Goal: Information Seeking & Learning: Learn about a topic

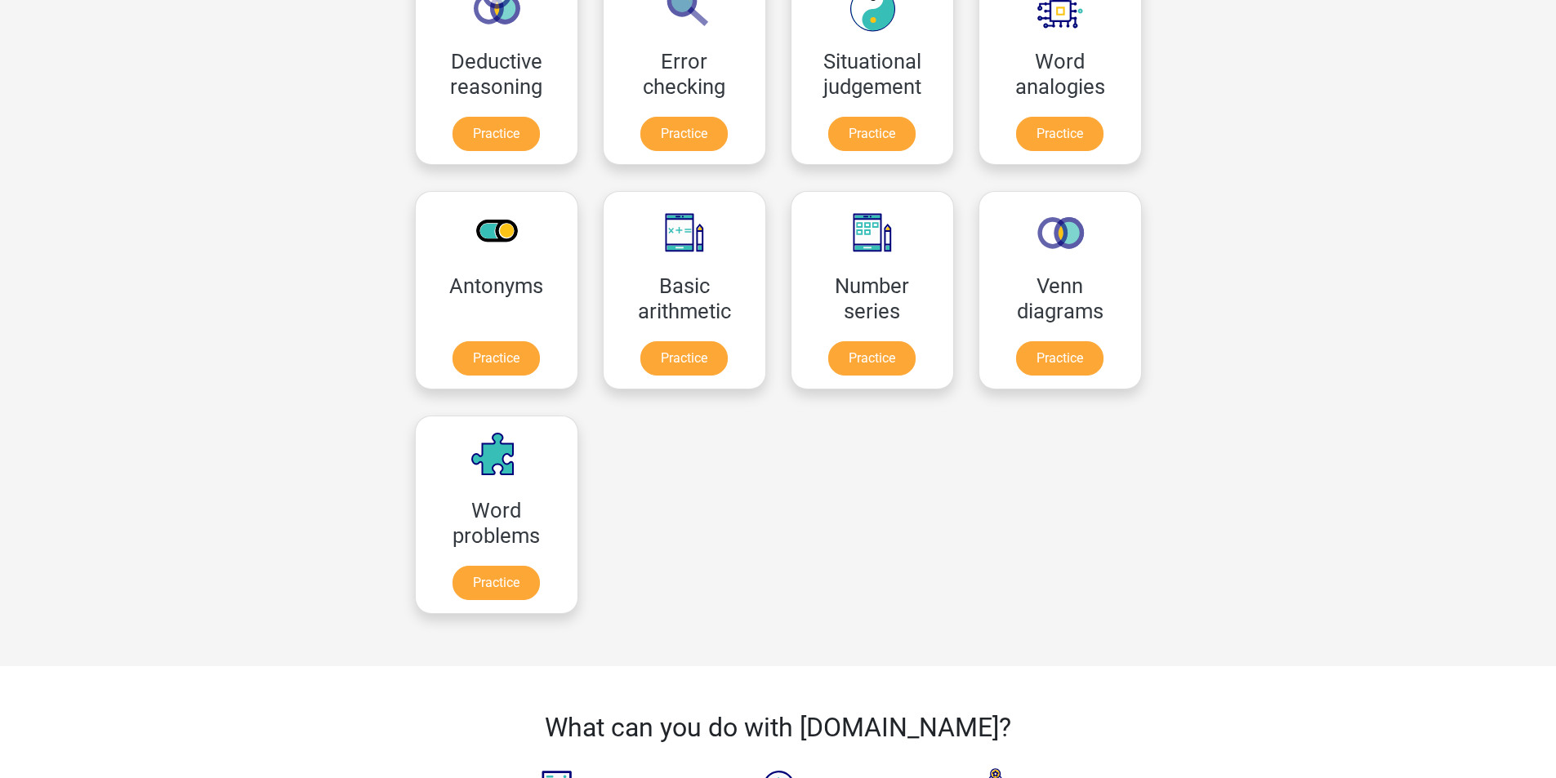
scroll to position [484, 0]
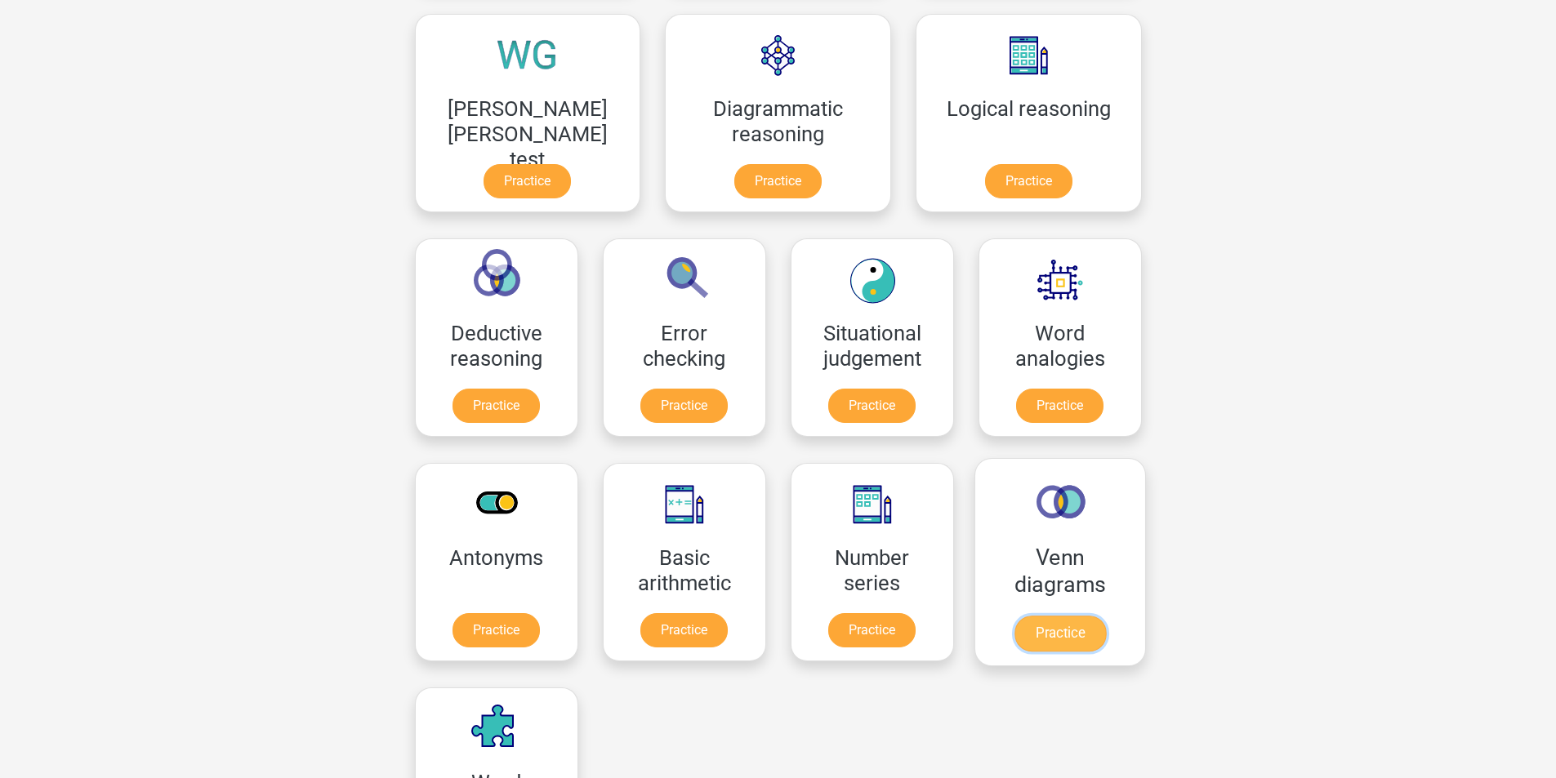
click at [1014, 634] on link "Practice" at bounding box center [1059, 634] width 91 height 36
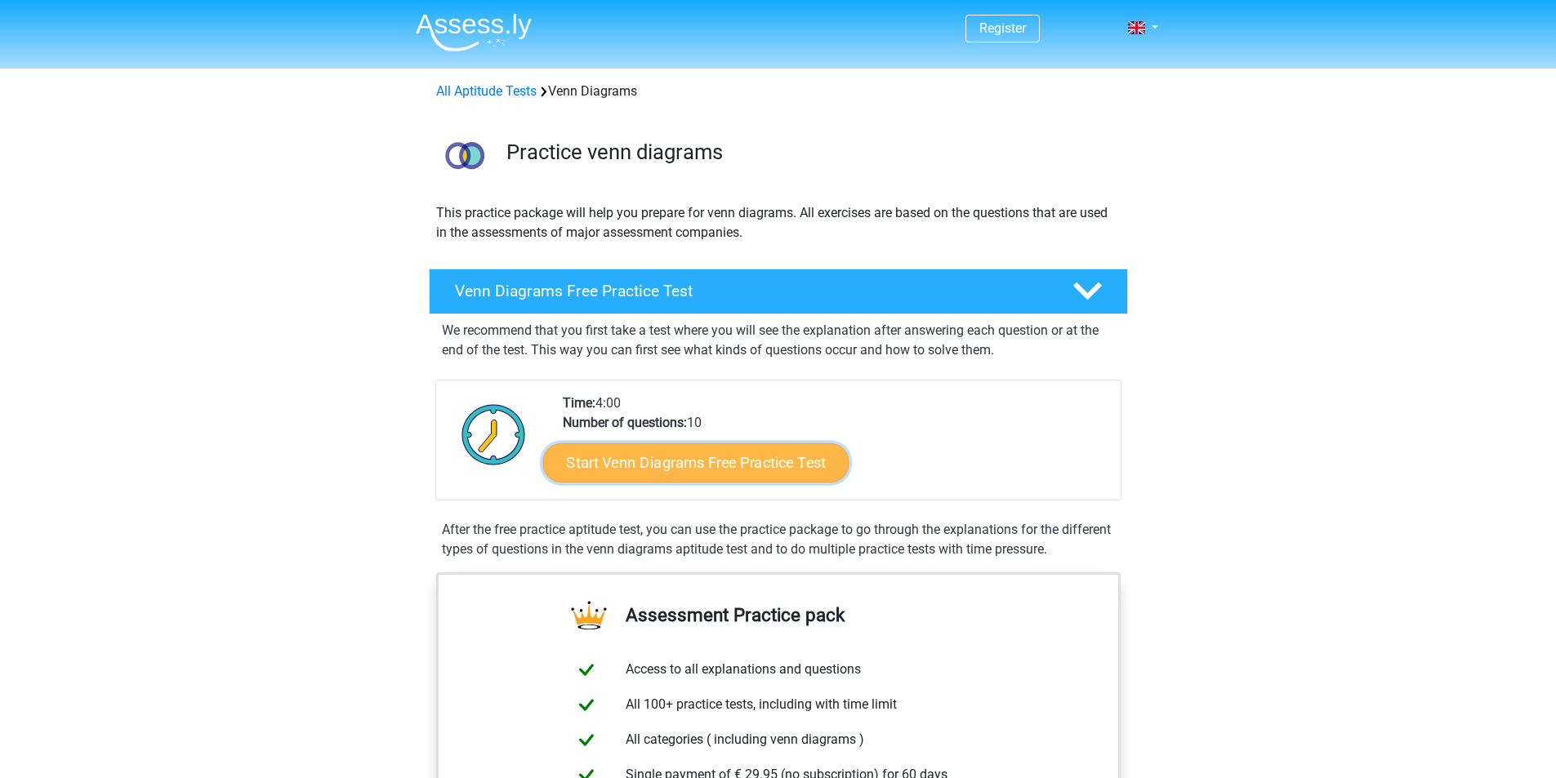
click at [786, 444] on link "Start Venn Diagrams Free Practice Test" at bounding box center [695, 463] width 306 height 39
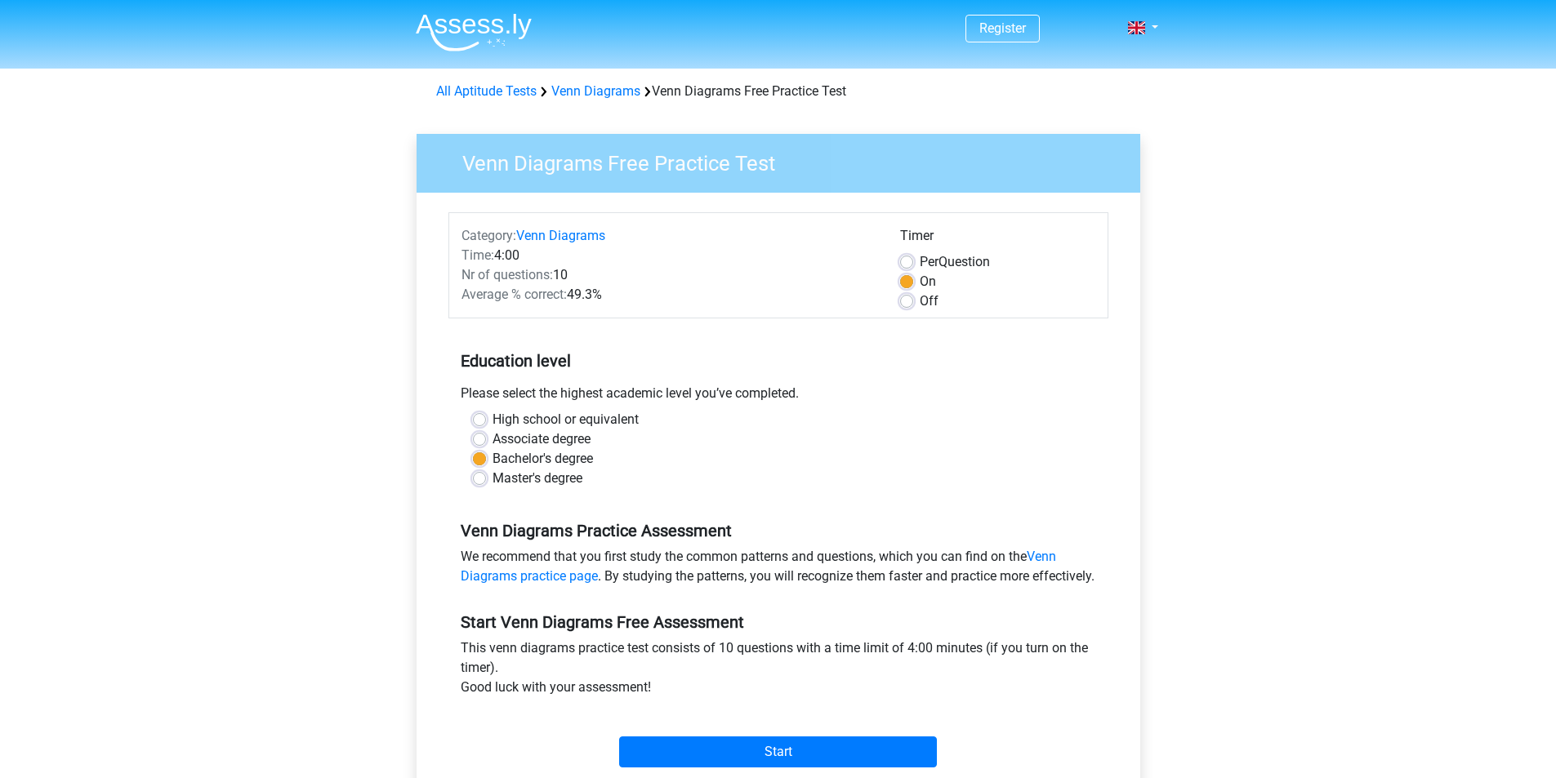
click at [929, 301] on label "Off" at bounding box center [929, 302] width 19 height 20
click at [913, 301] on input "Off" at bounding box center [906, 300] width 13 height 16
radio input "true"
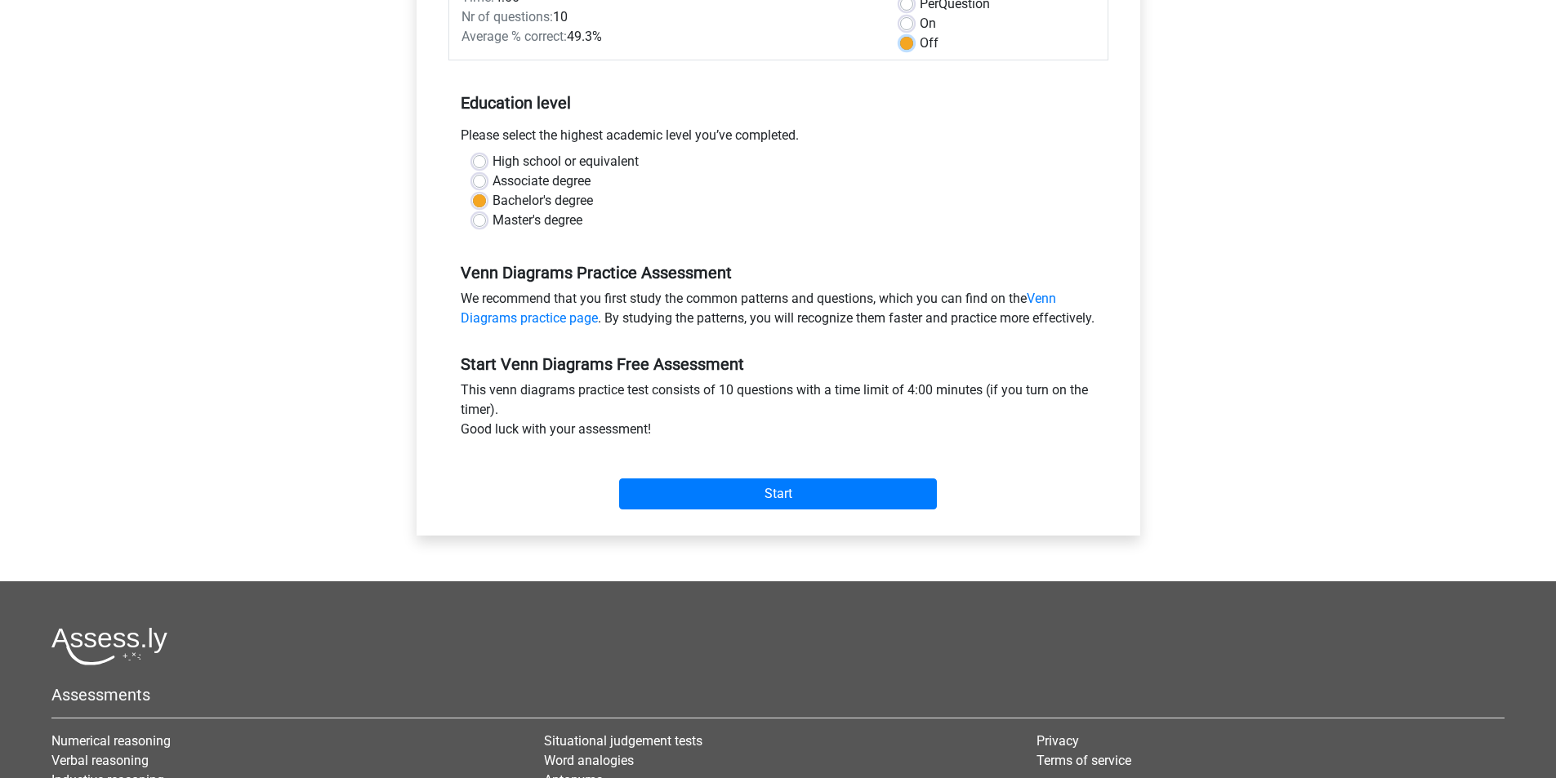
scroll to position [272, 0]
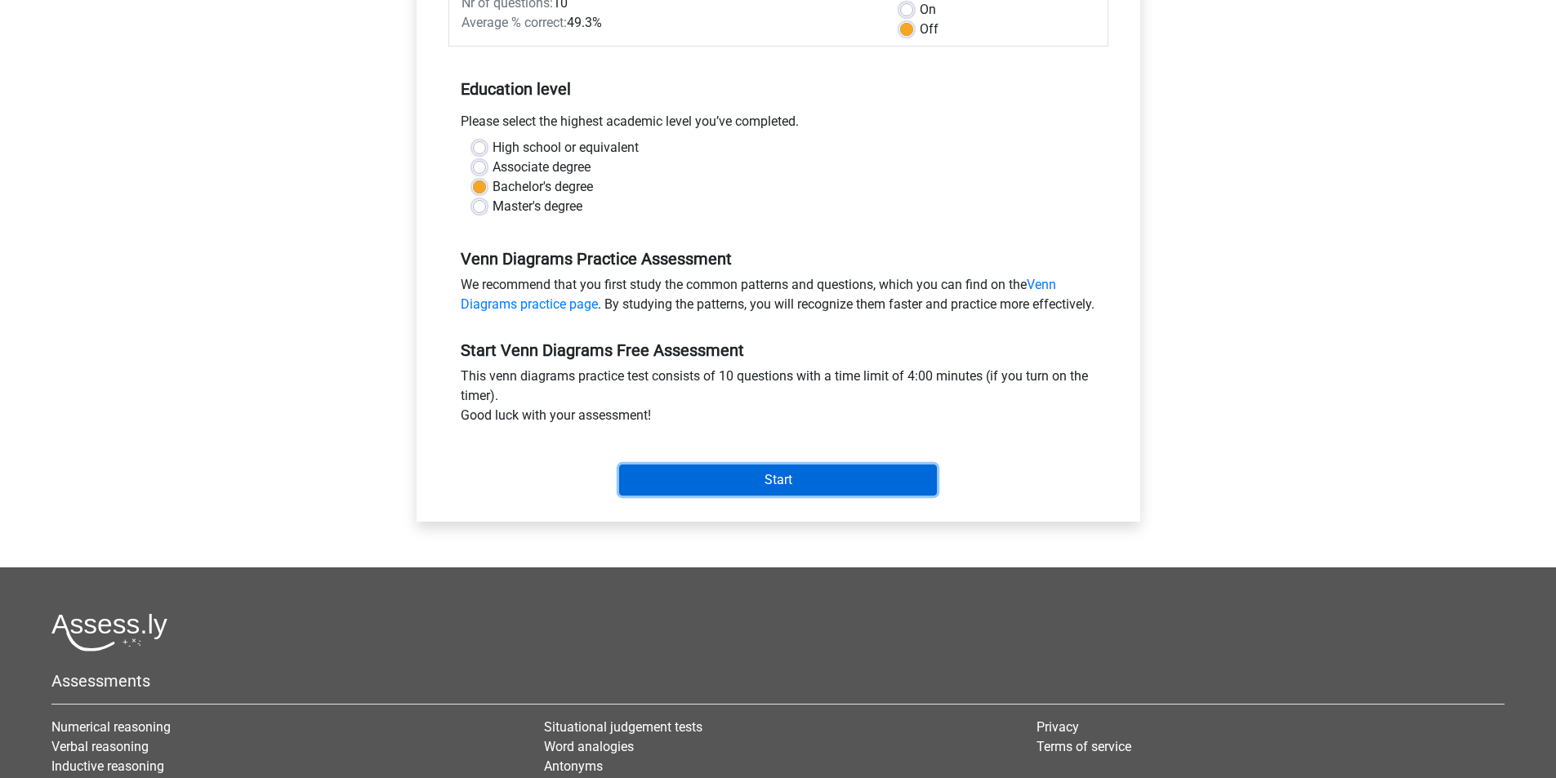
click at [802, 496] on input "Start" at bounding box center [778, 480] width 318 height 31
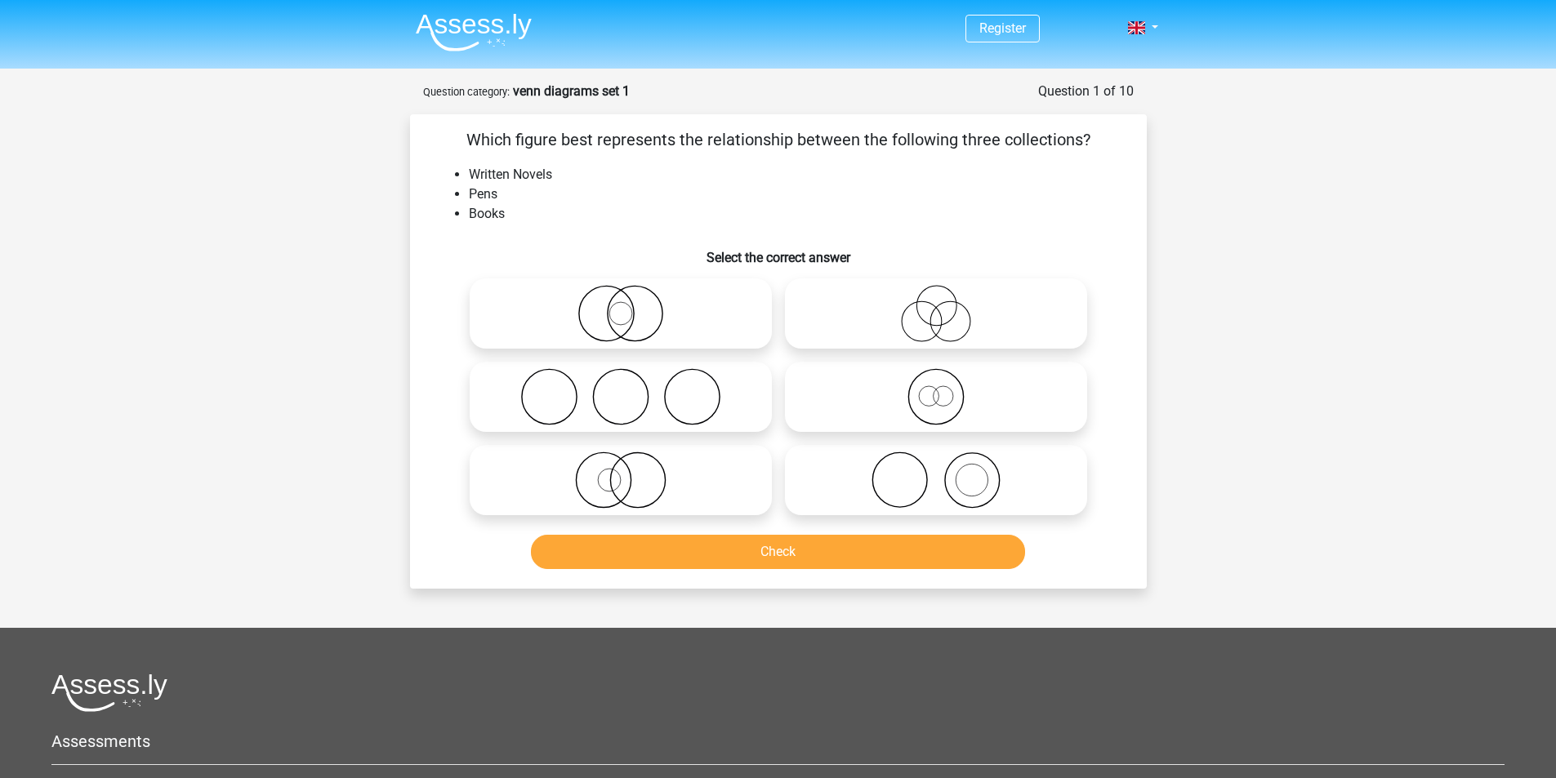
drag, startPoint x: 971, startPoint y: 136, endPoint x: 1075, endPoint y: 134, distance: 103.8
click at [1075, 134] on p "Which figure best represents the relationship between the following three colle…" at bounding box center [778, 139] width 685 height 25
drag, startPoint x: 515, startPoint y: 179, endPoint x: 552, endPoint y: 180, distance: 37.6
click at [552, 180] on li "Written Novels" at bounding box center [795, 175] width 652 height 20
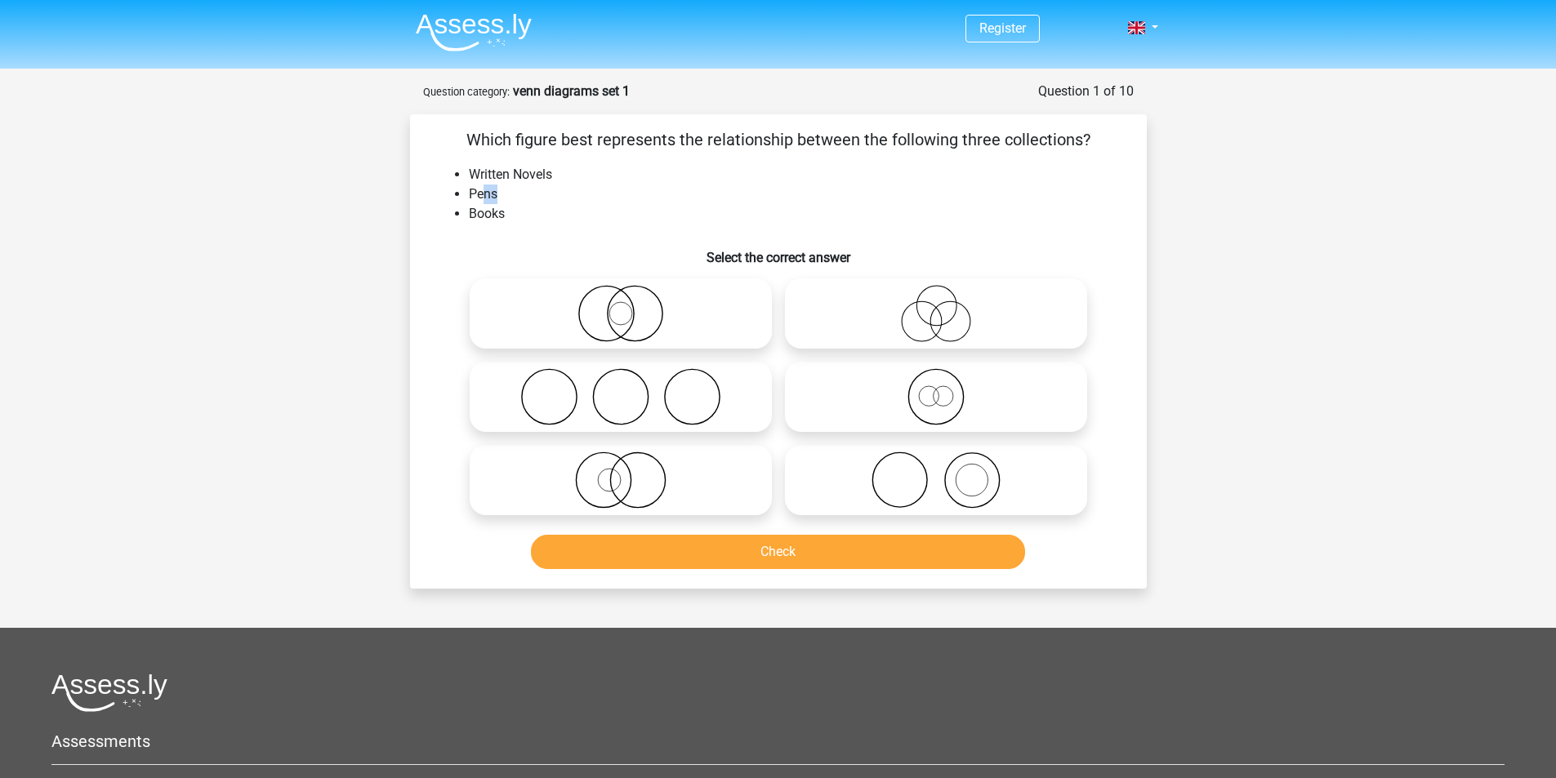
drag, startPoint x: 485, startPoint y: 199, endPoint x: 497, endPoint y: 200, distance: 12.3
click at [497, 200] on li "Pens" at bounding box center [795, 195] width 652 height 20
drag, startPoint x: 480, startPoint y: 216, endPoint x: 499, endPoint y: 216, distance: 18.8
click at [499, 216] on li "Books" at bounding box center [795, 214] width 652 height 20
click at [502, 216] on li "Books" at bounding box center [795, 214] width 652 height 20
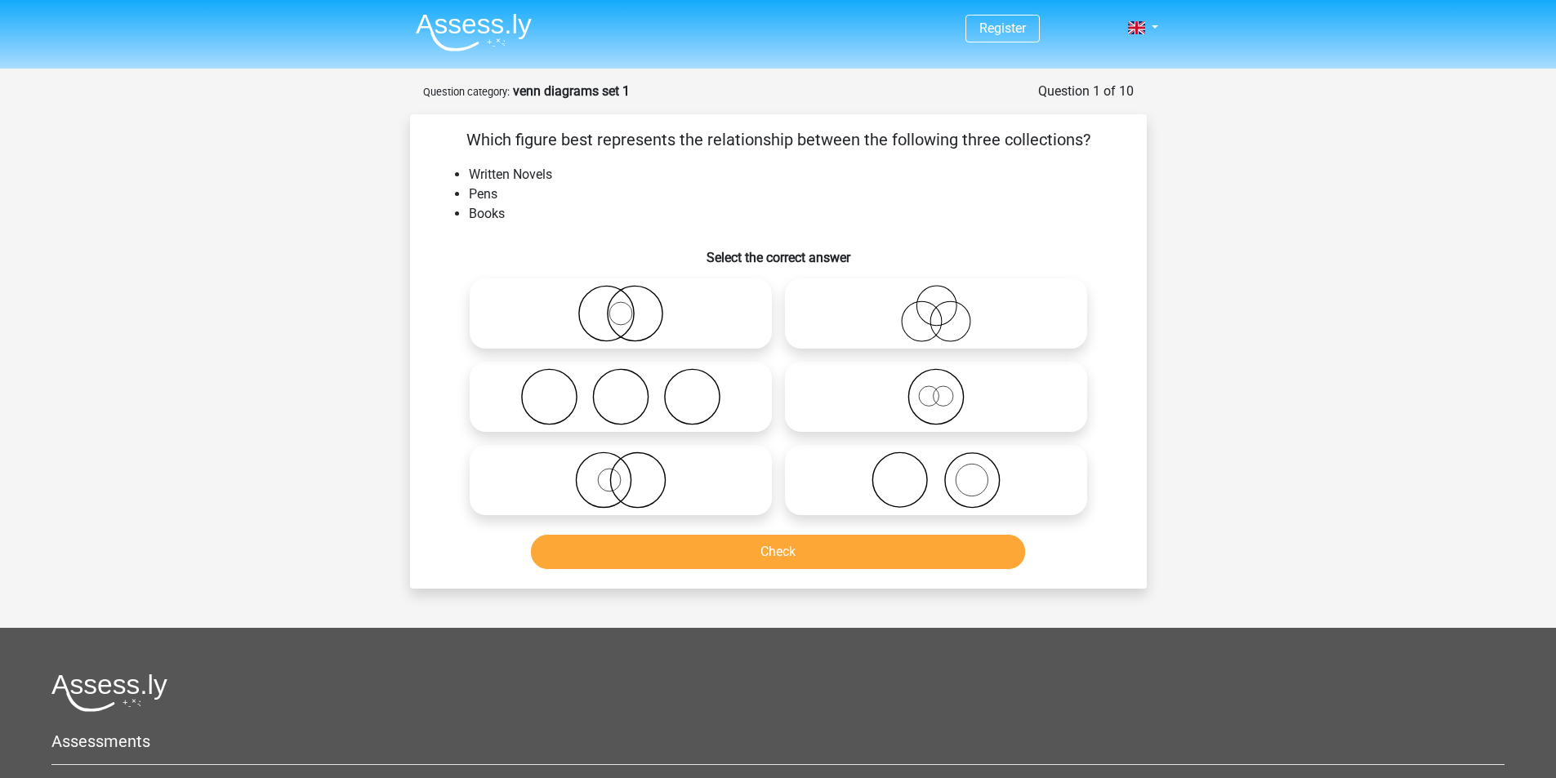
click at [935, 483] on icon at bounding box center [936, 480] width 289 height 57
click at [936, 472] on input "radio" at bounding box center [941, 467] width 11 height 11
radio input "true"
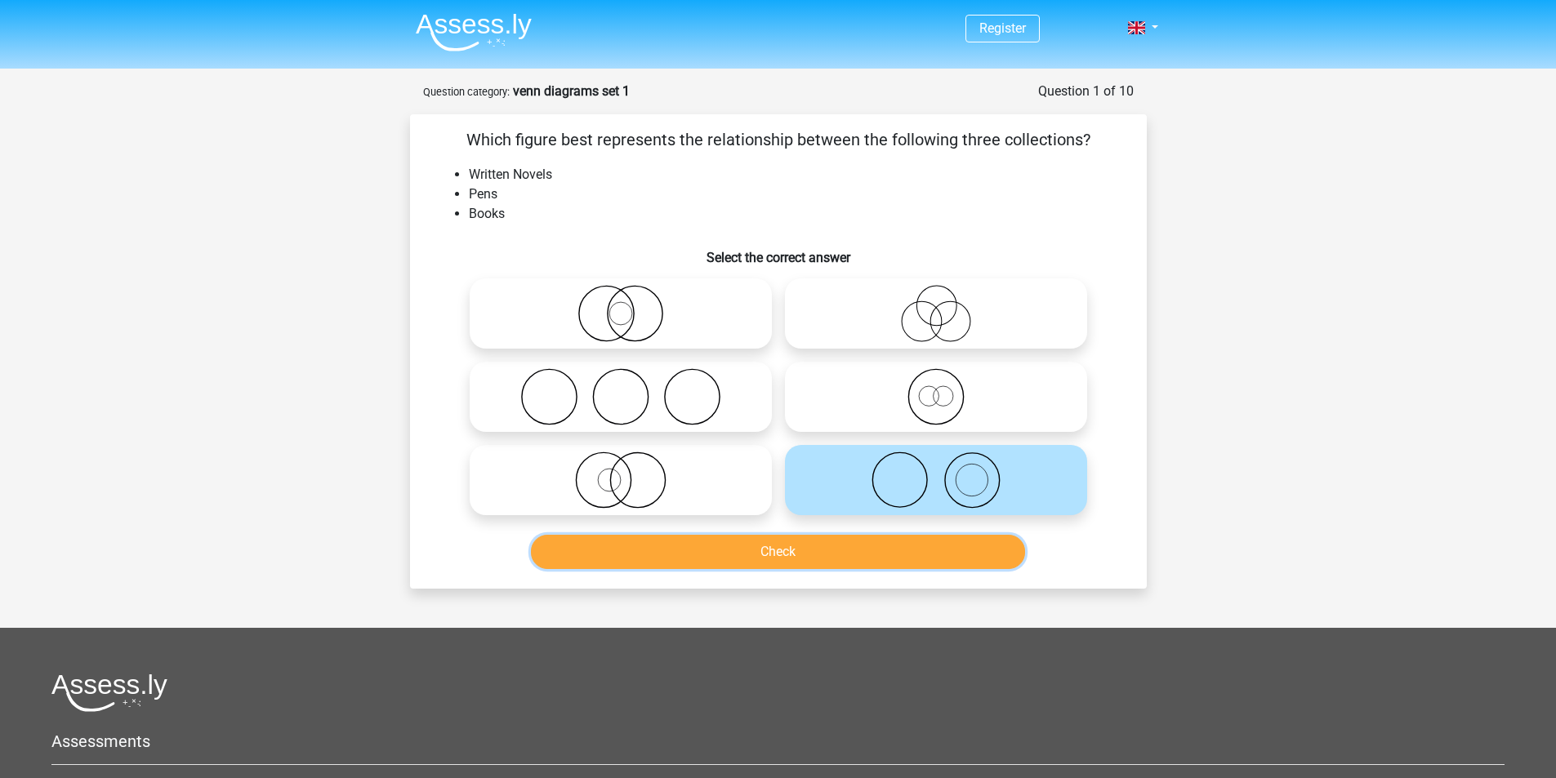
click at [888, 552] on button "Check" at bounding box center [778, 552] width 494 height 34
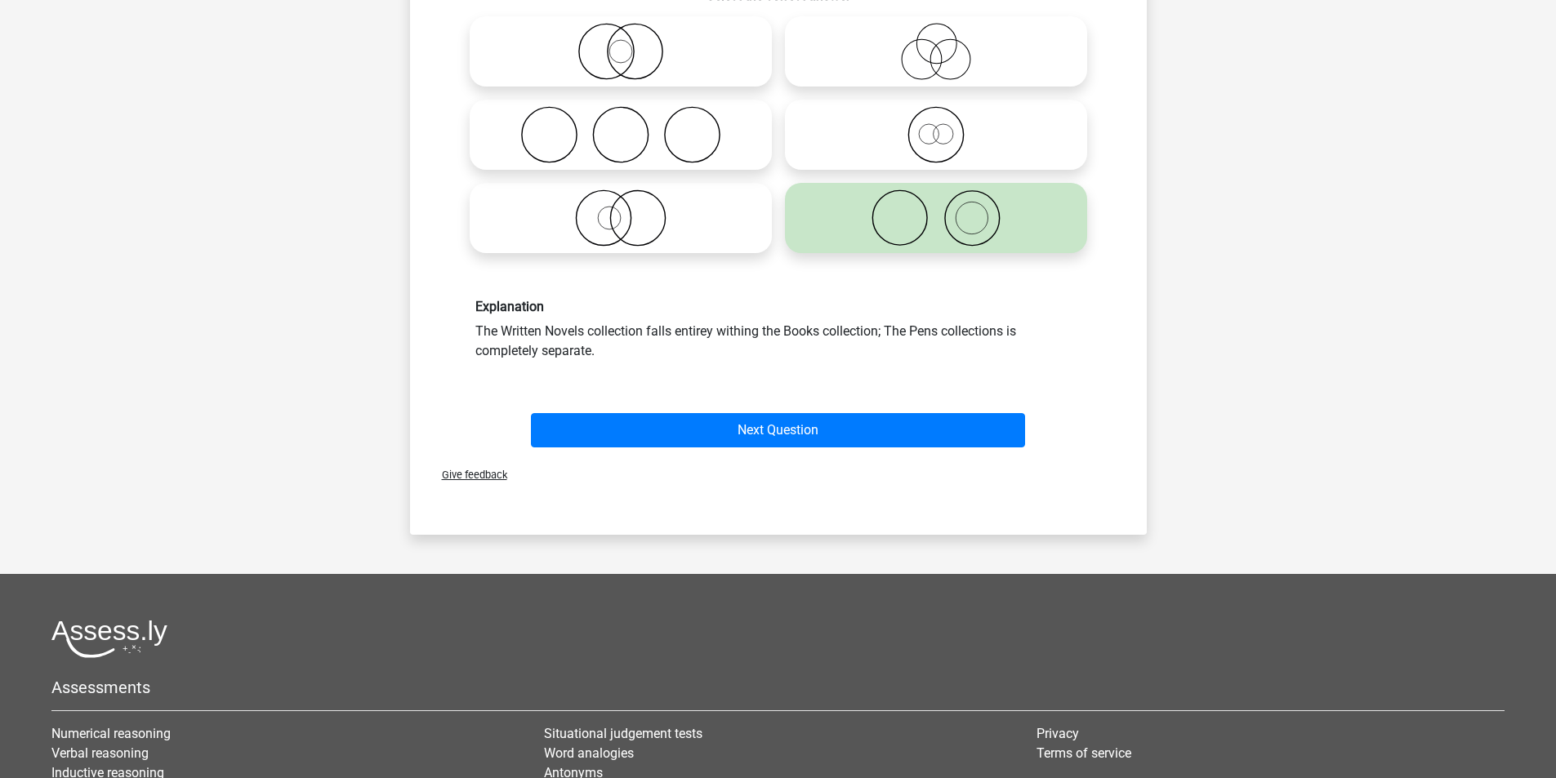
scroll to position [272, 0]
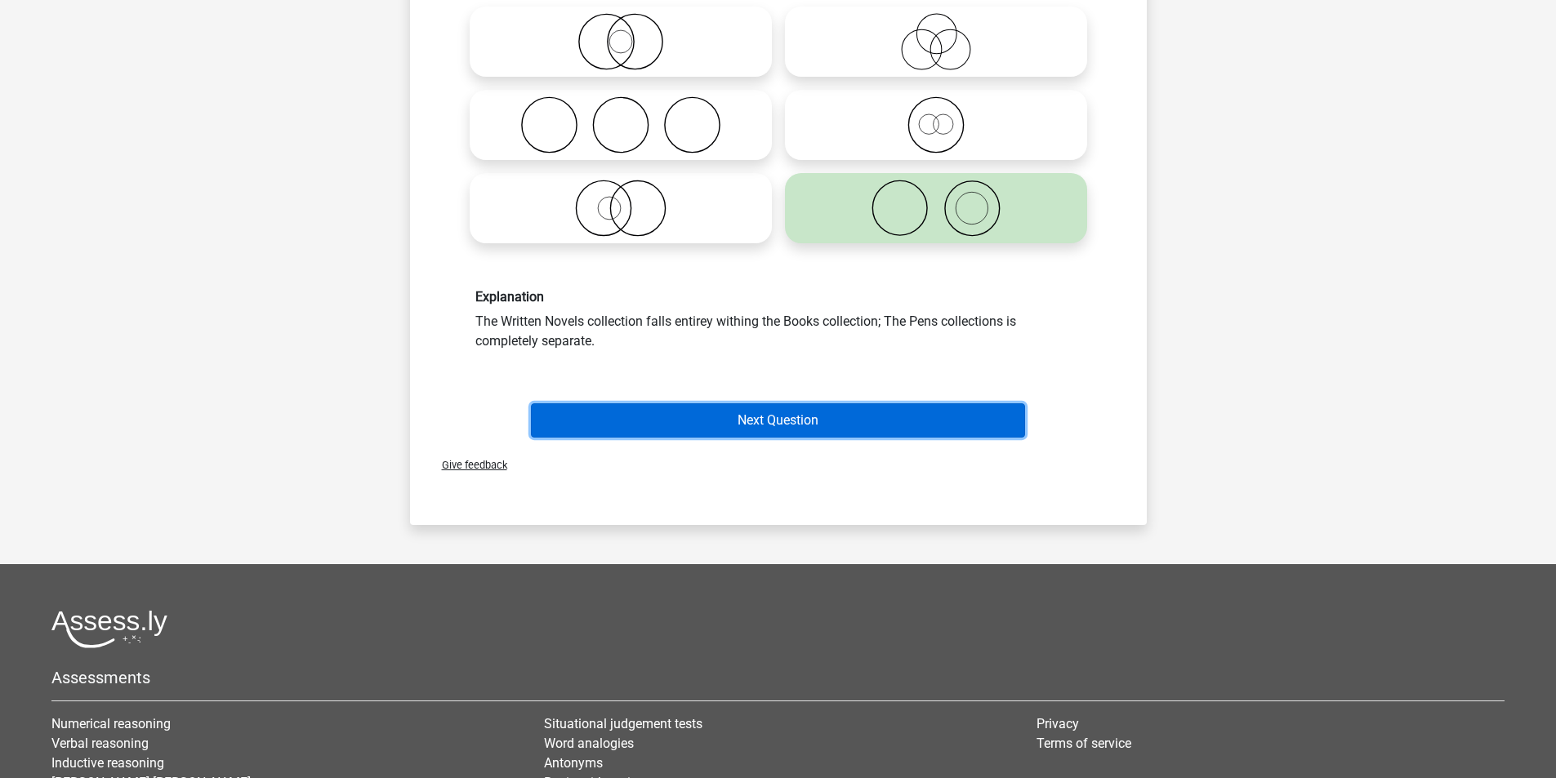
click at [866, 428] on button "Next Question" at bounding box center [778, 421] width 494 height 34
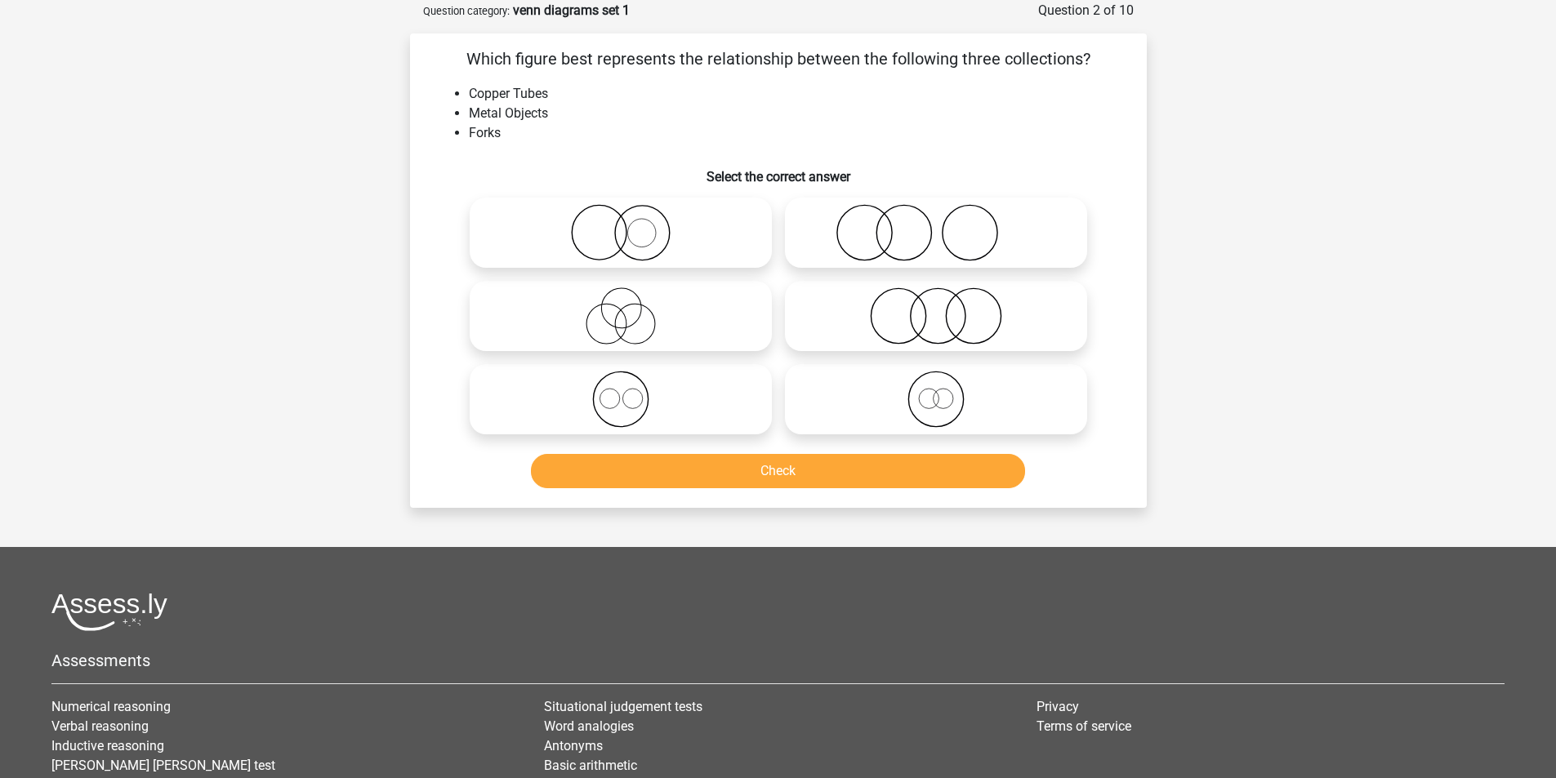
scroll to position [0, 0]
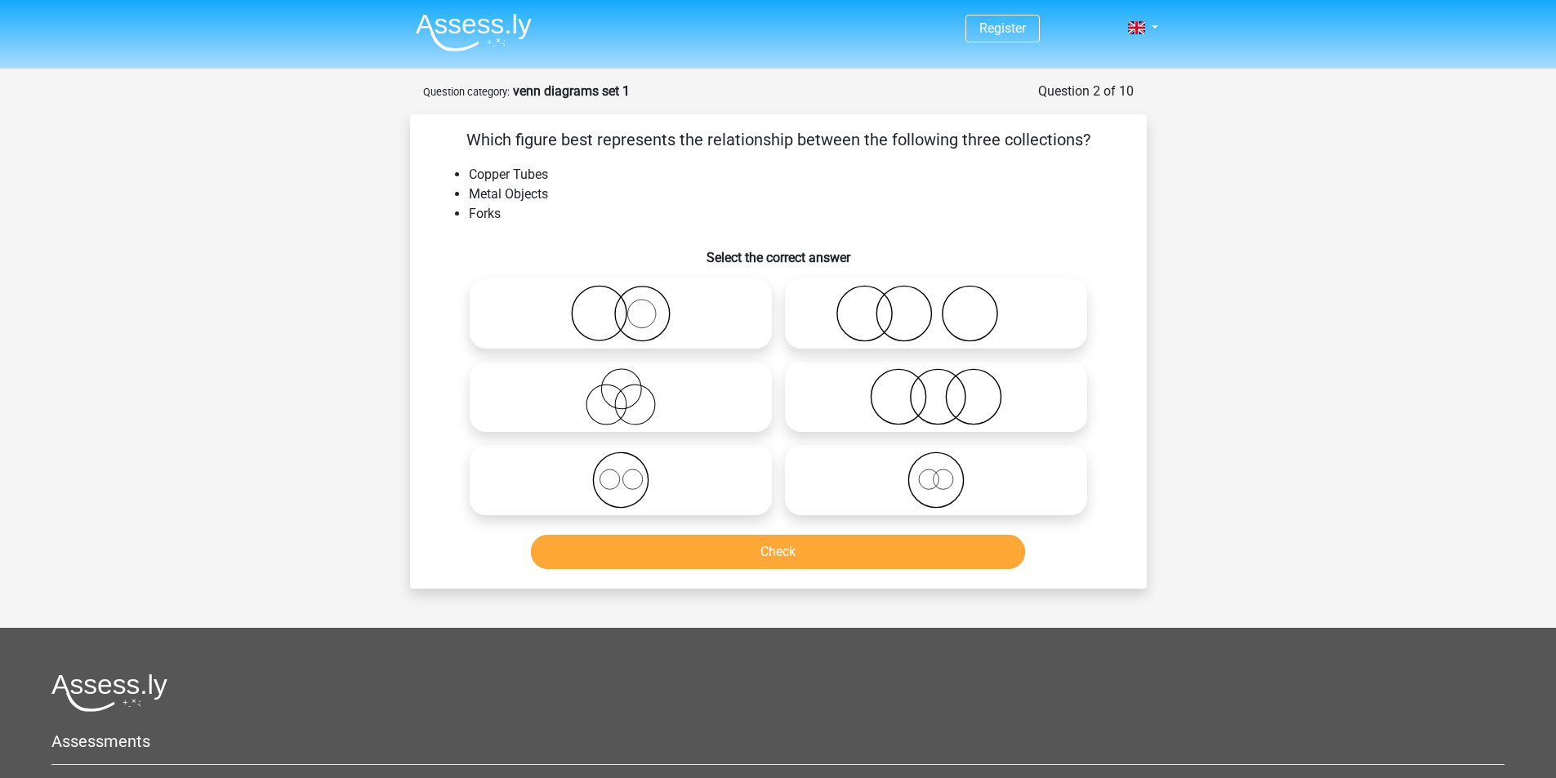
drag, startPoint x: 640, startPoint y: 144, endPoint x: 836, endPoint y: 139, distance: 196.9
click at [836, 139] on p "Which figure best represents the relationship between the following three colle…" at bounding box center [778, 139] width 685 height 25
click at [864, 138] on p "Which figure best represents the relationship between the following three colle…" at bounding box center [778, 139] width 685 height 25
drag, startPoint x: 965, startPoint y: 138, endPoint x: 1081, endPoint y: 137, distance: 115.2
click at [1081, 137] on p "Which figure best represents the relationship between the following three colle…" at bounding box center [778, 139] width 685 height 25
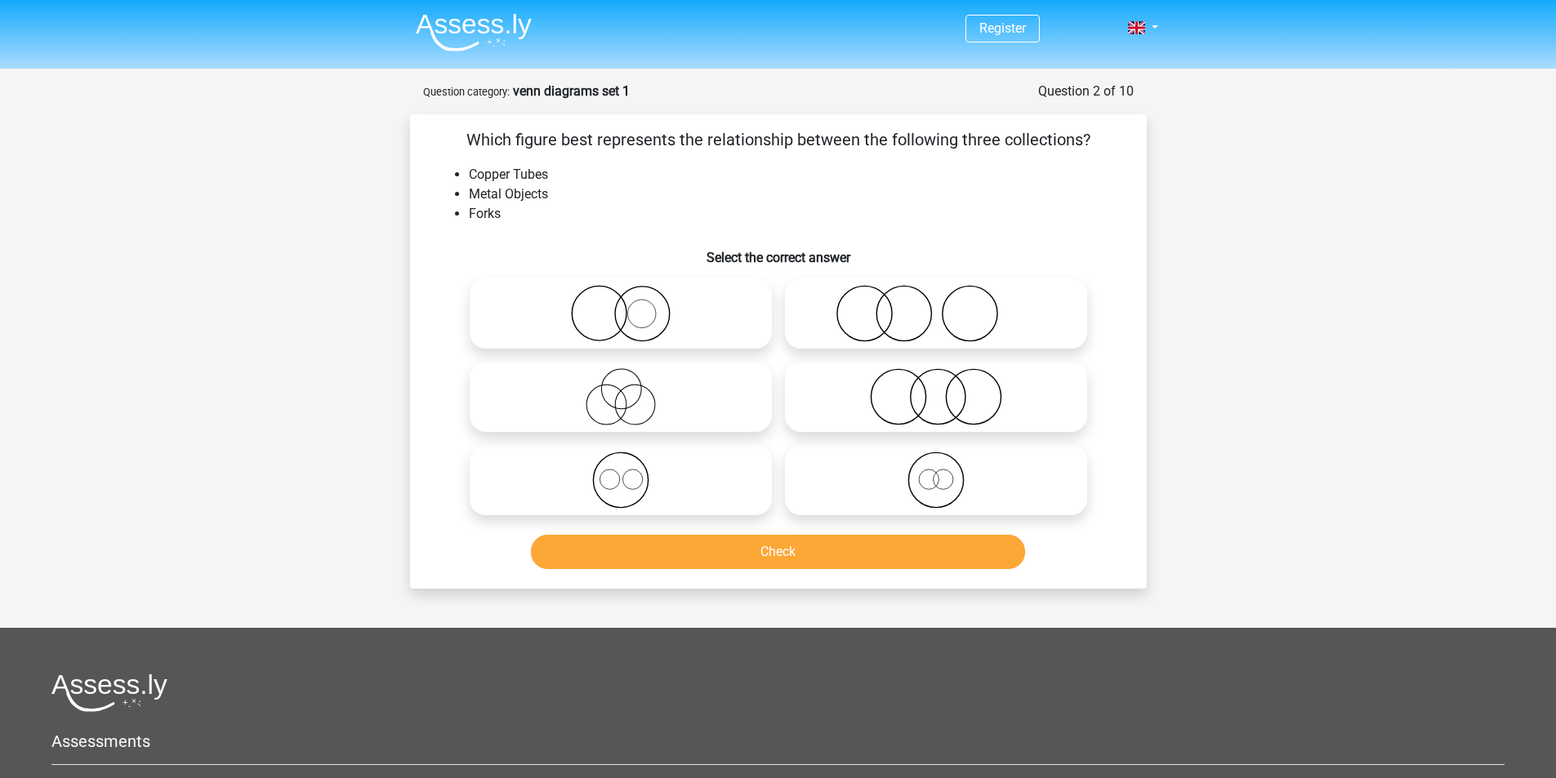
click at [1081, 137] on p "Which figure best represents the relationship between the following three colle…" at bounding box center [778, 139] width 685 height 25
drag, startPoint x: 547, startPoint y: 174, endPoint x: 490, endPoint y: 174, distance: 57.2
click at [490, 174] on li "Copper Tubes" at bounding box center [795, 175] width 652 height 20
drag, startPoint x: 486, startPoint y: 191, endPoint x: 537, endPoint y: 203, distance: 52.9
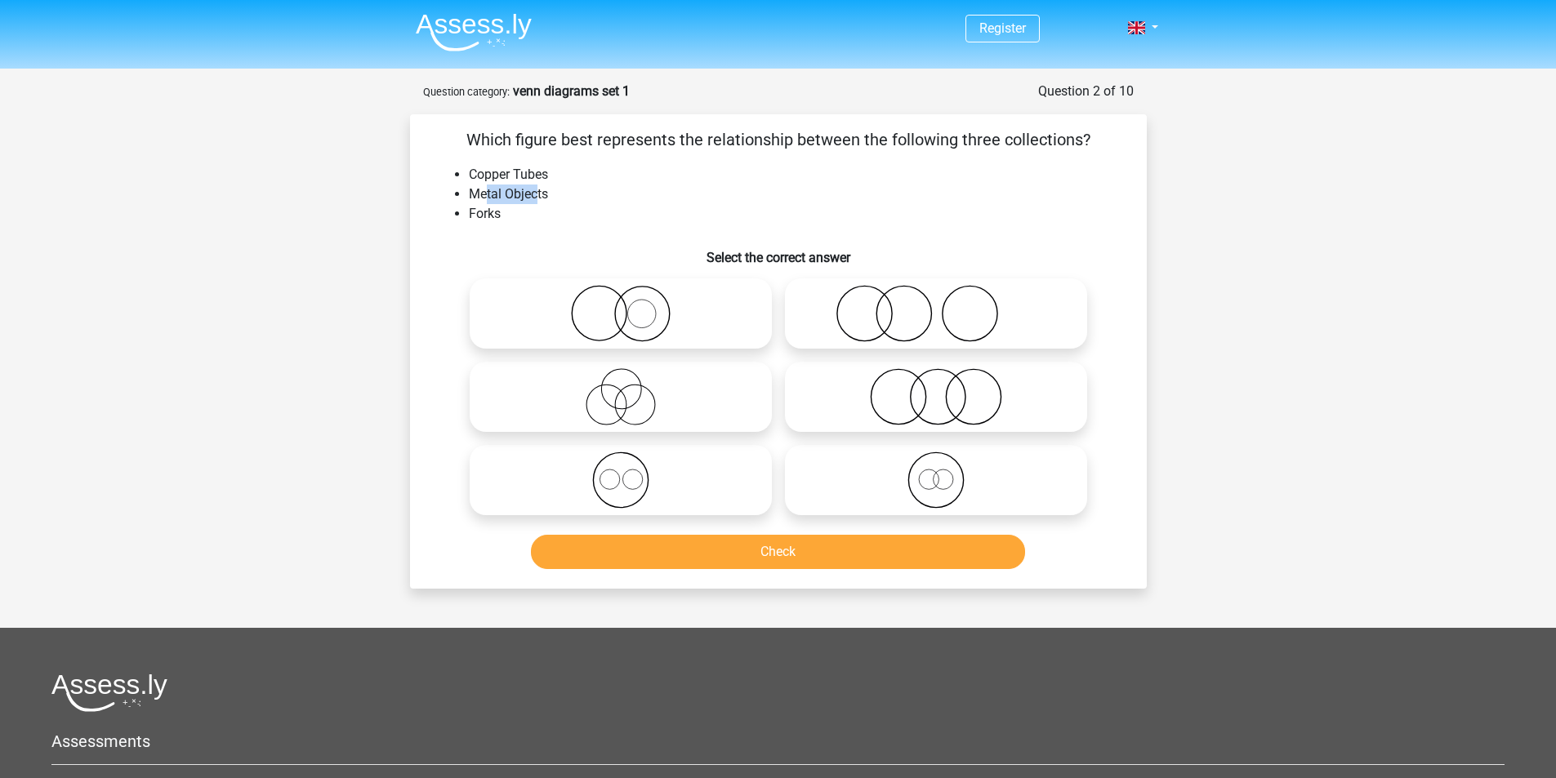
click at [537, 203] on li "Metal Objects" at bounding box center [795, 195] width 652 height 20
drag, startPoint x: 469, startPoint y: 208, endPoint x: 505, endPoint y: 221, distance: 38.2
click at [505, 221] on li "Forks" at bounding box center [795, 214] width 652 height 20
click at [560, 199] on li "Metal Objects" at bounding box center [795, 195] width 652 height 20
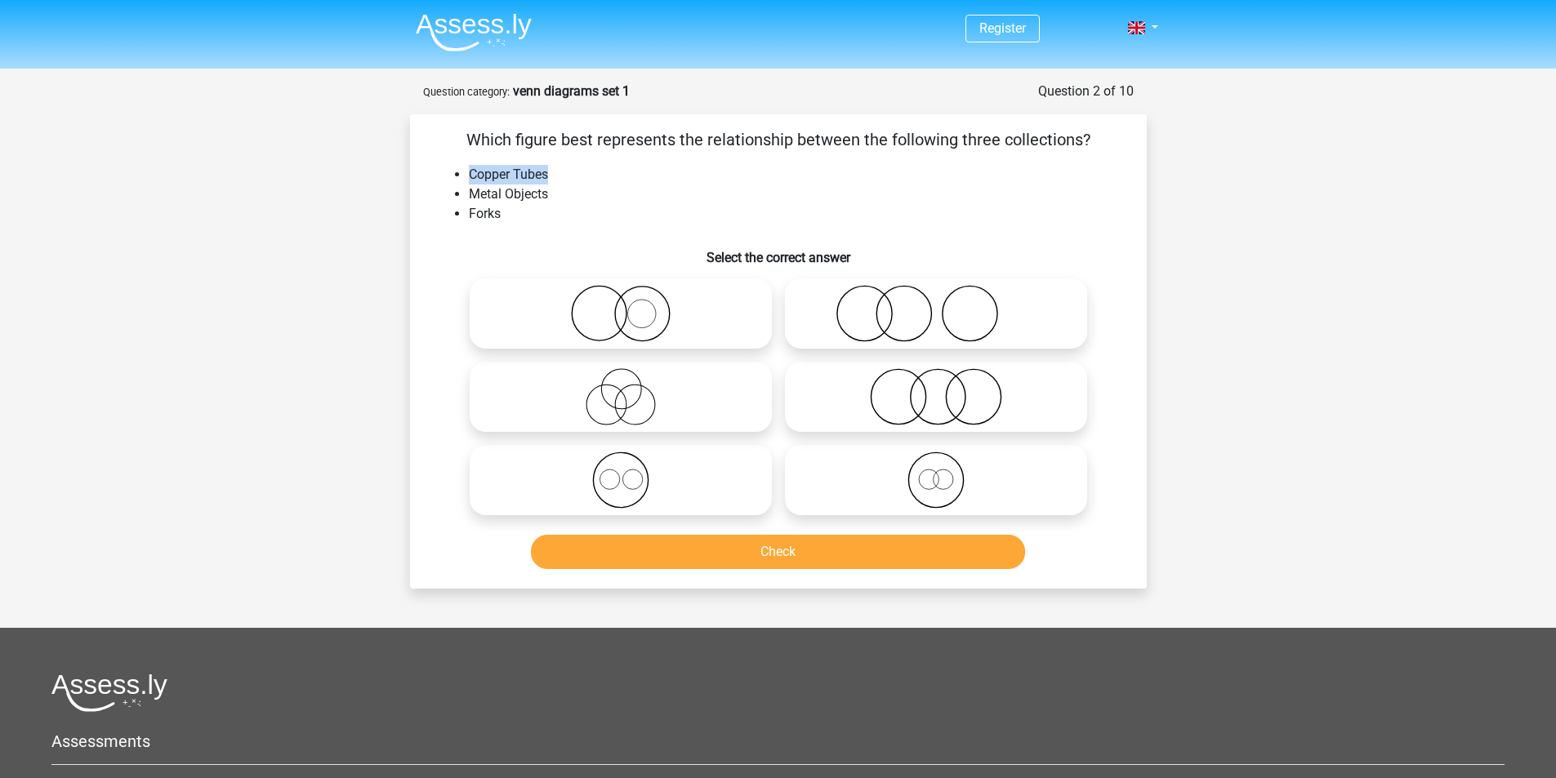
drag, startPoint x: 552, startPoint y: 171, endPoint x: 467, endPoint y: 174, distance: 85.0
click at [467, 174] on ul "Copper Tubes Metal Objects Forks" at bounding box center [778, 194] width 685 height 59
click at [590, 168] on li "Copper Tubes" at bounding box center [795, 175] width 652 height 20
click at [657, 498] on icon at bounding box center [620, 480] width 289 height 57
click at [631, 472] on input "radio" at bounding box center [626, 467] width 11 height 11
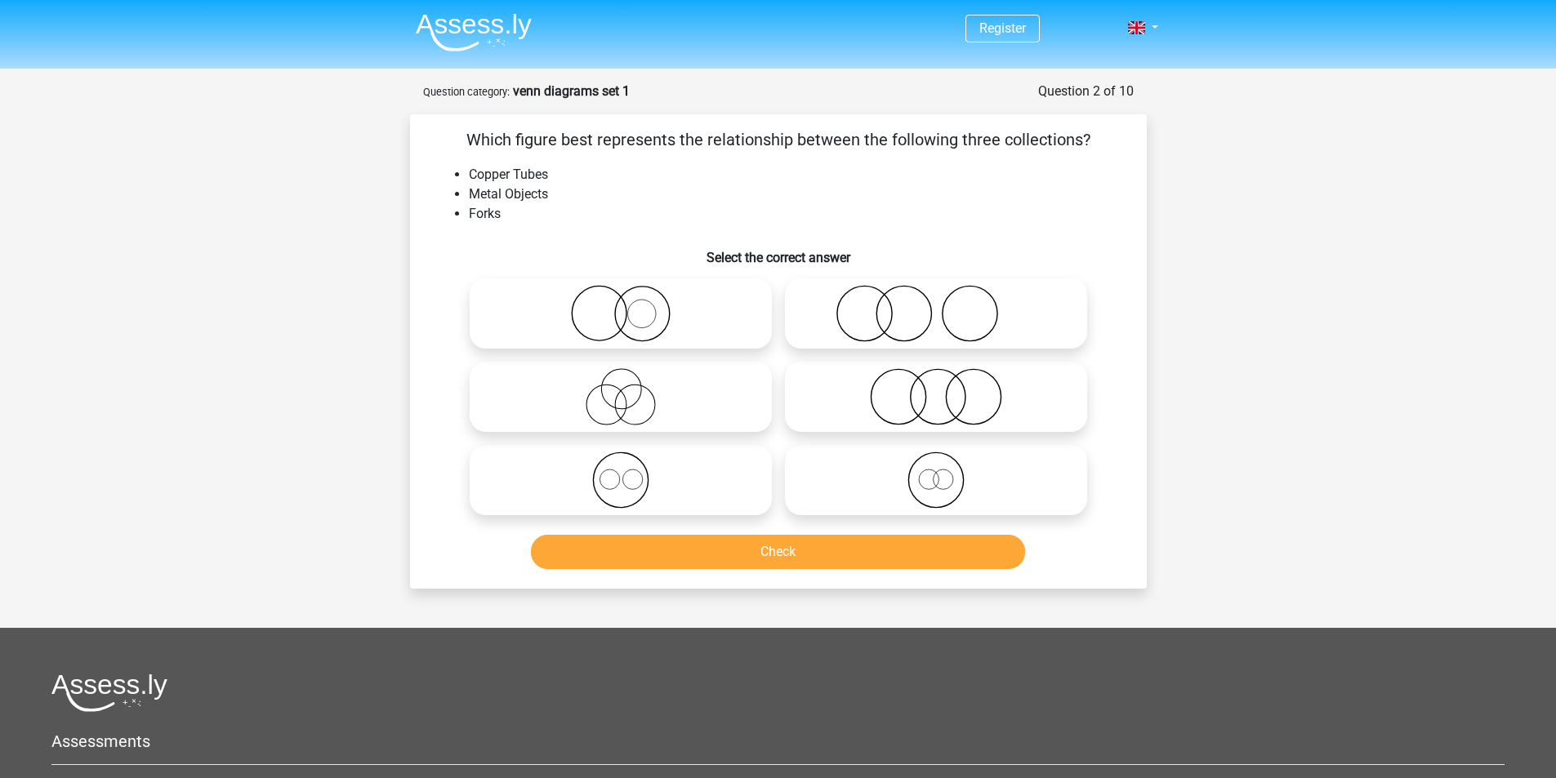
radio input "true"
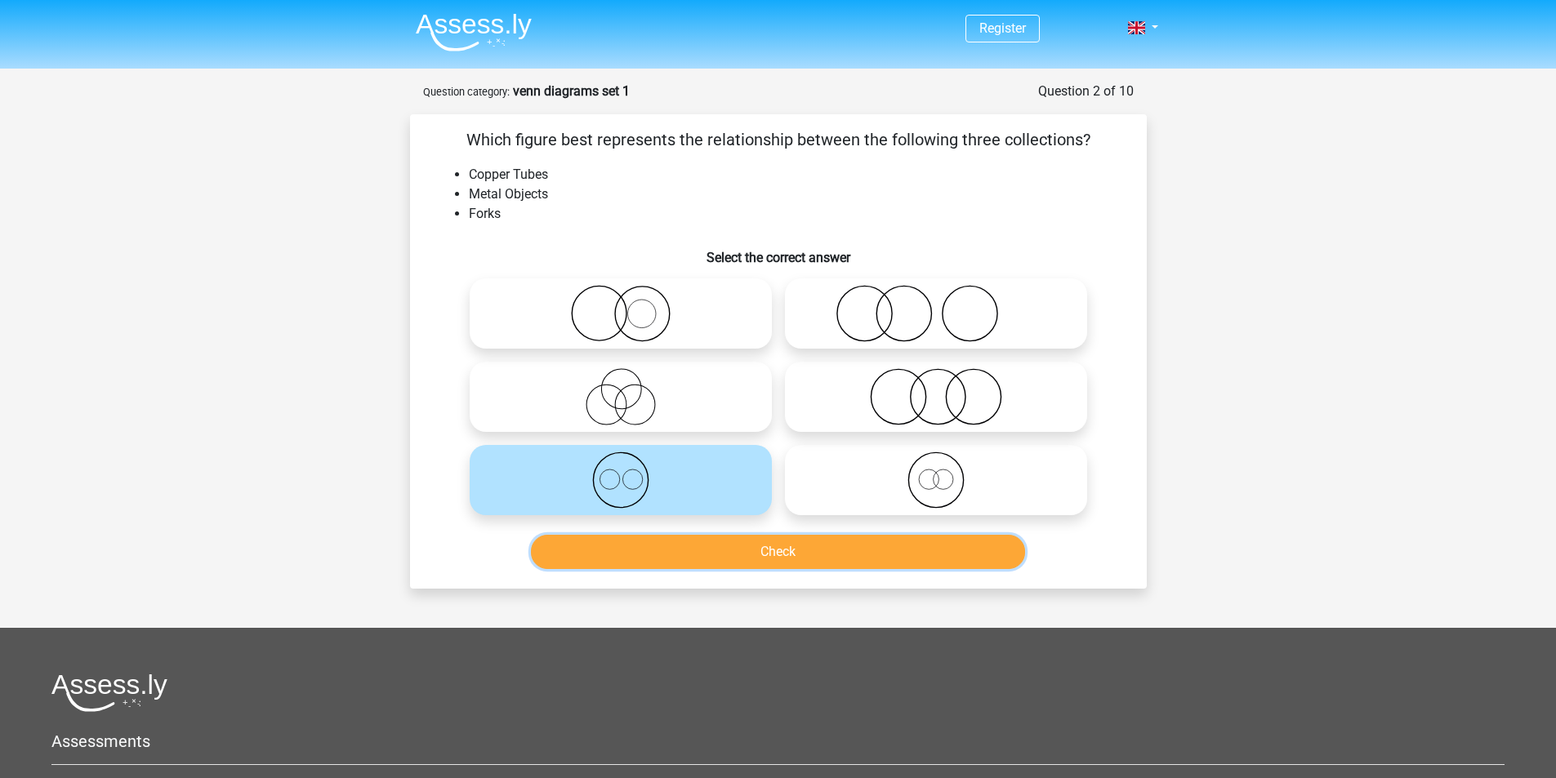
click at [796, 552] on button "Check" at bounding box center [778, 552] width 494 height 34
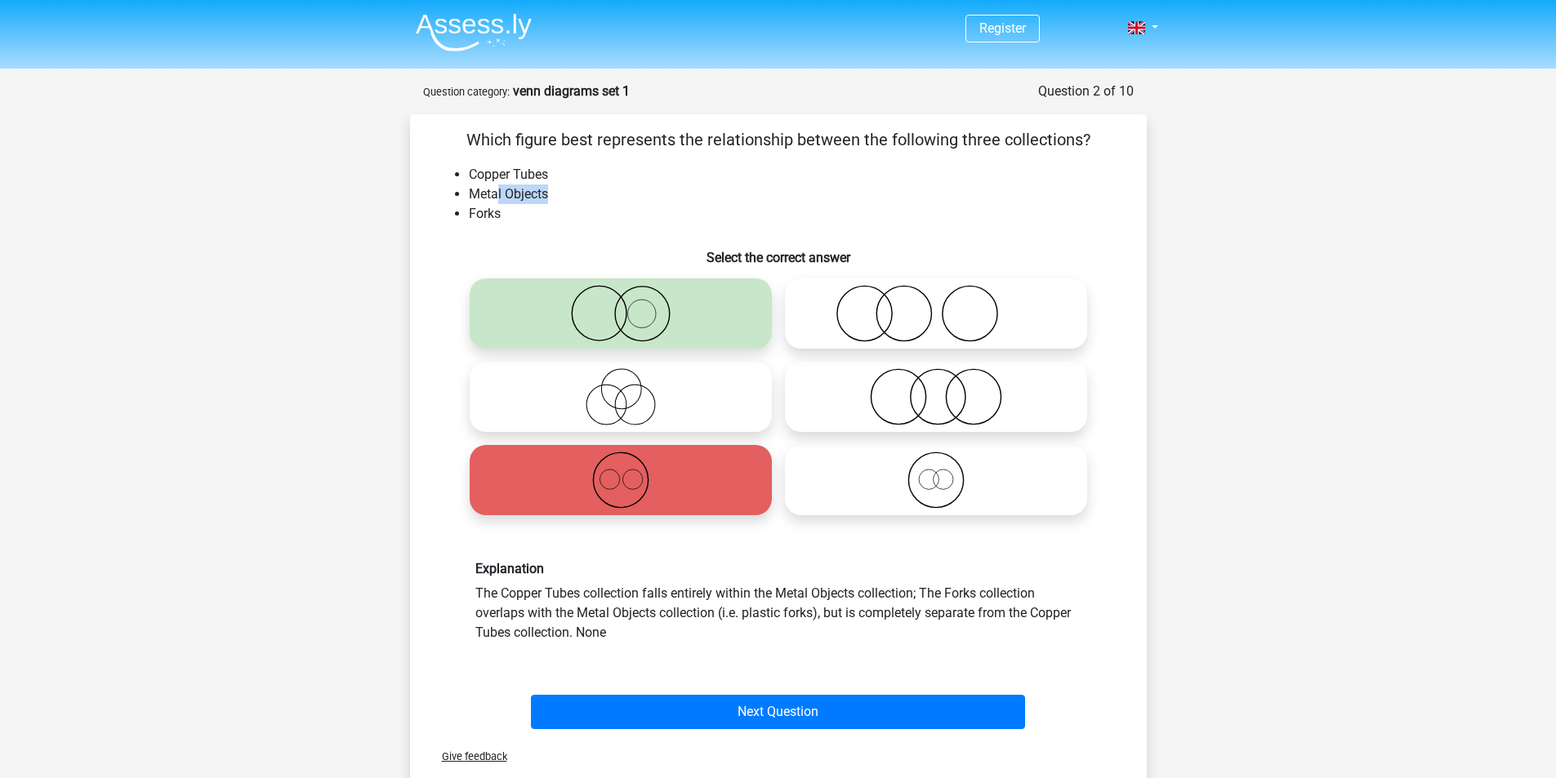
drag, startPoint x: 551, startPoint y: 192, endPoint x: 497, endPoint y: 192, distance: 54.7
click at [497, 192] on li "Metal Objects" at bounding box center [795, 195] width 652 height 20
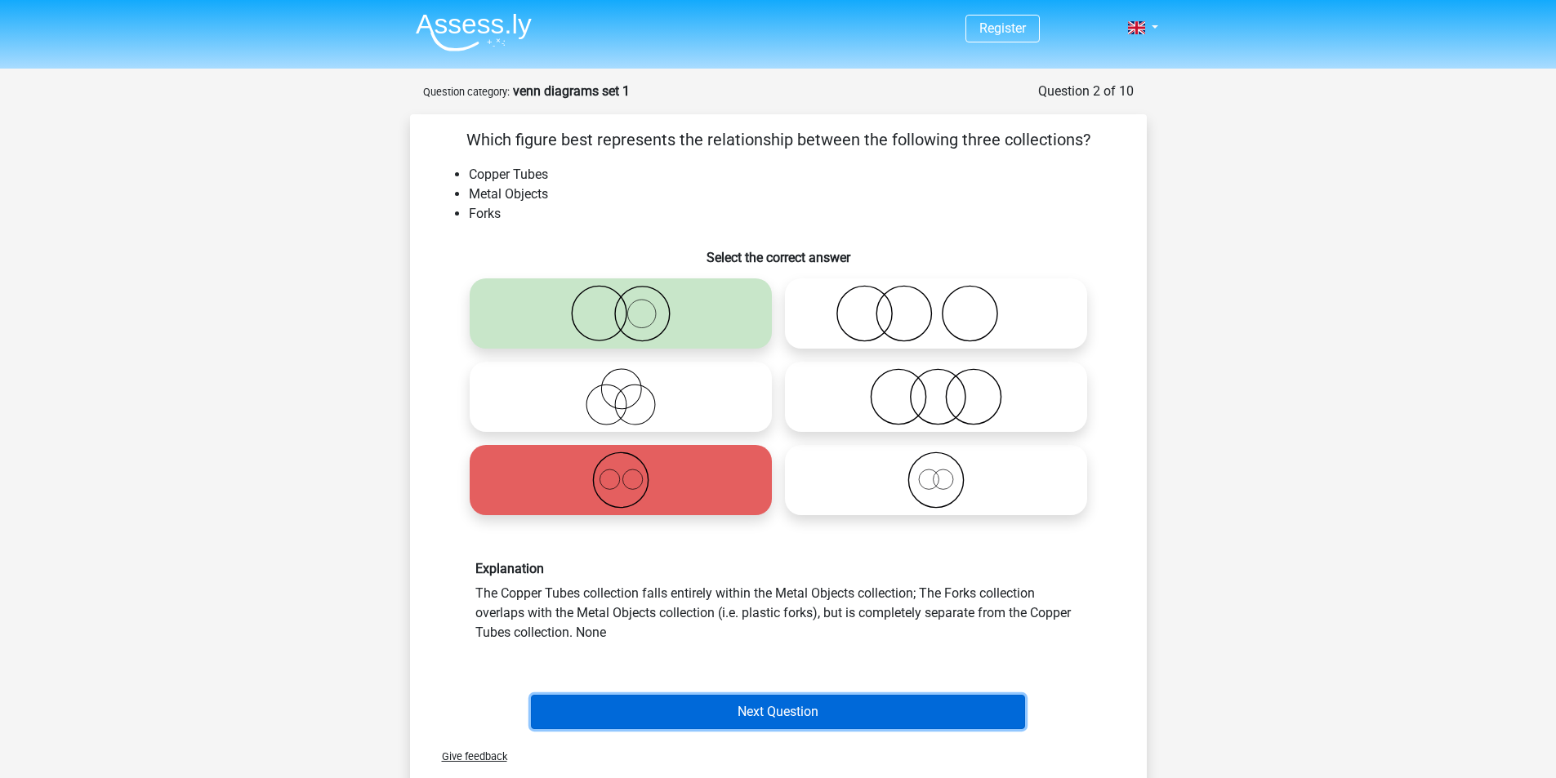
click at [823, 695] on button "Next Question" at bounding box center [778, 712] width 494 height 34
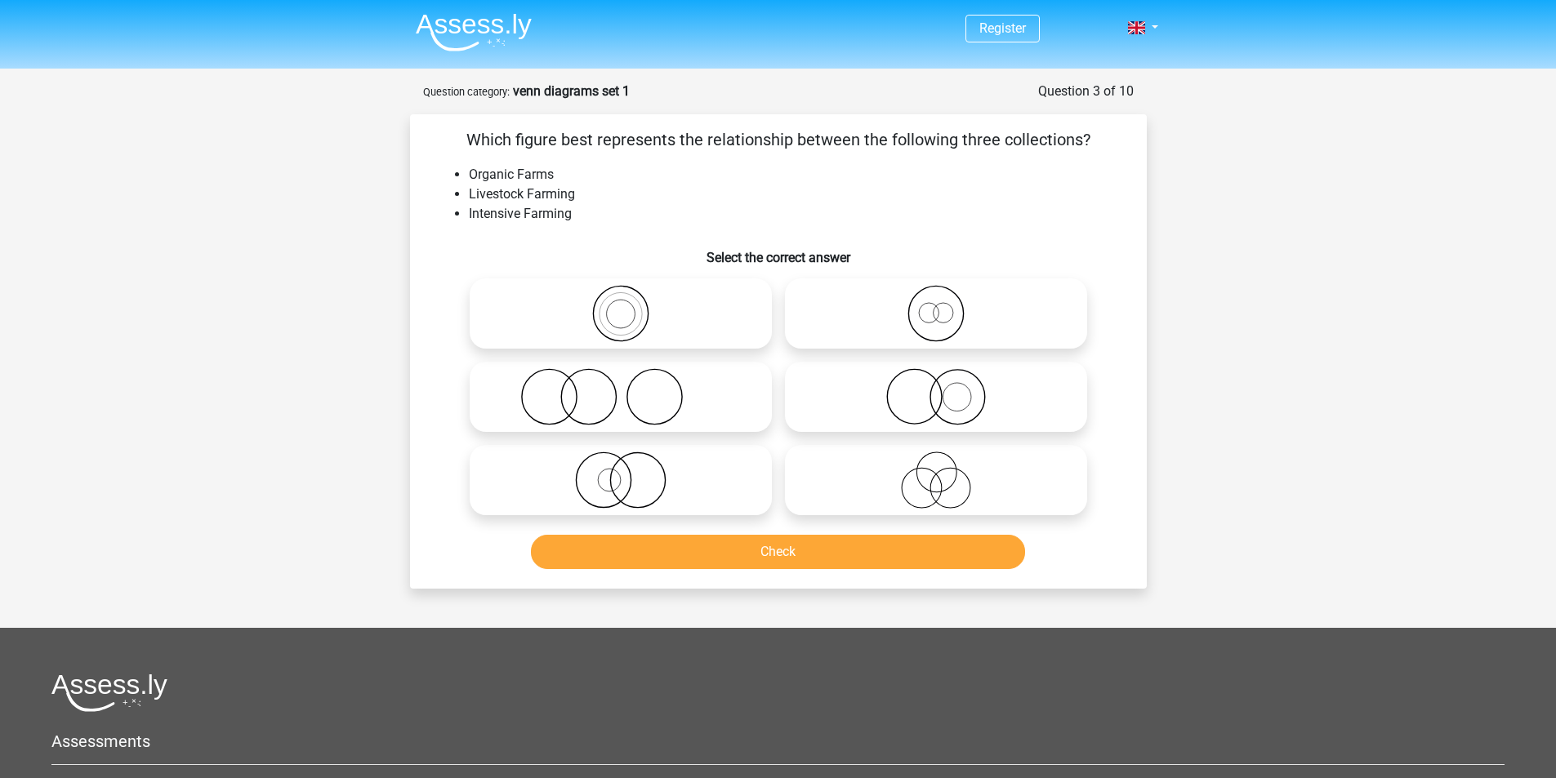
click at [492, 194] on li "Livestock Farming" at bounding box center [795, 195] width 652 height 20
click at [583, 233] on div "Which figure best represents the relationship between the following three colle…" at bounding box center [779, 351] width 724 height 448
drag, startPoint x: 582, startPoint y: 198, endPoint x: 470, endPoint y: 190, distance: 112.2
click at [470, 190] on li "Livestock Farming" at bounding box center [795, 195] width 652 height 20
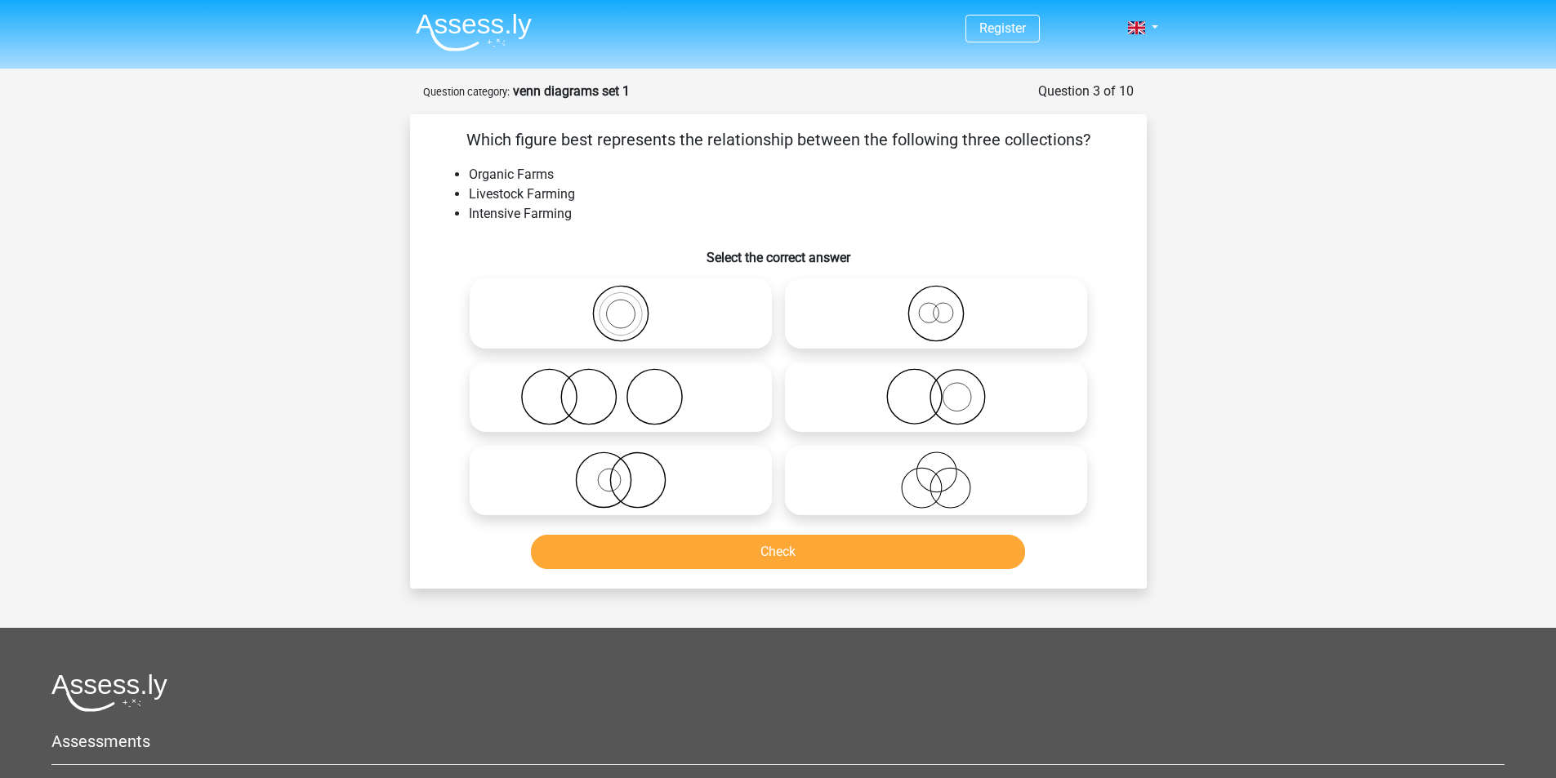
click at [546, 213] on li "Intensive Farming" at bounding box center [795, 214] width 652 height 20
drag, startPoint x: 601, startPoint y: 214, endPoint x: 466, endPoint y: 212, distance: 135.6
click at [466, 212] on ul "Organic Farms Livestock Farming Intensive Farming" at bounding box center [778, 194] width 685 height 59
click at [613, 204] on li "Intensive Farming" at bounding box center [795, 214] width 652 height 20
drag, startPoint x: 563, startPoint y: 177, endPoint x: 466, endPoint y: 181, distance: 96.5
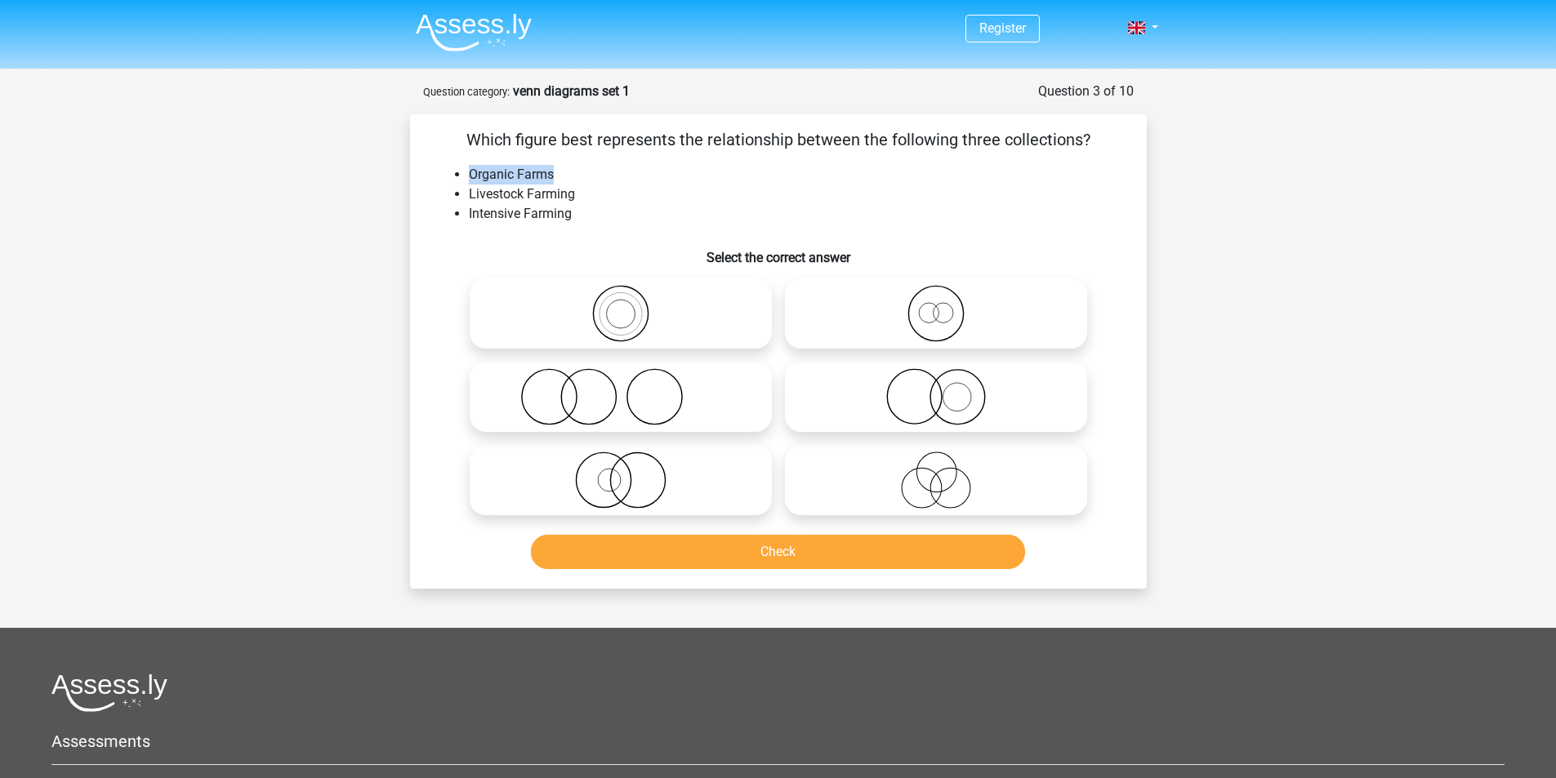
click at [466, 181] on ul "Organic Farms Livestock Farming Intensive Farming" at bounding box center [778, 194] width 685 height 59
click at [611, 198] on li "Livestock Farming" at bounding box center [795, 195] width 652 height 20
drag, startPoint x: 611, startPoint y: 198, endPoint x: 448, endPoint y: 203, distance: 163.4
click at [448, 203] on ul "Organic Farms Livestock Farming Intensive Farming" at bounding box center [778, 194] width 685 height 59
click at [580, 212] on li "Intensive Farming" at bounding box center [795, 214] width 652 height 20
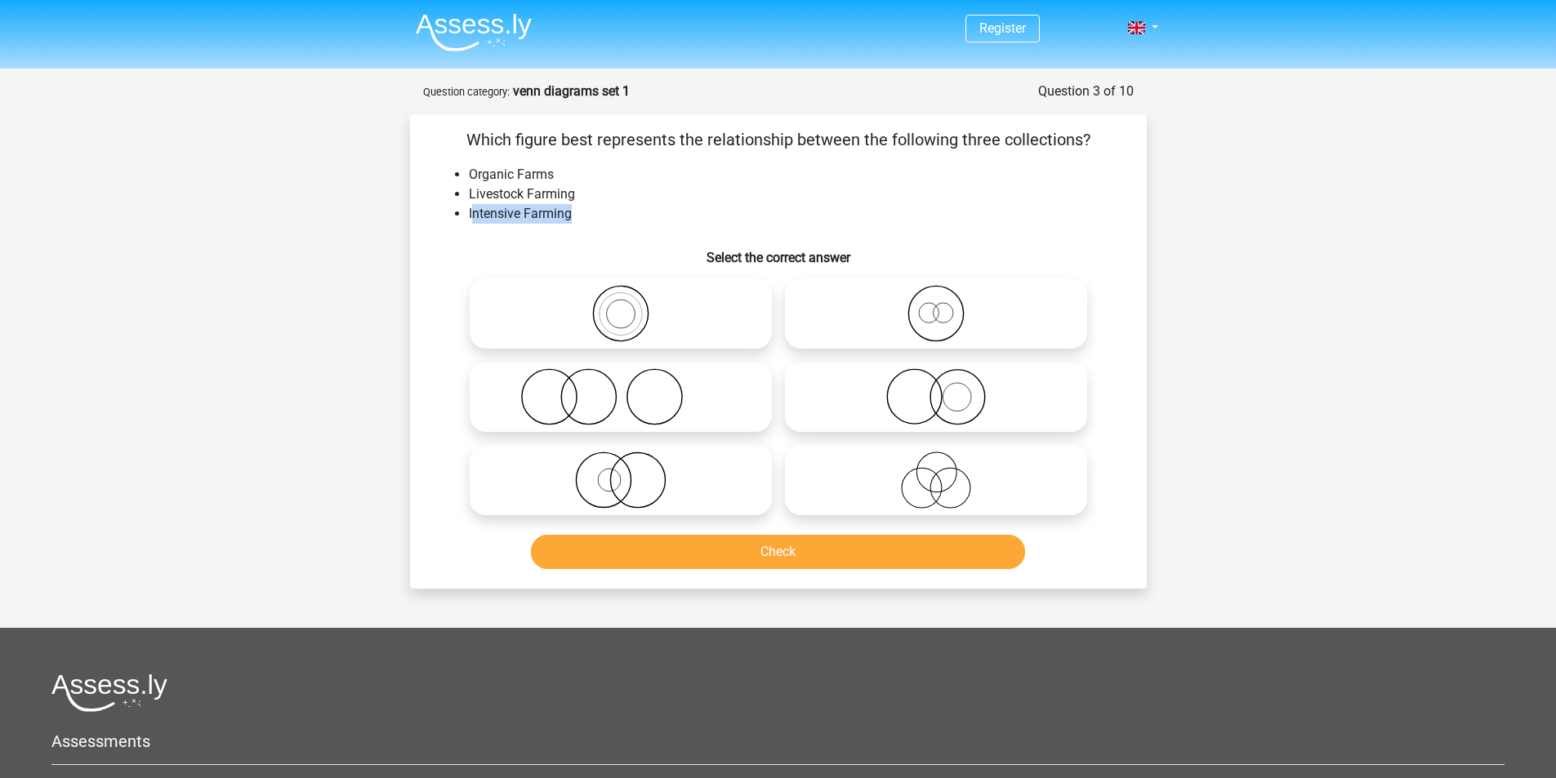
drag, startPoint x: 577, startPoint y: 213, endPoint x: 471, endPoint y: 207, distance: 105.6
click at [471, 207] on li "Intensive Farming" at bounding box center [795, 214] width 652 height 20
click at [469, 207] on li "Intensive Farming" at bounding box center [795, 214] width 652 height 20
drag, startPoint x: 464, startPoint y: 212, endPoint x: 587, endPoint y: 209, distance: 123.4
click at [587, 209] on ul "Organic Farms Livestock Farming Intensive Farming" at bounding box center [778, 194] width 685 height 59
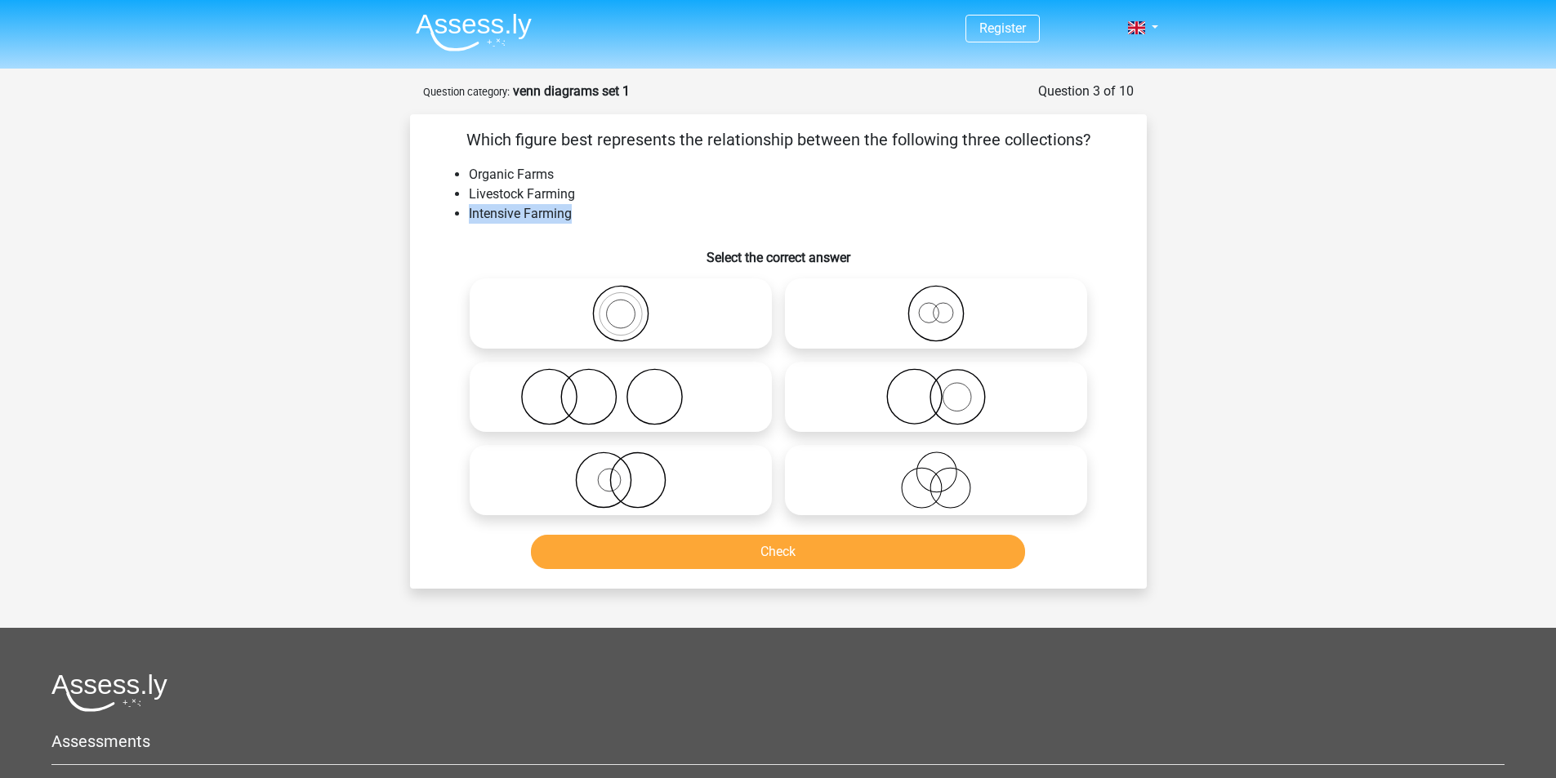
click at [631, 232] on div "Which figure best represents the relationship between the following three colle…" at bounding box center [779, 351] width 724 height 448
drag, startPoint x: 502, startPoint y: 221, endPoint x: 457, endPoint y: 212, distance: 45.0
click at [469, 212] on li "Intensive Farming" at bounding box center [795, 214] width 652 height 20
click at [627, 202] on li "Livestock Farming" at bounding box center [795, 195] width 652 height 20
click at [698, 364] on label at bounding box center [621, 397] width 302 height 70
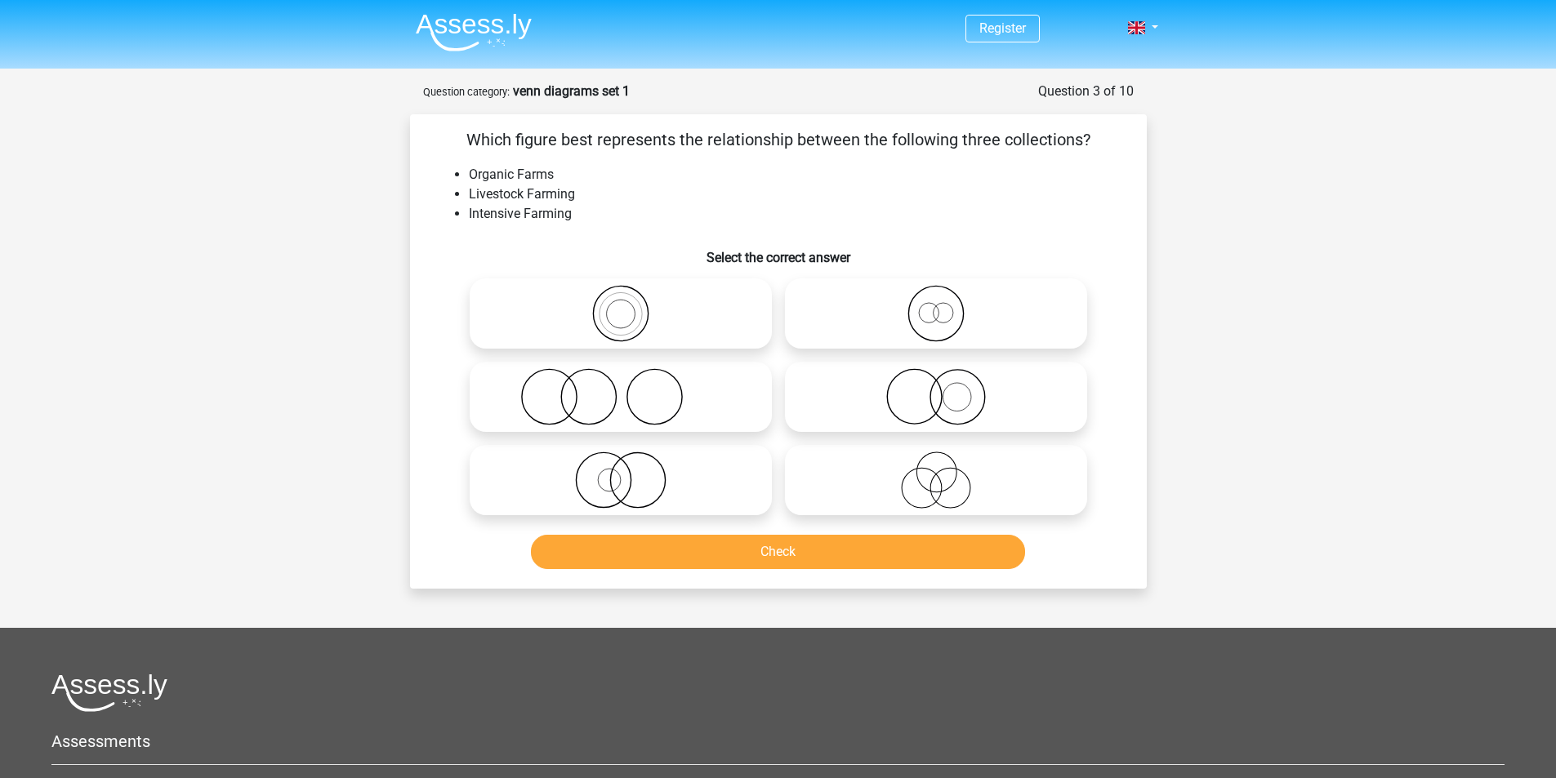
click at [631, 378] on input "radio" at bounding box center [626, 383] width 11 height 11
radio input "true"
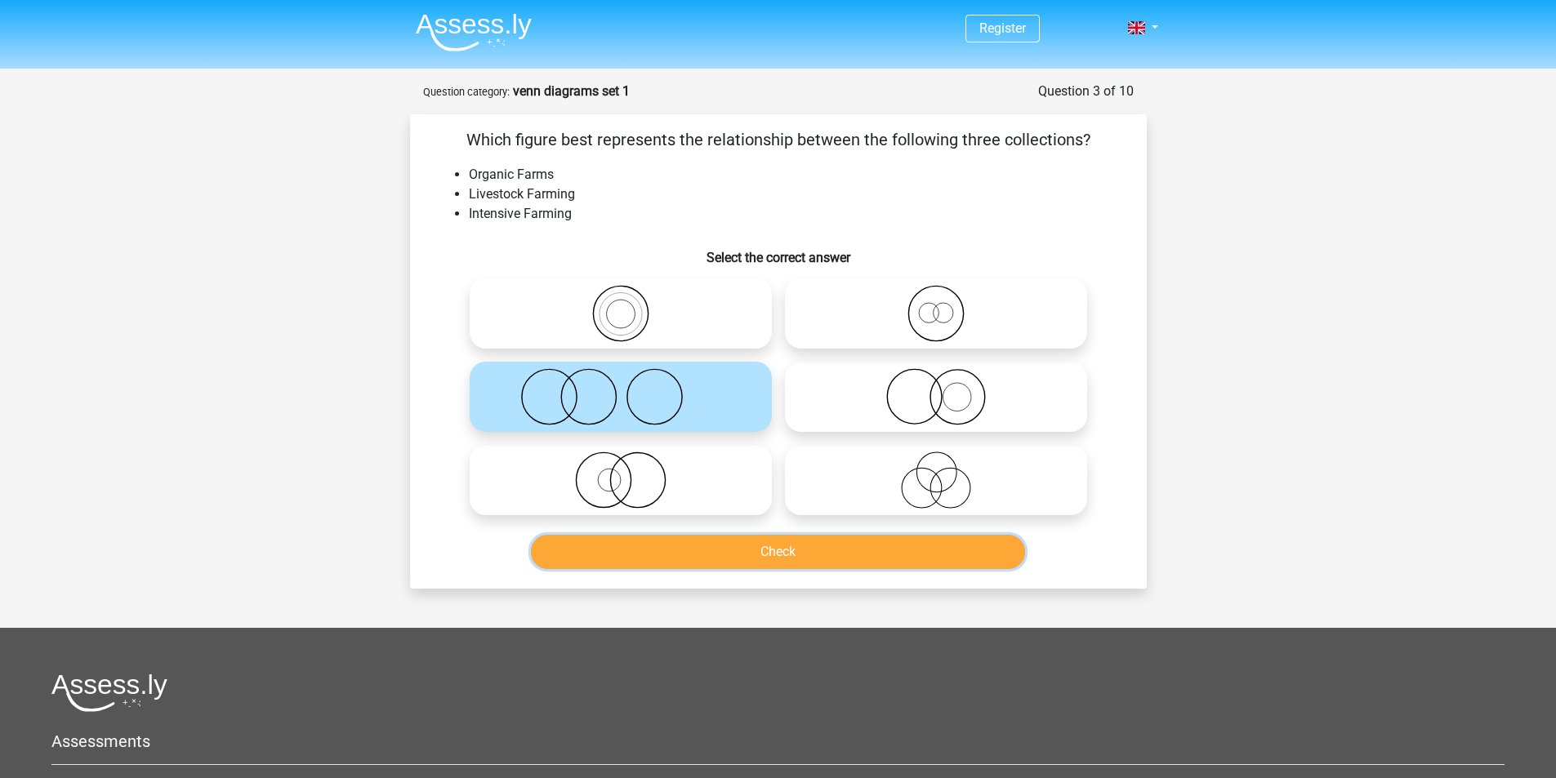
click at [780, 555] on button "Check" at bounding box center [778, 552] width 494 height 34
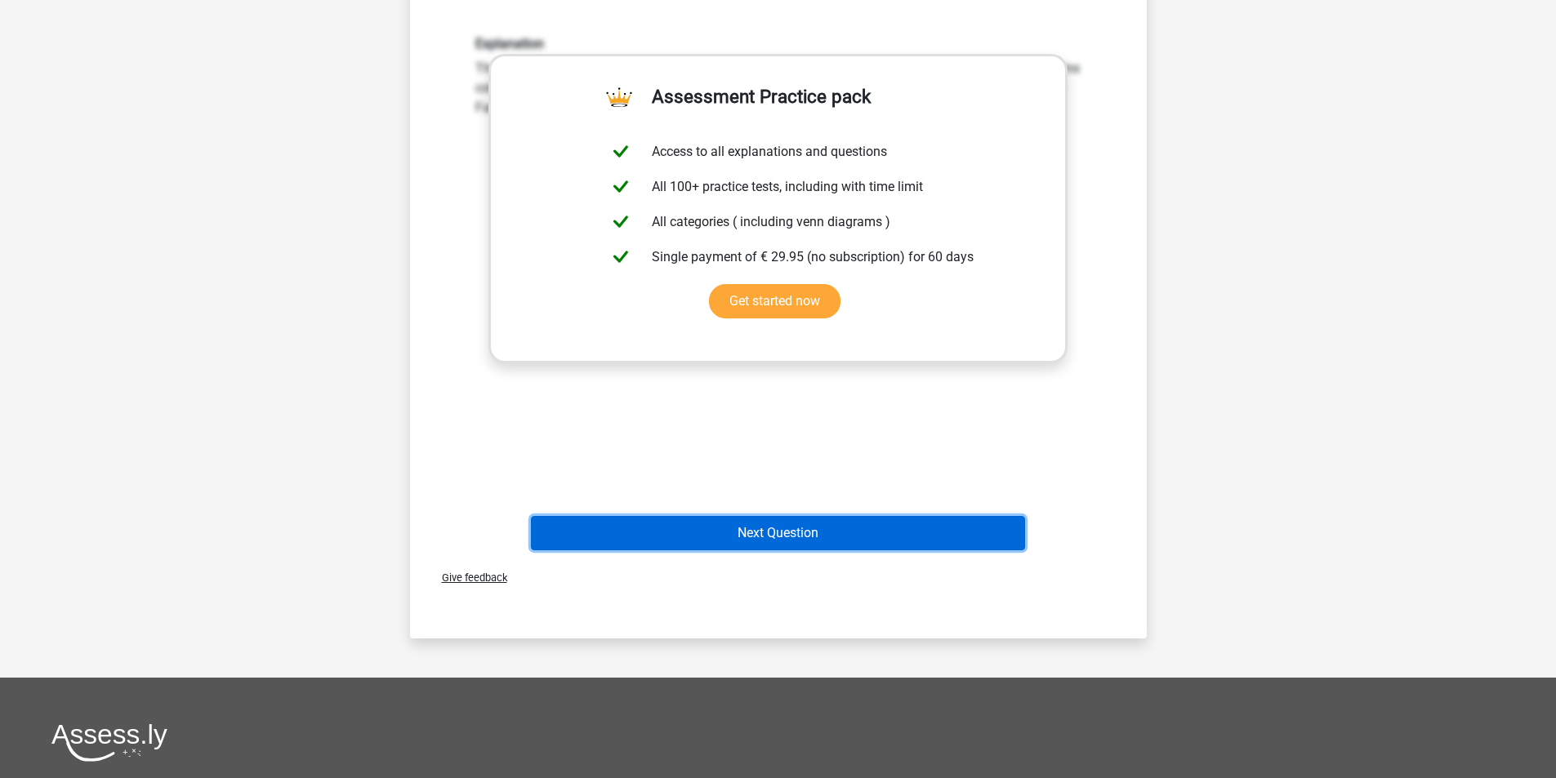
click at [890, 543] on button "Next Question" at bounding box center [778, 533] width 494 height 34
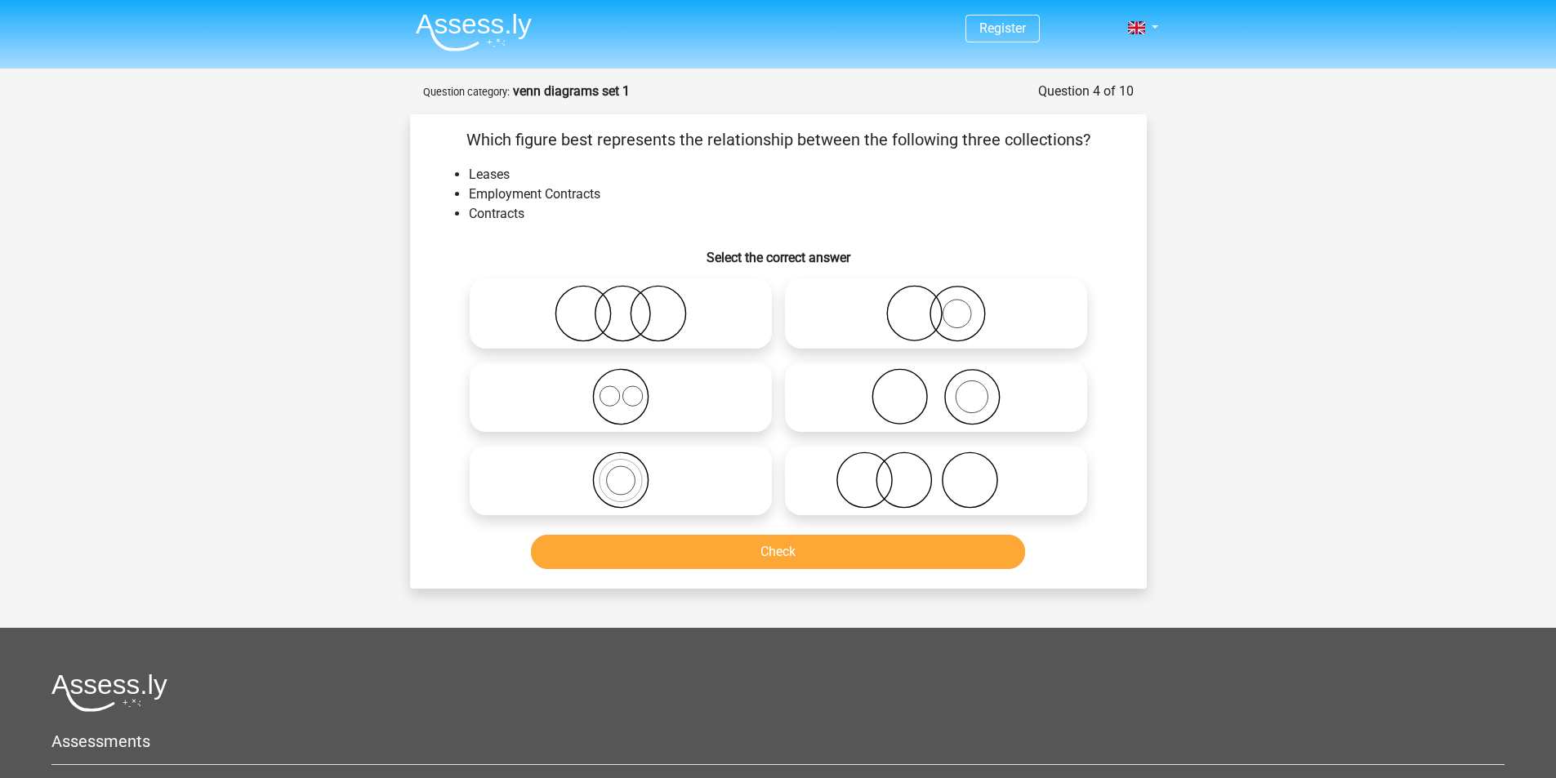
click at [502, 174] on li "Leases" at bounding box center [795, 175] width 652 height 20
click at [551, 167] on li "Leases" at bounding box center [795, 175] width 652 height 20
click at [567, 195] on li "Employment Contracts" at bounding box center [795, 195] width 652 height 20
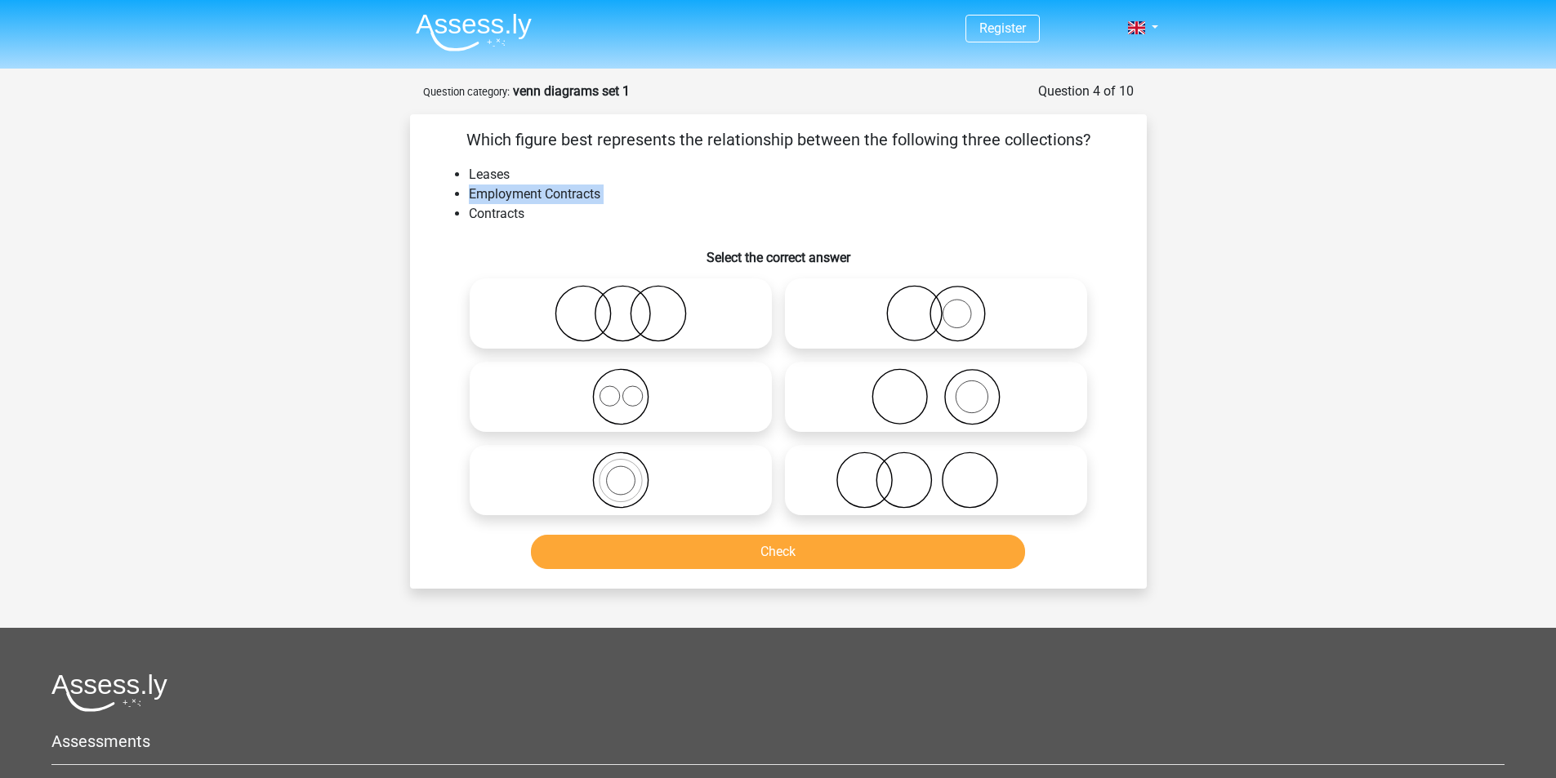
click at [567, 195] on li "Employment Contracts" at bounding box center [795, 195] width 652 height 20
click at [631, 189] on li "Employment Contracts" at bounding box center [795, 195] width 652 height 20
click at [478, 180] on li "Leases" at bounding box center [795, 175] width 652 height 20
click at [609, 191] on li "Employment Contracts" at bounding box center [795, 195] width 652 height 20
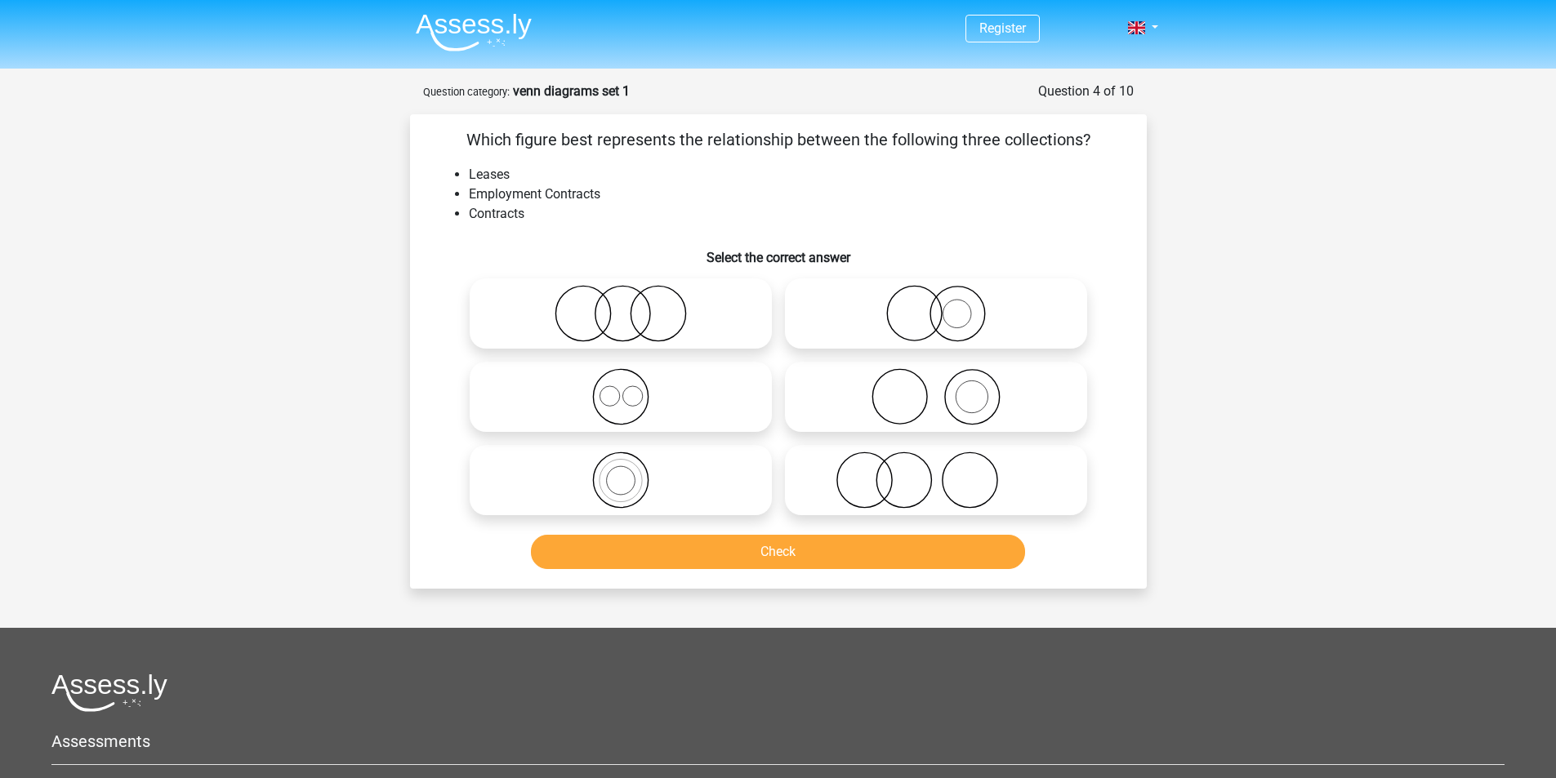
click at [660, 335] on icon at bounding box center [620, 313] width 289 height 57
click at [631, 305] on input "radio" at bounding box center [626, 300] width 11 height 11
radio input "true"
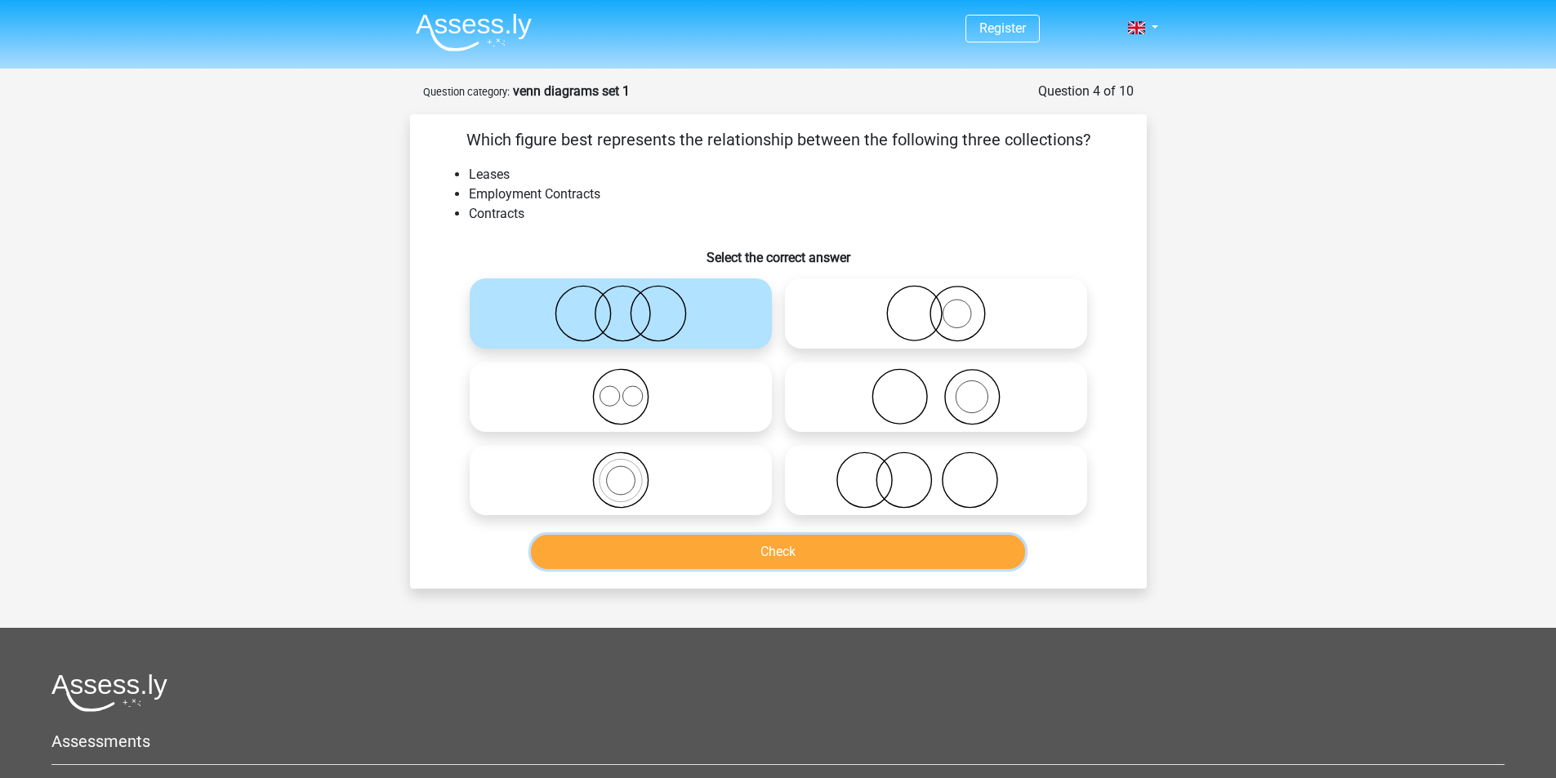
click at [930, 545] on button "Check" at bounding box center [778, 552] width 494 height 34
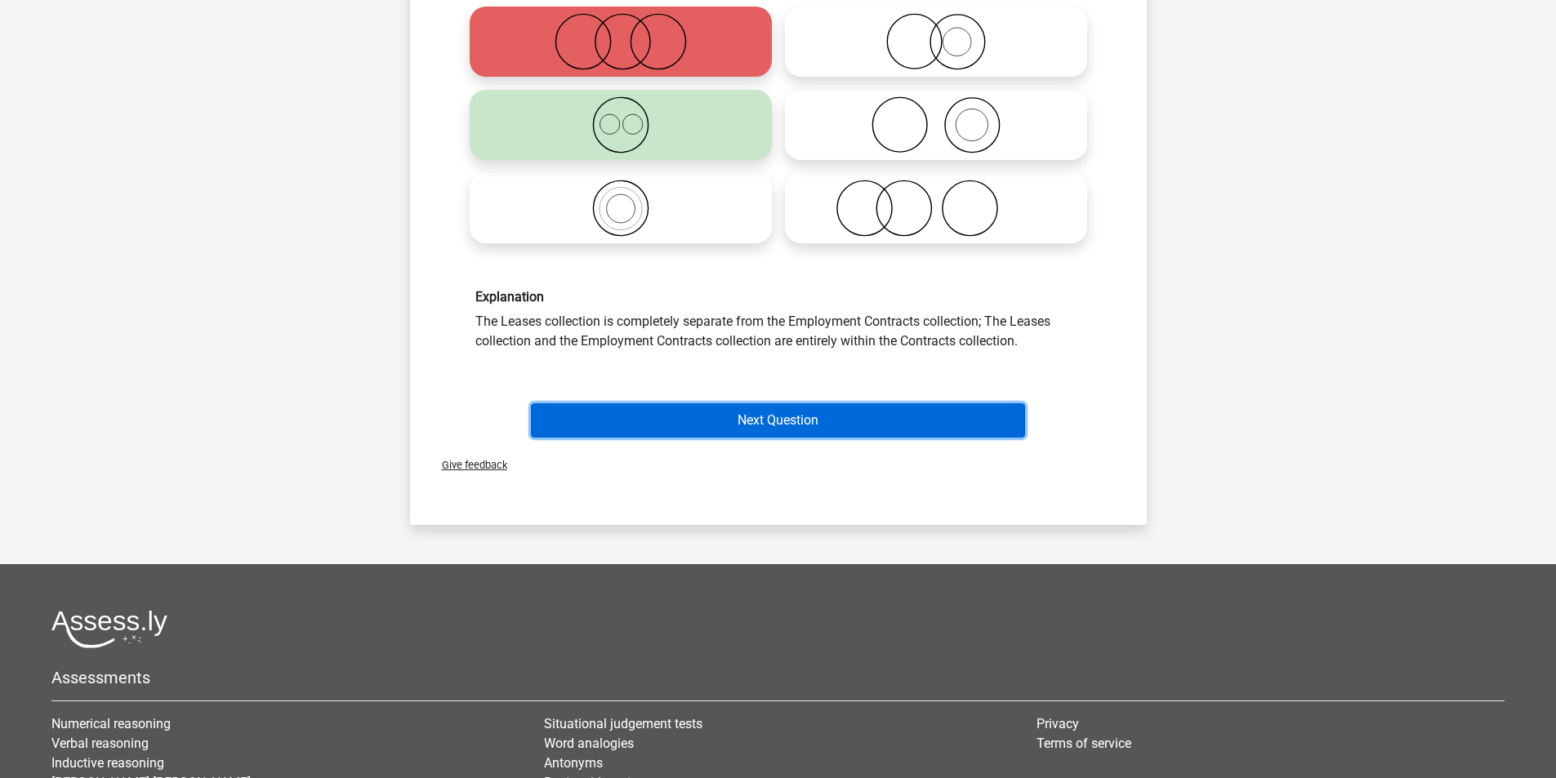
click at [840, 426] on button "Next Question" at bounding box center [778, 421] width 494 height 34
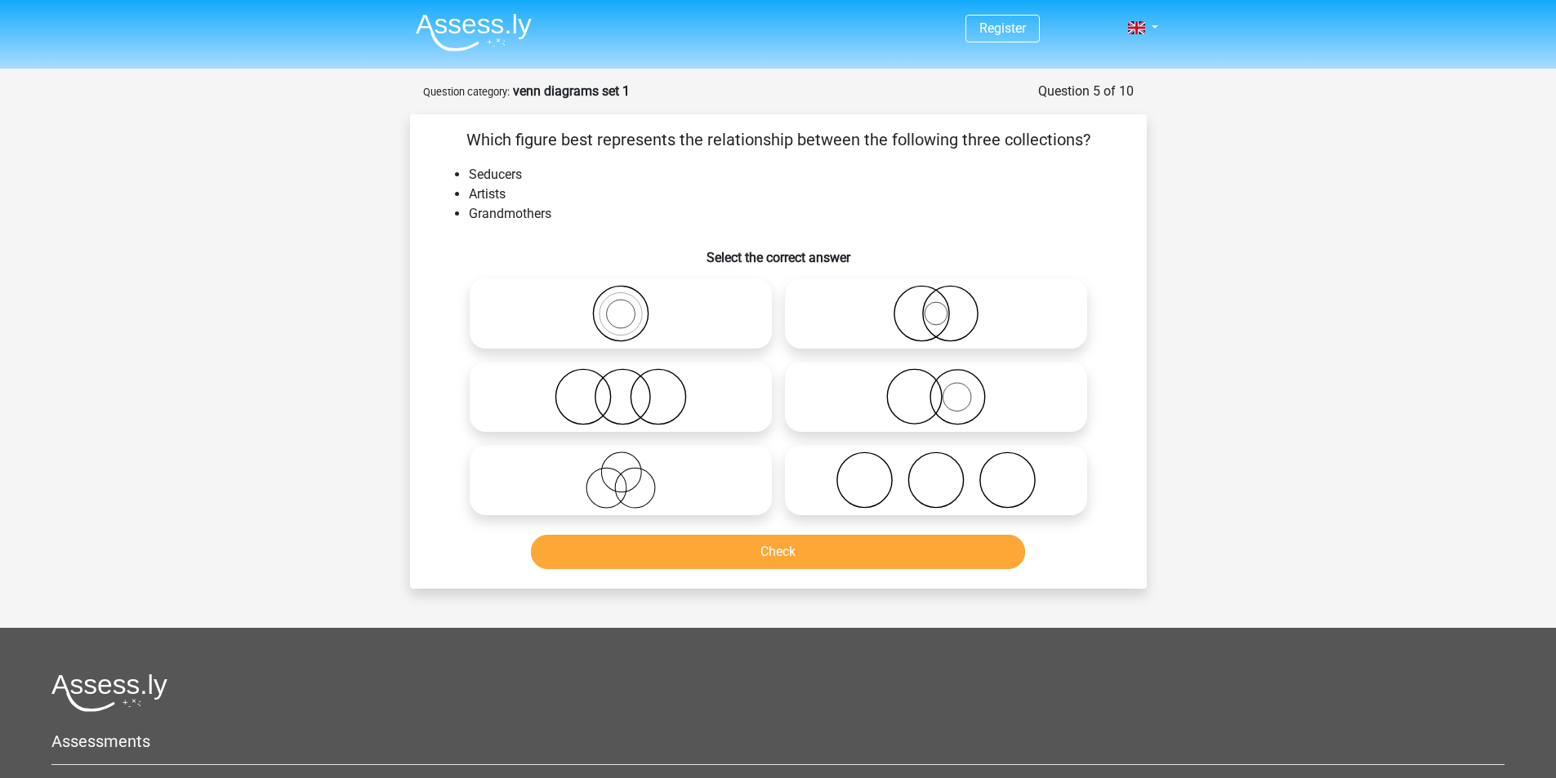
click at [504, 176] on li "Seducers" at bounding box center [795, 175] width 652 height 20
click at [569, 182] on li "Seducers" at bounding box center [795, 175] width 652 height 20
click at [531, 212] on li "Grandmothers" at bounding box center [795, 214] width 652 height 20
click at [497, 190] on li "Artists" at bounding box center [795, 195] width 652 height 20
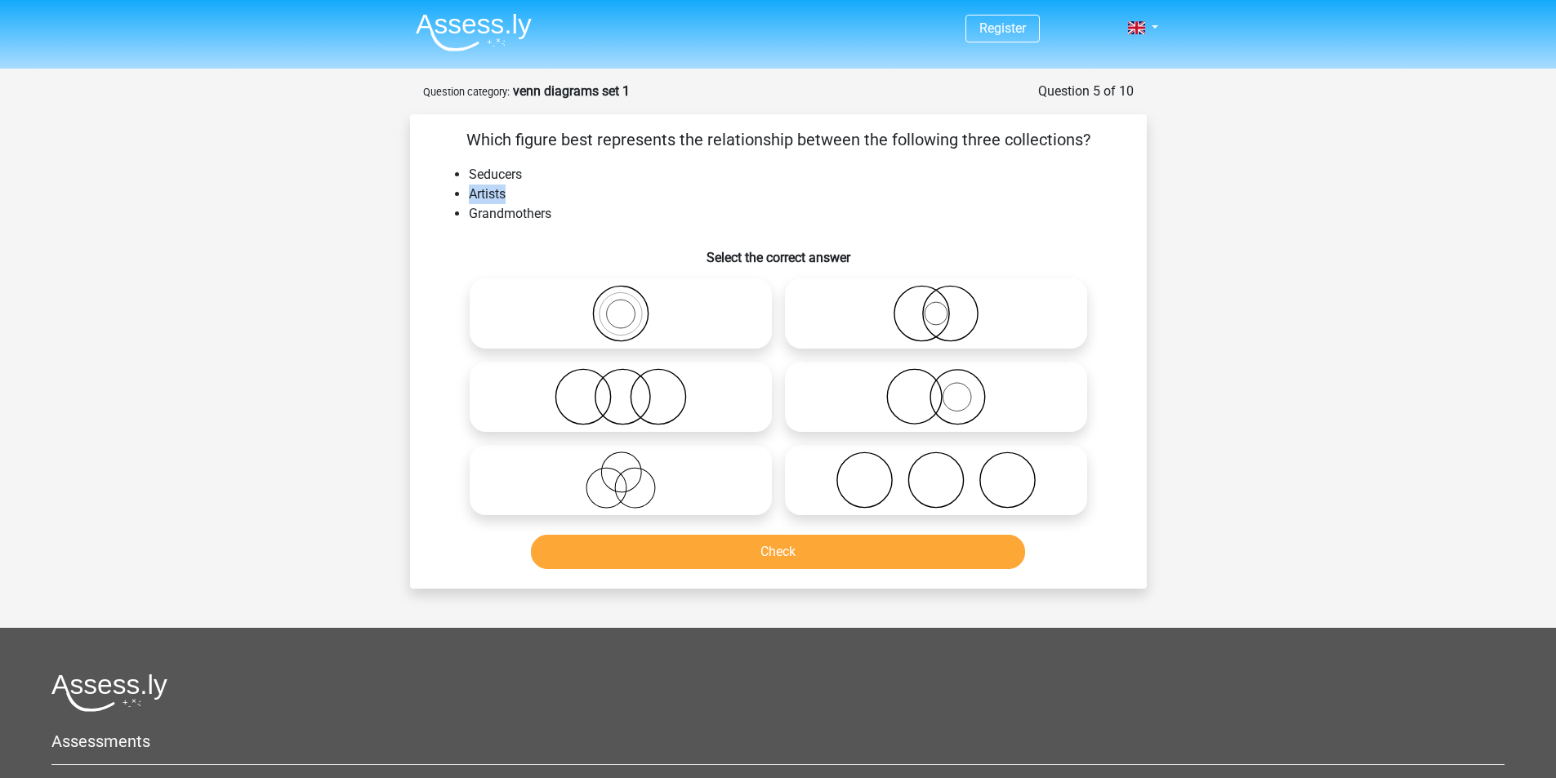
click at [497, 190] on li "Artists" at bounding box center [795, 195] width 652 height 20
click at [520, 190] on li "Artists" at bounding box center [795, 195] width 652 height 20
click at [916, 450] on label at bounding box center [936, 480] width 302 height 70
click at [936, 462] on input "radio" at bounding box center [941, 467] width 11 height 11
radio input "true"
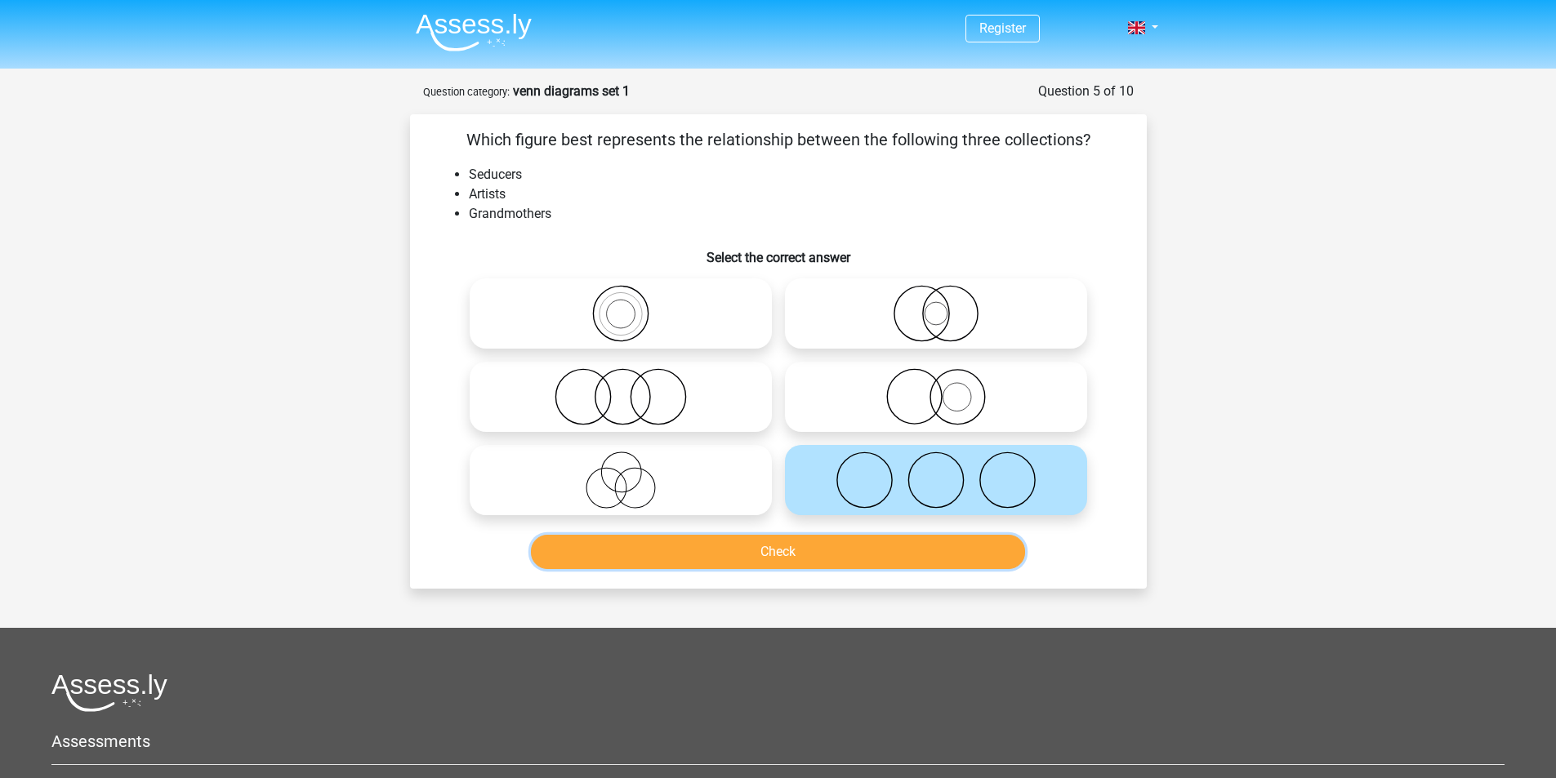
click at [916, 542] on button "Check" at bounding box center [778, 552] width 494 height 34
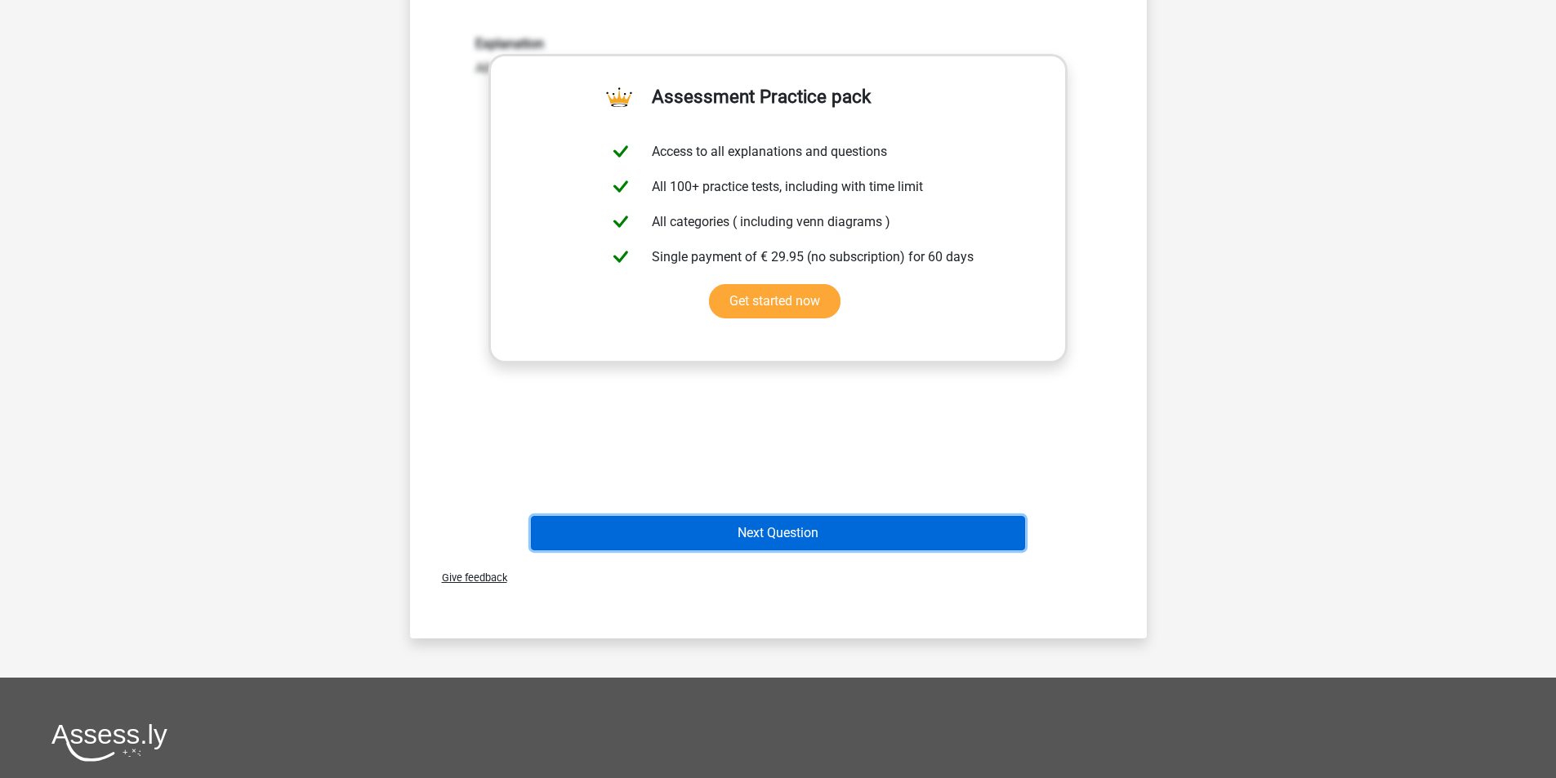
click at [918, 537] on button "Next Question" at bounding box center [778, 533] width 494 height 34
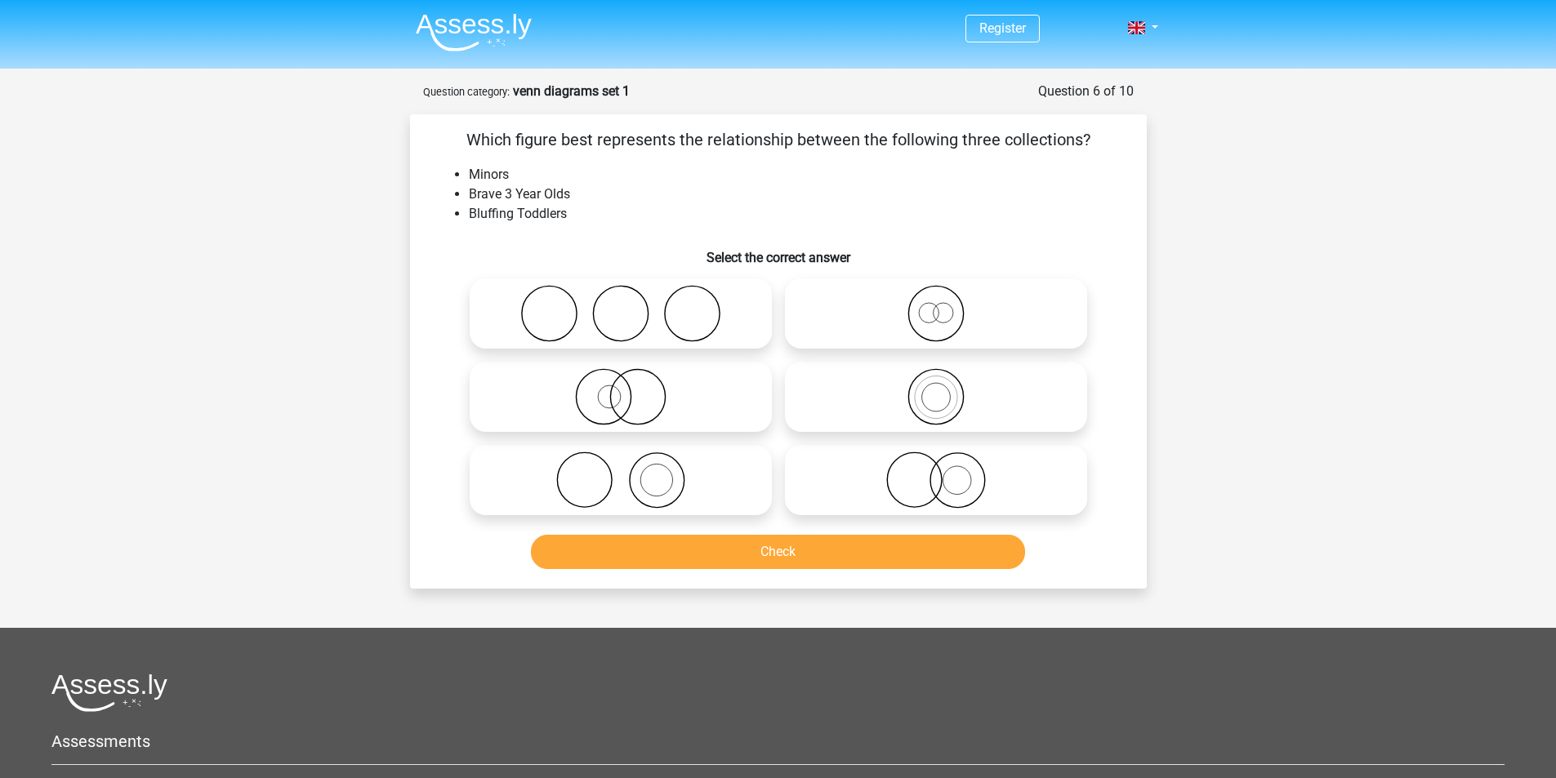
click at [487, 179] on li "Minors" at bounding box center [795, 175] width 652 height 20
click at [530, 167] on li "Minors" at bounding box center [795, 175] width 652 height 20
click at [541, 193] on li "Brave 3 Year Olds" at bounding box center [795, 195] width 652 height 20
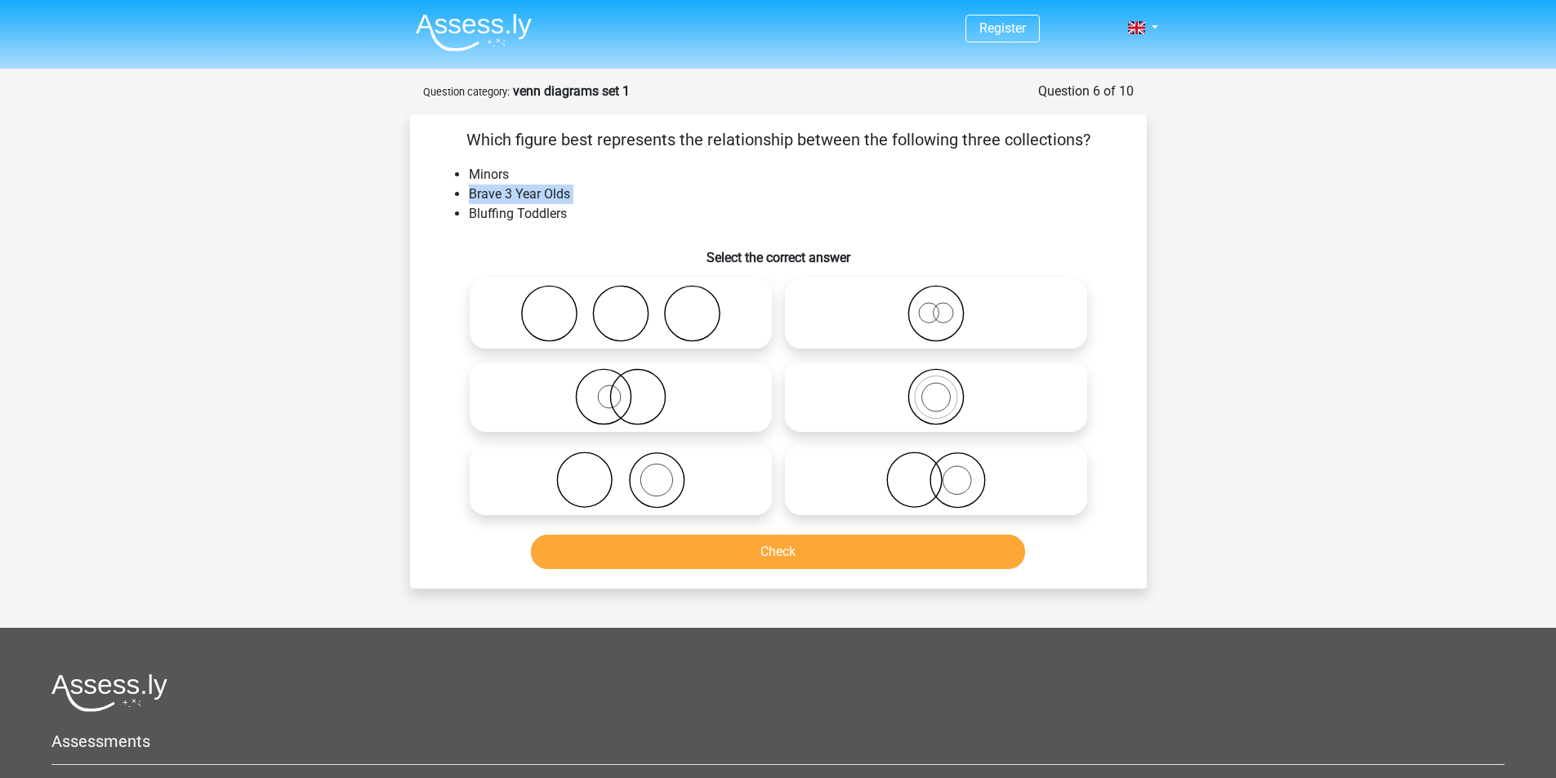
click at [541, 193] on li "Brave 3 Year Olds" at bounding box center [795, 195] width 652 height 20
click at [619, 204] on li "Bluffing Toddlers" at bounding box center [795, 214] width 652 height 20
click at [562, 215] on li "Bluffing Toddlers" at bounding box center [795, 214] width 652 height 20
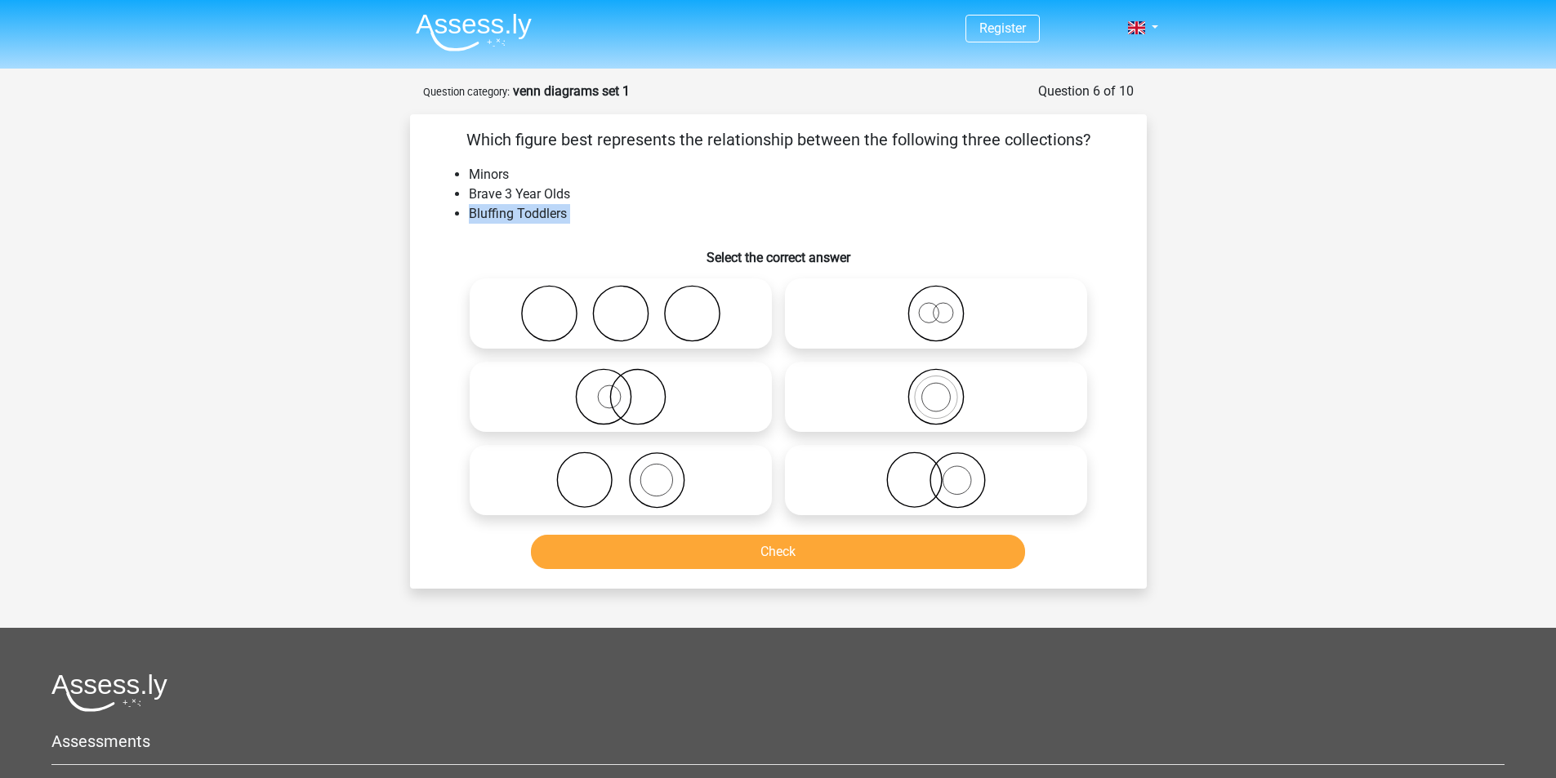
click at [651, 195] on li "Brave 3 Year Olds" at bounding box center [795, 195] width 652 height 20
click at [482, 181] on li "Minors" at bounding box center [795, 175] width 652 height 20
click at [596, 180] on li "Minors" at bounding box center [795, 175] width 652 height 20
click at [561, 189] on li "Brave 3 Year Olds" at bounding box center [795, 195] width 652 height 20
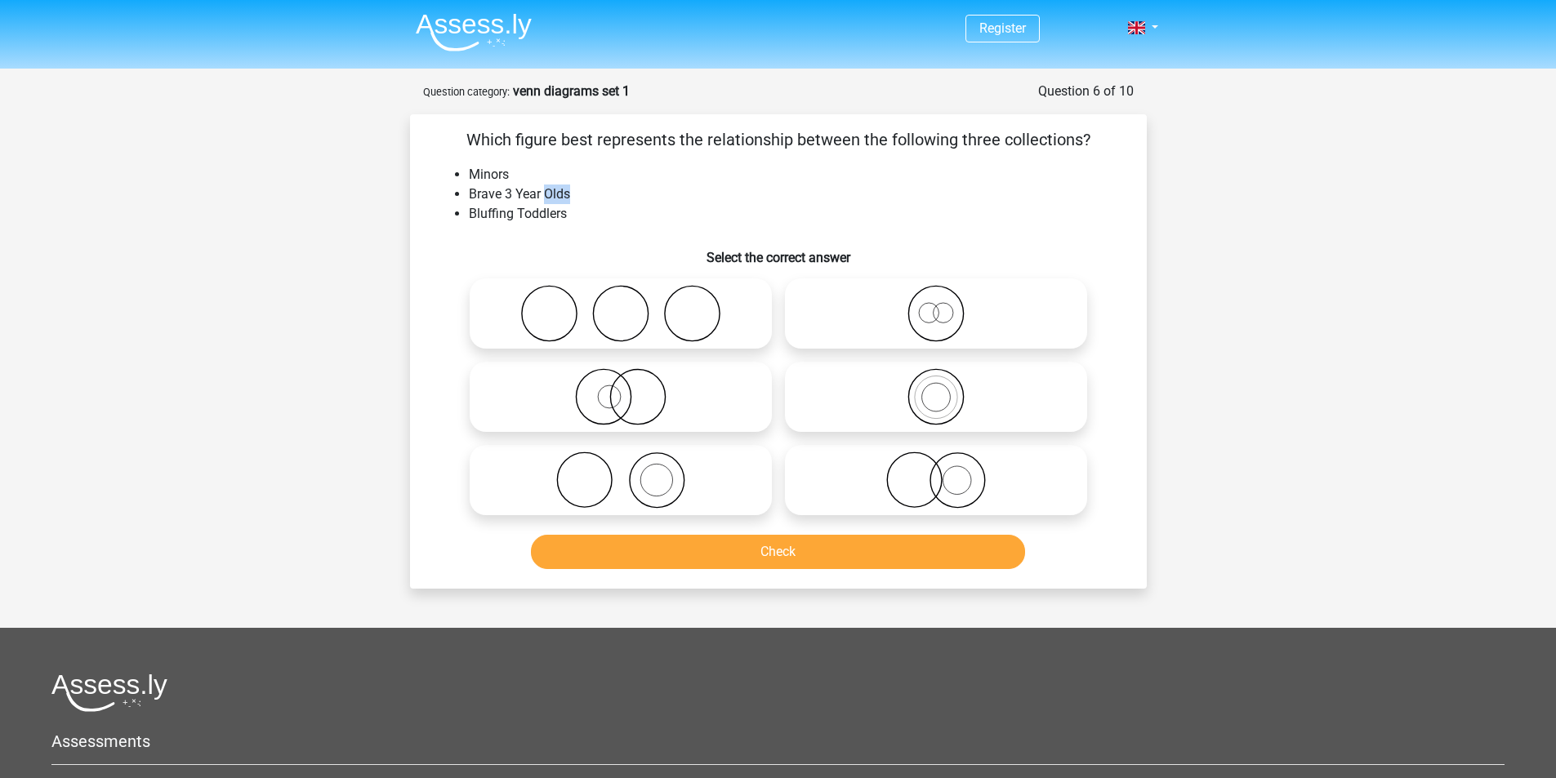
click at [561, 189] on li "Brave 3 Year Olds" at bounding box center [795, 195] width 652 height 20
click at [545, 215] on li "Bluffing Toddlers" at bounding box center [795, 214] width 652 height 20
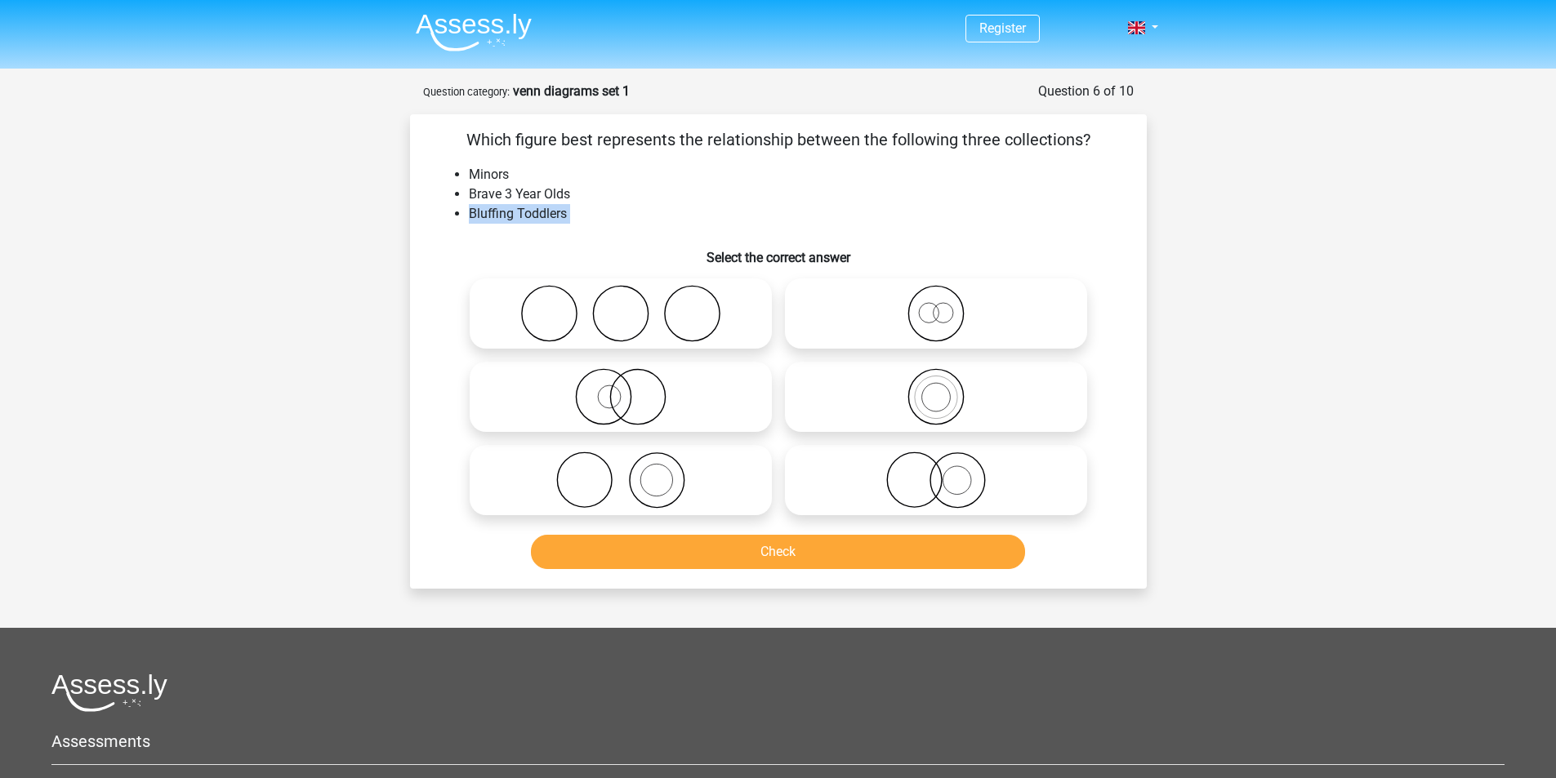
click at [640, 217] on li "Bluffing Toddlers" at bounding box center [795, 214] width 652 height 20
click at [1050, 302] on icon at bounding box center [936, 313] width 289 height 57
click at [947, 302] on input "radio" at bounding box center [941, 300] width 11 height 11
radio input "true"
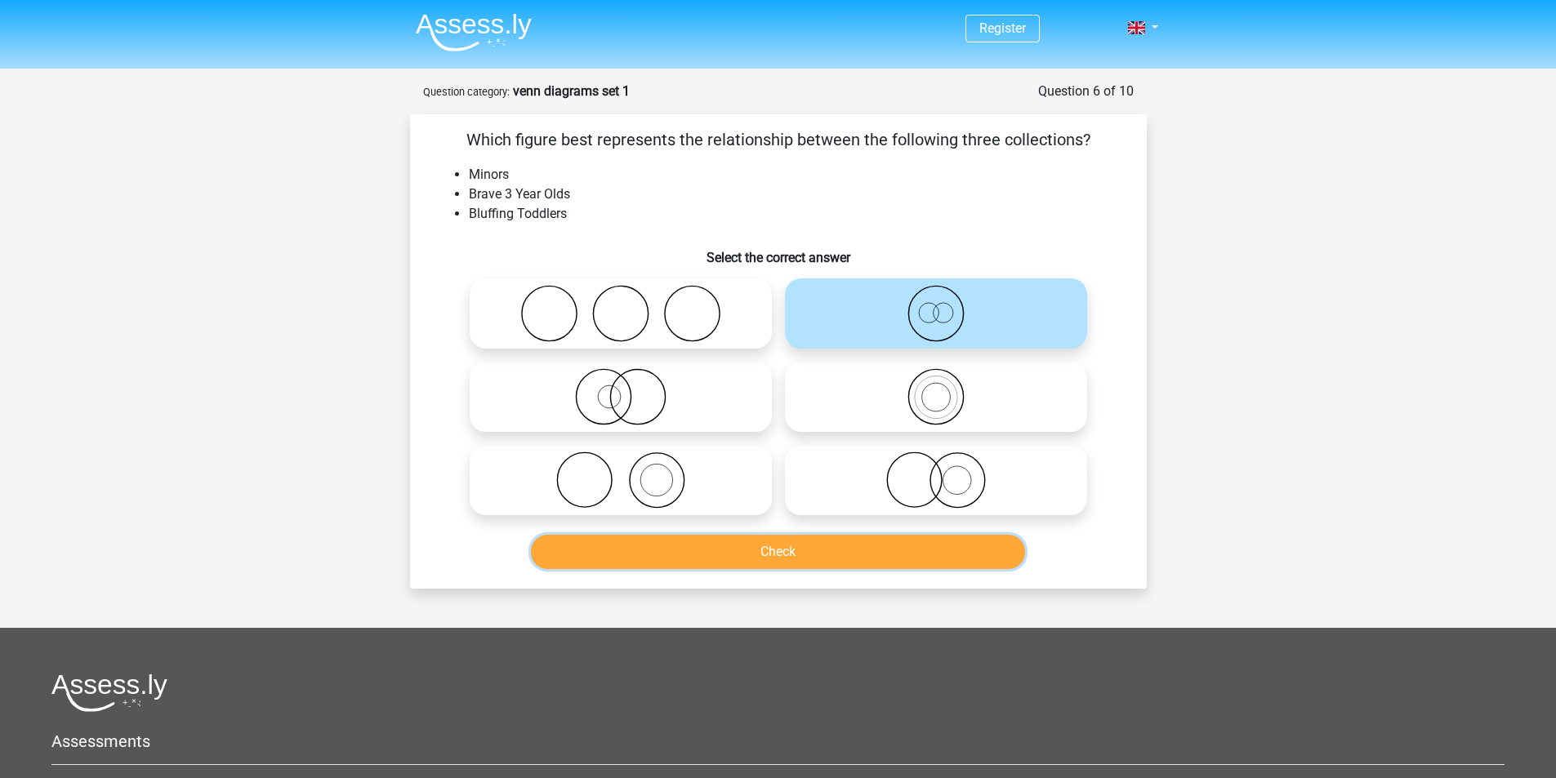
click at [921, 546] on button "Check" at bounding box center [778, 552] width 494 height 34
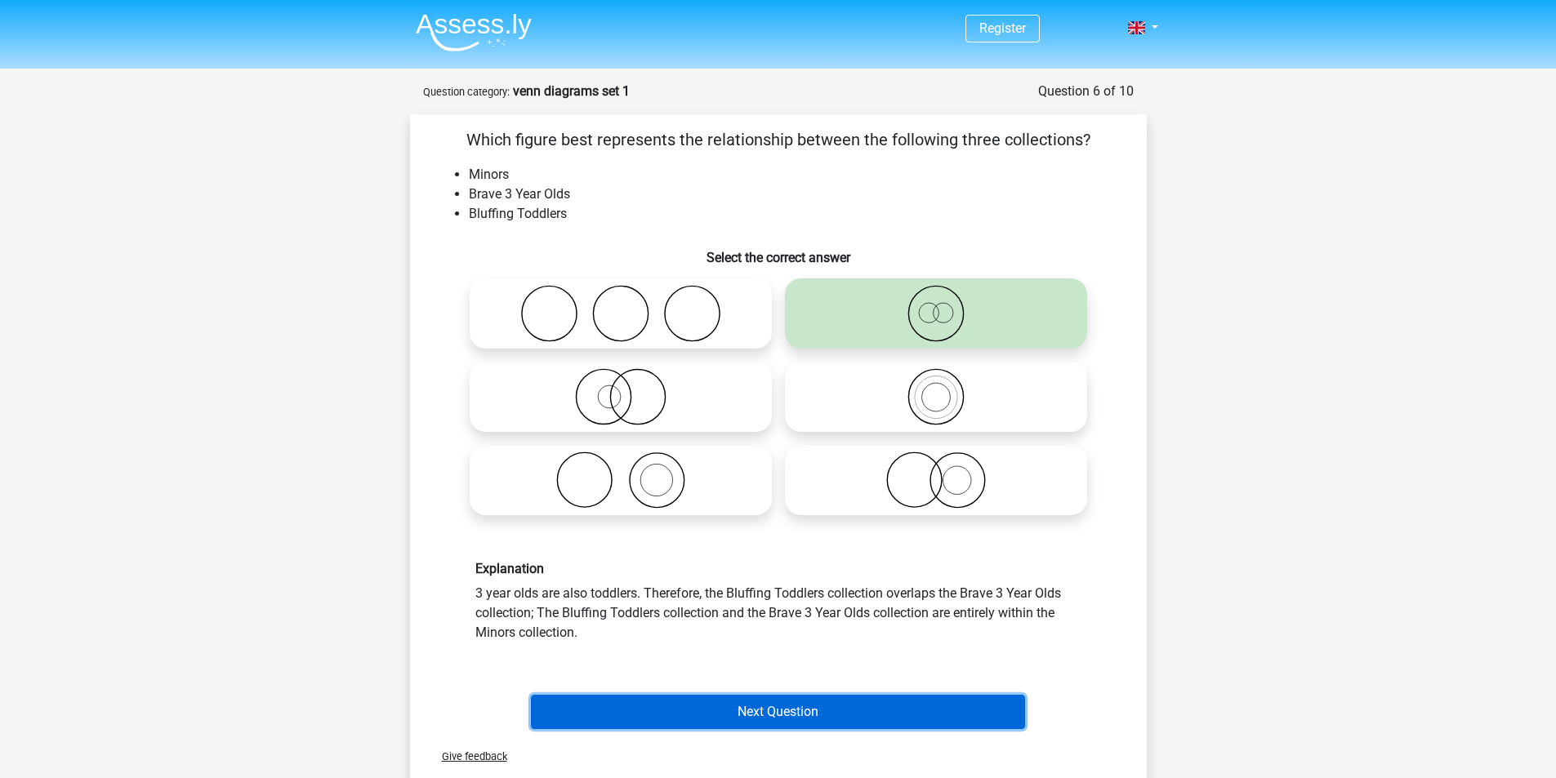
click at [889, 715] on button "Next Question" at bounding box center [778, 712] width 494 height 34
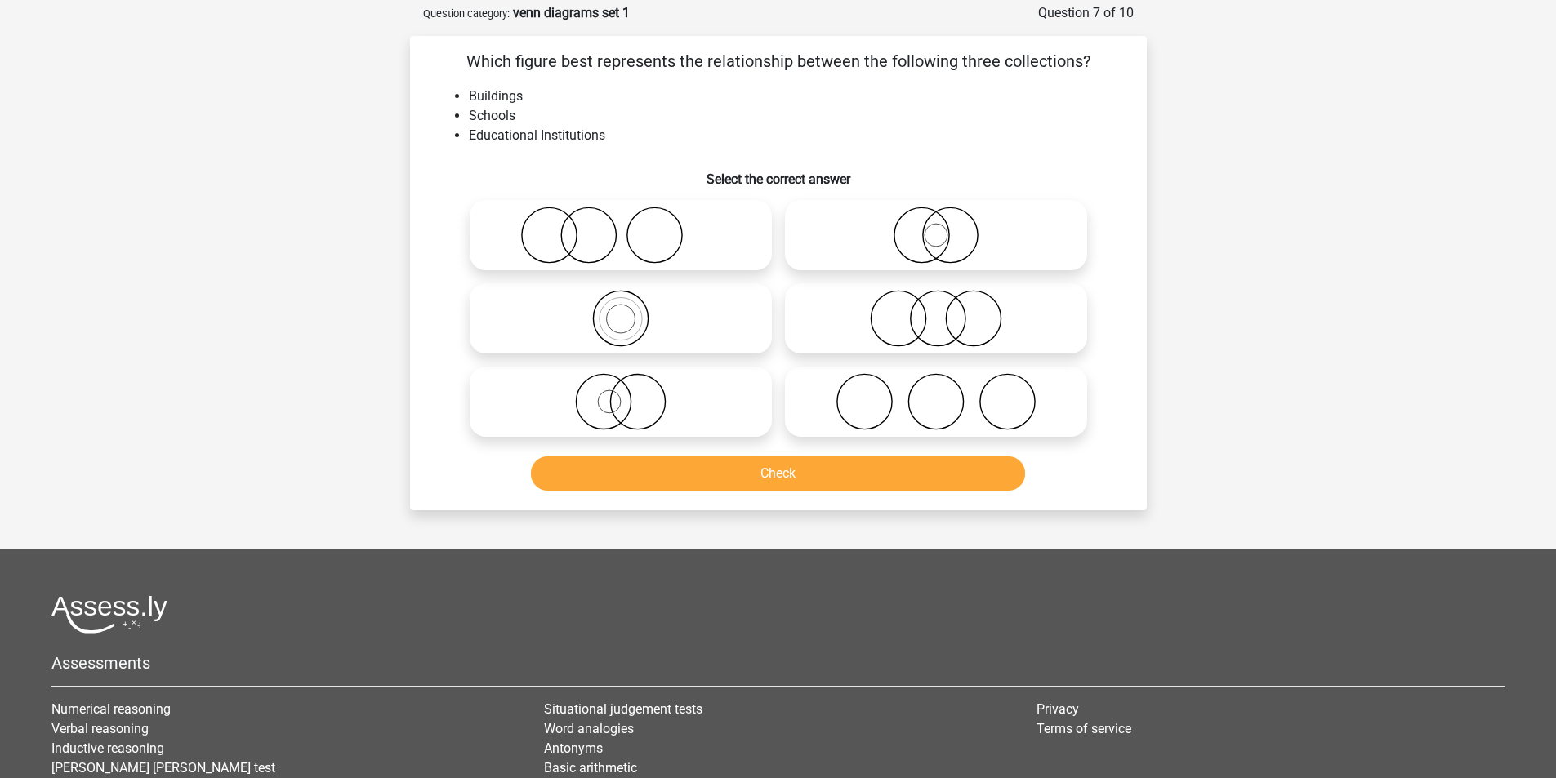
scroll to position [82, 0]
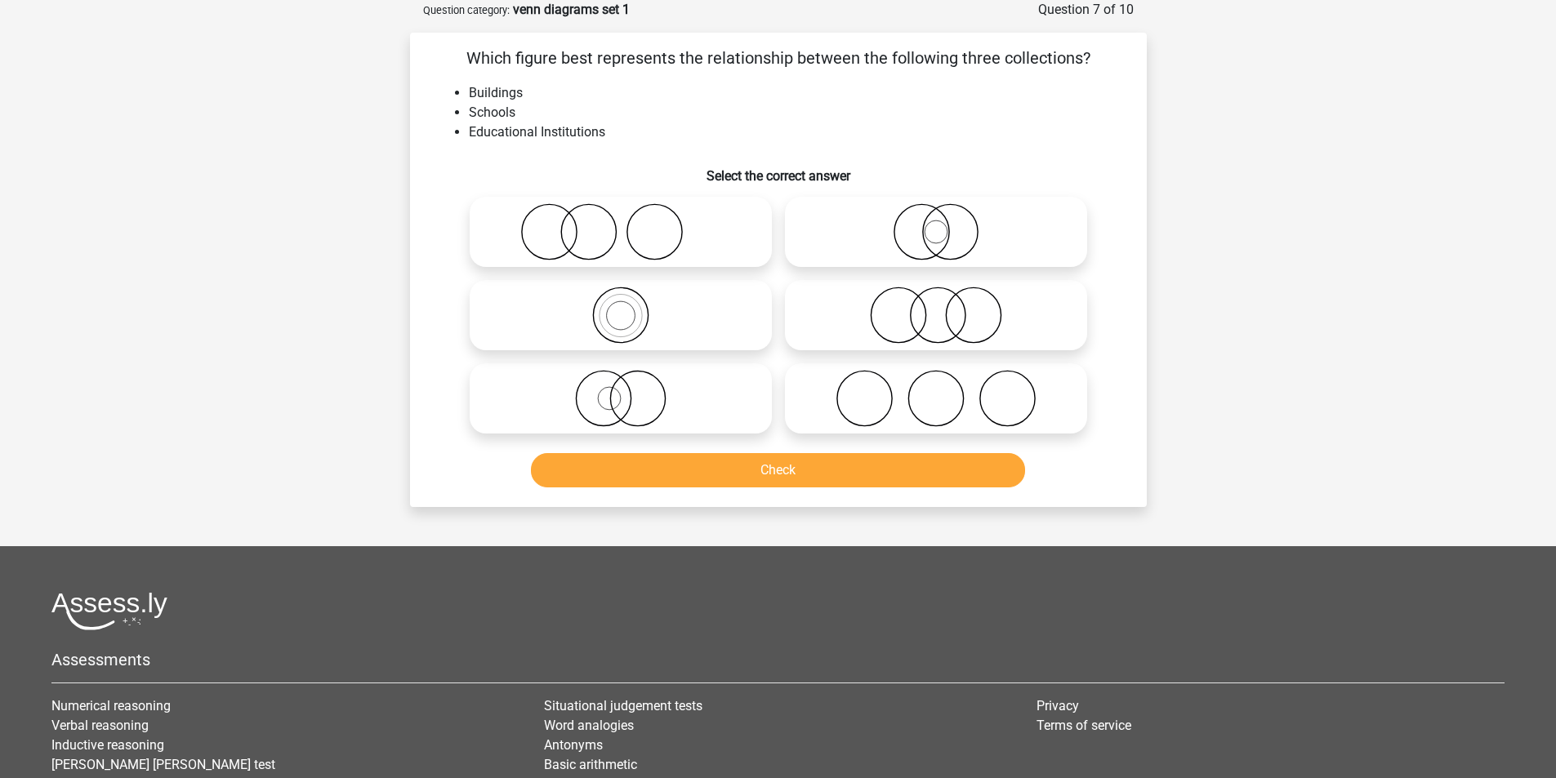
click at [568, 132] on li "Educational Institutions" at bounding box center [795, 133] width 652 height 20
click at [678, 141] on li "Educational Institutions" at bounding box center [795, 133] width 652 height 20
click at [524, 88] on li "Buildings" at bounding box center [795, 93] width 652 height 20
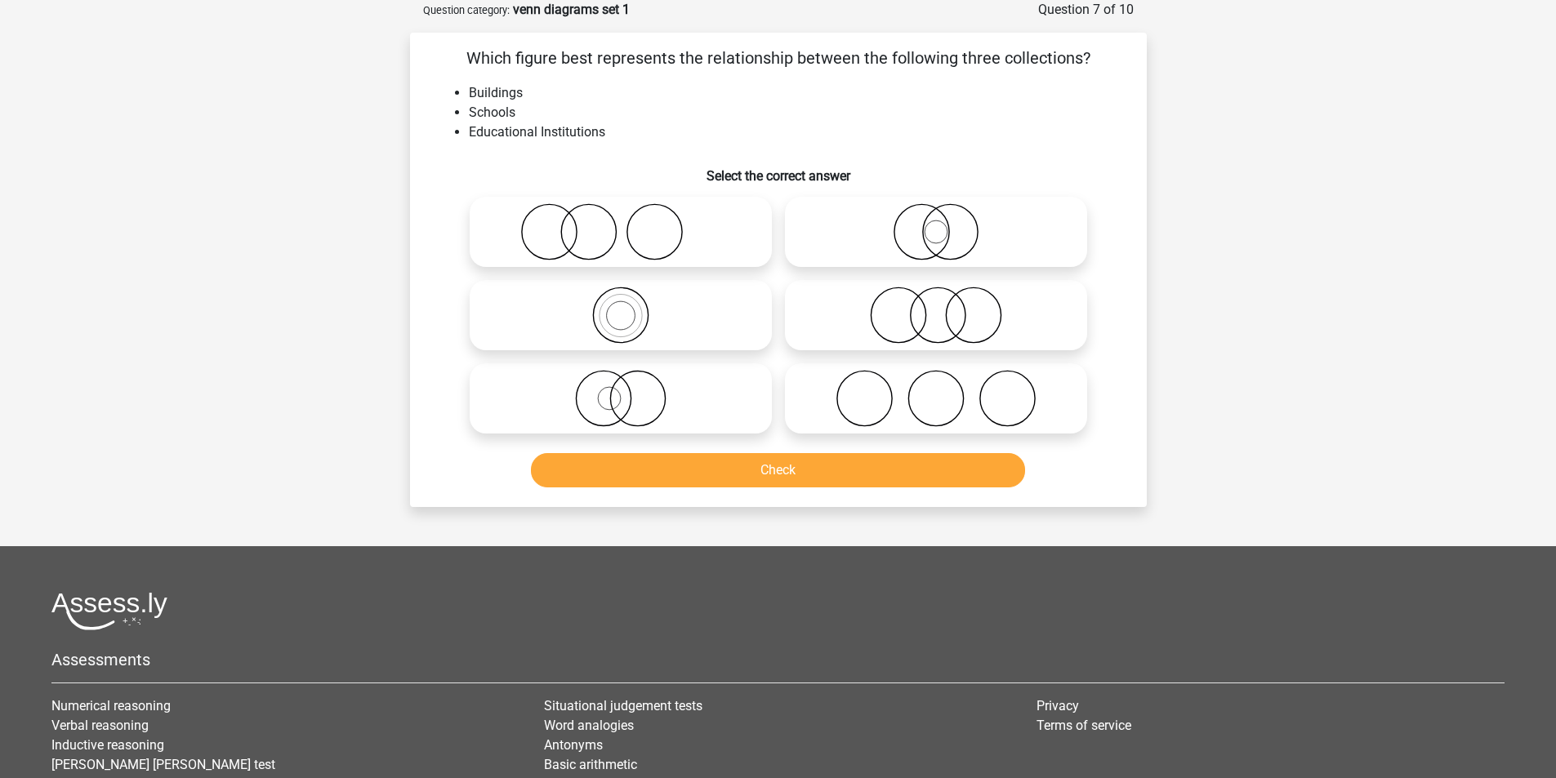
click at [524, 88] on li "Buildings" at bounding box center [795, 93] width 652 height 20
click at [646, 94] on li "Buildings" at bounding box center [795, 93] width 652 height 20
click at [1007, 231] on icon at bounding box center [936, 231] width 289 height 57
click at [947, 224] on input "radio" at bounding box center [941, 218] width 11 height 11
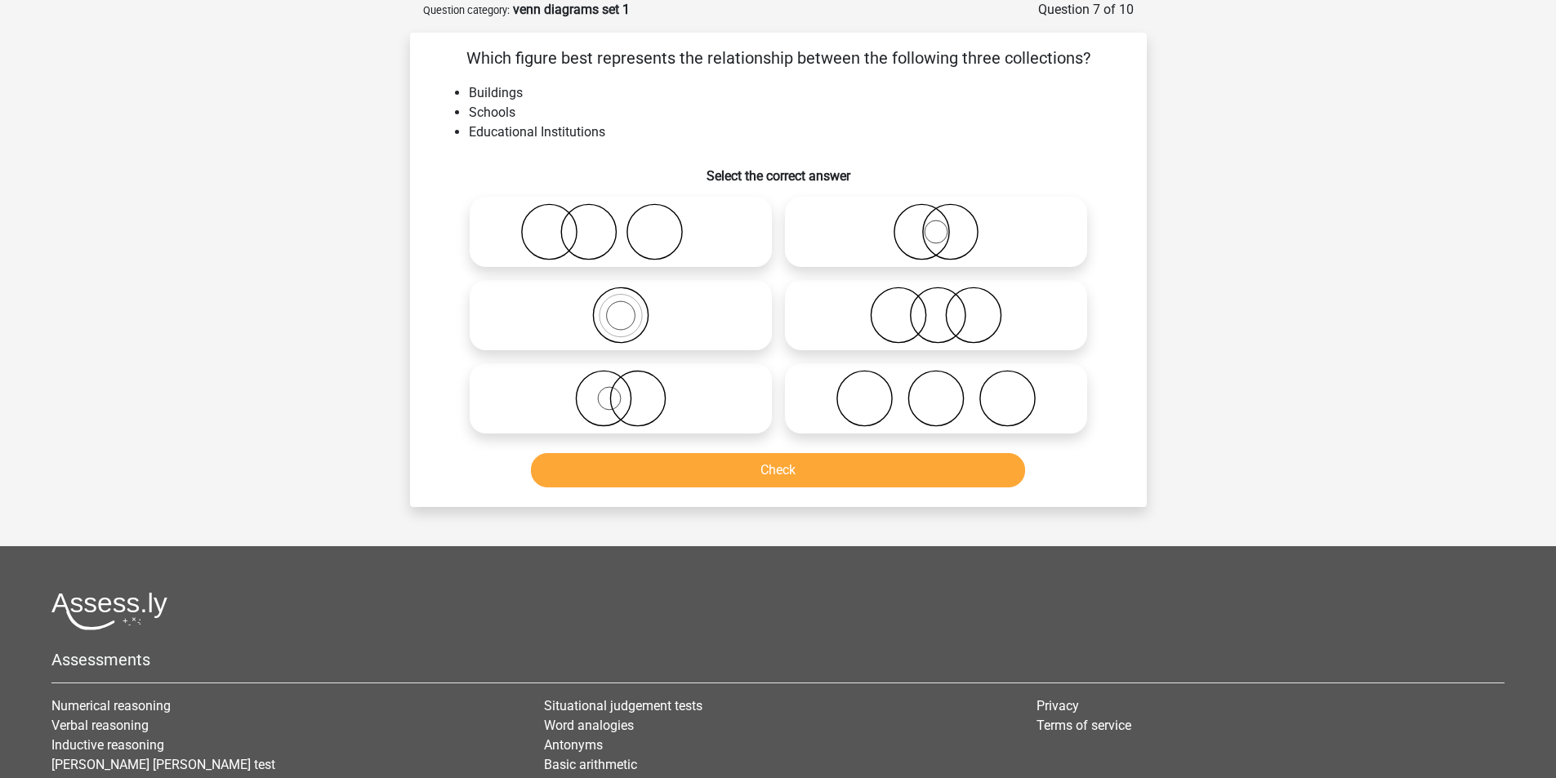
radio input "true"
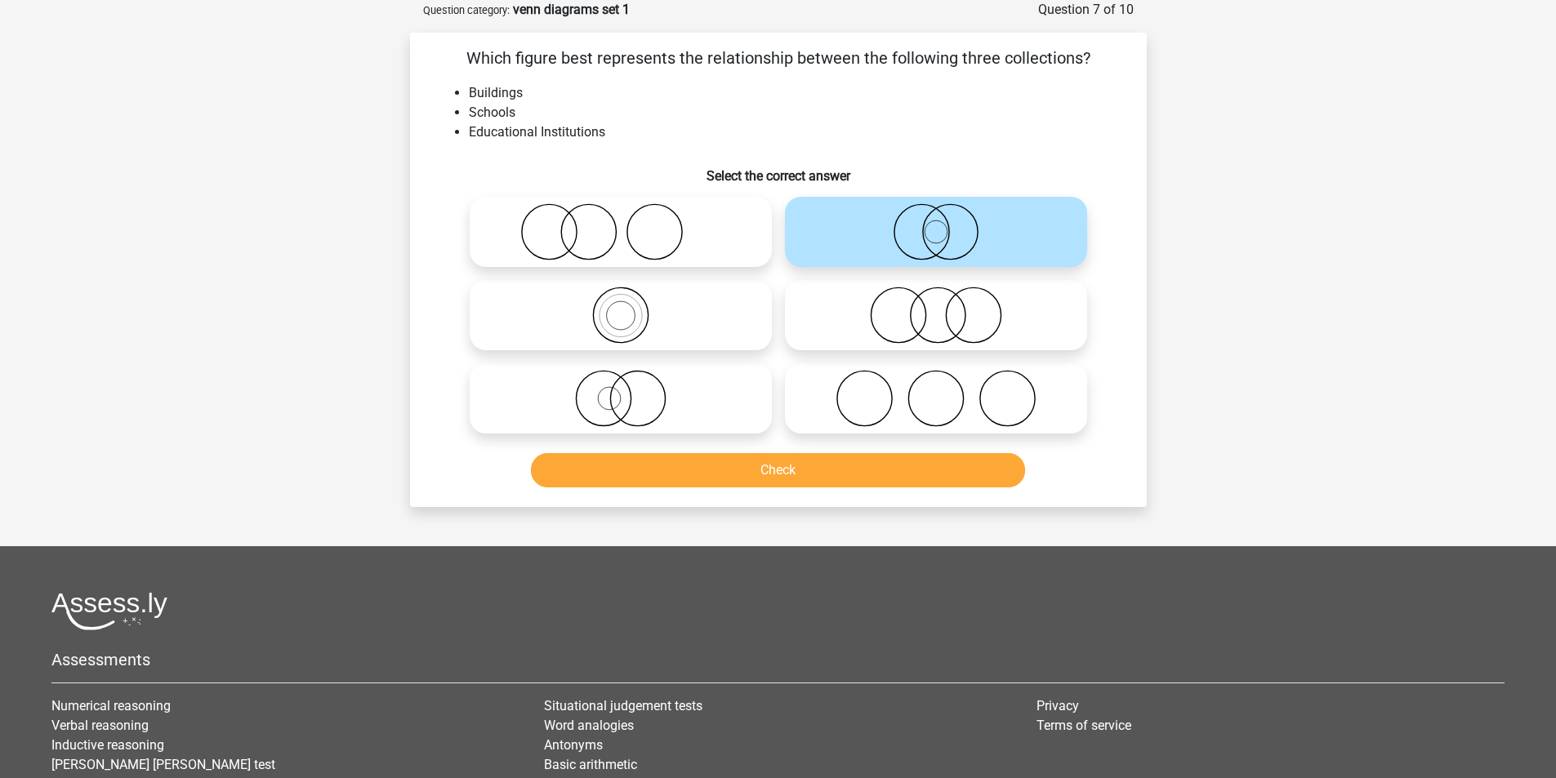
click at [745, 388] on icon at bounding box center [620, 398] width 289 height 57
click at [631, 388] on input "radio" at bounding box center [626, 385] width 11 height 11
radio input "true"
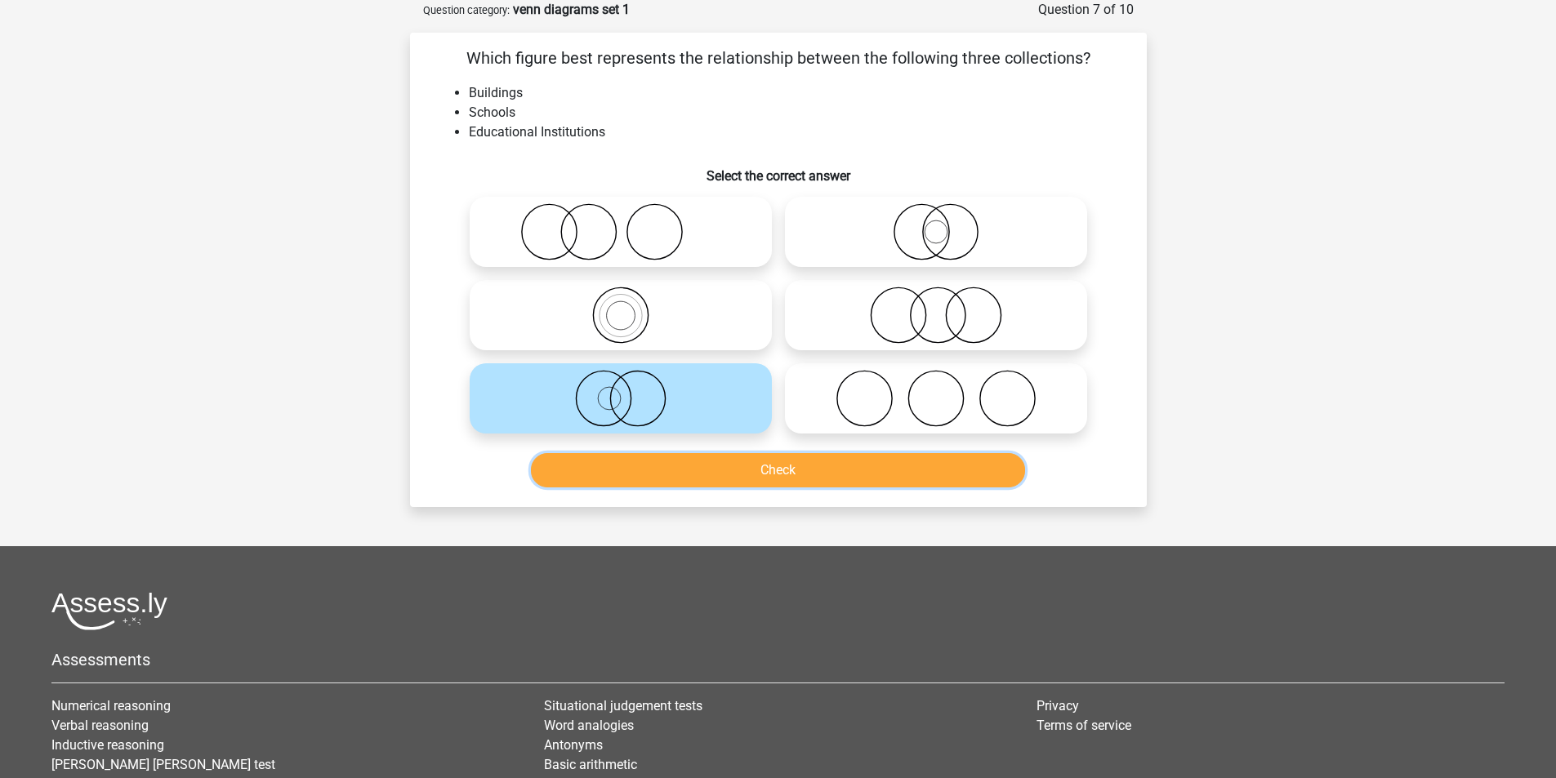
click at [785, 478] on button "Check" at bounding box center [778, 470] width 494 height 34
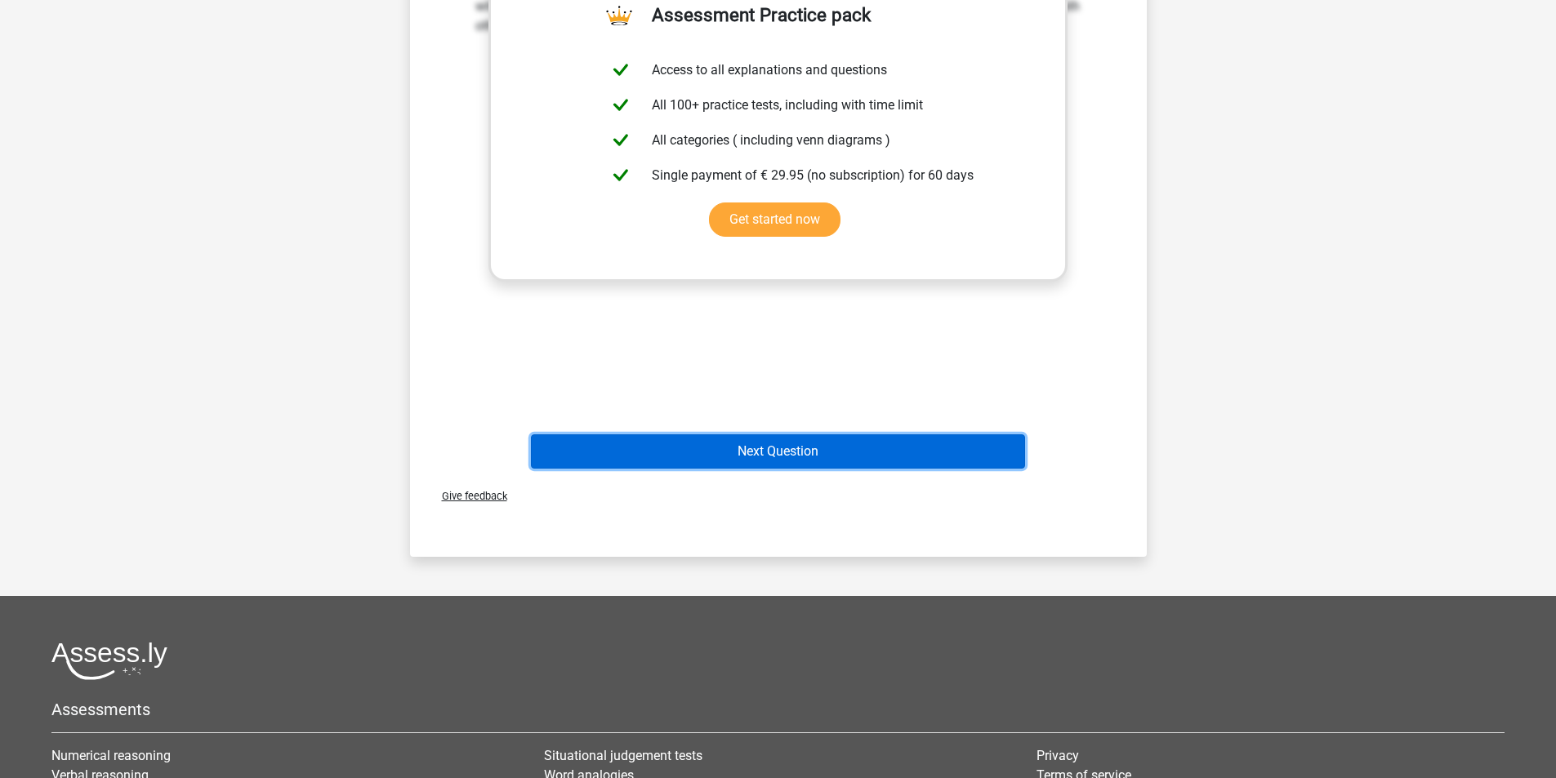
click at [1020, 449] on button "Next Question" at bounding box center [778, 452] width 494 height 34
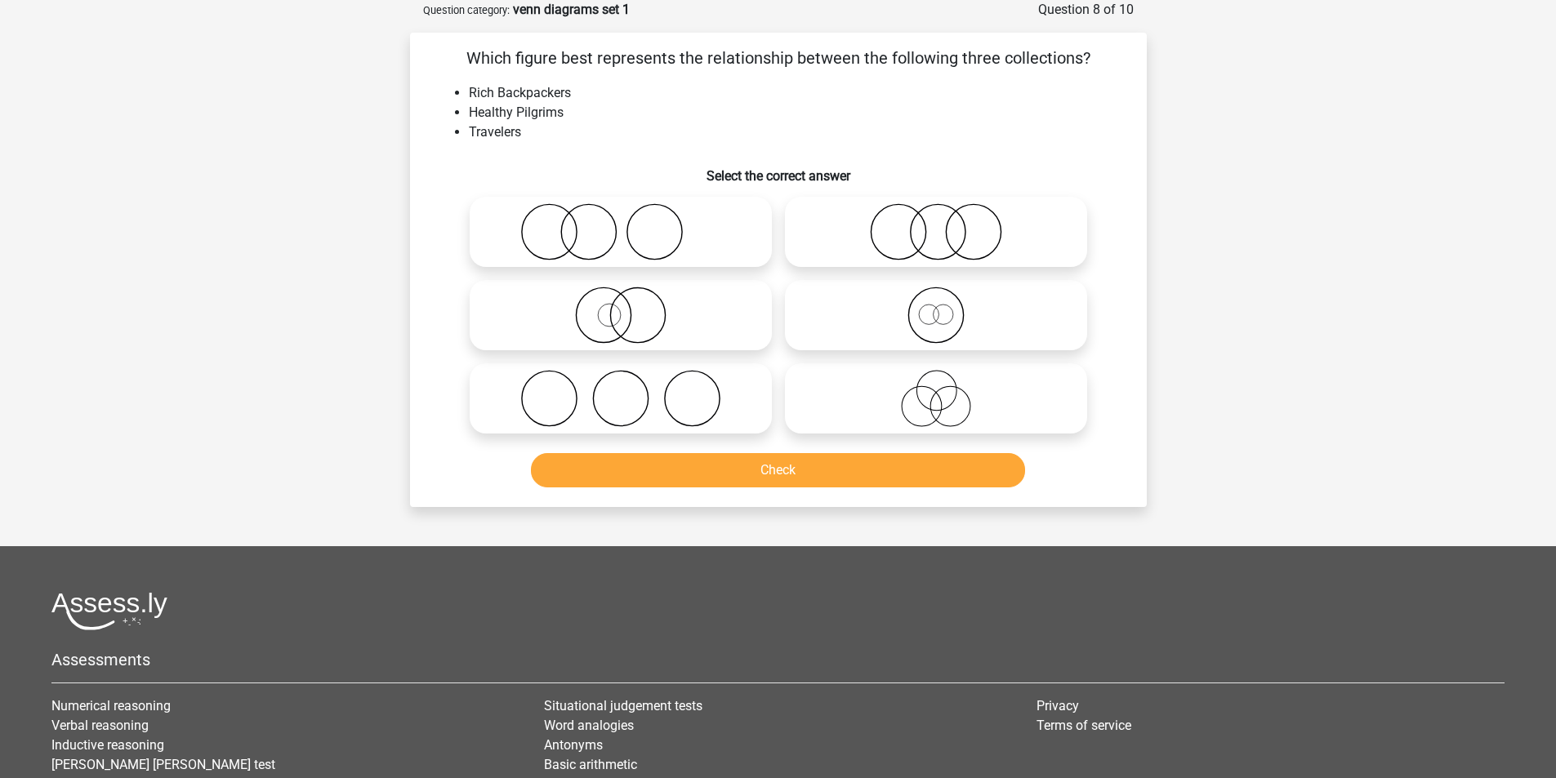
click at [542, 101] on li "Rich Backpackers" at bounding box center [795, 93] width 652 height 20
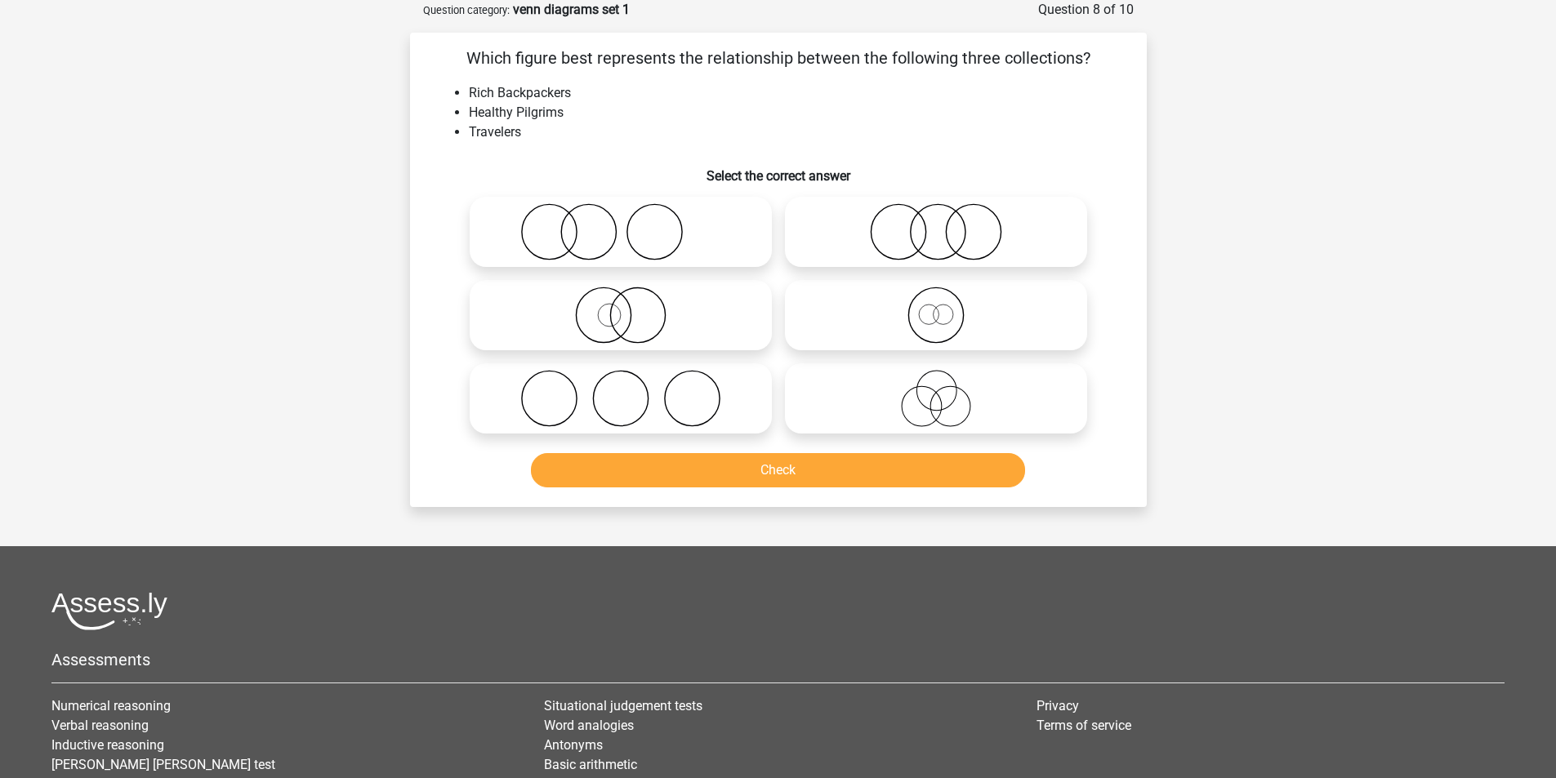
click at [634, 117] on li "Healthy Pilgrims" at bounding box center [795, 113] width 652 height 20
click at [552, 111] on li "Healthy Pilgrims" at bounding box center [795, 113] width 652 height 20
click at [622, 116] on li "Healthy Pilgrims" at bounding box center [795, 113] width 652 height 20
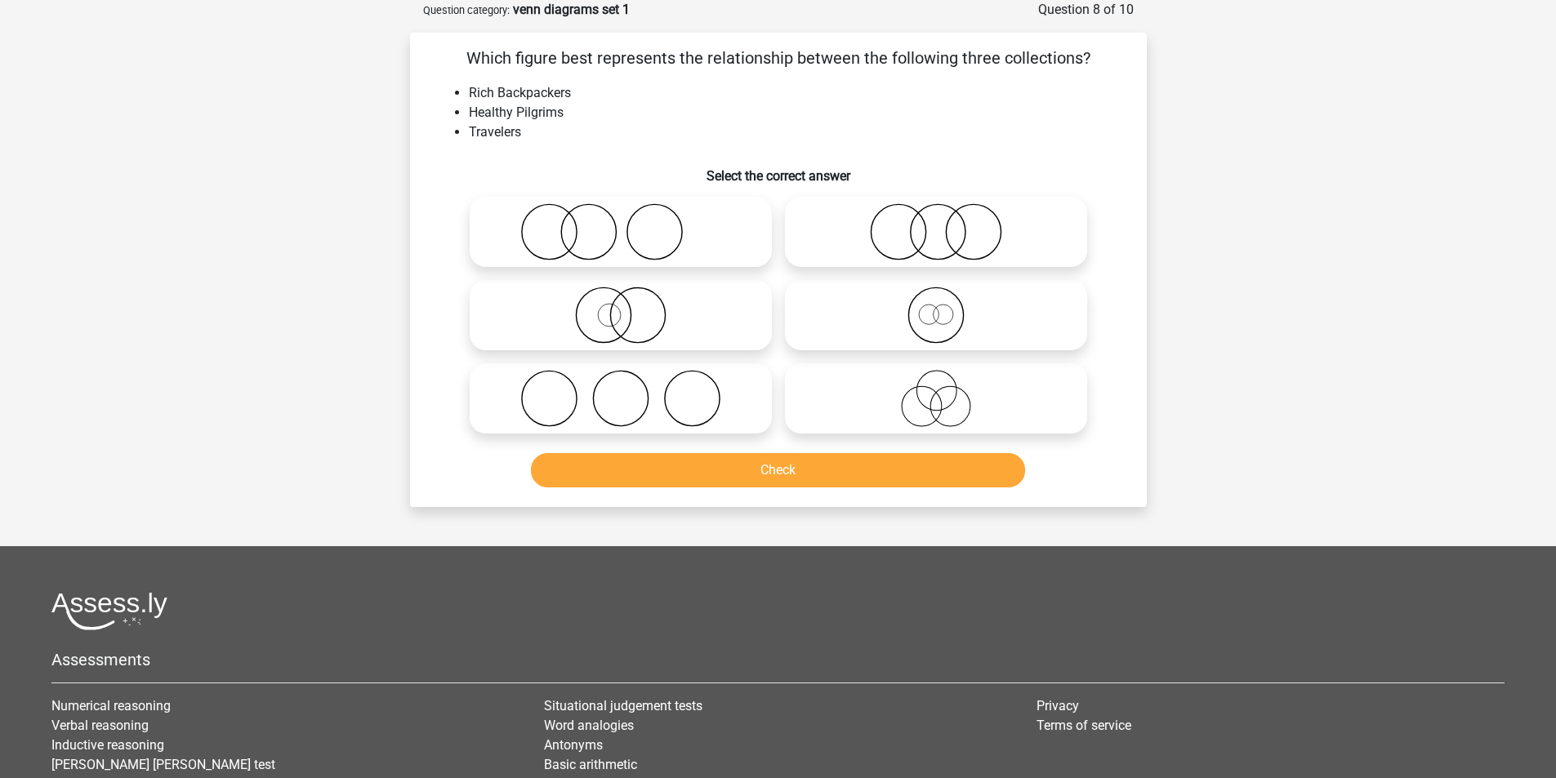
click at [517, 114] on li "Healthy Pilgrims" at bounding box center [795, 113] width 652 height 20
click at [645, 149] on div "Which figure best represents the relationship between the following three colle…" at bounding box center [779, 270] width 724 height 448
click at [642, 353] on div at bounding box center [620, 315] width 315 height 83
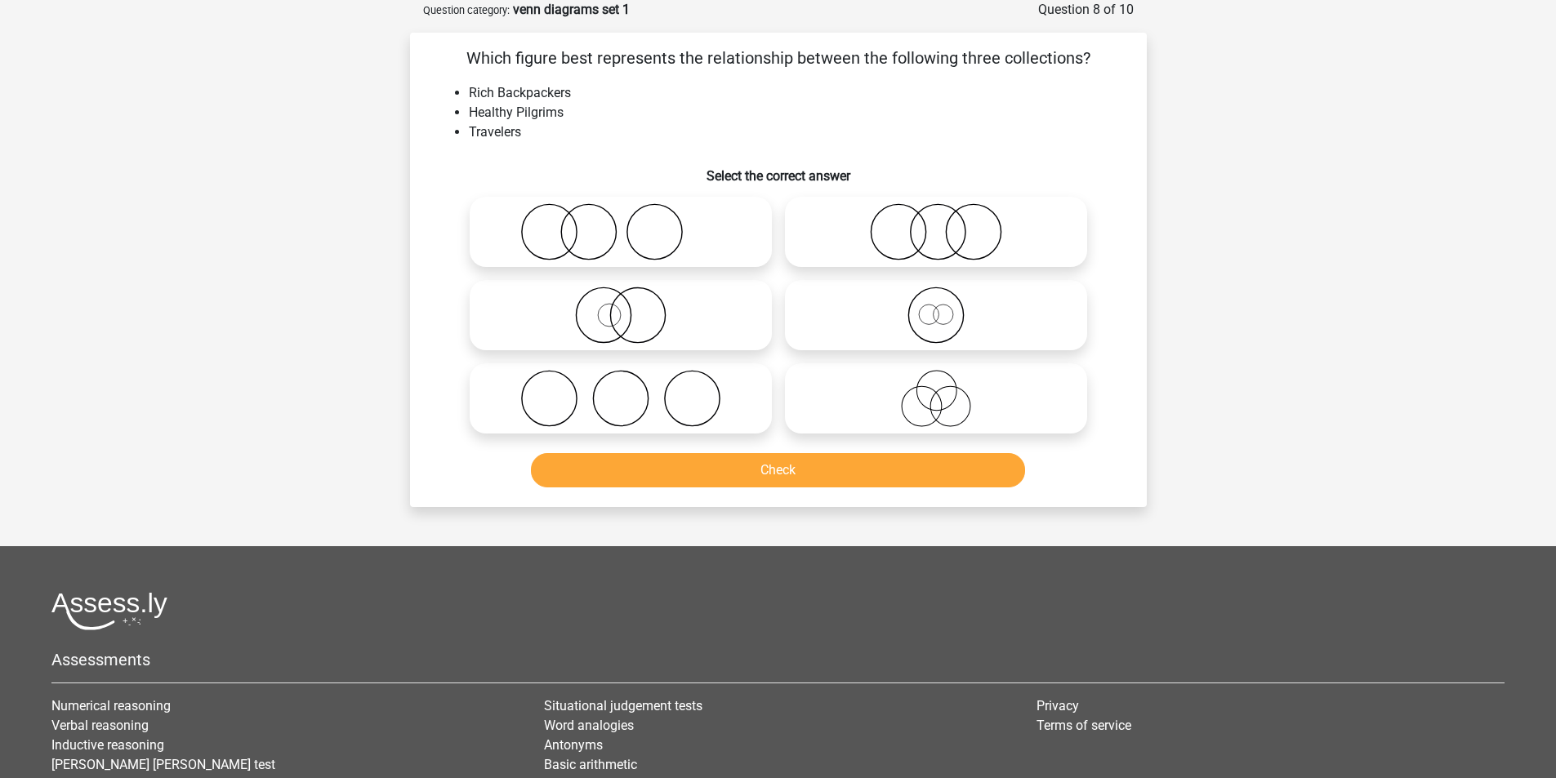
click at [650, 342] on icon at bounding box center [620, 315] width 289 height 57
click at [631, 307] on input "radio" at bounding box center [626, 302] width 11 height 11
radio input "true"
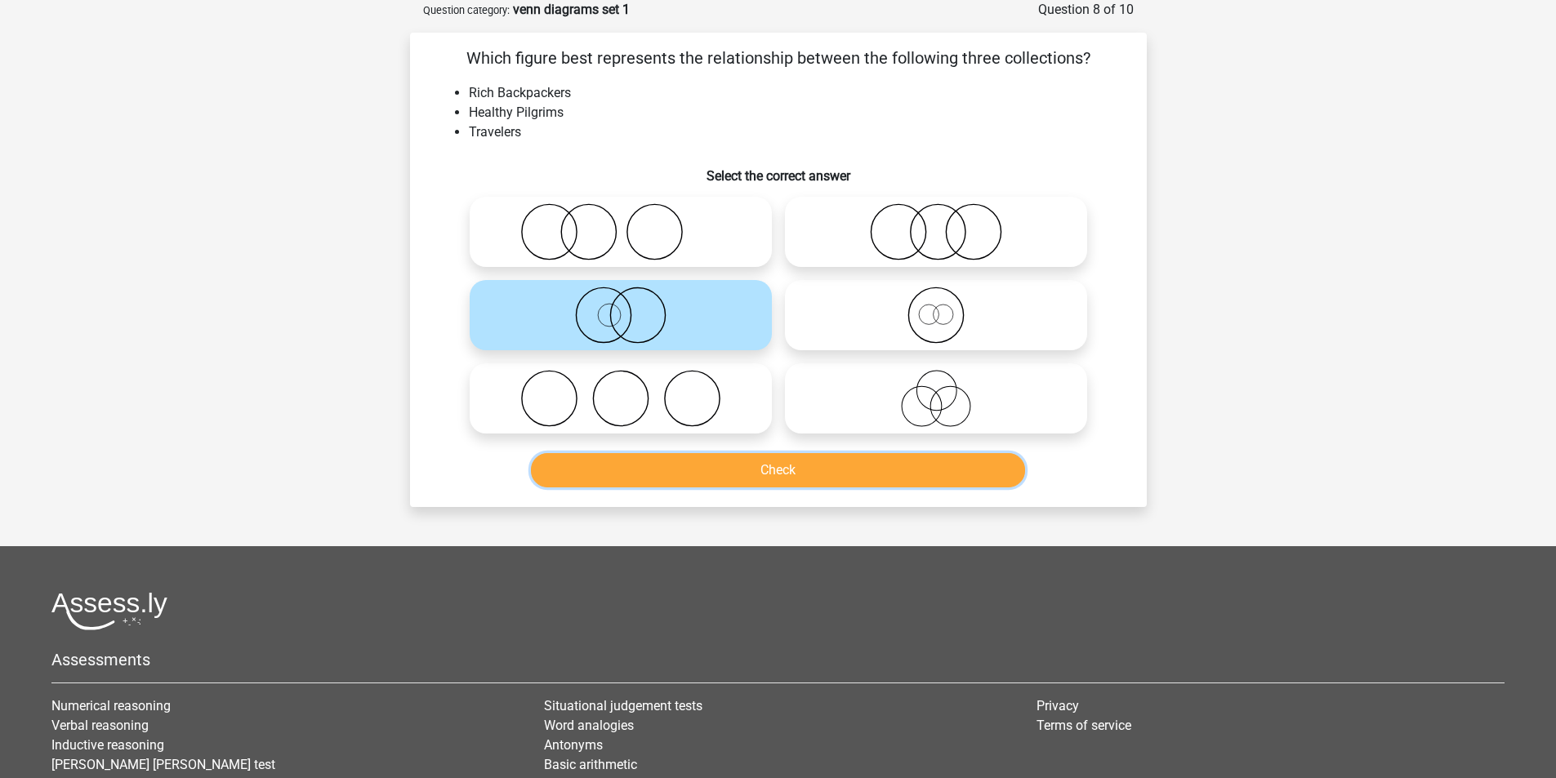
click at [751, 466] on button "Check" at bounding box center [778, 470] width 494 height 34
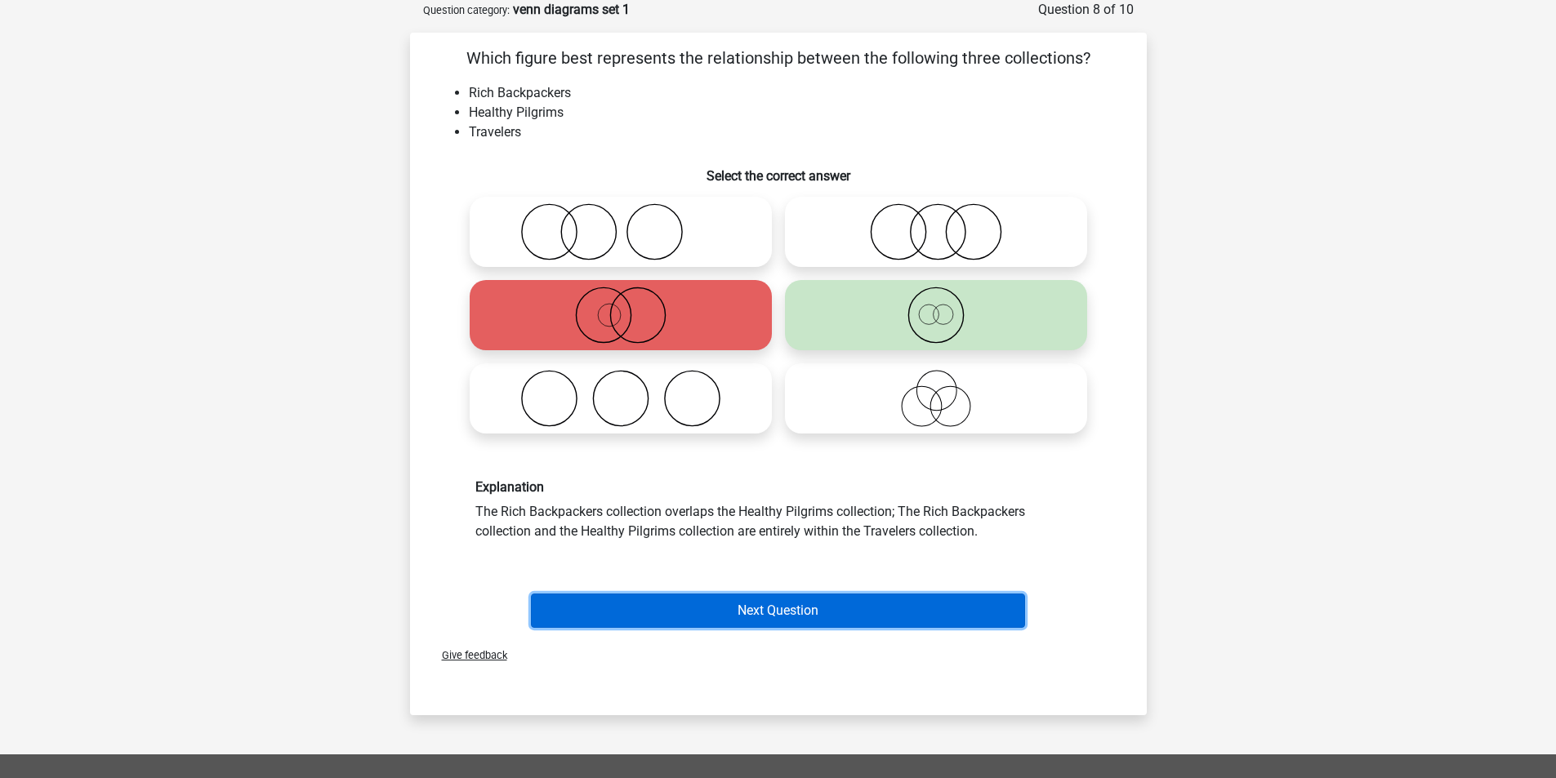
click at [898, 619] on button "Next Question" at bounding box center [778, 611] width 494 height 34
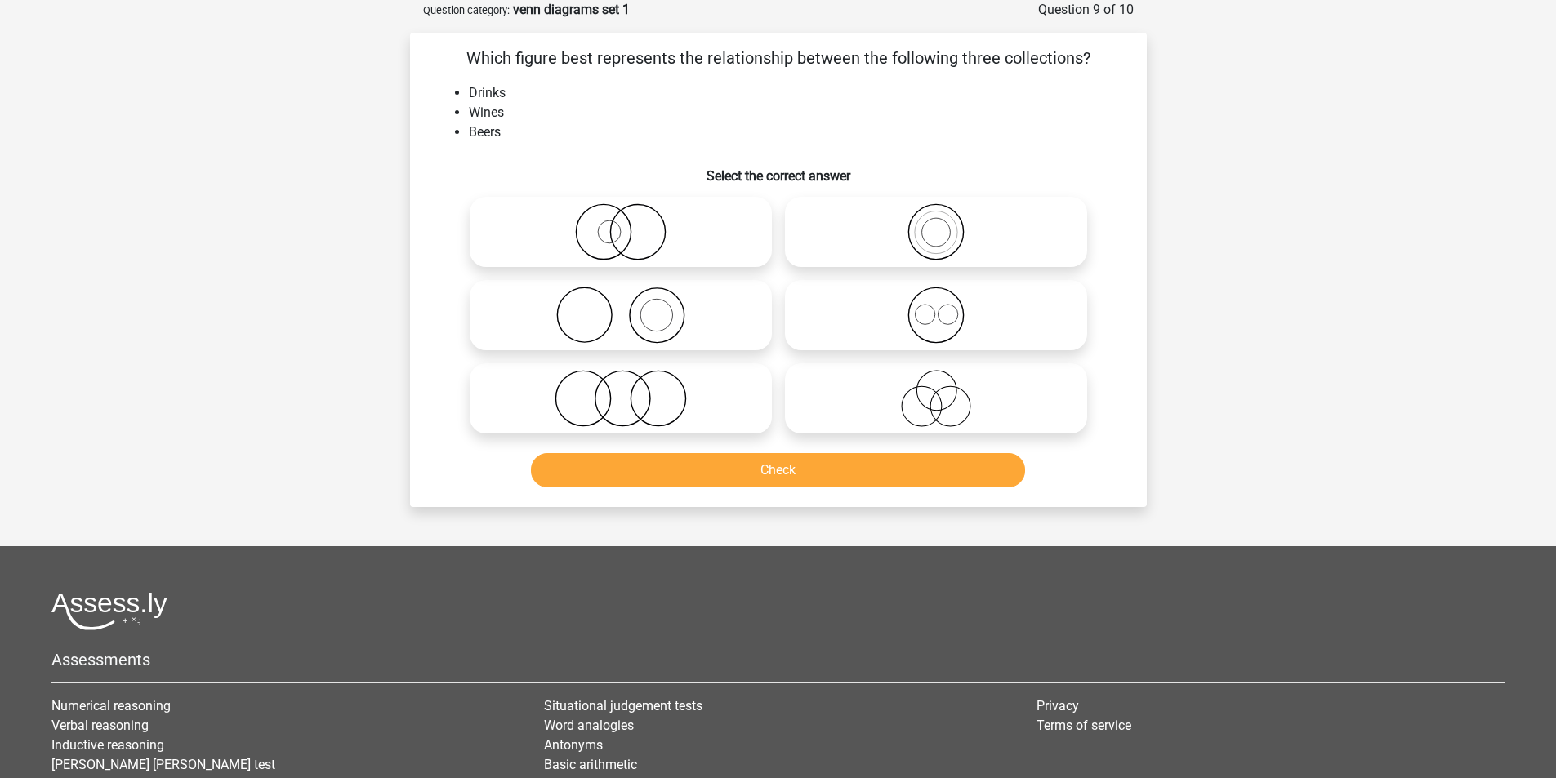
click at [988, 297] on icon at bounding box center [936, 315] width 289 height 57
click at [947, 297] on input "radio" at bounding box center [941, 302] width 11 height 11
radio input "true"
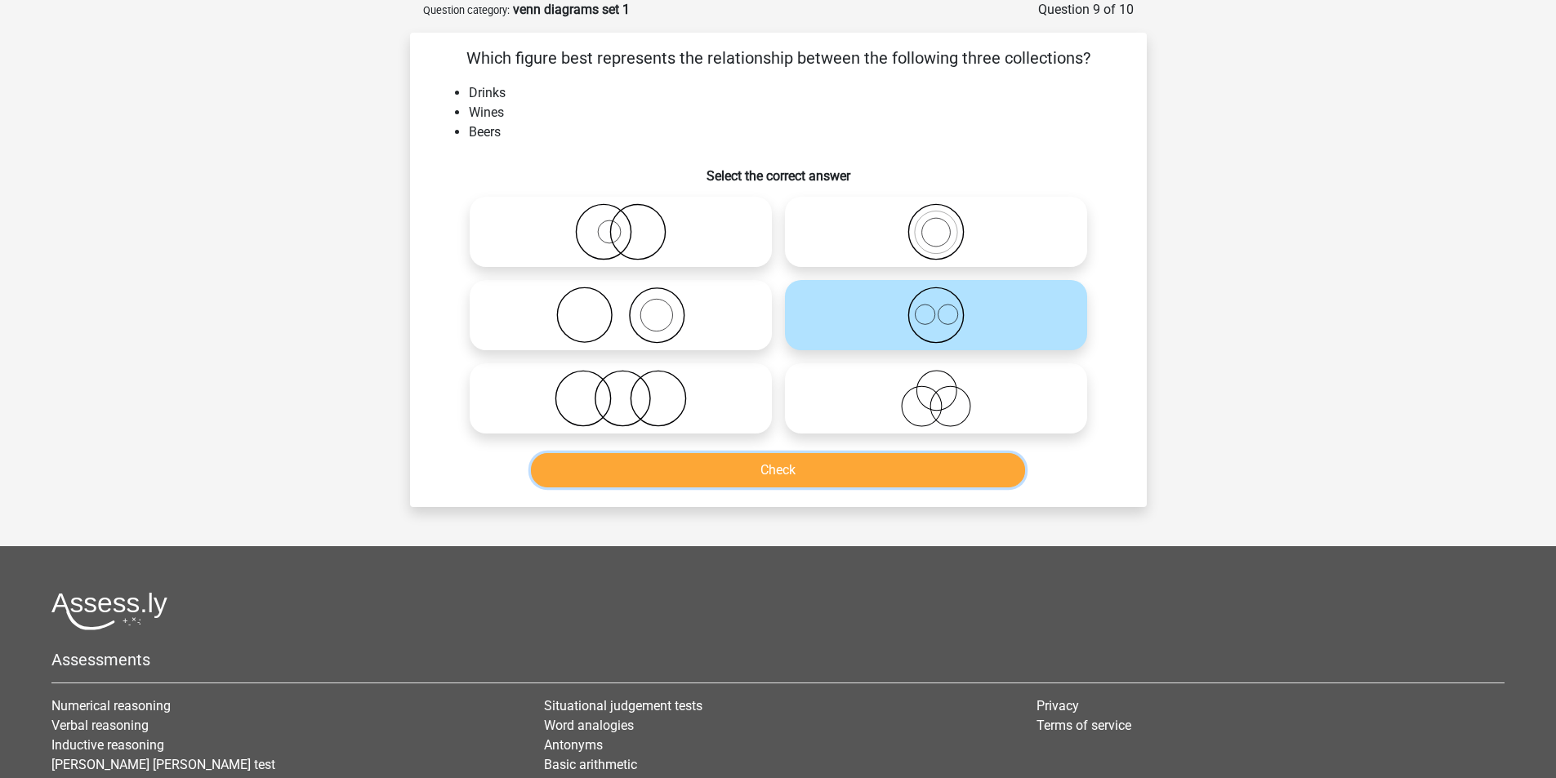
click at [922, 479] on button "Check" at bounding box center [778, 470] width 494 height 34
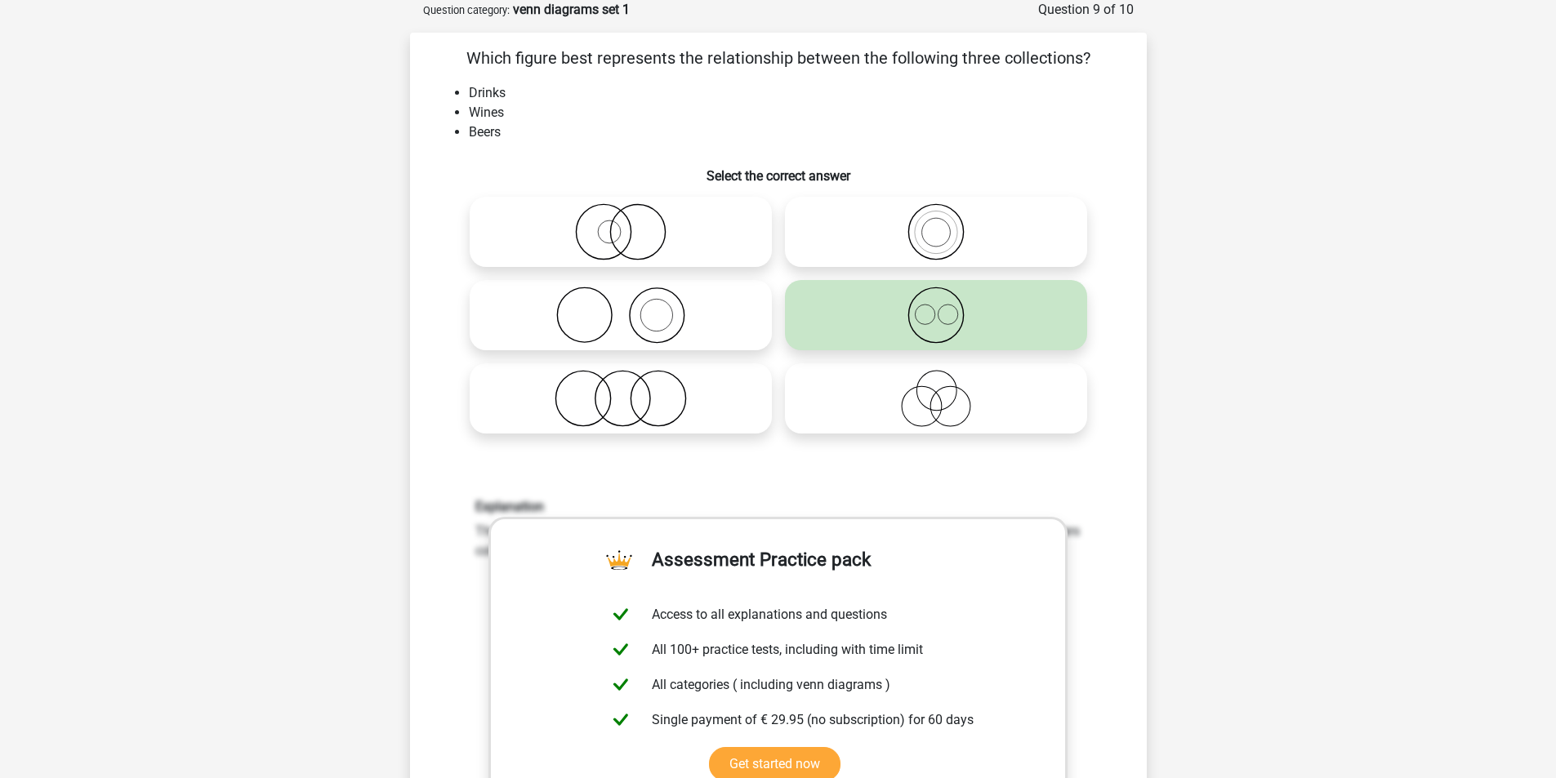
scroll to position [355, 0]
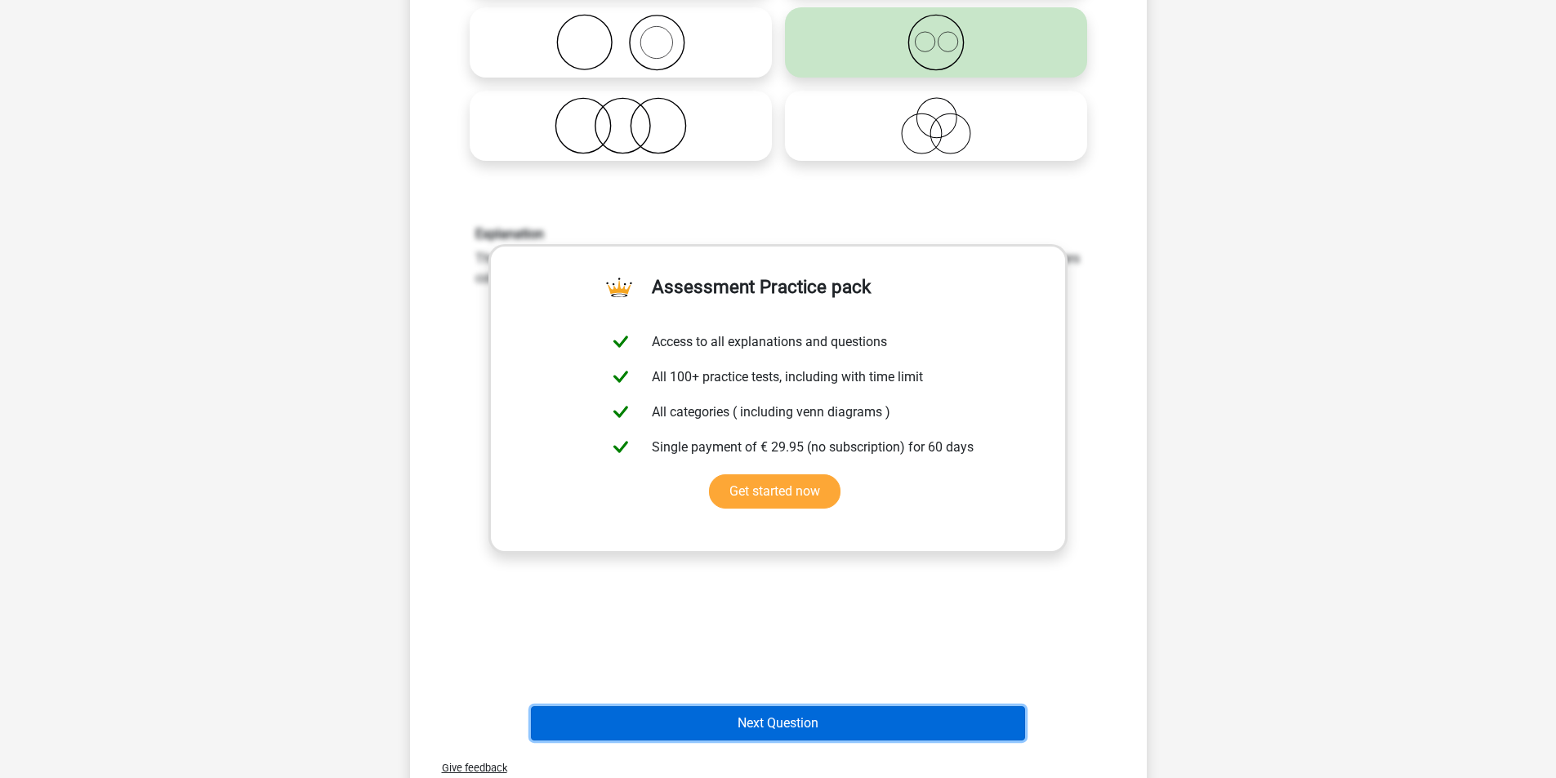
click at [867, 736] on button "Next Question" at bounding box center [778, 724] width 494 height 34
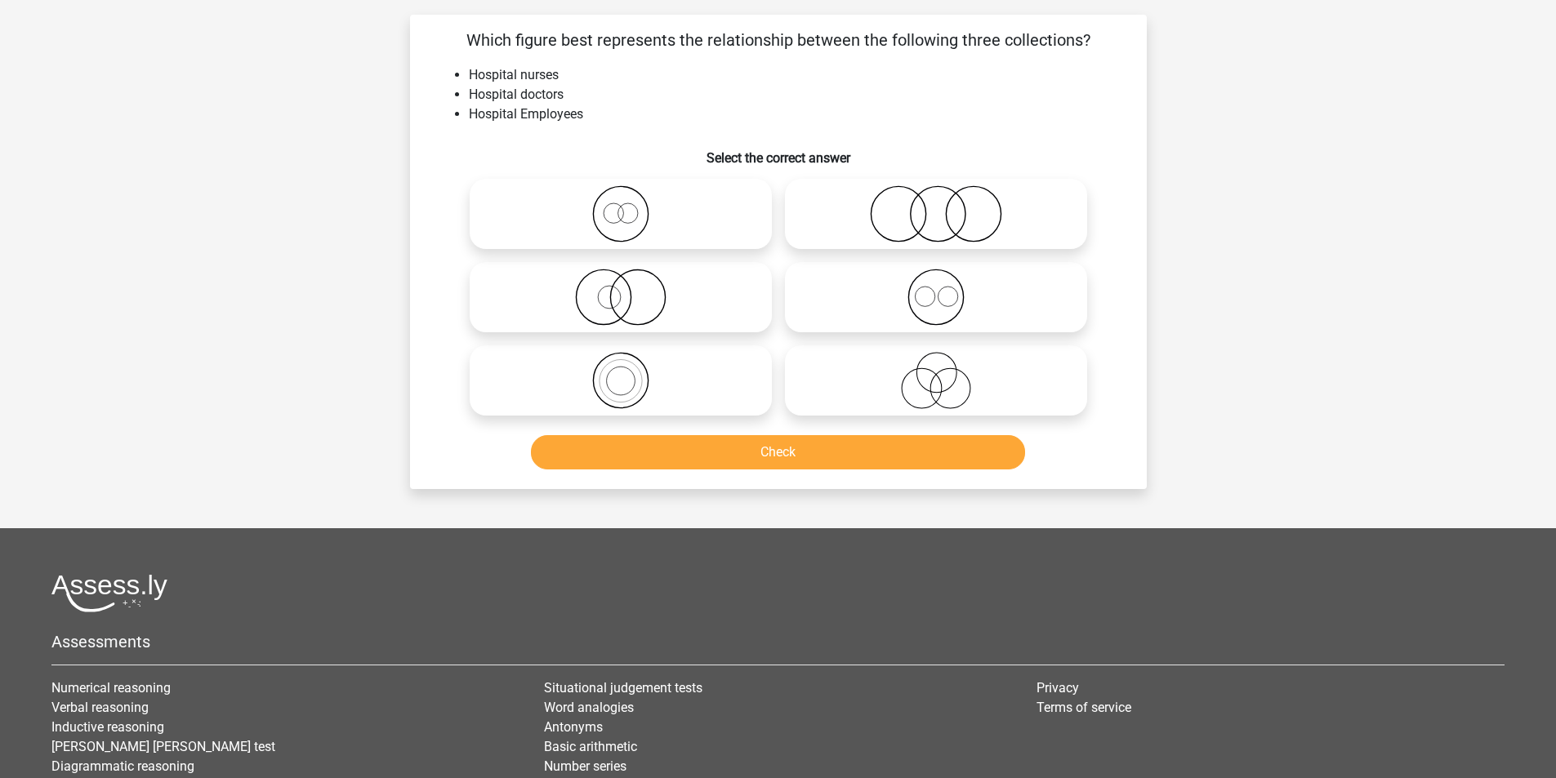
scroll to position [82, 0]
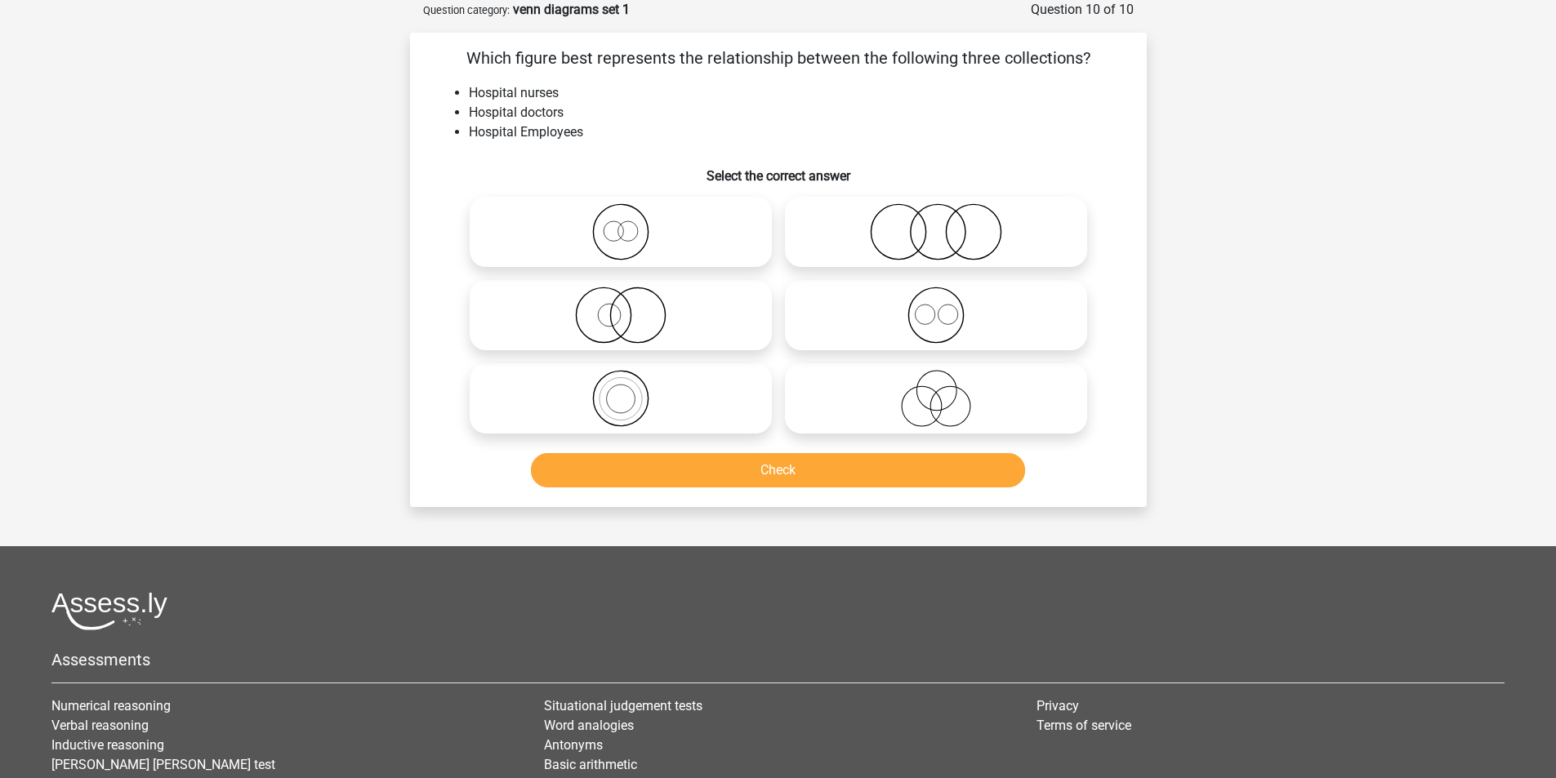
click at [666, 371] on icon at bounding box center [620, 398] width 289 height 57
click at [631, 380] on input "radio" at bounding box center [626, 385] width 11 height 11
radio input "true"
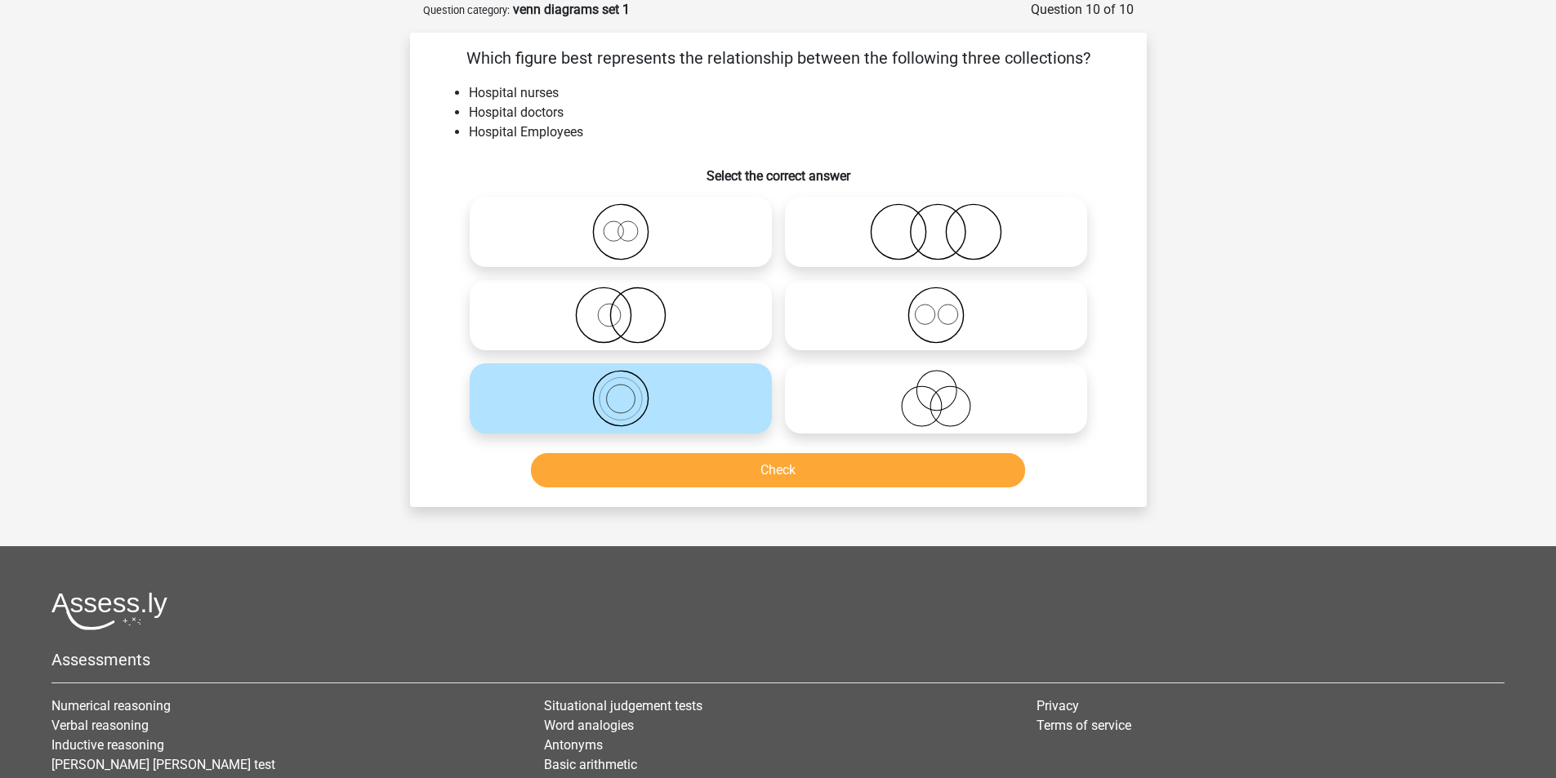
click at [1023, 312] on icon at bounding box center [936, 315] width 289 height 57
click at [947, 307] on input "radio" at bounding box center [941, 302] width 11 height 11
radio input "true"
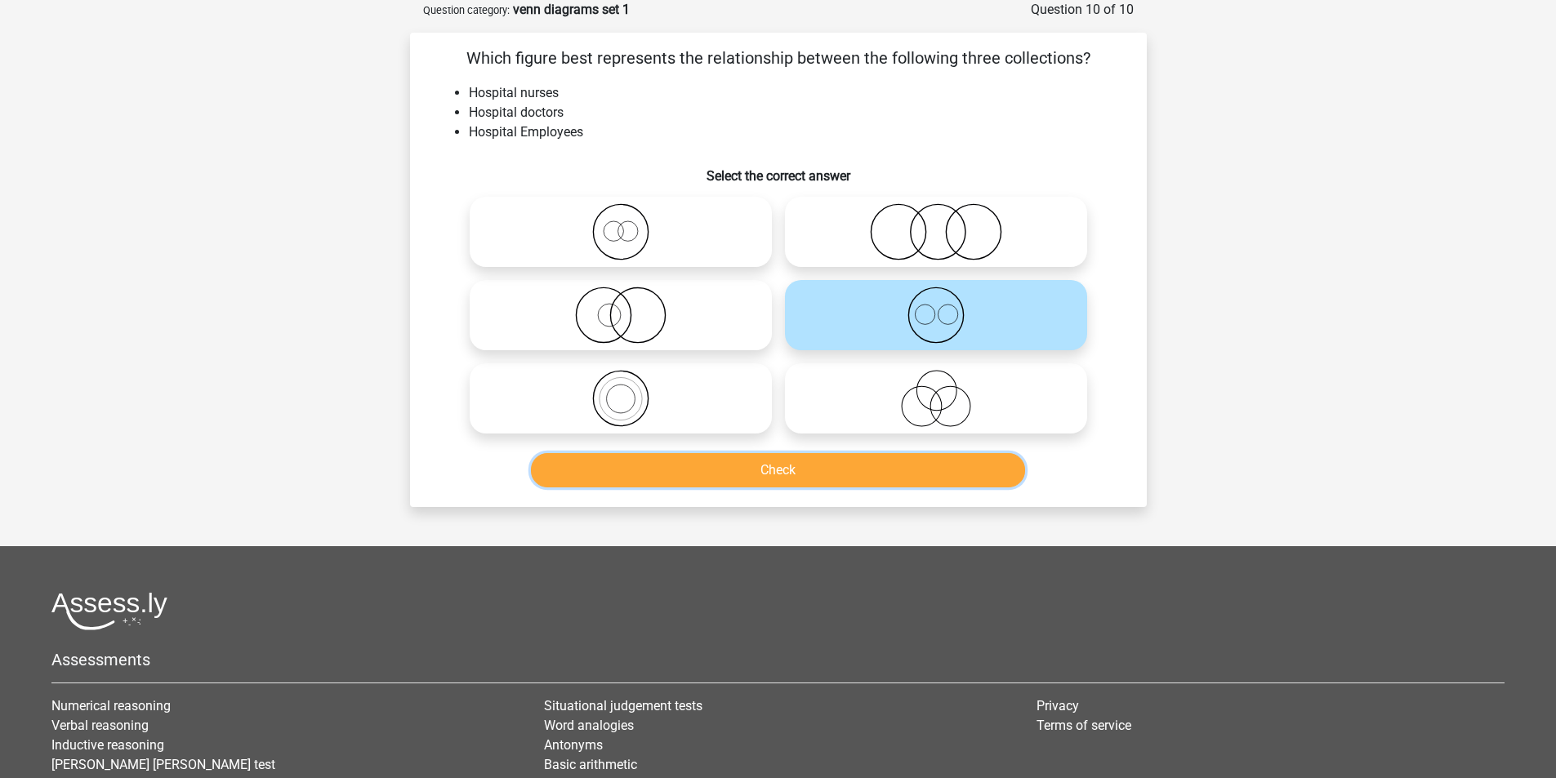
click at [915, 486] on button "Check" at bounding box center [778, 470] width 494 height 34
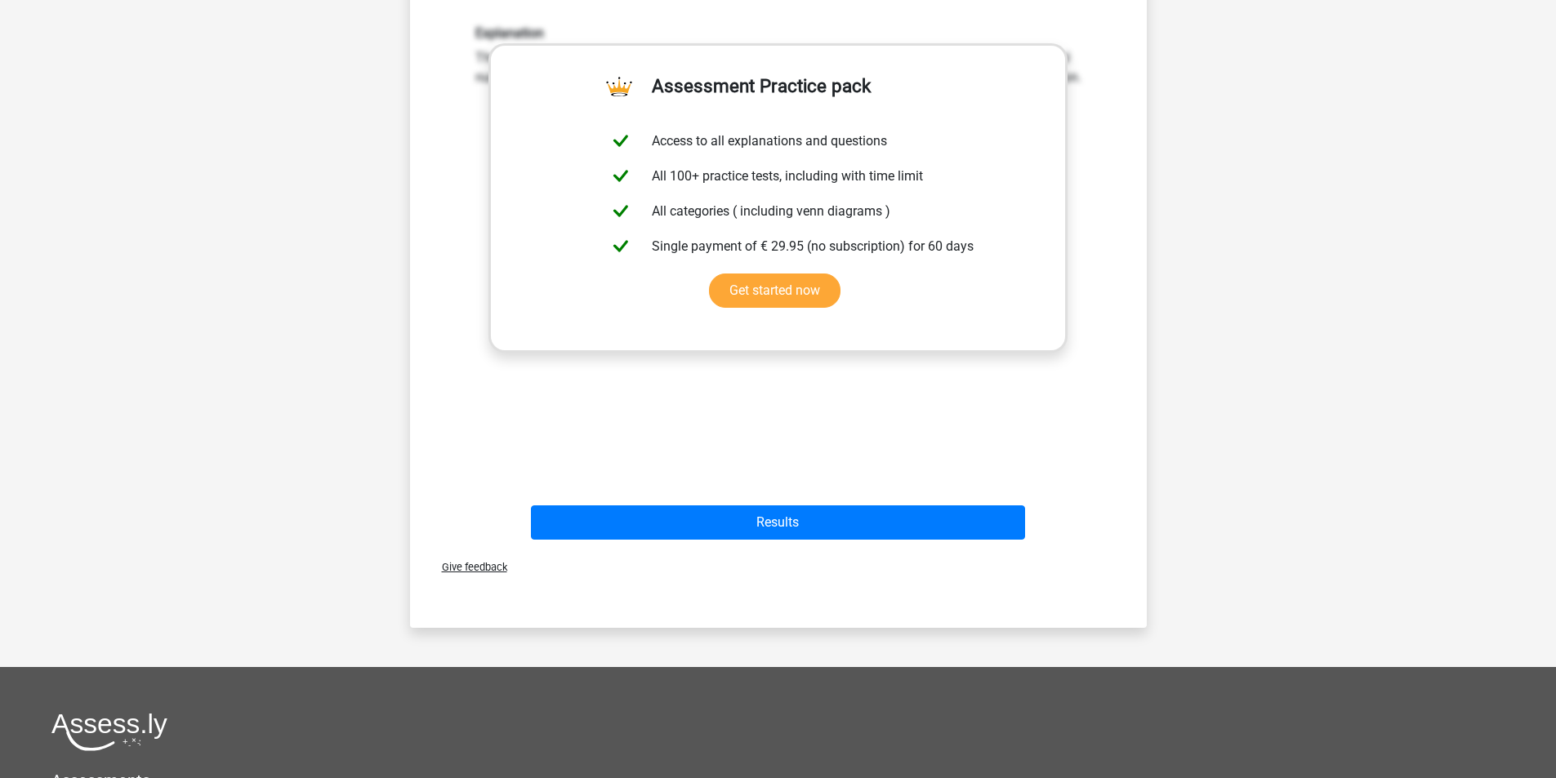
scroll to position [627, 0]
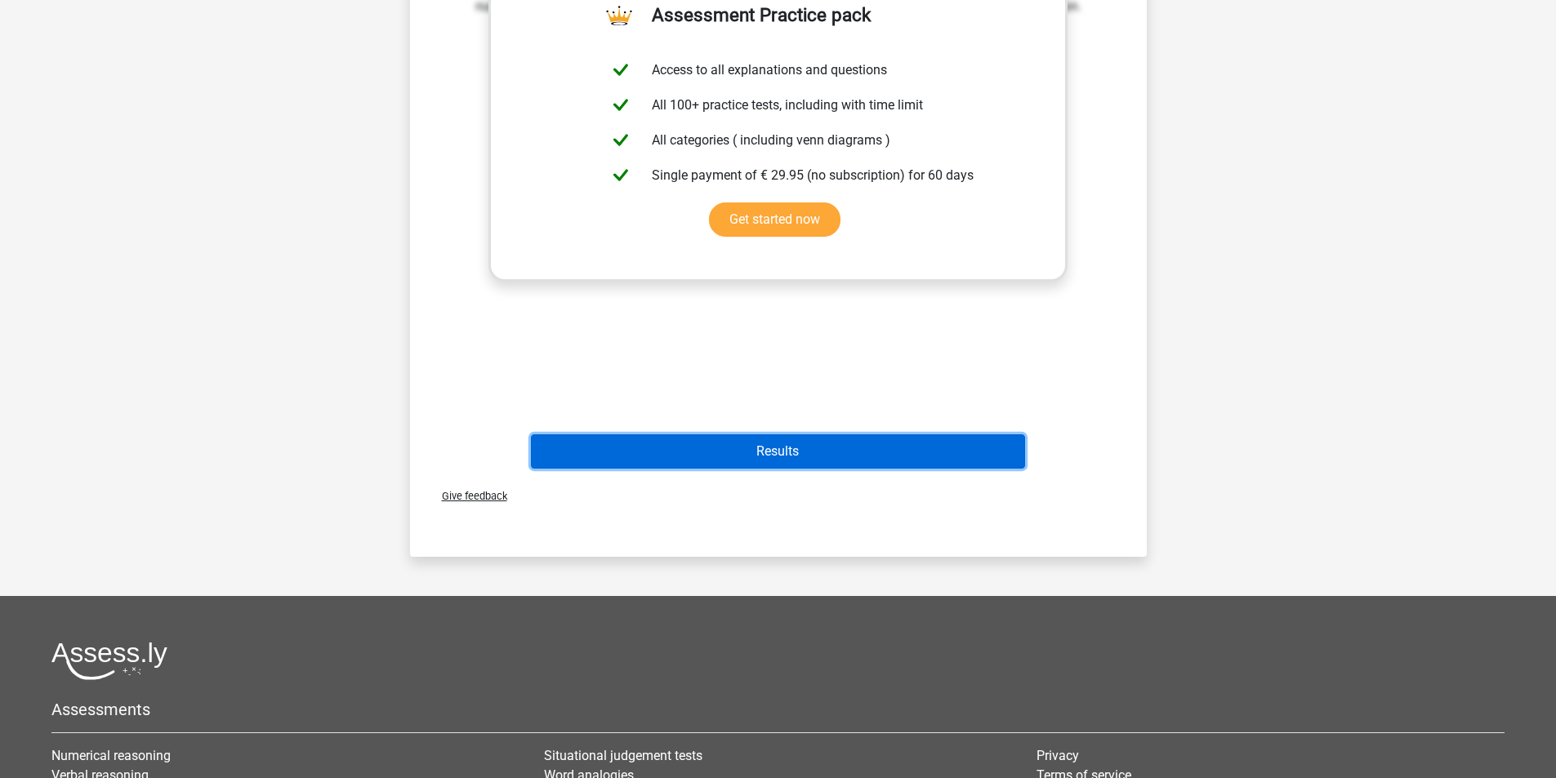
click at [977, 447] on button "Results" at bounding box center [778, 452] width 494 height 34
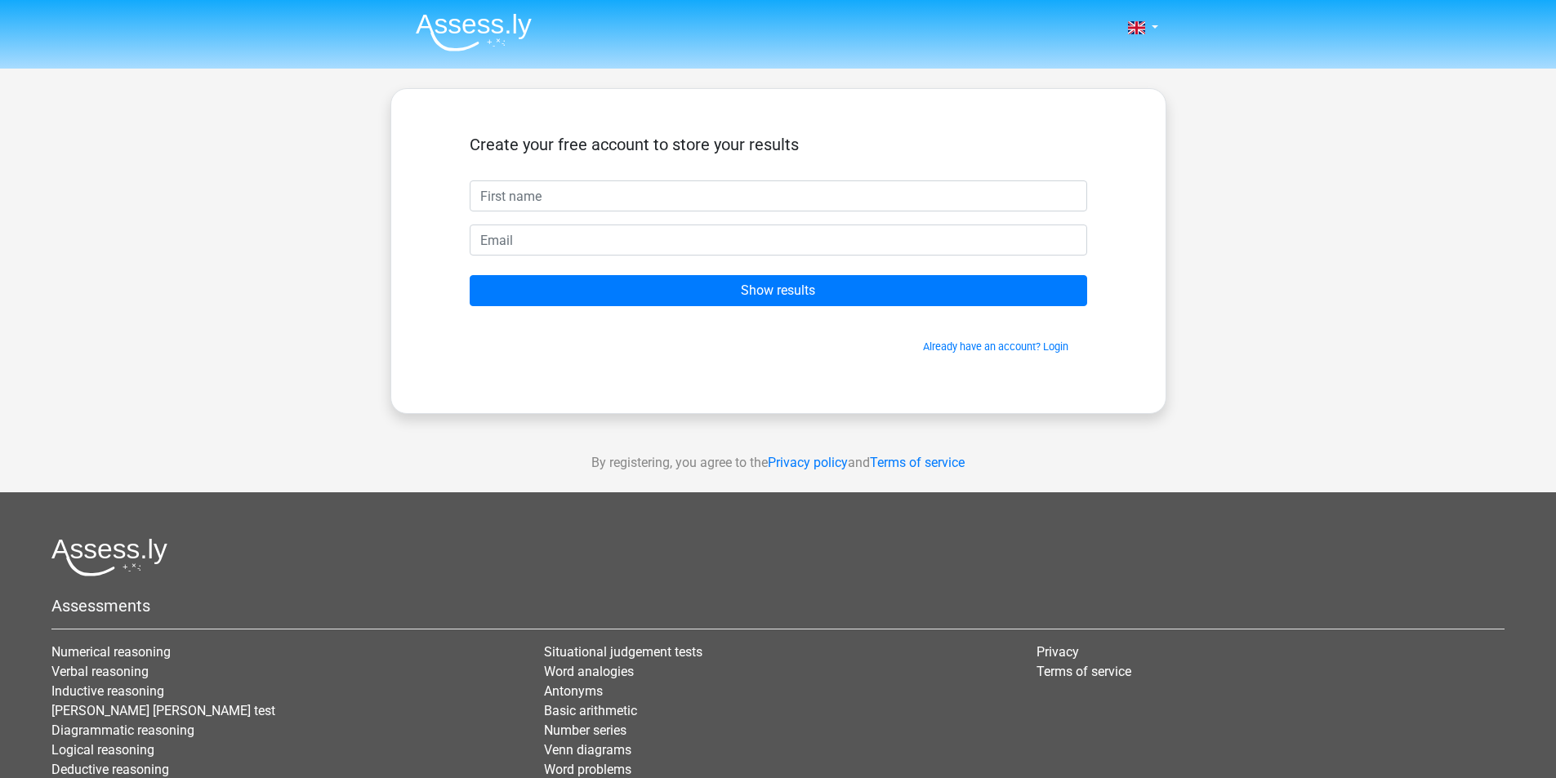
click at [514, 26] on img at bounding box center [474, 32] width 116 height 38
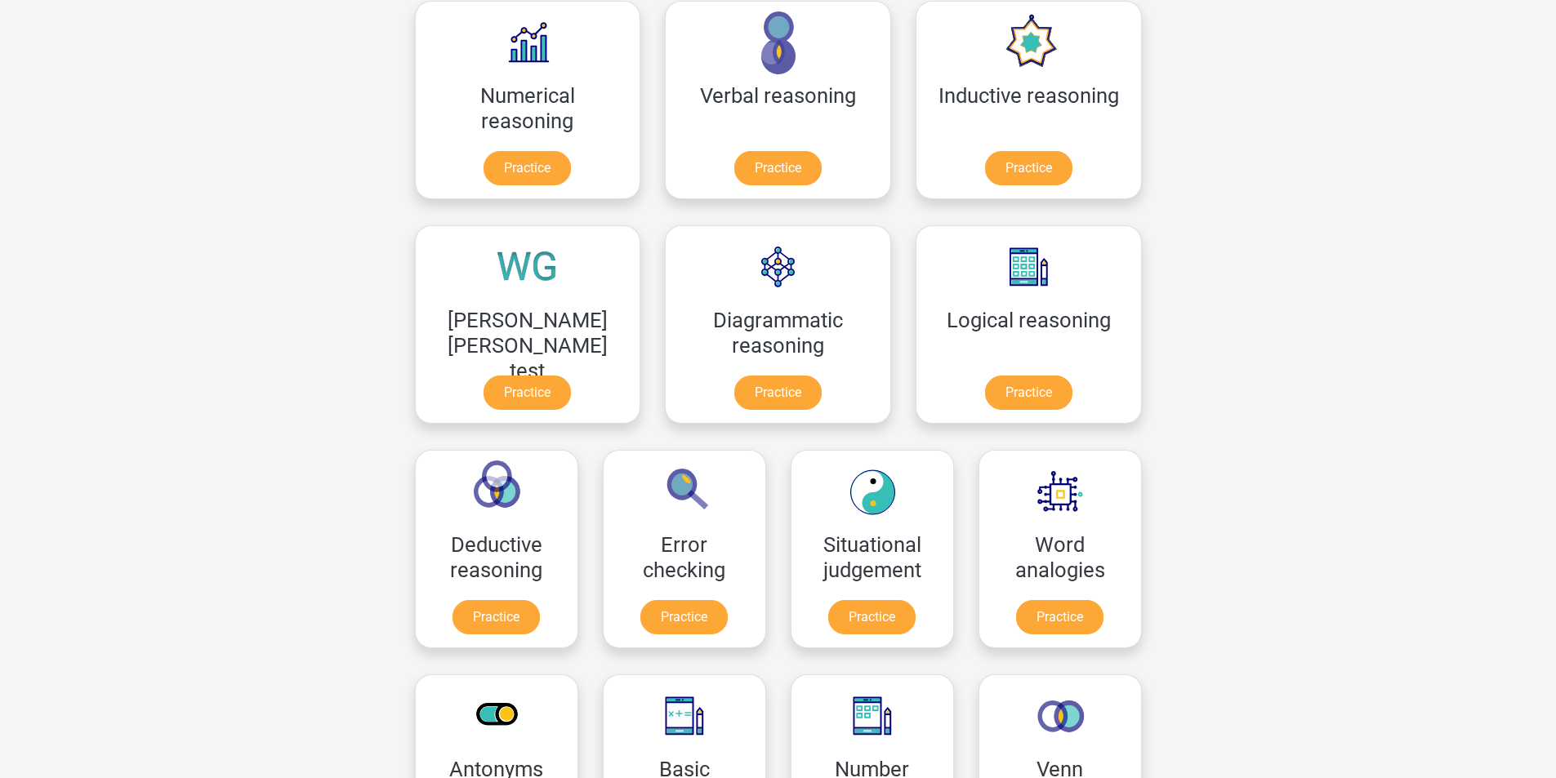
scroll to position [545, 0]
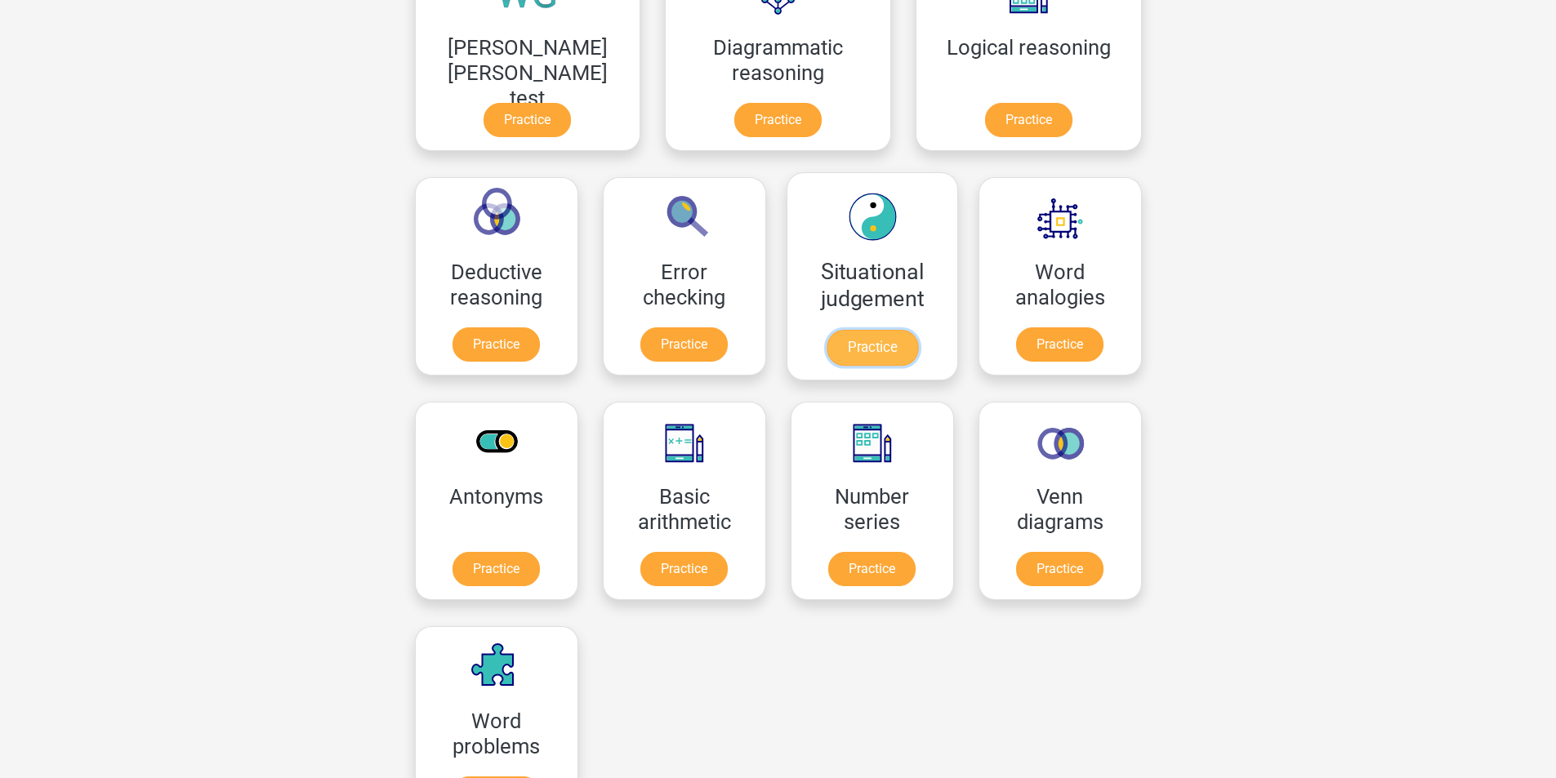
click at [826, 350] on link "Practice" at bounding box center [871, 348] width 91 height 36
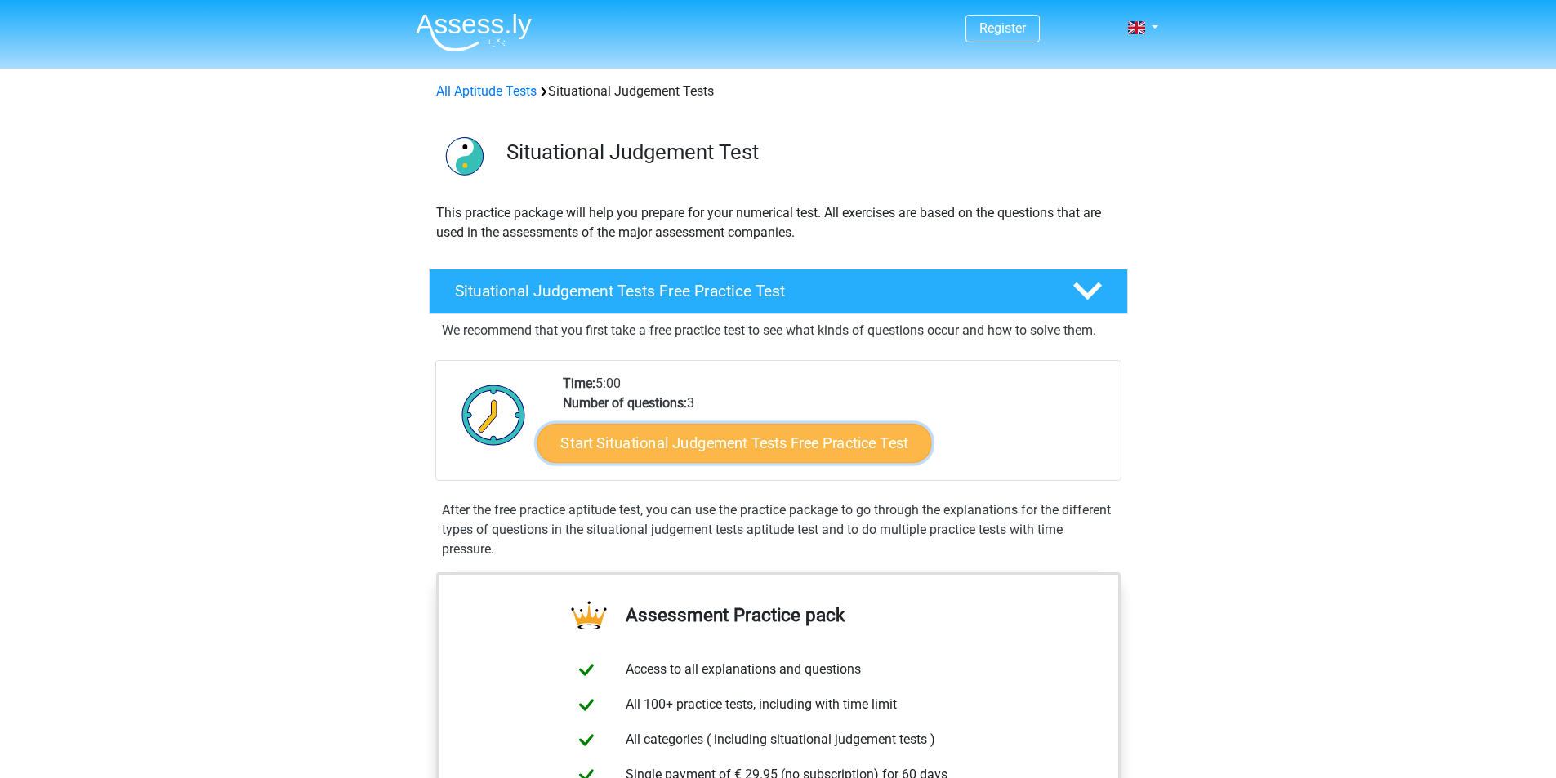
click at [814, 439] on link "Start Situational Judgement Tests Free Practice Test" at bounding box center [734, 443] width 395 height 39
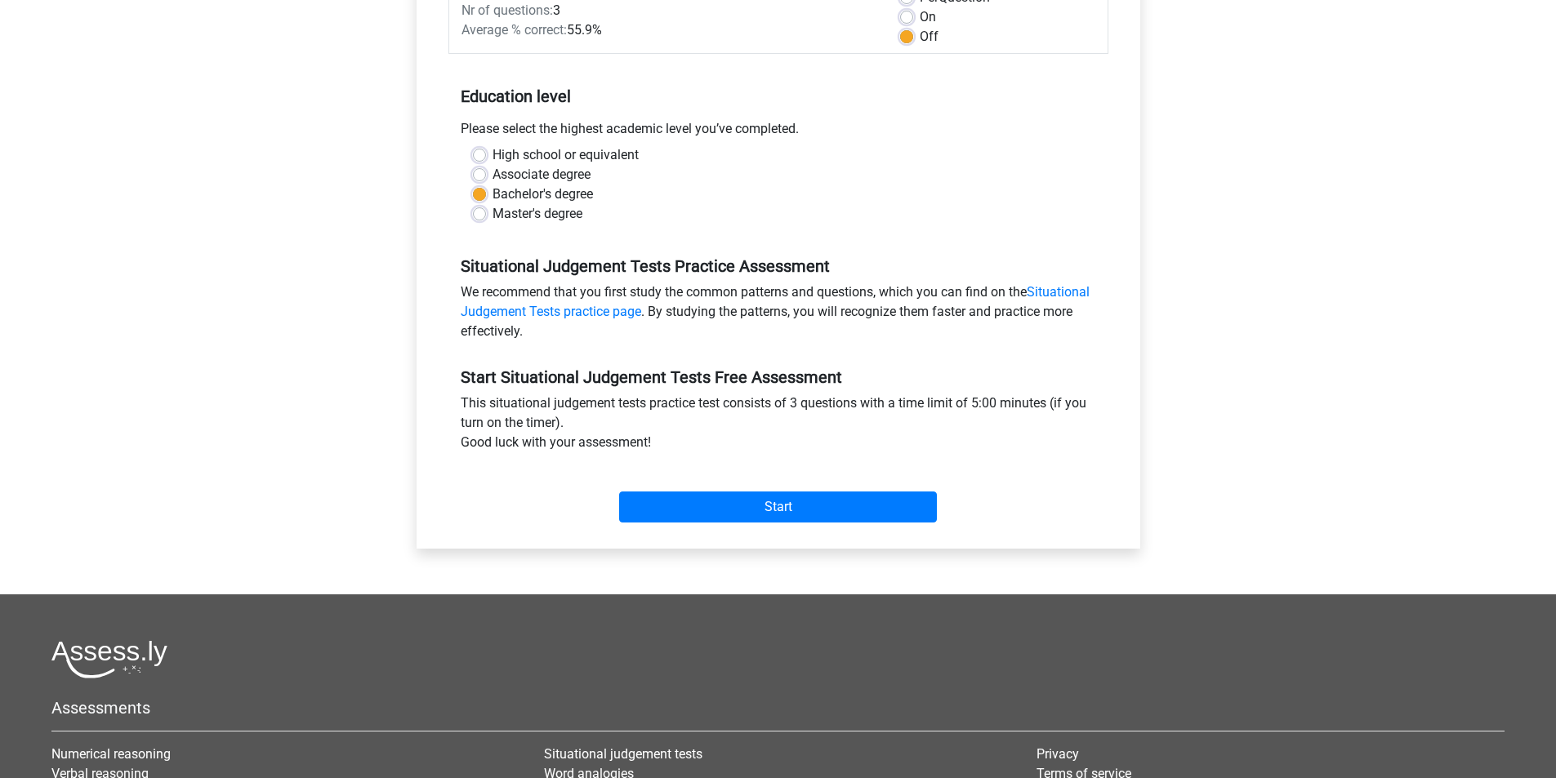
scroll to position [272, 0]
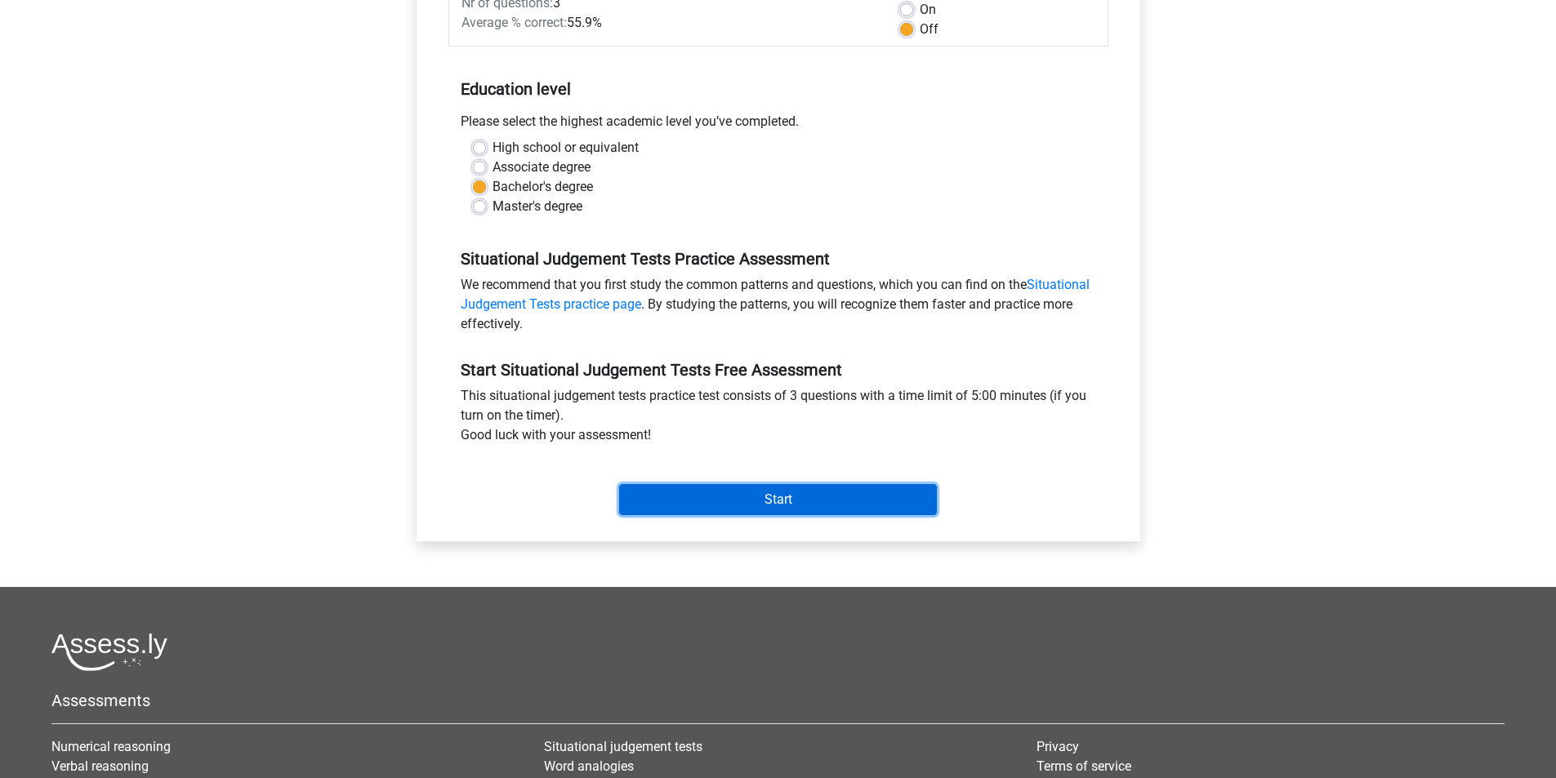
click at [802, 512] on input "Start" at bounding box center [778, 499] width 318 height 31
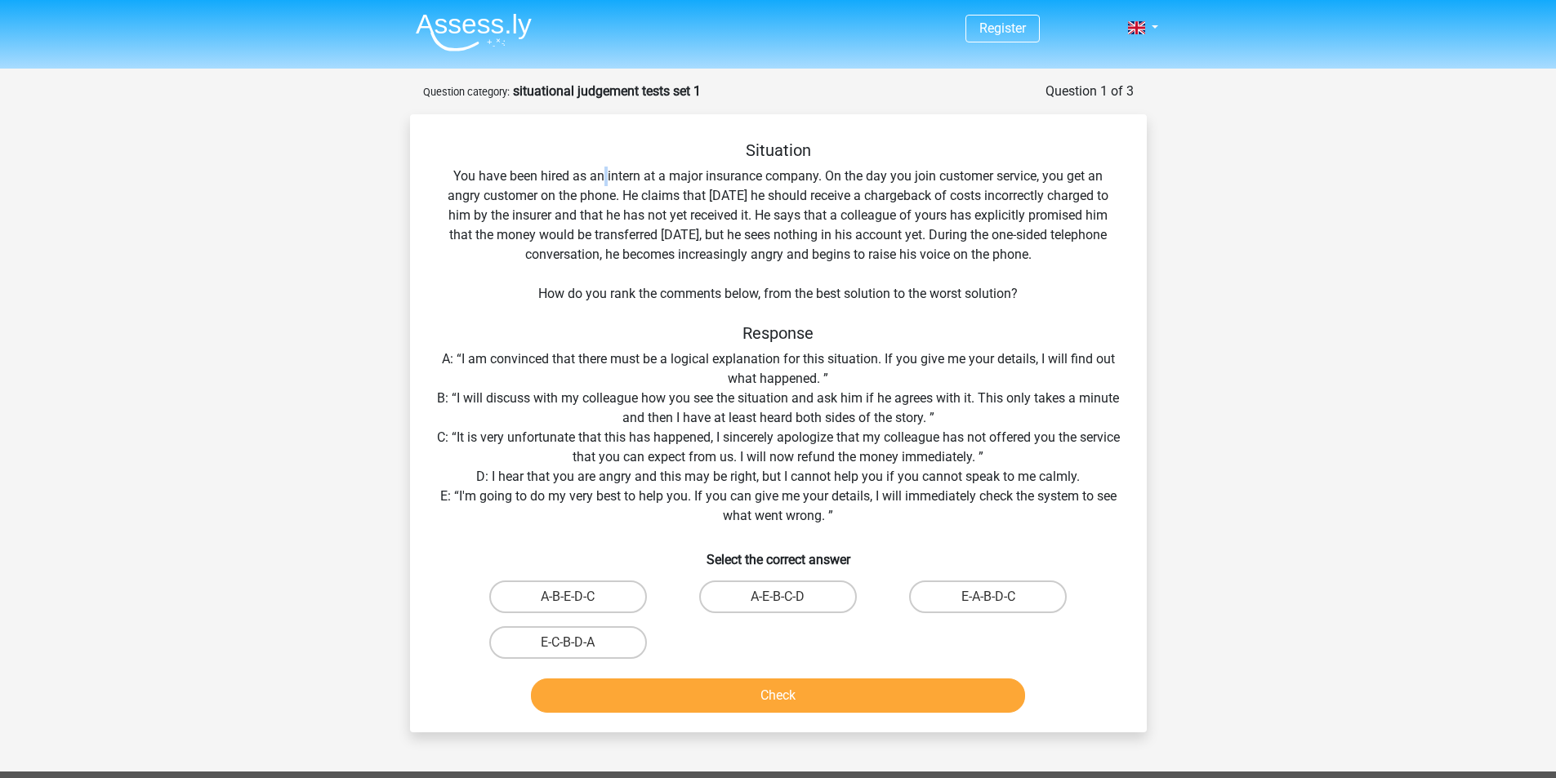
click at [607, 171] on div "Situation You have been hired as an intern at a major insurance company. On the…" at bounding box center [779, 429] width 724 height 579
drag, startPoint x: 583, startPoint y: 169, endPoint x: 668, endPoint y: 159, distance: 85.5
click at [668, 159] on div "Situation You have been hired as an intern at a major insurance company. On the…" at bounding box center [779, 429] width 724 height 579
click at [668, 159] on h5 "Situation" at bounding box center [778, 150] width 685 height 20
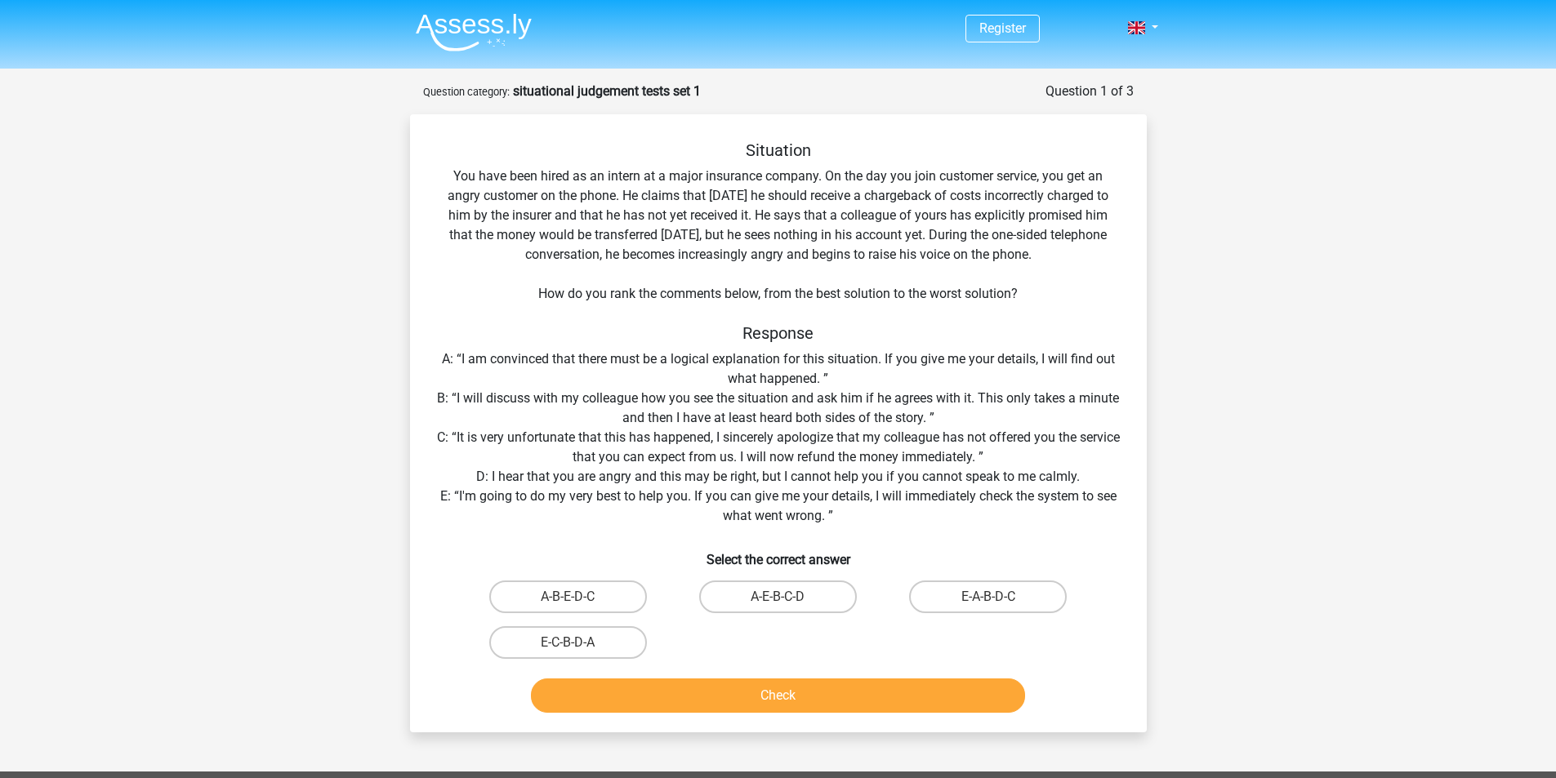
click at [671, 170] on div "Situation You have been hired as an intern at a major insurance company. On the…" at bounding box center [779, 429] width 724 height 579
drag, startPoint x: 653, startPoint y: 185, endPoint x: 782, endPoint y: 184, distance: 128.3
click at [782, 184] on div "Situation You have been hired as an intern at a major insurance company. On the…" at bounding box center [779, 429] width 724 height 579
click at [725, 181] on div "Situation You have been hired as an intern at a major insurance company. On the…" at bounding box center [779, 429] width 724 height 579
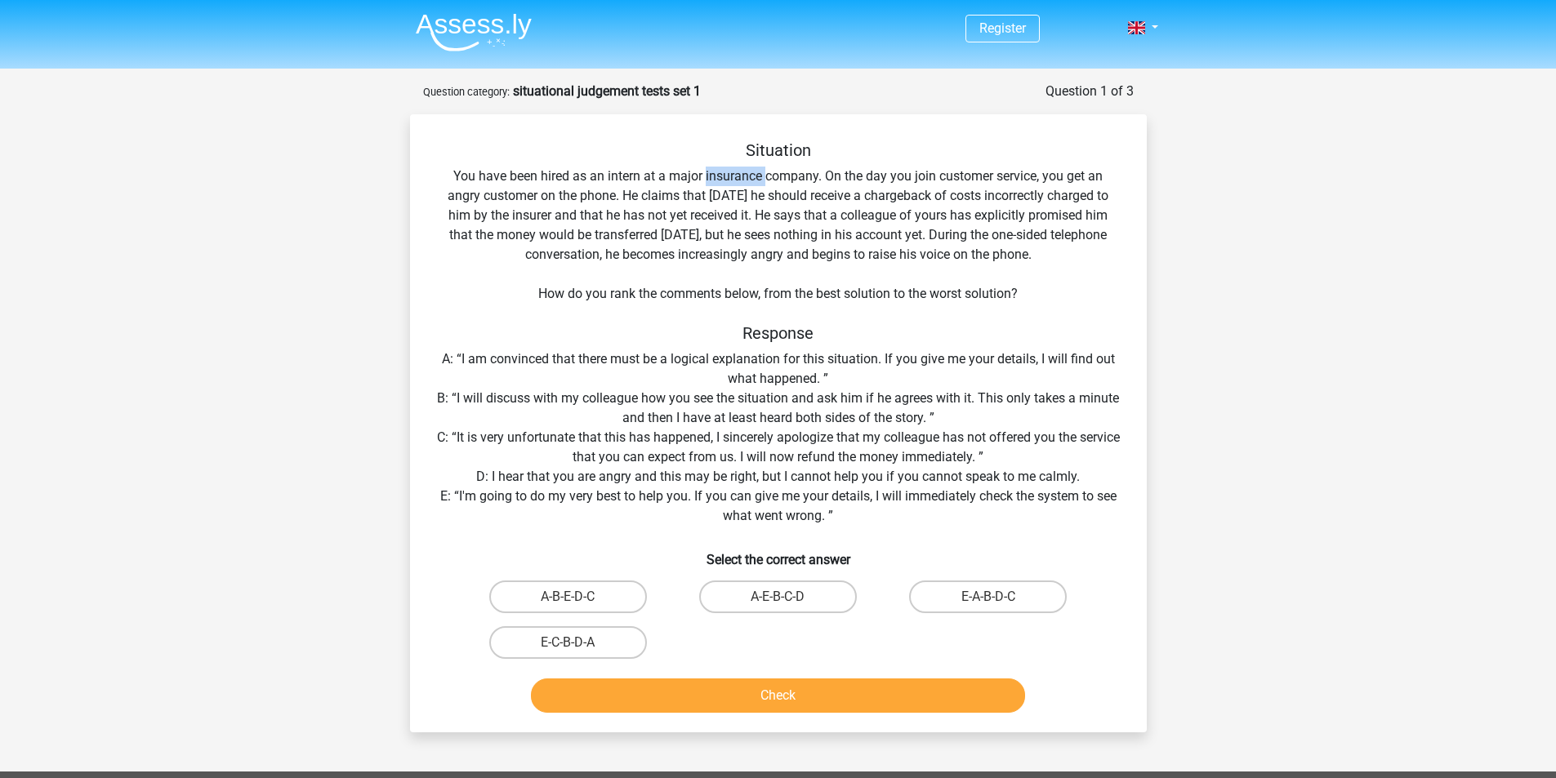
click at [725, 181] on div "Situation You have been hired as an intern at a major insurance company. On the…" at bounding box center [779, 429] width 724 height 579
click at [1133, 209] on div "Situation You have been hired as an intern at a major insurance company. On the…" at bounding box center [779, 429] width 724 height 579
drag, startPoint x: 887, startPoint y: 264, endPoint x: 1019, endPoint y: 253, distance: 132.8
click at [1019, 253] on div "Situation You have been hired as an intern at a major insurance company. On the…" at bounding box center [779, 429] width 724 height 579
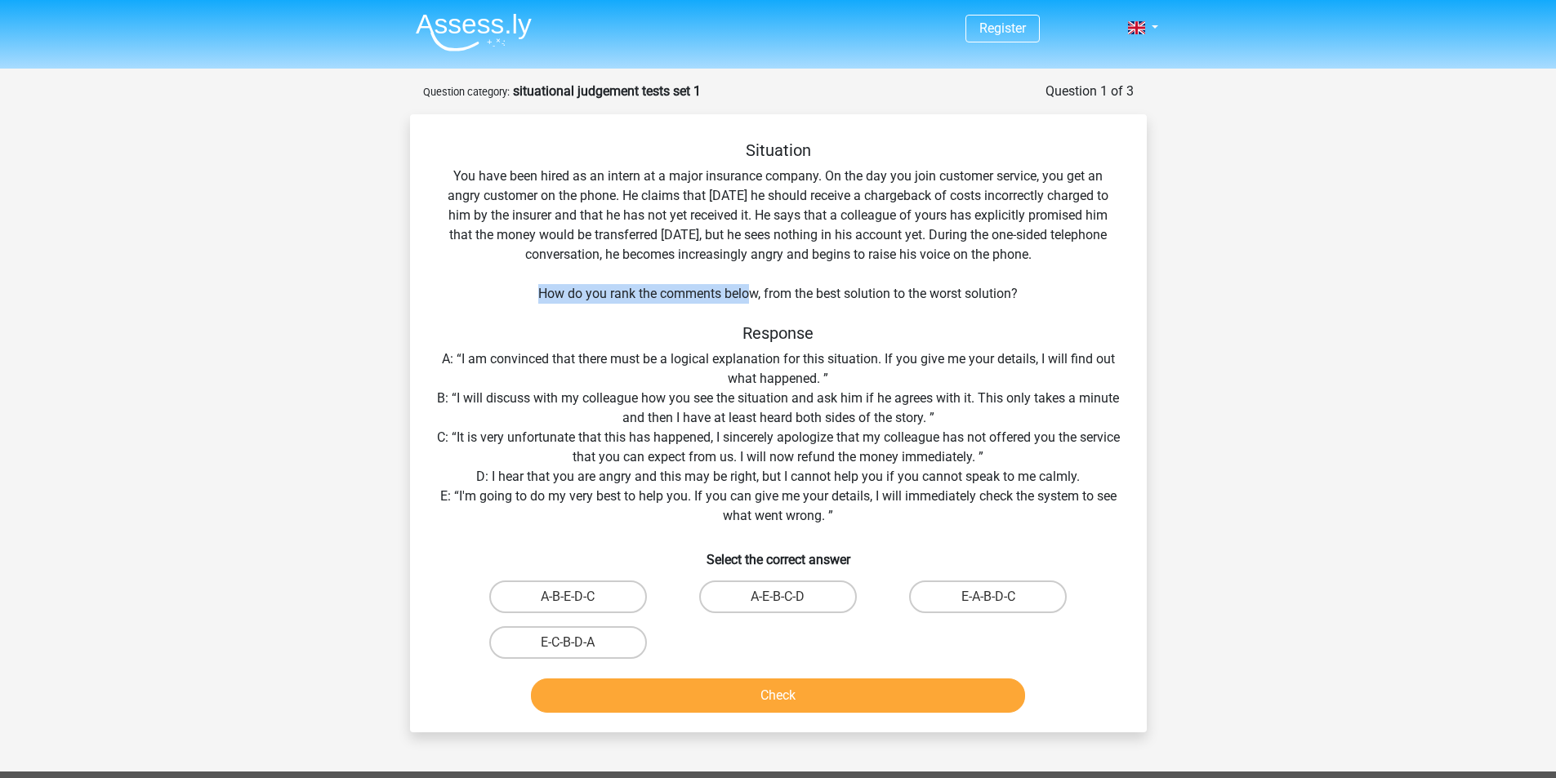
drag, startPoint x: 572, startPoint y: 297, endPoint x: 747, endPoint y: 303, distance: 174.9
click at [747, 303] on div "Situation You have been hired as an intern at a major insurance company. On the…" at bounding box center [779, 429] width 724 height 579
drag, startPoint x: 766, startPoint y: 301, endPoint x: 1028, endPoint y: 284, distance: 261.9
click at [1028, 284] on div "Situation You have been hired as an intern at a major insurance company. On the…" at bounding box center [779, 429] width 724 height 579
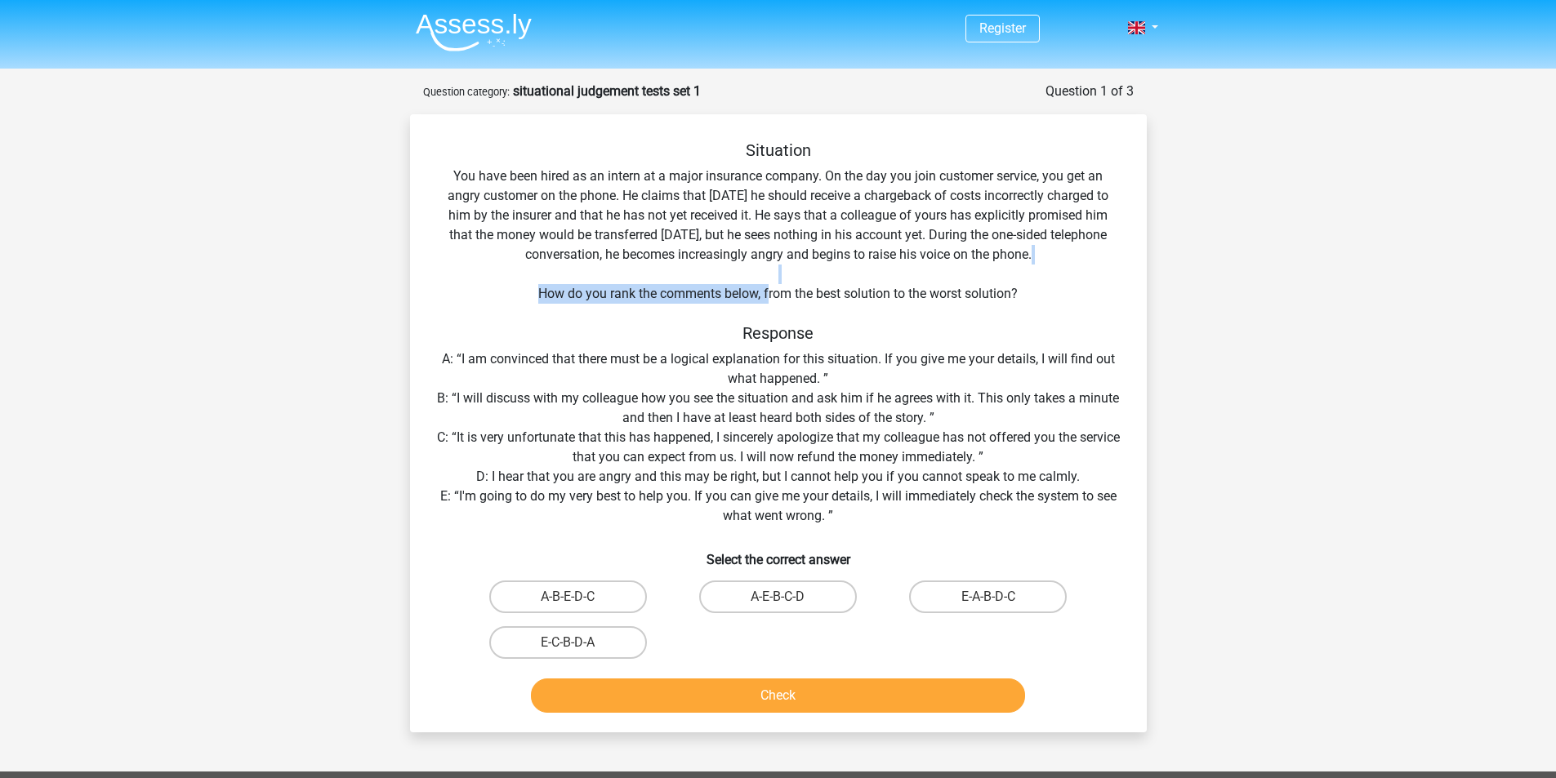
click at [1028, 284] on div "Situation You have been hired as an intern at a major insurance company. On the…" at bounding box center [779, 429] width 724 height 579
drag, startPoint x: 1028, startPoint y: 284, endPoint x: 970, endPoint y: 292, distance: 57.6
click at [970, 292] on div "Situation You have been hired as an intern at a major insurance company. On the…" at bounding box center [779, 429] width 724 height 579
click at [561, 358] on div "Situation You have been hired as an intern at a major insurance company. On the…" at bounding box center [779, 429] width 724 height 579
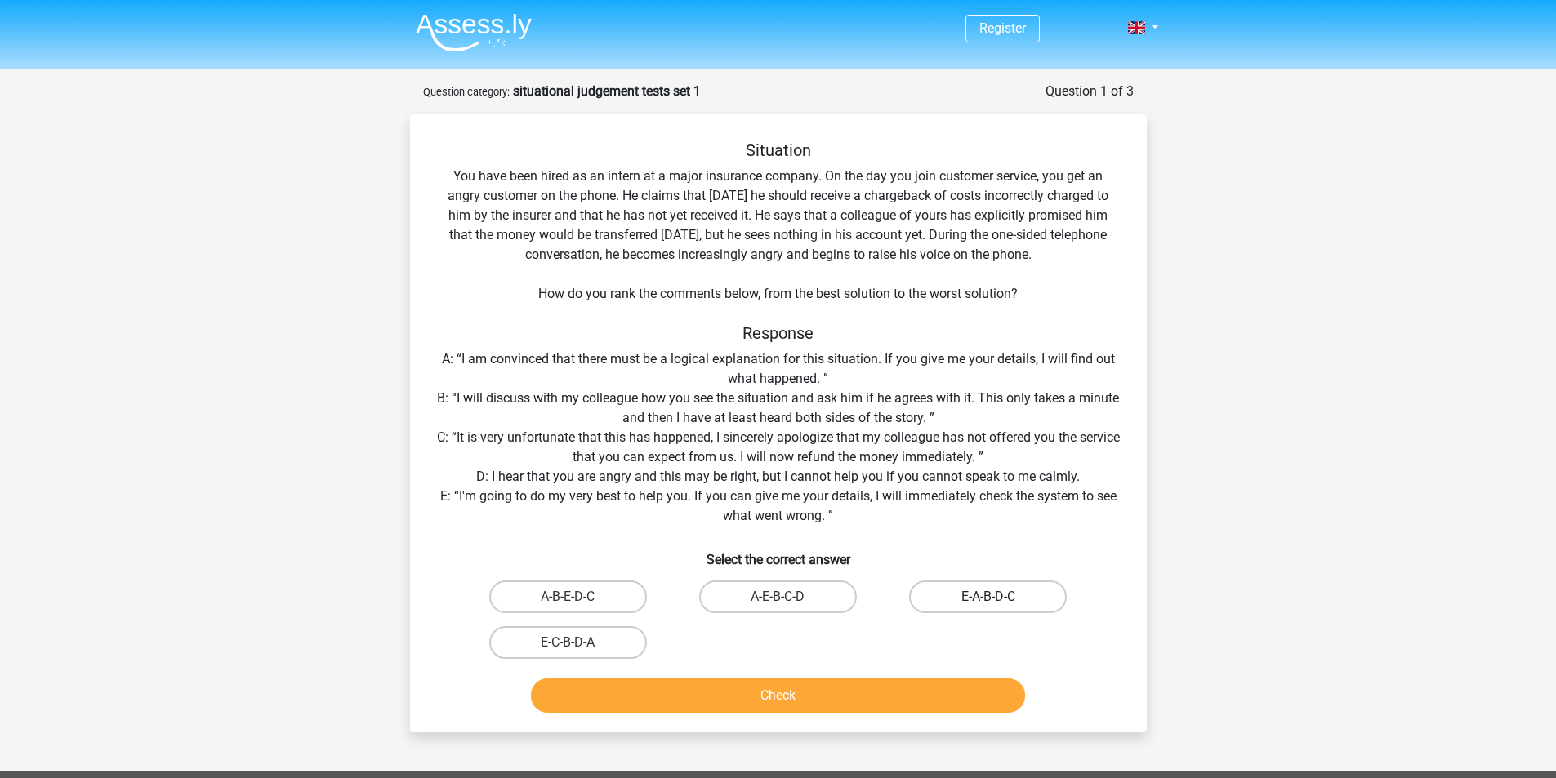
click at [970, 588] on label "E-A-B-D-C" at bounding box center [988, 597] width 158 height 33
click at [988, 597] on input "E-A-B-D-C" at bounding box center [993, 602] width 11 height 11
radio input "true"
click at [933, 696] on button "Check" at bounding box center [778, 696] width 494 height 34
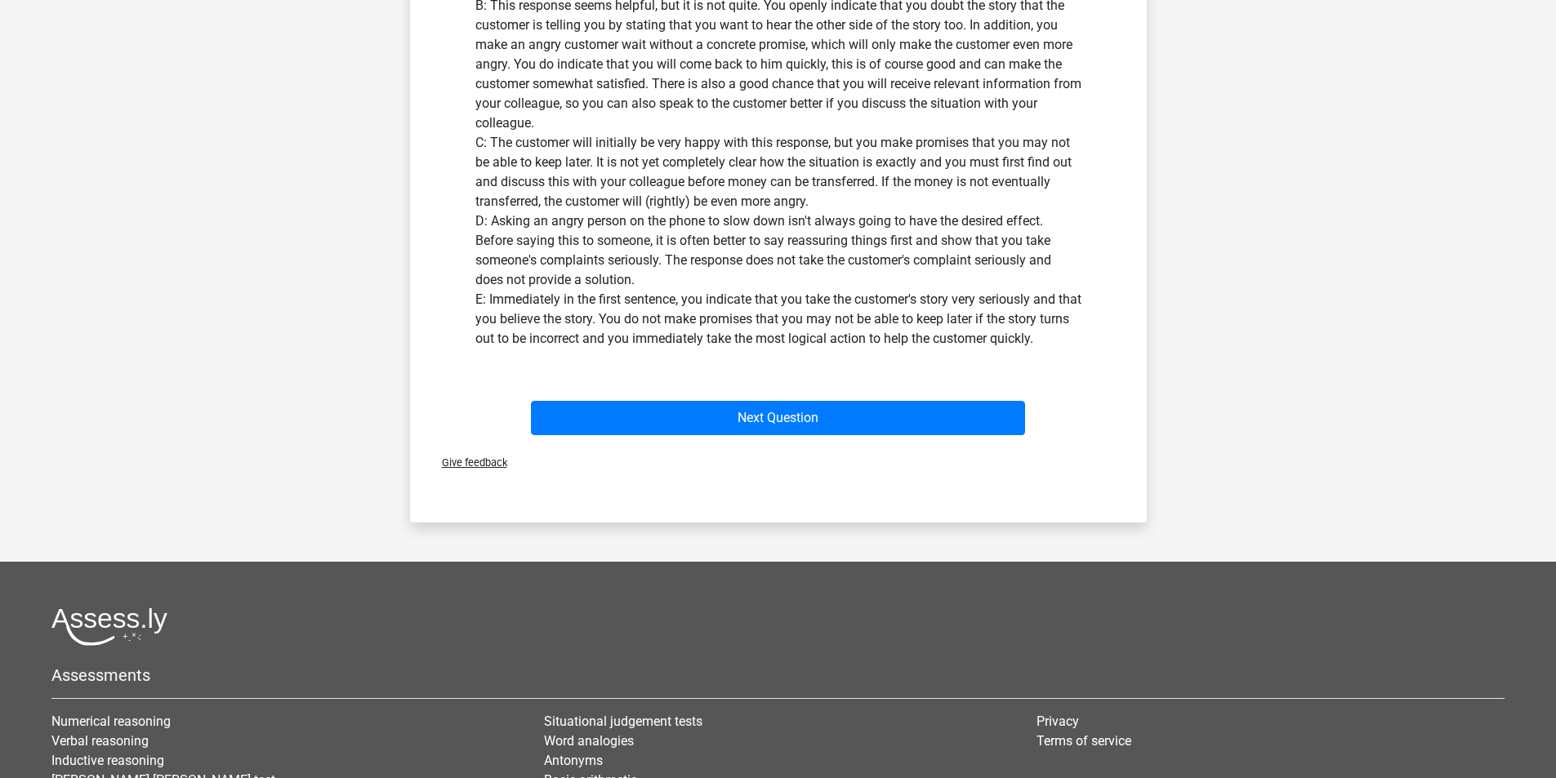
scroll to position [817, 0]
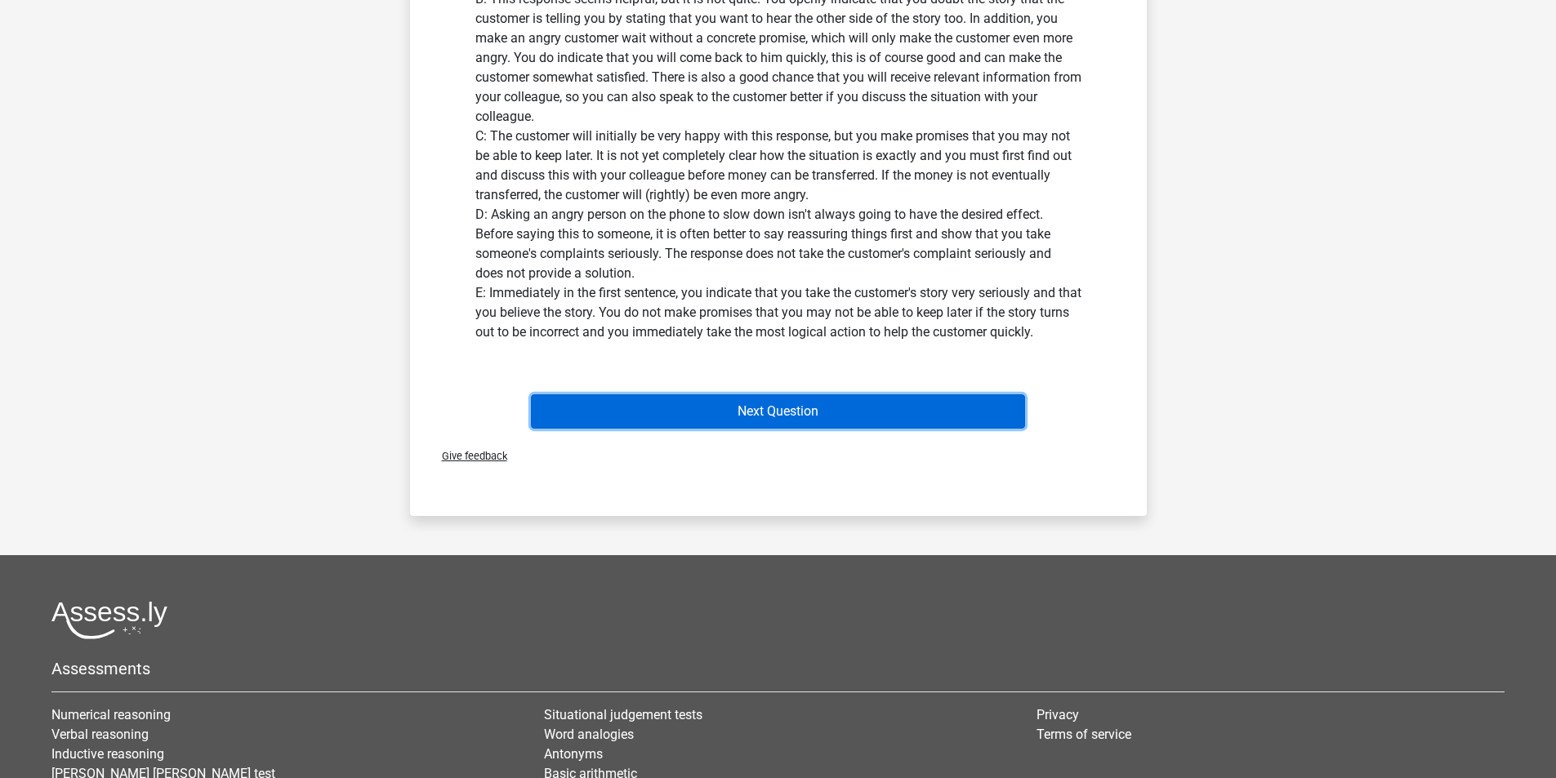
click at [880, 400] on button "Next Question" at bounding box center [778, 412] width 494 height 34
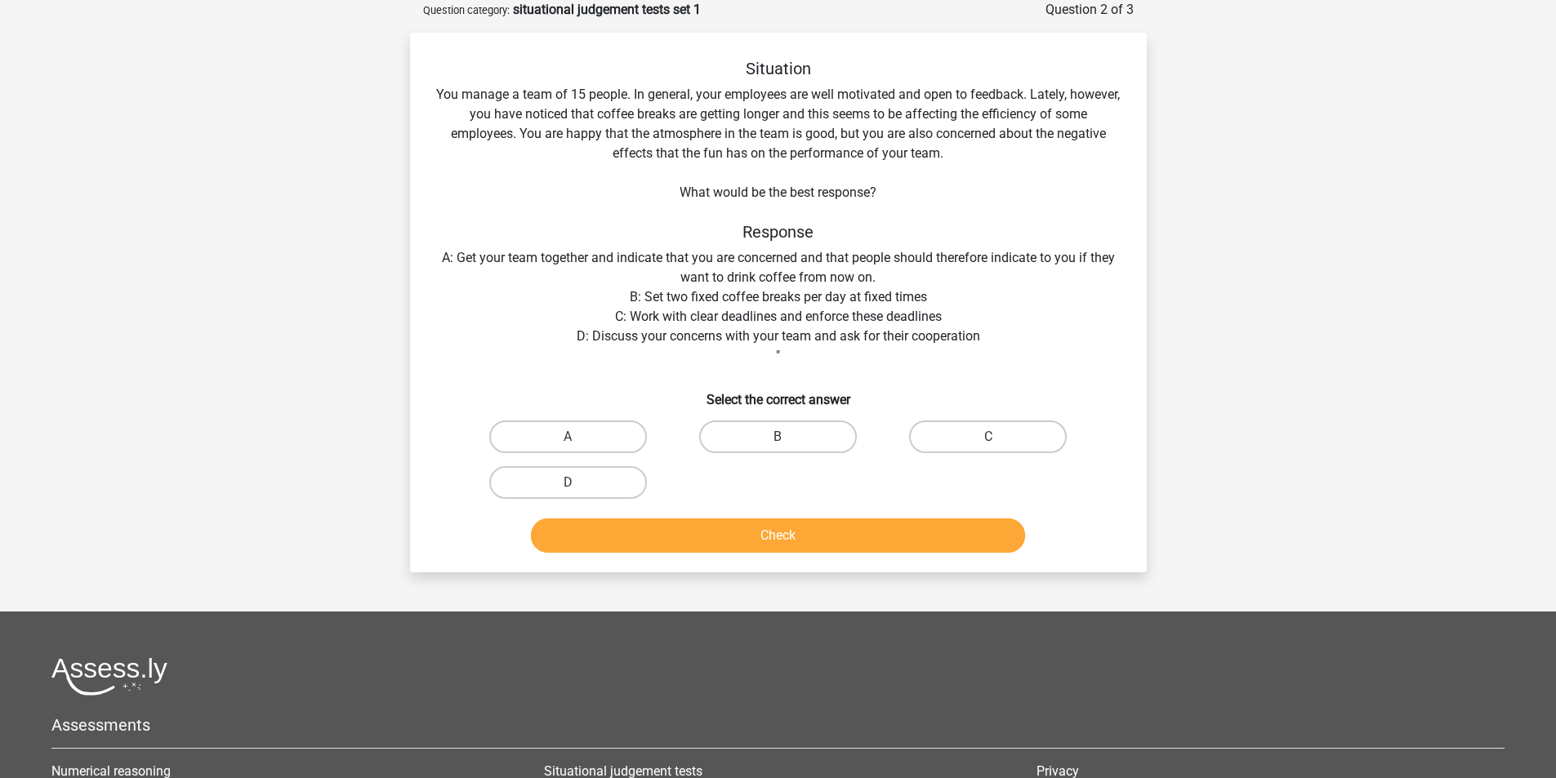
scroll to position [0, 0]
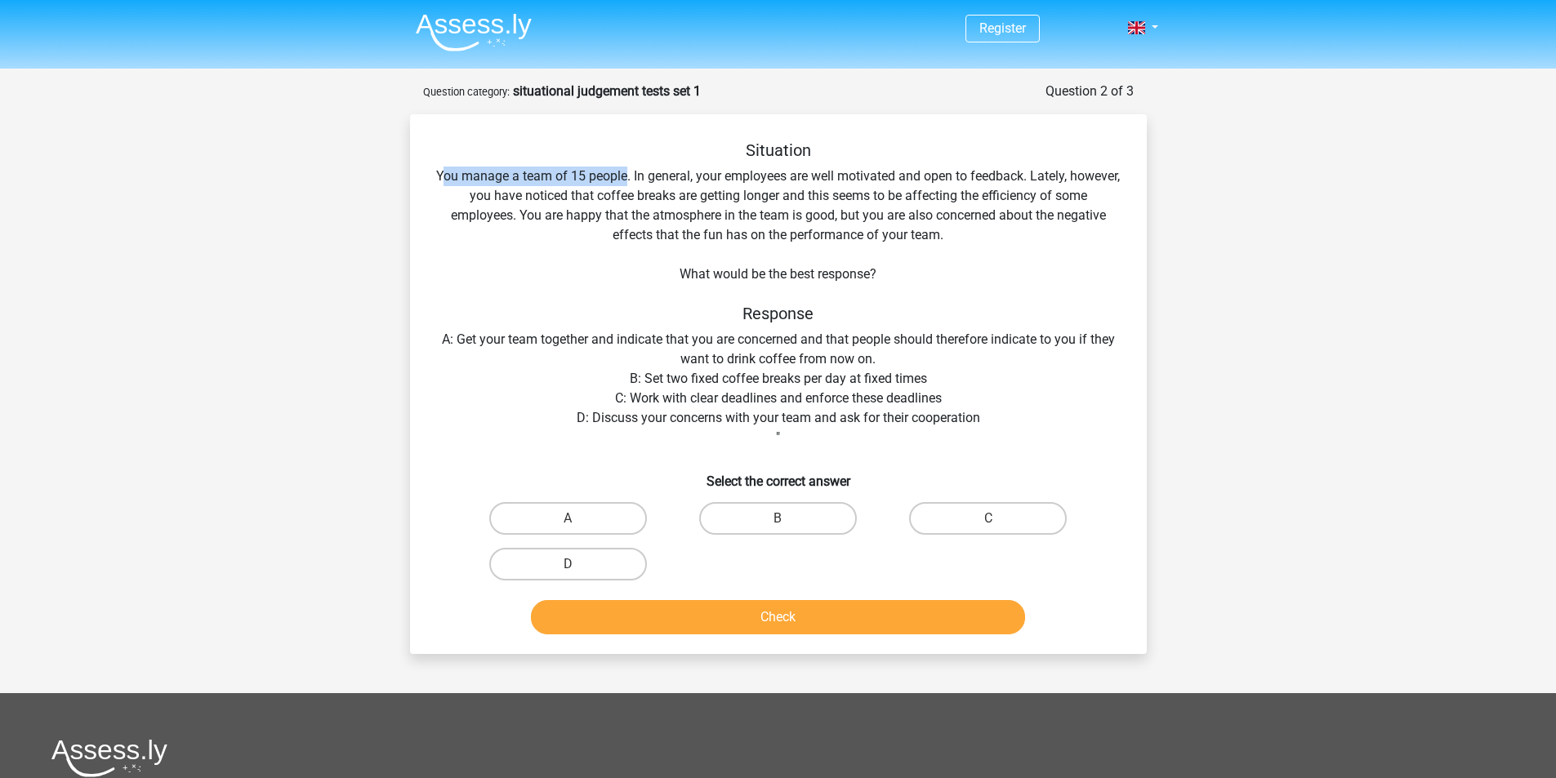
drag, startPoint x: 521, startPoint y: 168, endPoint x: 653, endPoint y: 174, distance: 131.6
click at [653, 174] on div "Situation You manage a team of 15 people. In general, your employees are well m…" at bounding box center [779, 390] width 724 height 501
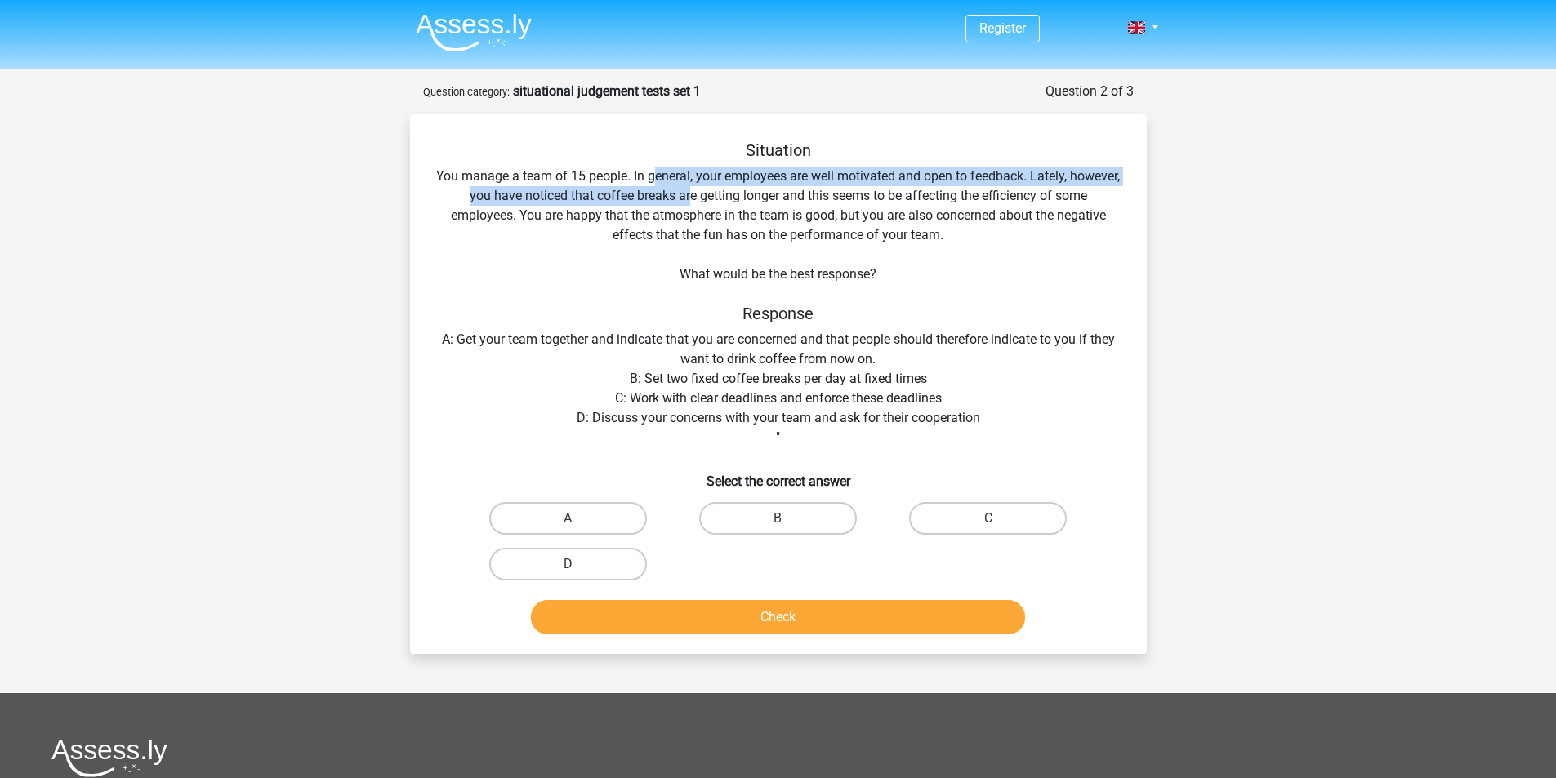
drag, startPoint x: 679, startPoint y: 176, endPoint x: 716, endPoint y: 190, distance: 40.1
click at [716, 190] on div "Situation You manage a team of 15 people. In general, your employees are well m…" at bounding box center [779, 390] width 724 height 501
click at [718, 190] on div "Situation You manage a team of 15 people. In general, your employees are well m…" at bounding box center [779, 390] width 724 height 501
drag, startPoint x: 792, startPoint y: 189, endPoint x: 848, endPoint y: 189, distance: 55.5
click at [847, 189] on div "Situation You manage a team of 15 people. In general, your employees are well m…" at bounding box center [779, 390] width 724 height 501
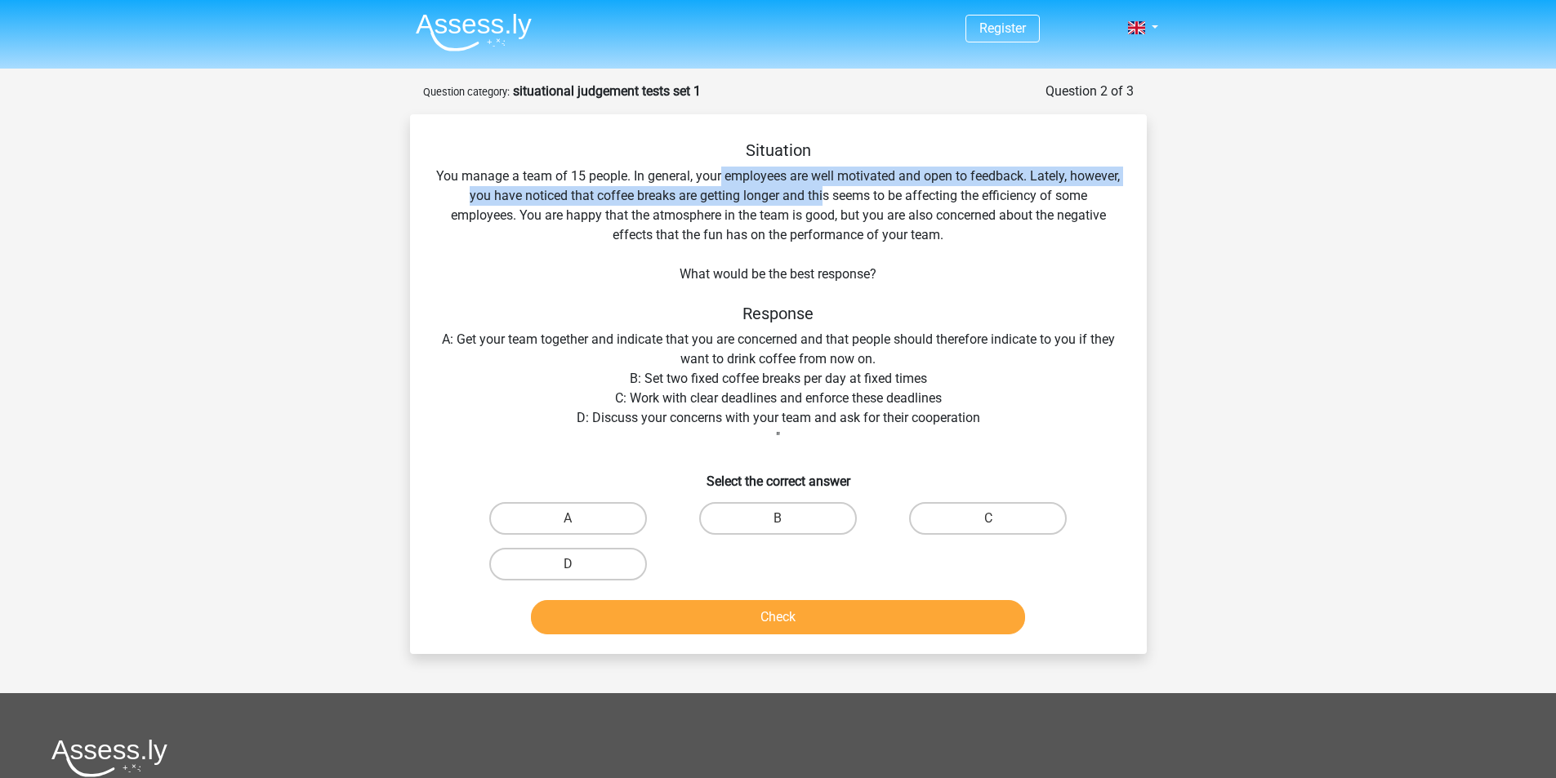
click at [848, 189] on div "Situation You manage a team of 15 people. In general, your employees are well m…" at bounding box center [779, 390] width 724 height 501
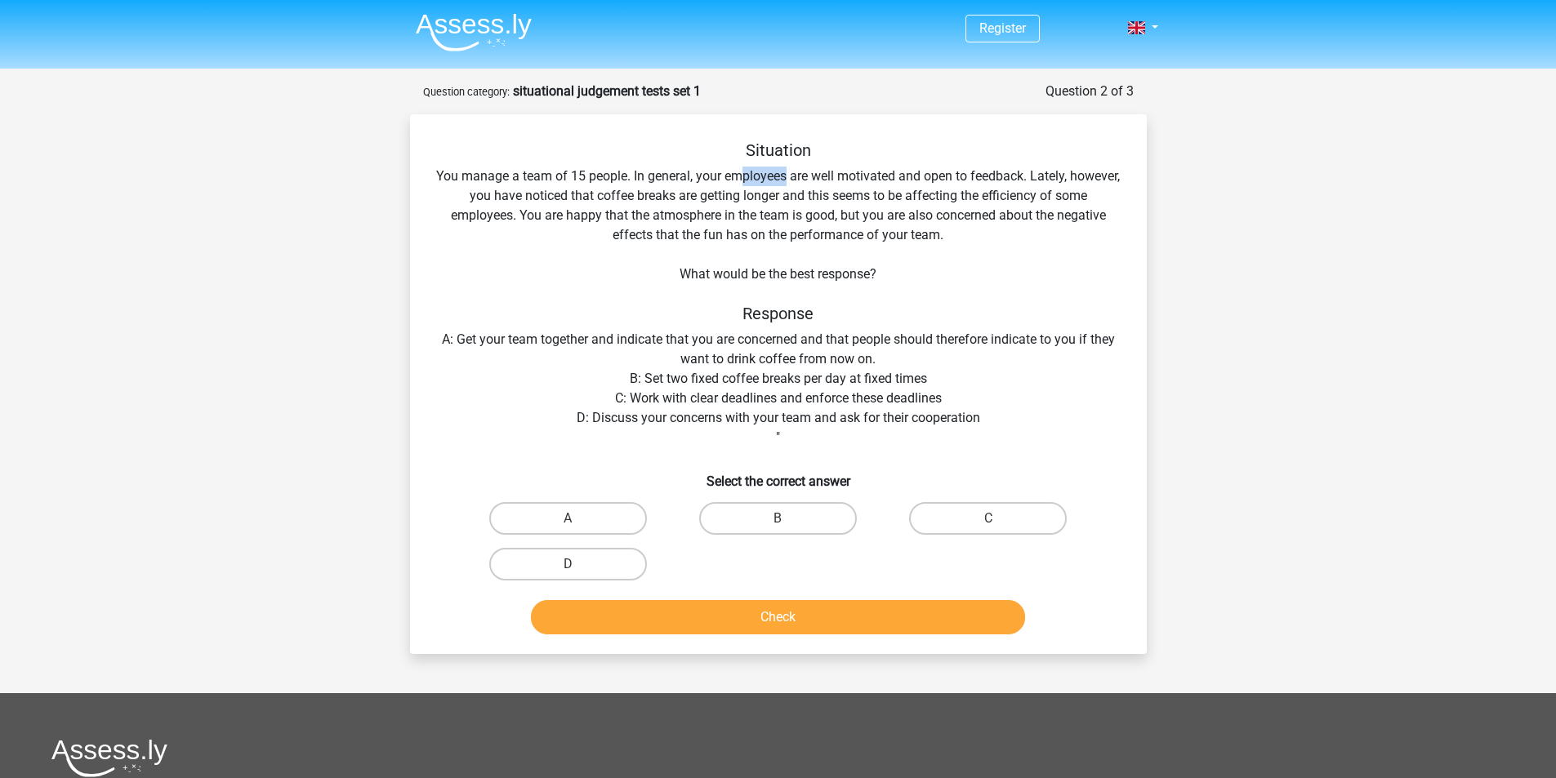
click at [813, 175] on div "Situation You manage a team of 15 people. In general, your employees are well m…" at bounding box center [779, 390] width 724 height 501
drag, startPoint x: 845, startPoint y: 178, endPoint x: 878, endPoint y: 175, distance: 33.6
click at [872, 176] on div "Situation You manage a team of 15 people. In general, your employees are well m…" at bounding box center [779, 390] width 724 height 501
click at [884, 174] on div "Situation You manage a team of 15 people. In general, your employees are well m…" at bounding box center [779, 390] width 724 height 501
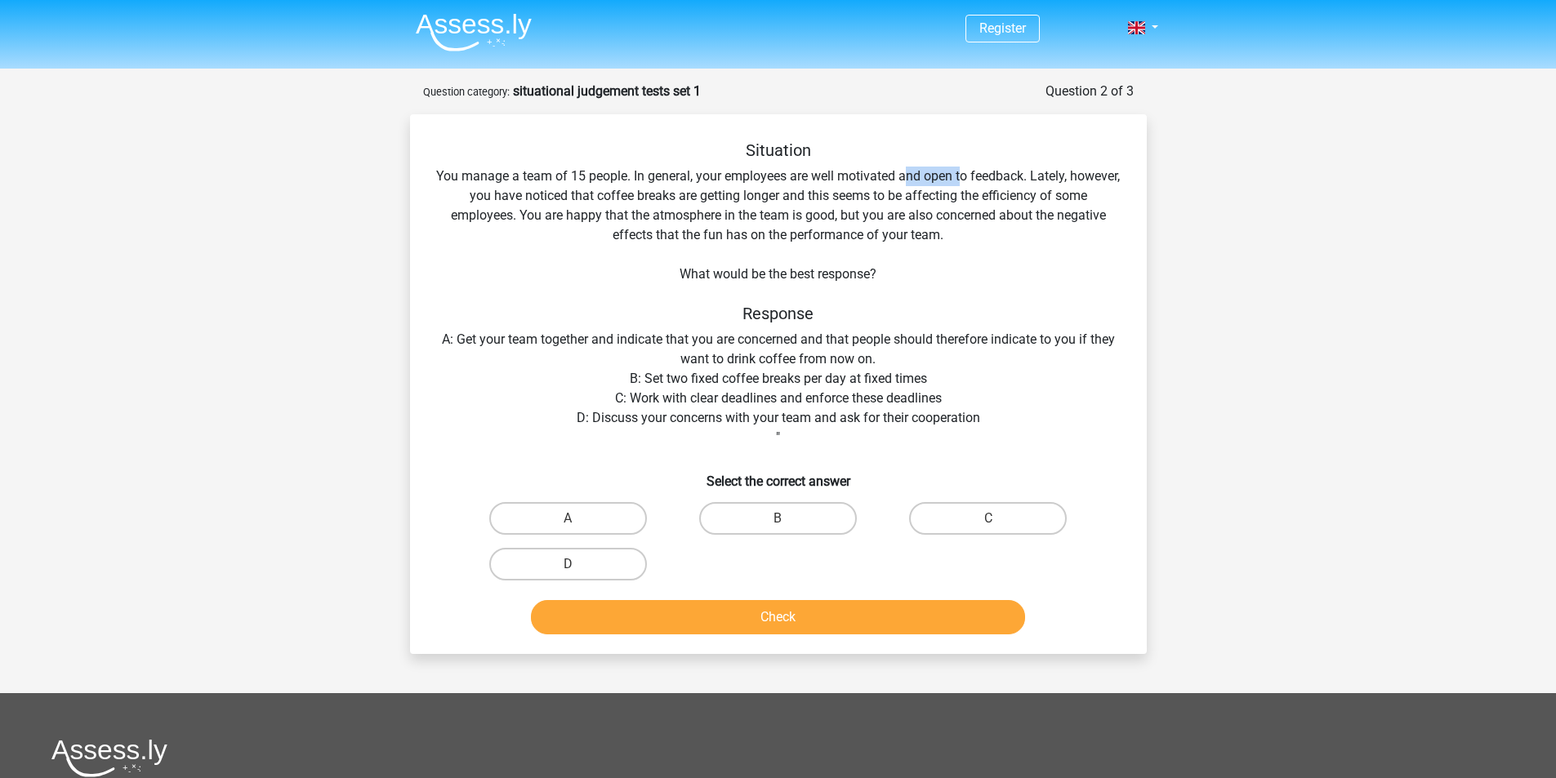
drag, startPoint x: 934, startPoint y: 176, endPoint x: 992, endPoint y: 174, distance: 58.0
click at [992, 174] on div "Situation You manage a team of 15 people. In general, your employees are well m…" at bounding box center [779, 390] width 724 height 501
drag, startPoint x: 992, startPoint y: 174, endPoint x: 1032, endPoint y: 174, distance: 40.0
click at [1032, 174] on div "Situation You manage a team of 15 people. In general, your employees are well m…" at bounding box center [779, 390] width 724 height 501
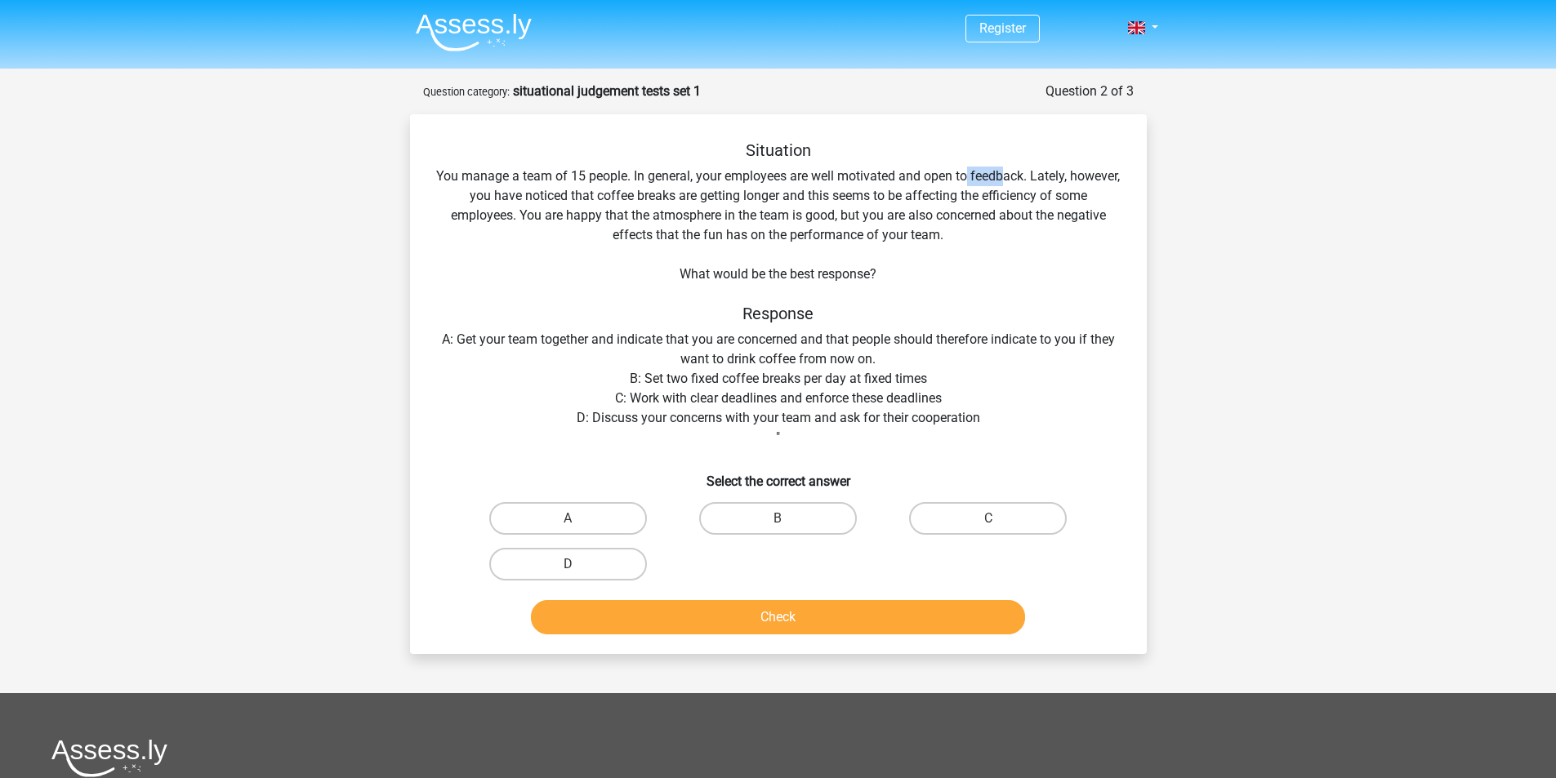
click at [1032, 174] on div "Situation You manage a team of 15 people. In general, your employees are well m…" at bounding box center [779, 390] width 724 height 501
drag, startPoint x: 1091, startPoint y: 171, endPoint x: 912, endPoint y: 185, distance: 179.5
click at [1016, 181] on div "Situation You manage a team of 15 people. In general, your employees are well m…" at bounding box center [779, 390] width 724 height 501
click at [609, 186] on div "Situation You manage a team of 15 people. In general, your employees are well m…" at bounding box center [779, 390] width 724 height 501
drag, startPoint x: 535, startPoint y: 190, endPoint x: 591, endPoint y: 198, distance: 56.3
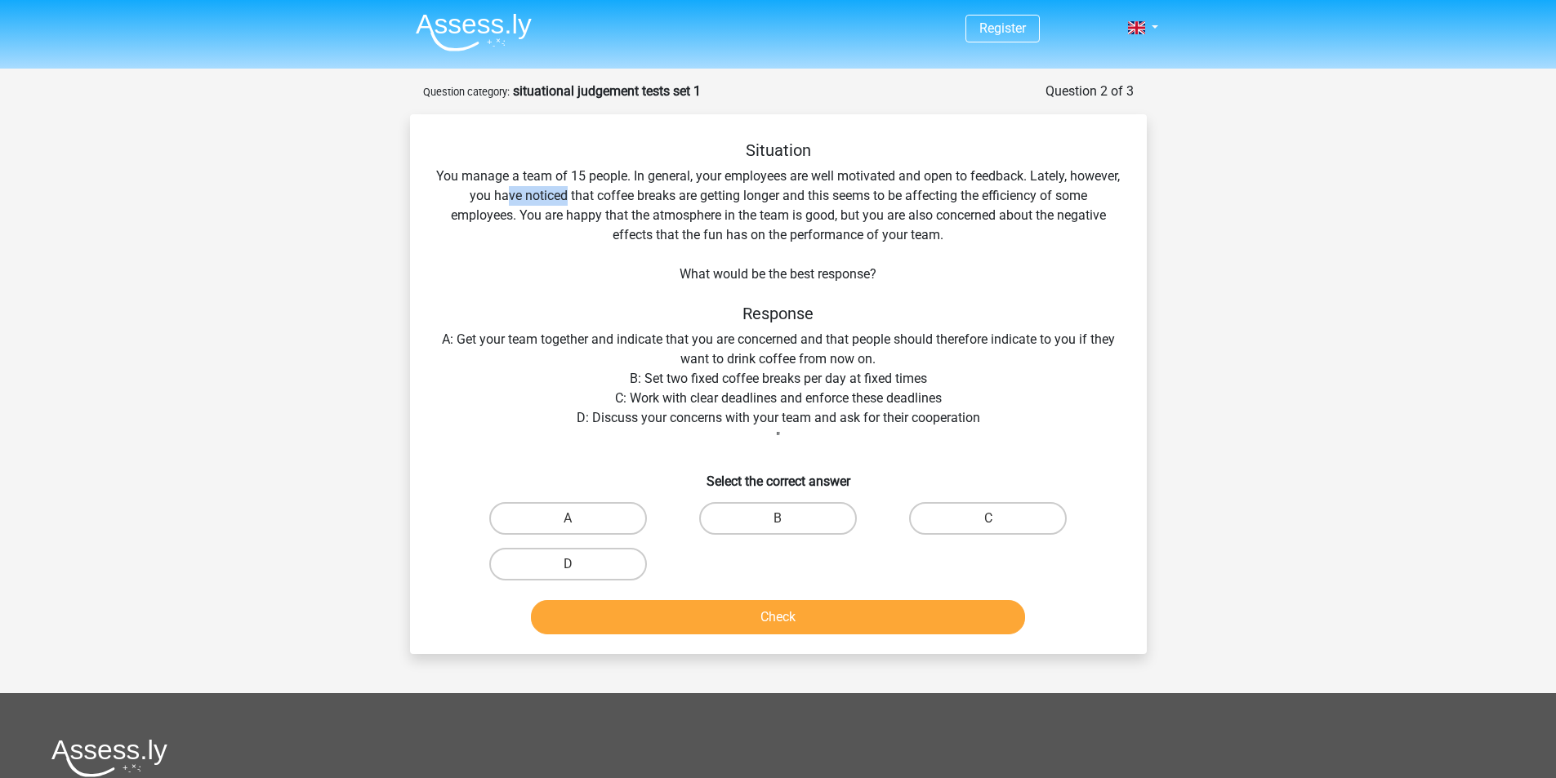
click at [591, 198] on div "Situation You manage a team of 15 people. In general, your employees are well m…" at bounding box center [779, 390] width 724 height 501
click at [592, 198] on div "Situation You manage a team of 15 people. In general, your employees are well m…" at bounding box center [779, 390] width 724 height 501
drag, startPoint x: 613, startPoint y: 200, endPoint x: 660, endPoint y: 203, distance: 47.5
click at [659, 204] on div "Situation You manage a team of 15 people. In general, your employees are well m…" at bounding box center [779, 390] width 724 height 501
click at [707, 202] on div "Situation You manage a team of 15 people. In general, your employees are well m…" at bounding box center [779, 390] width 724 height 501
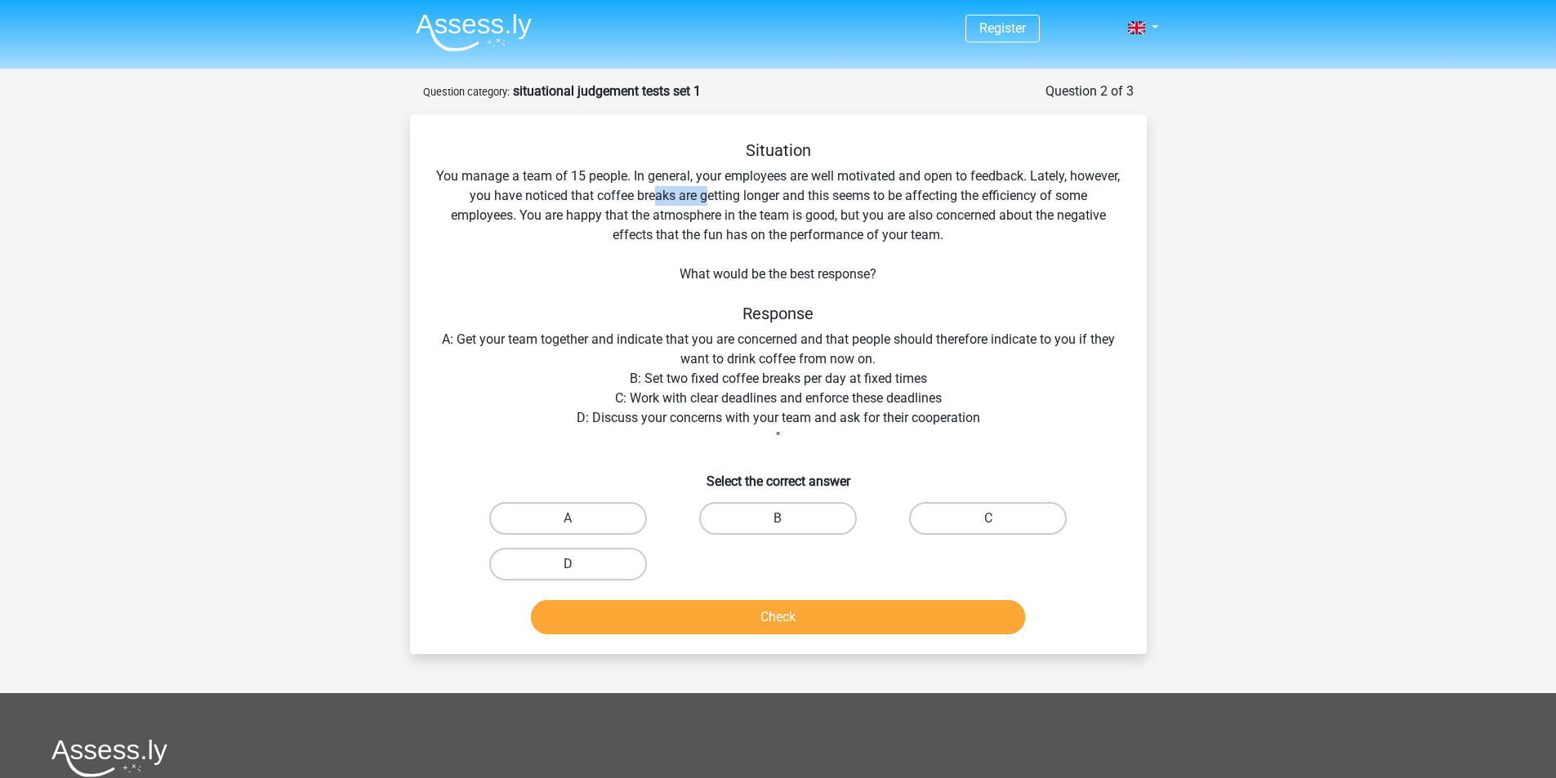
drag, startPoint x: 681, startPoint y: 194, endPoint x: 734, endPoint y: 200, distance: 53.5
click at [734, 200] on div "Situation You manage a team of 15 people. In general, your employees are well m…" at bounding box center [779, 390] width 724 height 501
click at [748, 201] on div "Situation You manage a team of 15 people. In general, your employees are well m…" at bounding box center [779, 390] width 724 height 501
drag, startPoint x: 798, startPoint y: 204, endPoint x: 809, endPoint y: 203, distance: 10.7
click at [809, 203] on div "Situation You manage a team of 15 people. In general, your employees are well m…" at bounding box center [779, 390] width 724 height 501
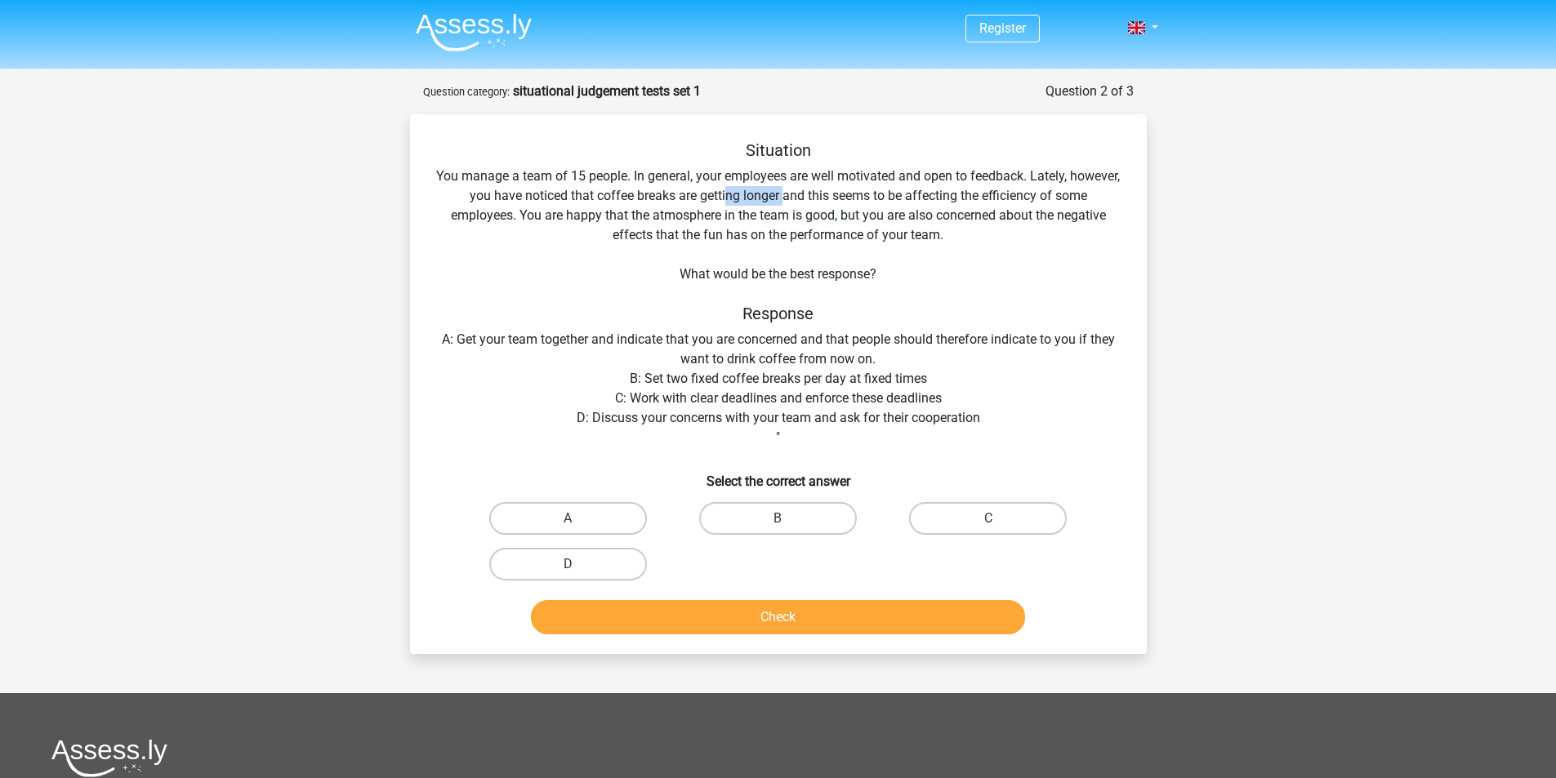
click at [809, 203] on div "Situation You manage a team of 15 people. In general, your employees are well m…" at bounding box center [779, 390] width 724 height 501
drag, startPoint x: 827, startPoint y: 200, endPoint x: 874, endPoint y: 200, distance: 47.4
click at [874, 200] on div "Situation You manage a team of 15 people. In general, your employees are well m…" at bounding box center [779, 390] width 724 height 501
drag, startPoint x: 906, startPoint y: 198, endPoint x: 938, endPoint y: 193, distance: 32.2
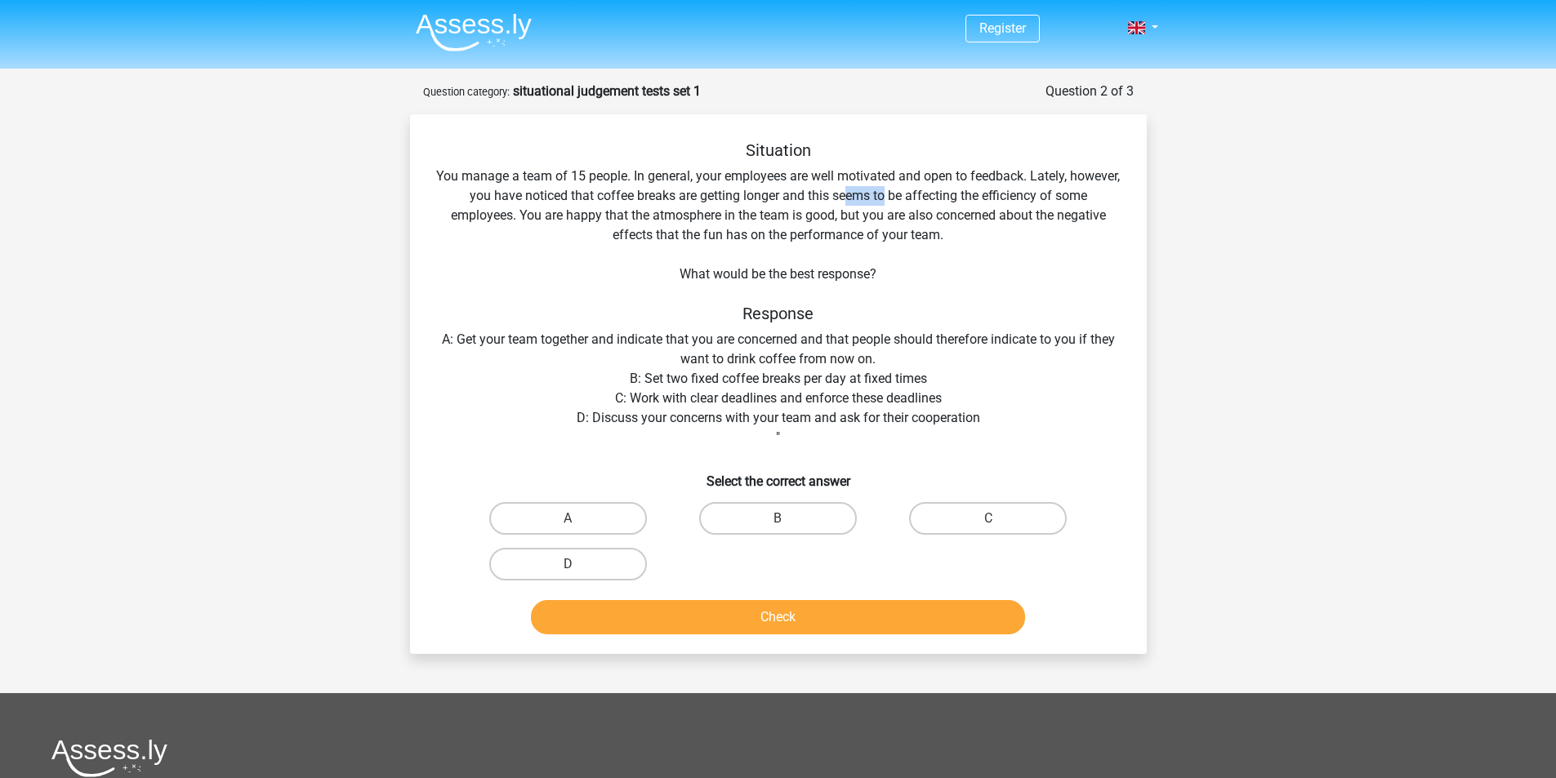
click at [915, 196] on div "Situation You manage a team of 15 people. In general, your employees are well m…" at bounding box center [779, 390] width 724 height 501
click at [946, 193] on div "Situation You manage a team of 15 people. In general, your employees are well m…" at bounding box center [779, 390] width 724 height 501
click at [993, 193] on div "Situation You manage a team of 15 people. In general, your employees are well m…" at bounding box center [779, 390] width 724 height 501
drag, startPoint x: 1072, startPoint y: 195, endPoint x: 1107, endPoint y: 195, distance: 35.1
click at [1106, 195] on div "Situation You manage a team of 15 people. In general, your employees are well m…" at bounding box center [779, 390] width 724 height 501
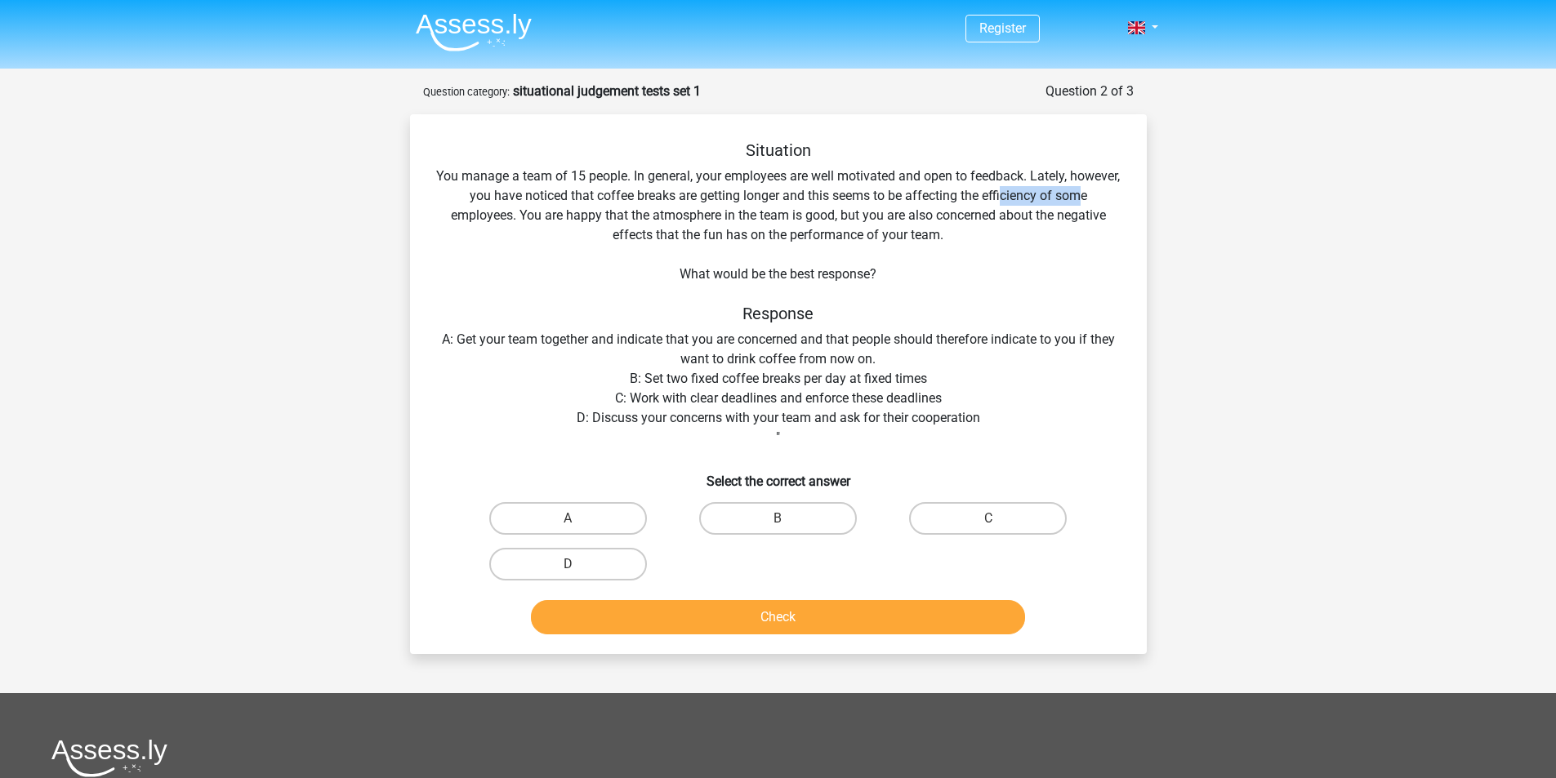
click at [1112, 194] on div "Situation You manage a team of 15 people. In general, your employees are well m…" at bounding box center [779, 390] width 724 height 501
drag, startPoint x: 1112, startPoint y: 194, endPoint x: 548, endPoint y: 214, distance: 564.0
click at [548, 214] on div "Situation You manage a team of 15 people. In general, your employees are well m…" at bounding box center [779, 390] width 724 height 501
drag, startPoint x: 528, startPoint y: 214, endPoint x: 578, endPoint y: 223, distance: 50.6
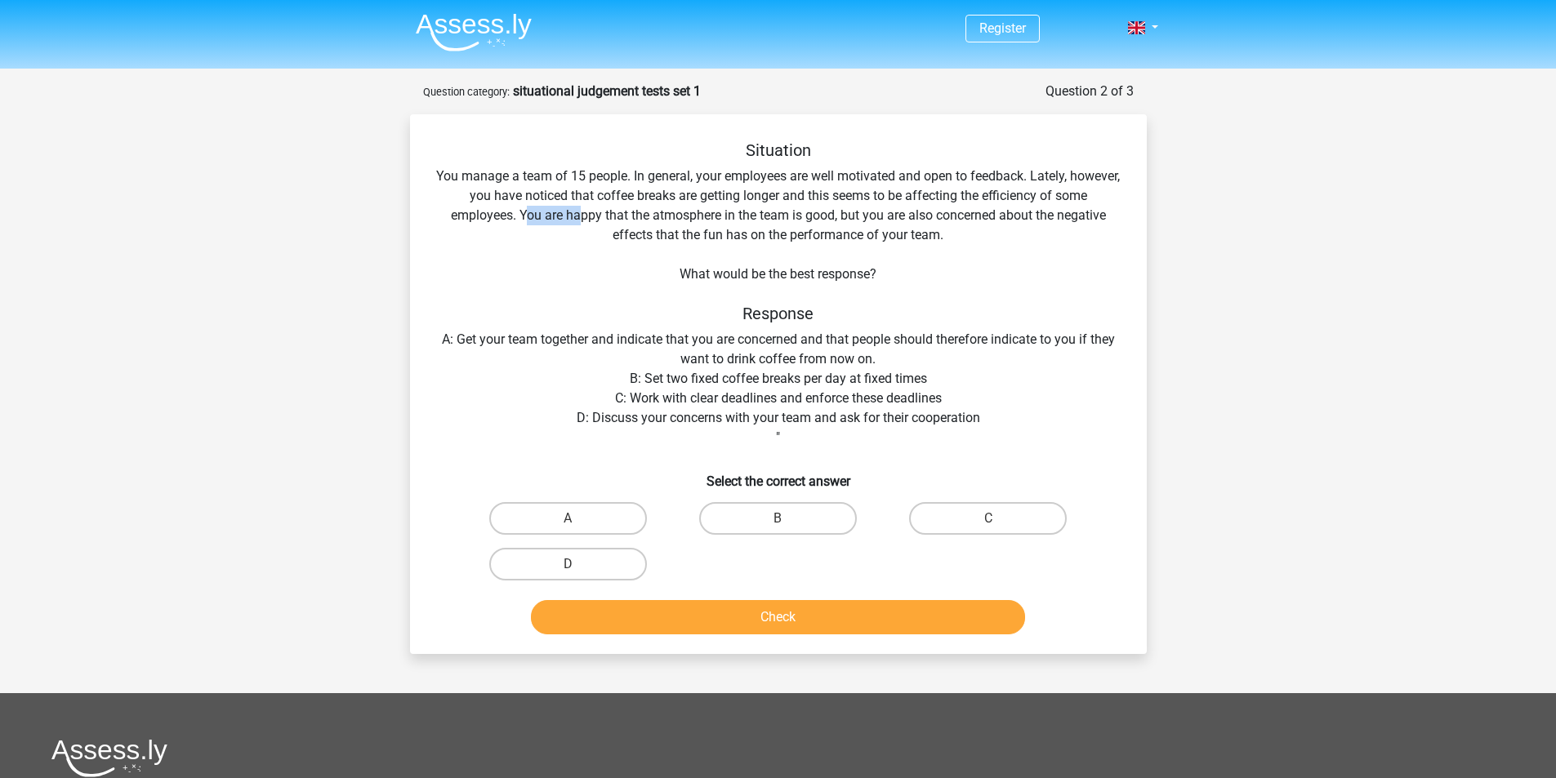
click at [578, 223] on div "Situation You manage a team of 15 people. In general, your employees are well m…" at bounding box center [779, 390] width 724 height 501
drag, startPoint x: 624, startPoint y: 223, endPoint x: 669, endPoint y: 223, distance: 44.9
click at [669, 223] on div "Situation You manage a team of 15 people. In general, your employees are well m…" at bounding box center [779, 390] width 724 height 501
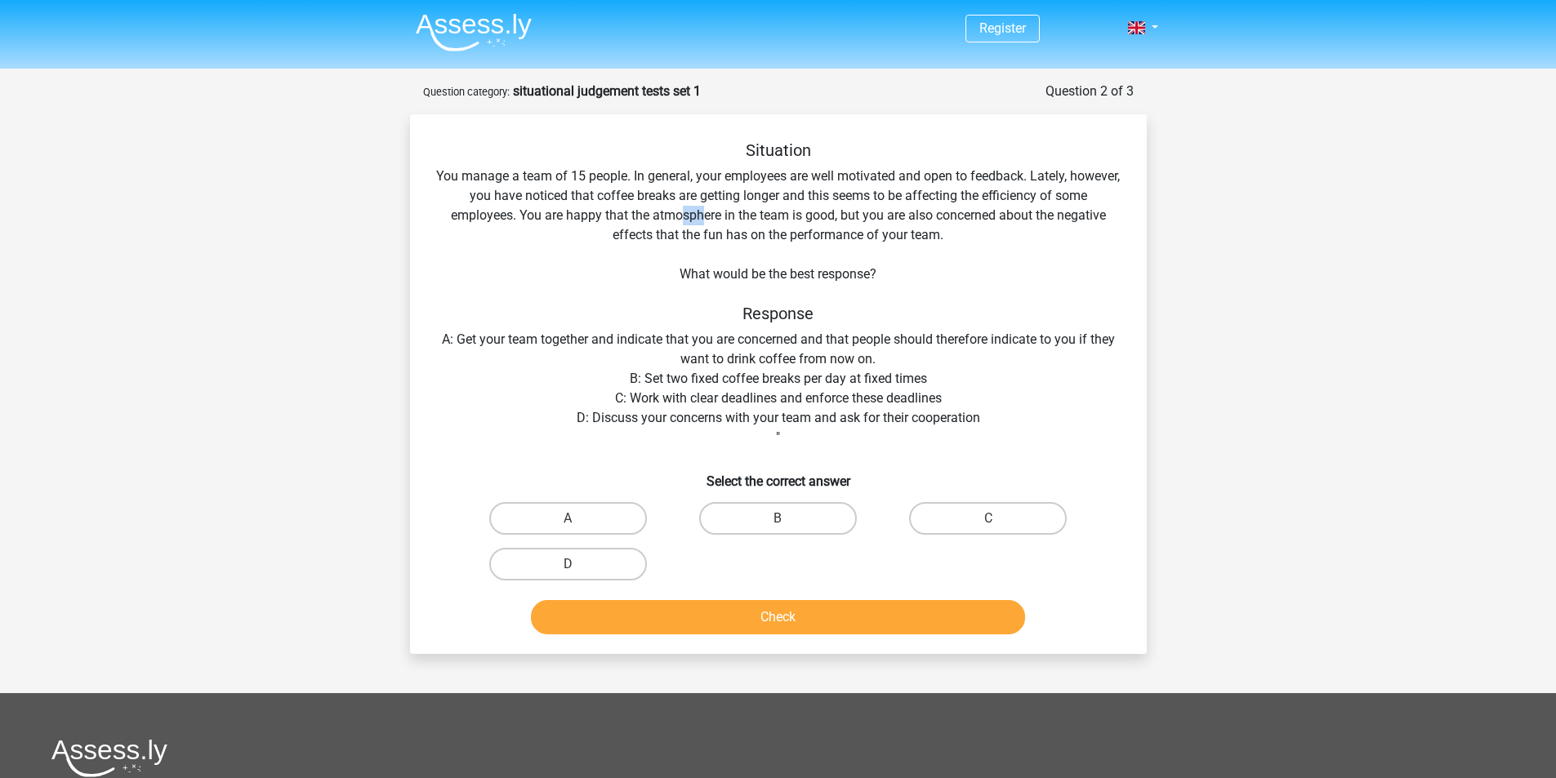
drag, startPoint x: 679, startPoint y: 223, endPoint x: 705, endPoint y: 223, distance: 26.1
click at [705, 223] on div "Situation You manage a team of 15 people. In general, your employees are well m…" at bounding box center [779, 390] width 724 height 501
drag, startPoint x: 760, startPoint y: 221, endPoint x: 782, endPoint y: 220, distance: 21.3
click at [776, 221] on div "Situation You manage a team of 15 people. In general, your employees are well m…" at bounding box center [779, 390] width 724 height 501
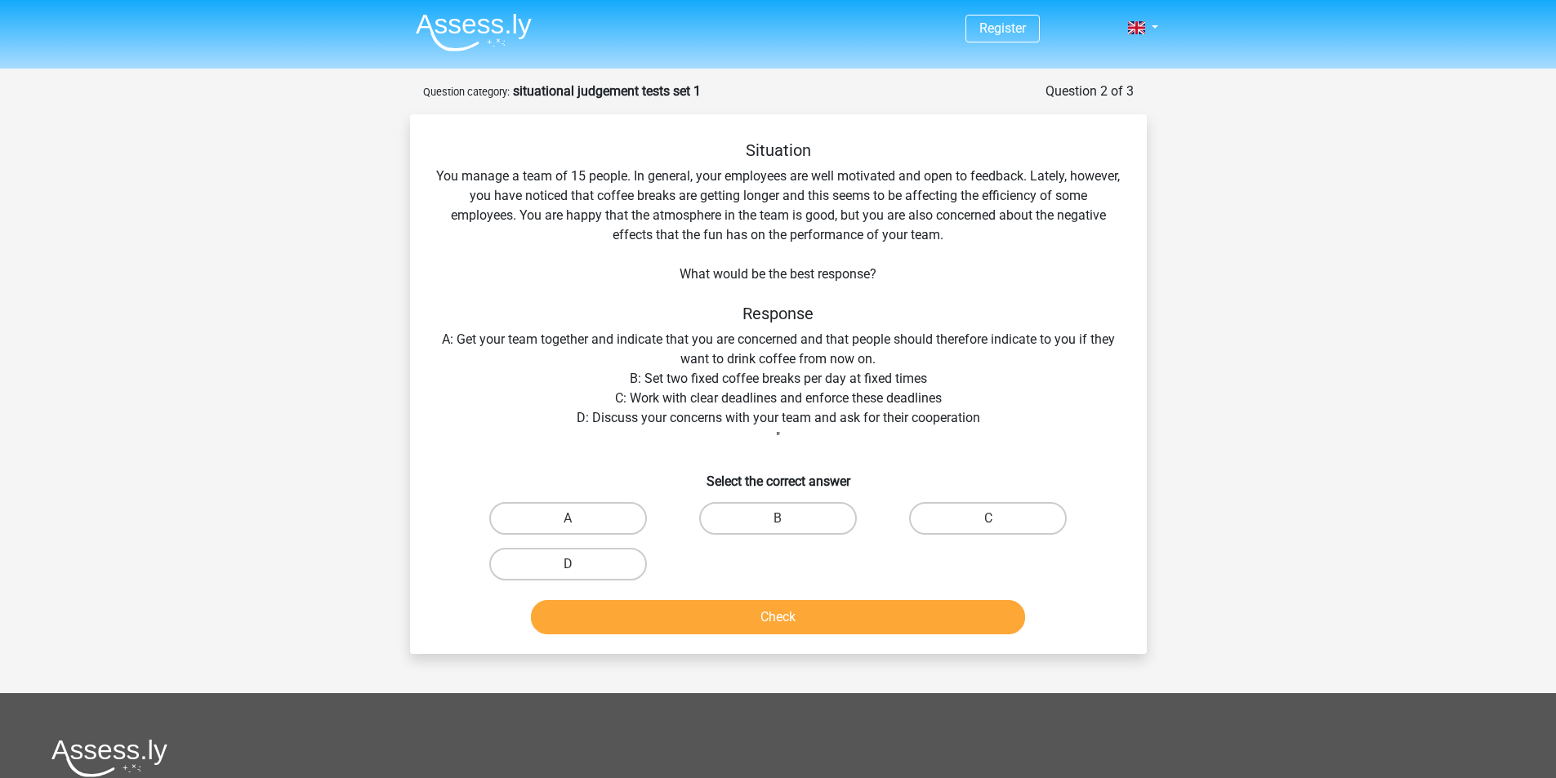
click at [783, 220] on div "Situation You manage a team of 15 people. In general, your employees are well m…" at bounding box center [779, 390] width 724 height 501
click at [830, 220] on div "Situation You manage a team of 15 people. In general, your employees are well m…" at bounding box center [779, 390] width 724 height 501
drag, startPoint x: 881, startPoint y: 220, endPoint x: 928, endPoint y: 217, distance: 46.6
click at [921, 219] on div "Situation You manage a team of 15 people. In general, your employees are well m…" at bounding box center [779, 390] width 724 height 501
drag, startPoint x: 962, startPoint y: 217, endPoint x: 994, endPoint y: 217, distance: 31.9
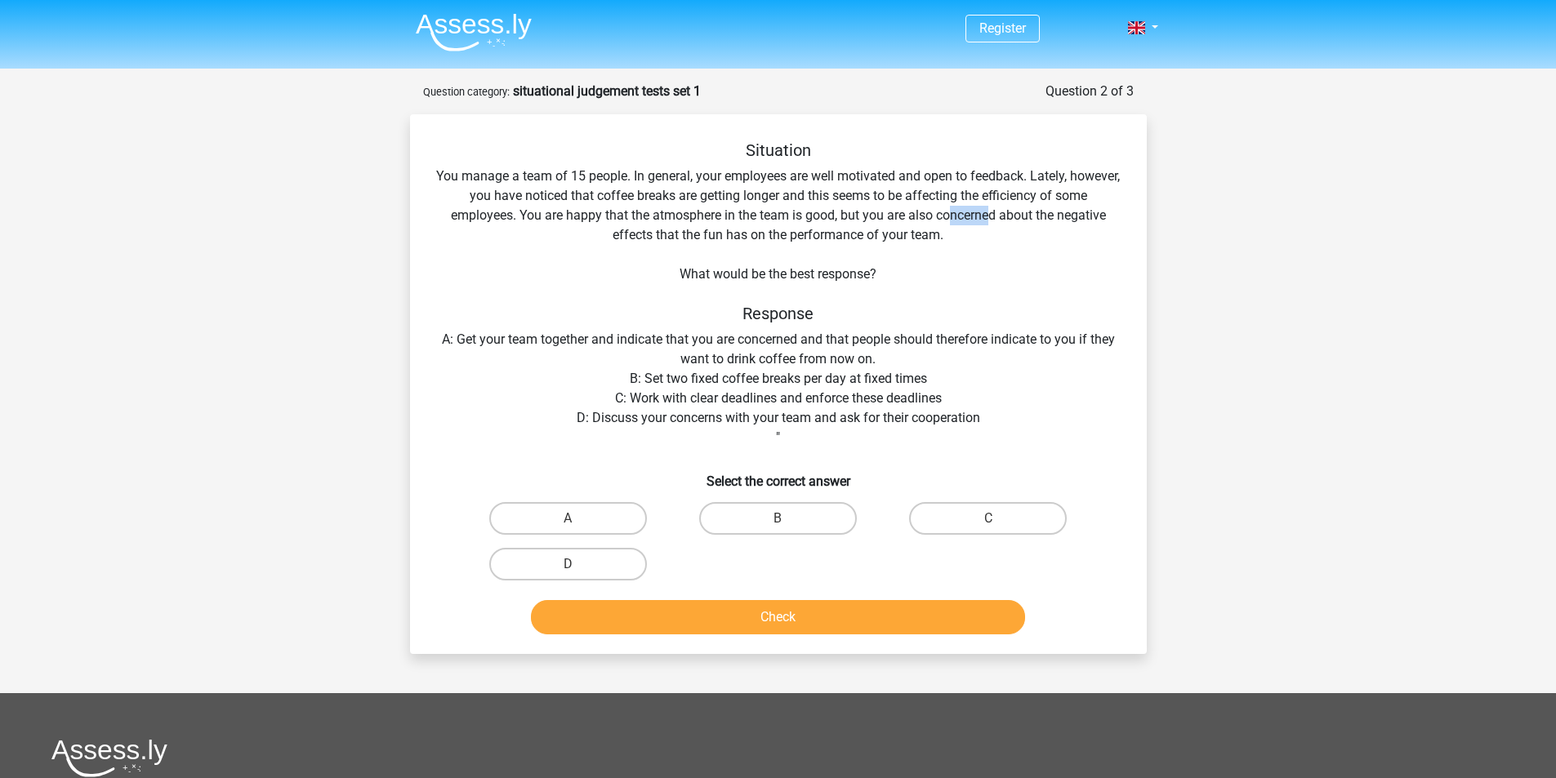
click at [990, 217] on div "Situation You manage a team of 15 people. In general, your employees are well m…" at bounding box center [779, 390] width 724 height 501
drag, startPoint x: 1033, startPoint y: 218, endPoint x: 1050, endPoint y: 218, distance: 16.3
click at [1046, 218] on div "Situation You manage a team of 15 people. In general, your employees are well m…" at bounding box center [779, 390] width 724 height 501
drag, startPoint x: 1076, startPoint y: 220, endPoint x: 1099, endPoint y: 221, distance: 23.7
click at [1089, 221] on div "Situation You manage a team of 15 people. In general, your employees are well m…" at bounding box center [779, 390] width 724 height 501
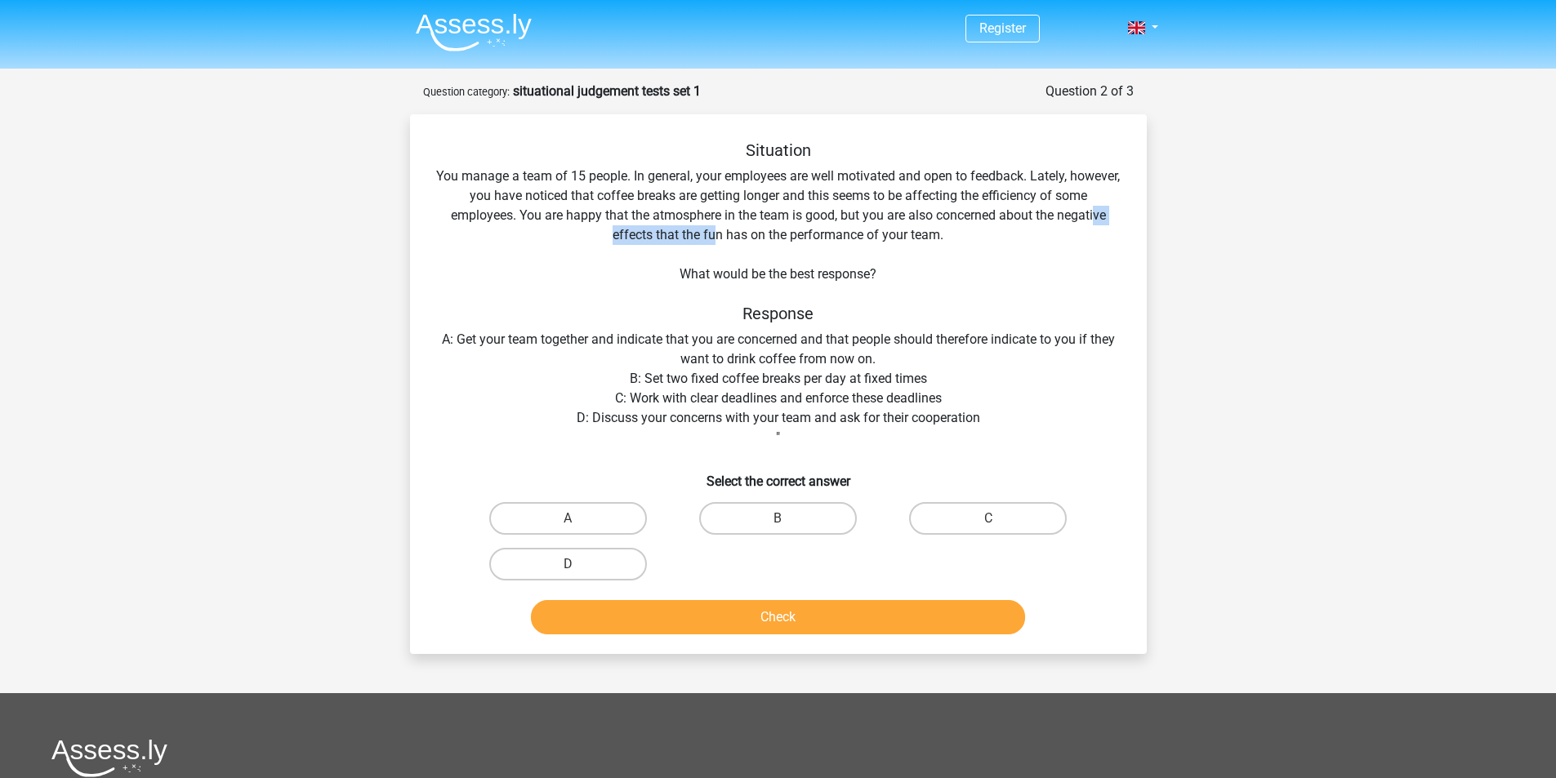
drag, startPoint x: 1099, startPoint y: 221, endPoint x: 711, endPoint y: 233, distance: 388.2
click at [711, 233] on div "Situation You manage a team of 15 people. In general, your employees are well m…" at bounding box center [779, 390] width 724 height 501
drag, startPoint x: 768, startPoint y: 237, endPoint x: 809, endPoint y: 237, distance: 40.8
click at [809, 237] on div "Situation You manage a team of 15 people. In general, your employees are well m…" at bounding box center [779, 390] width 724 height 501
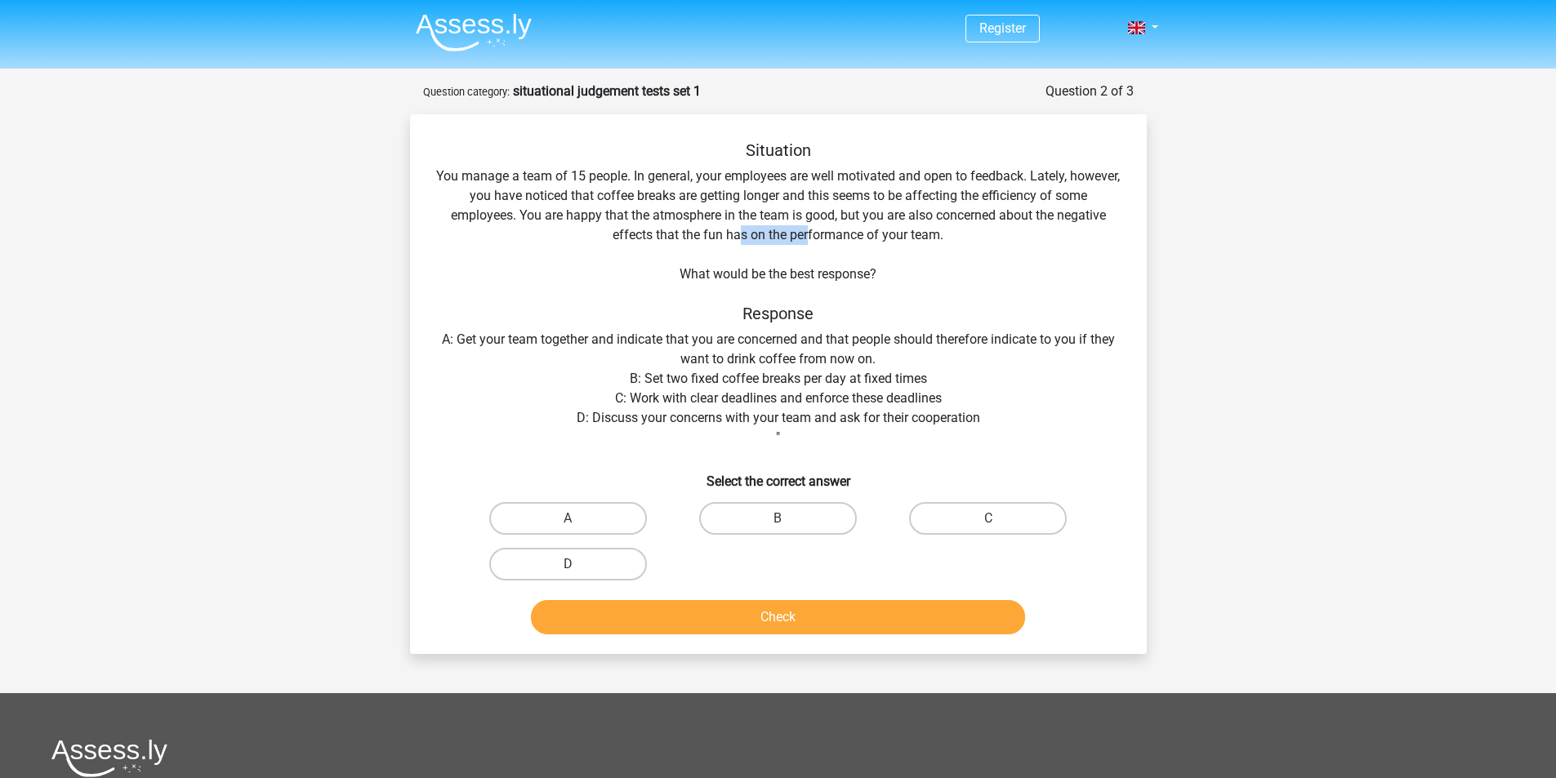
click at [809, 237] on div "Situation You manage a team of 15 people. In general, your employees are well m…" at bounding box center [779, 390] width 724 height 501
drag, startPoint x: 856, startPoint y: 239, endPoint x: 920, endPoint y: 237, distance: 63.7
click at [920, 237] on div "Situation You manage a team of 15 people. In general, your employees are well m…" at bounding box center [779, 390] width 724 height 501
drag, startPoint x: 865, startPoint y: 270, endPoint x: 912, endPoint y: 270, distance: 47.4
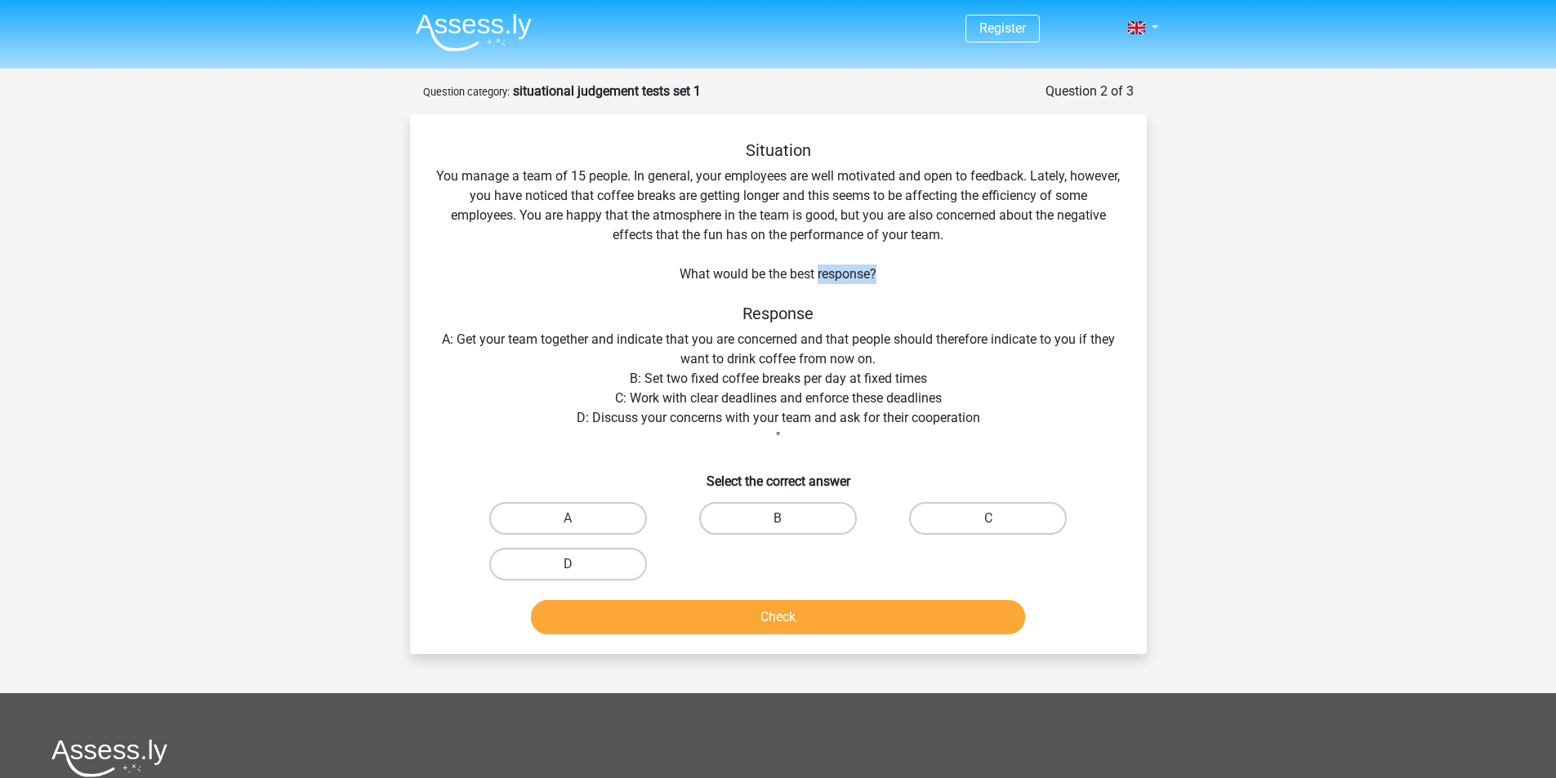
click at [912, 270] on div "Situation You manage a team of 15 people. In general, your employees are well m…" at bounding box center [779, 390] width 724 height 501
click at [1006, 345] on div "Situation You manage a team of 15 people. In general, your employees are well m…" at bounding box center [779, 390] width 724 height 501
click at [1041, 371] on div "Situation You manage a team of 15 people. In general, your employees are well m…" at bounding box center [779, 390] width 724 height 501
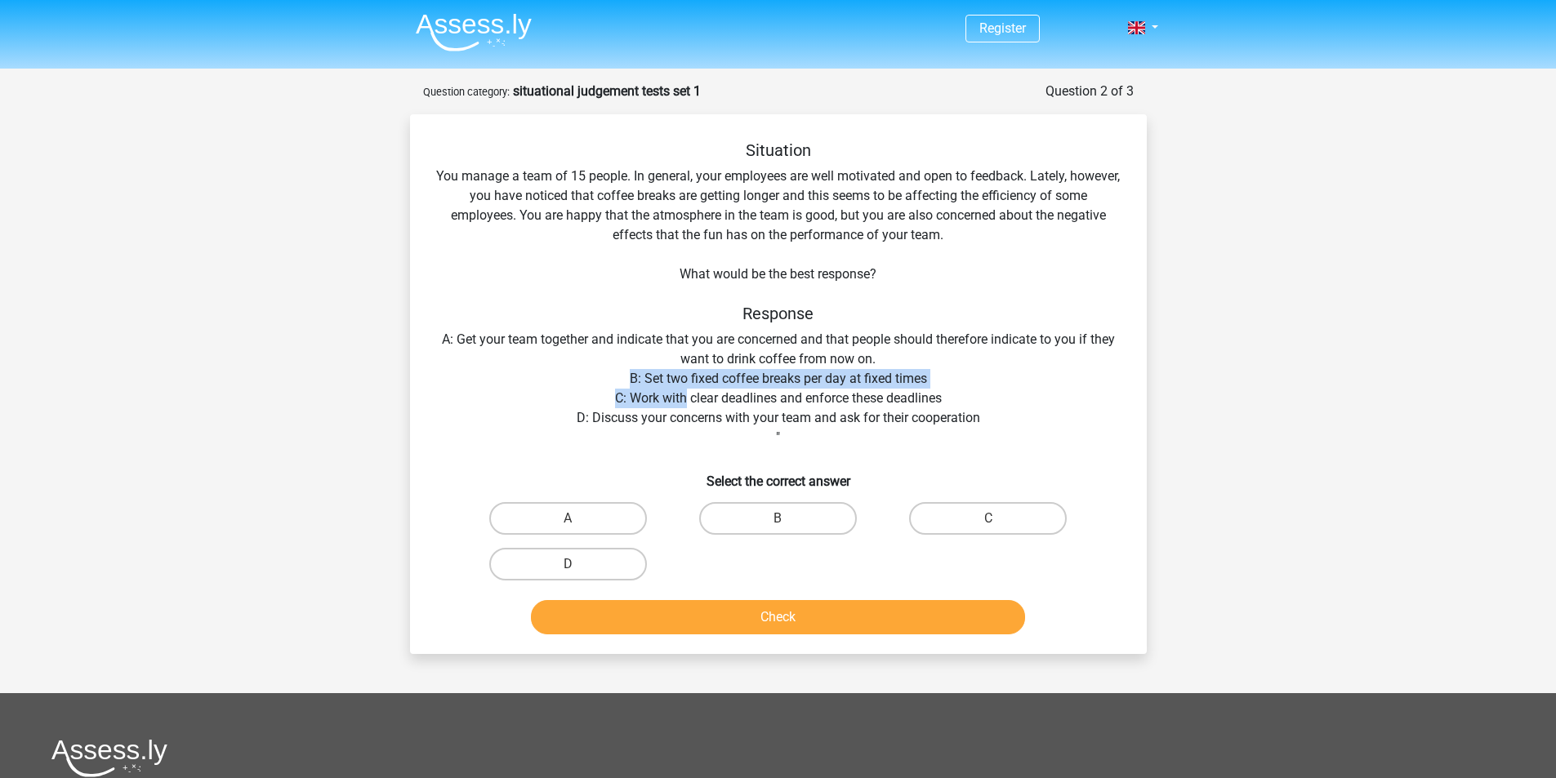
drag, startPoint x: 951, startPoint y: 389, endPoint x: 682, endPoint y: 398, distance: 268.9
click at [682, 398] on div "Situation You manage a team of 15 people. In general, your employees are well m…" at bounding box center [779, 390] width 724 height 501
click at [694, 399] on div "Situation You manage a team of 15 people. In general, your employees are well m…" at bounding box center [779, 390] width 724 height 501
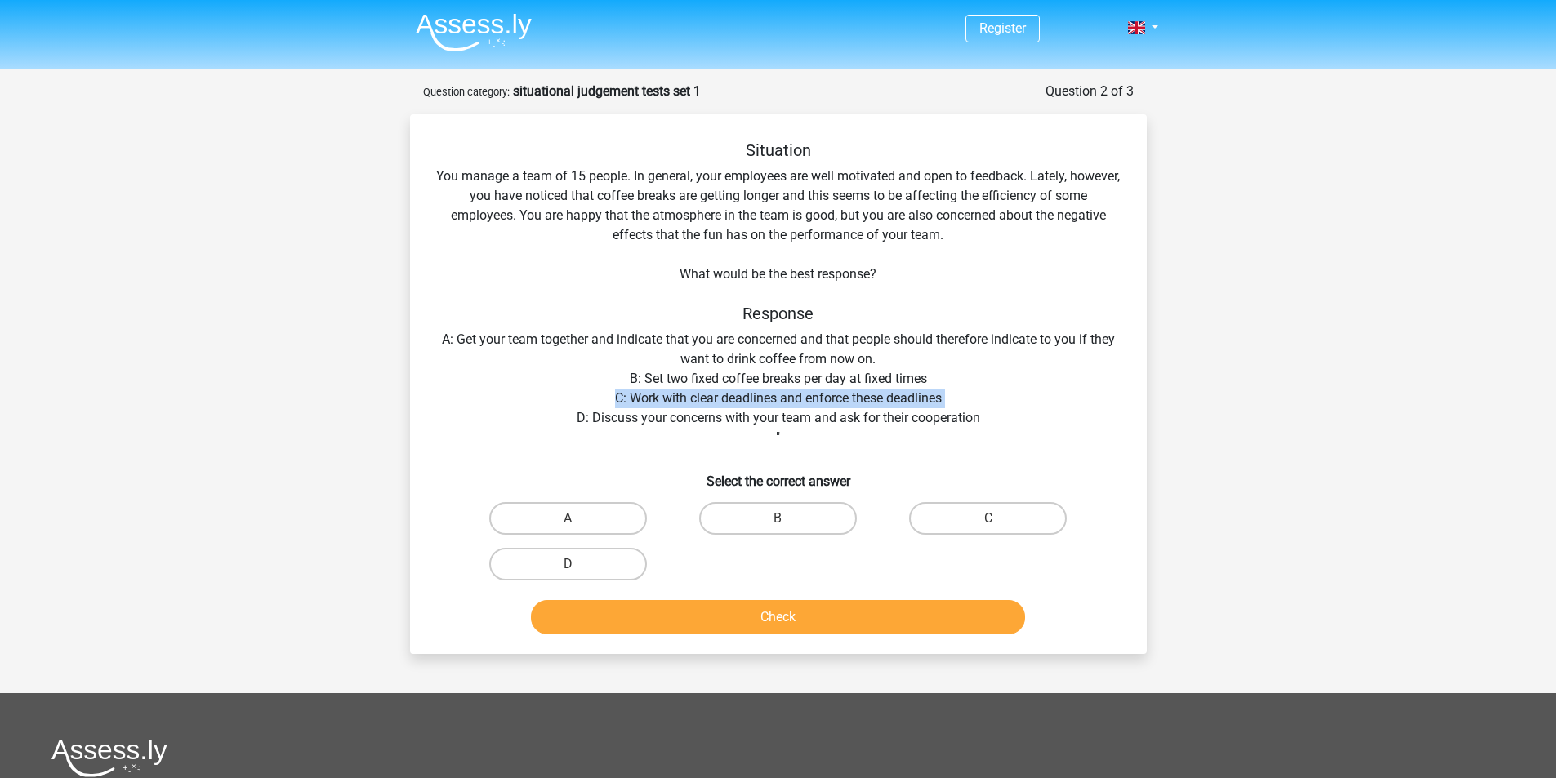
click at [694, 399] on div "Situation You manage a team of 15 people. In general, your employees are well m…" at bounding box center [779, 390] width 724 height 501
click at [944, 369] on div "Situation You manage a team of 15 people. In general, your employees are well m…" at bounding box center [779, 390] width 724 height 501
drag, startPoint x: 718, startPoint y: 407, endPoint x: 742, endPoint y: 407, distance: 23.7
click at [742, 407] on div "Situation You manage a team of 15 people. In general, your employees are well m…" at bounding box center [779, 390] width 724 height 501
drag, startPoint x: 765, startPoint y: 421, endPoint x: 874, endPoint y: 422, distance: 109.5
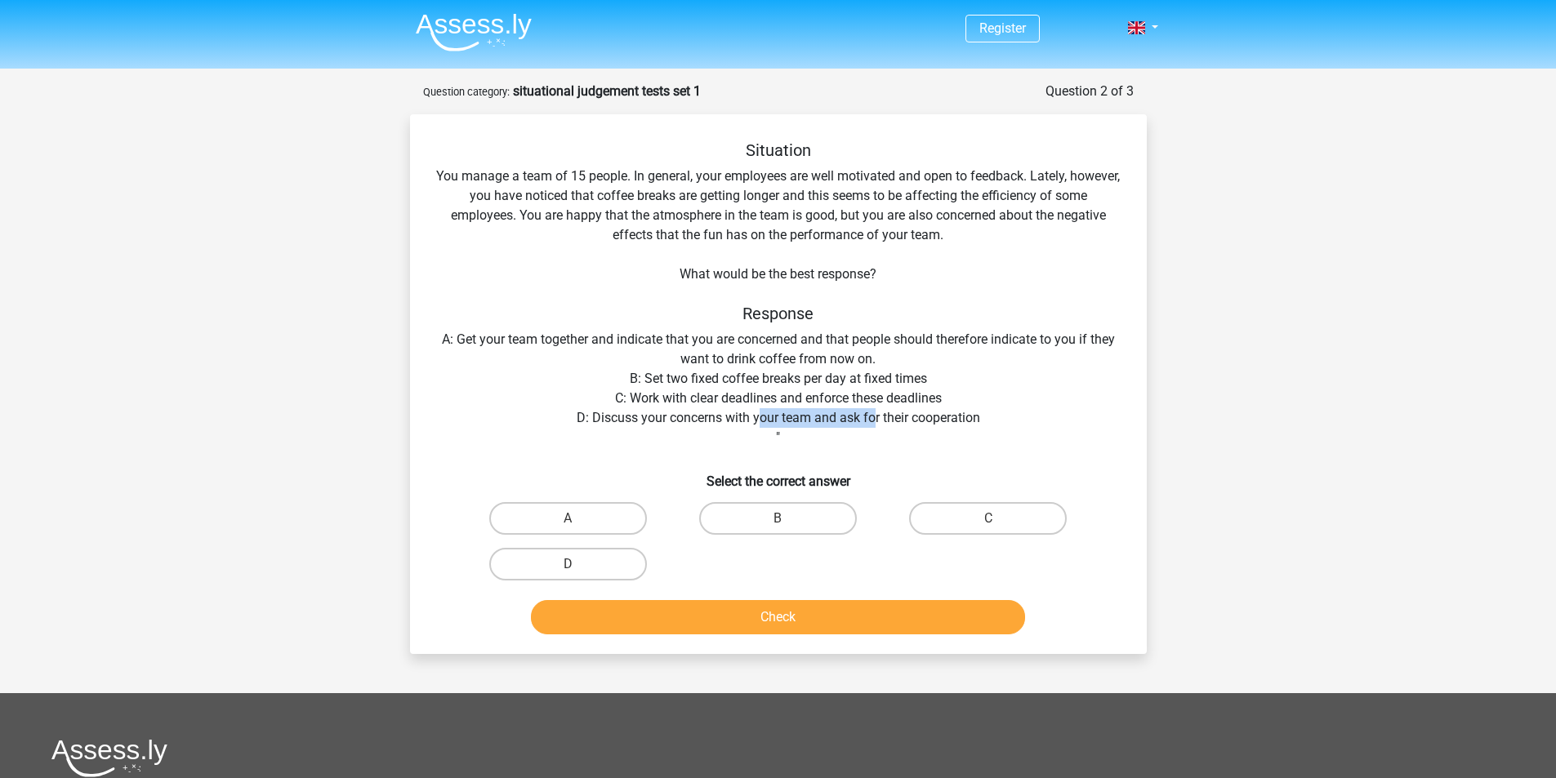
click at [874, 422] on div "Situation You manage a team of 15 people. In general, your employees are well m…" at bounding box center [779, 390] width 724 height 501
click at [955, 422] on div "Situation You manage a team of 15 people. In general, your employees are well m…" at bounding box center [779, 390] width 724 height 501
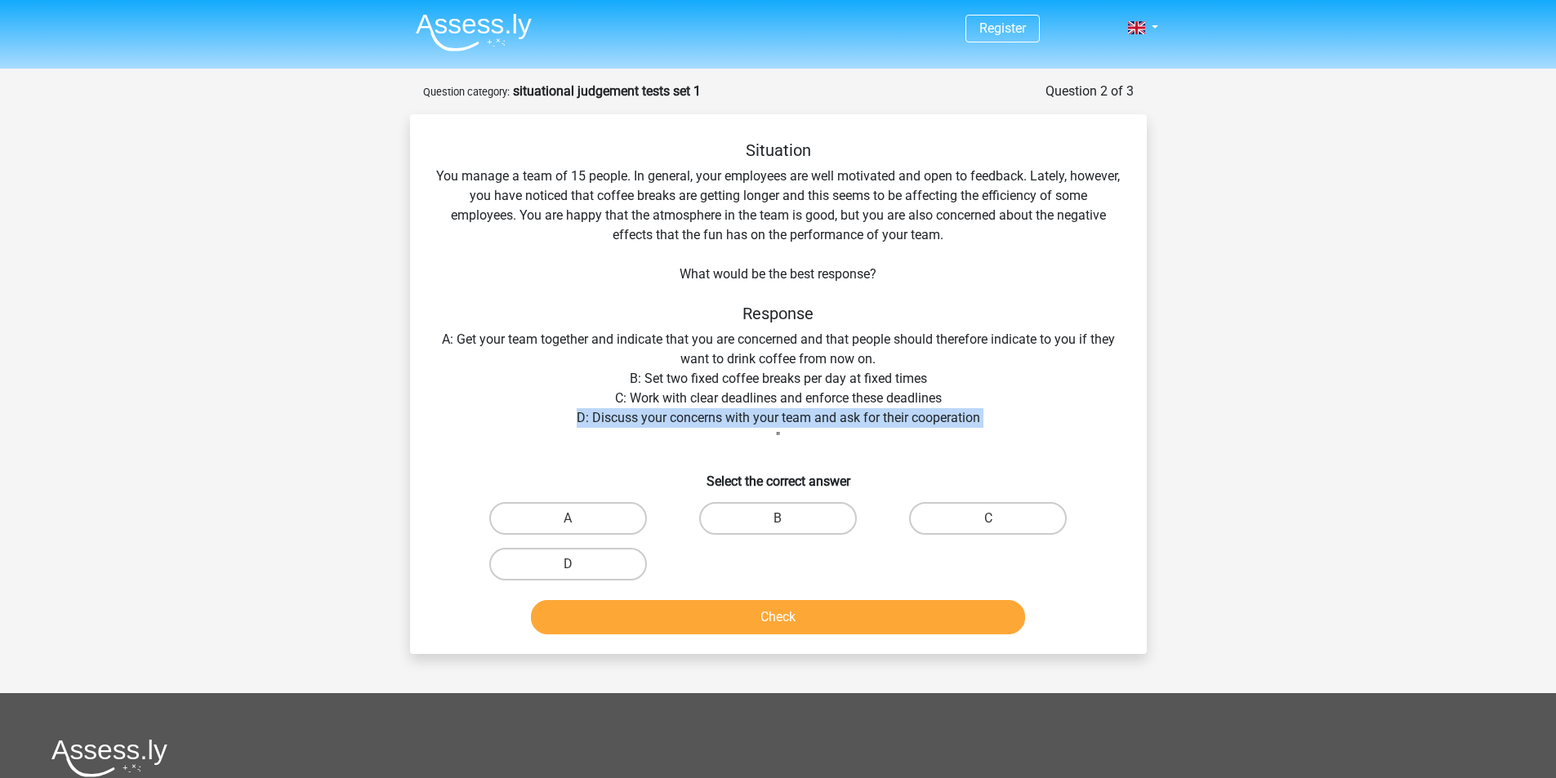
click at [1015, 412] on div "Situation You manage a team of 15 people. In general, your employees are well m…" at bounding box center [779, 390] width 724 height 501
click at [598, 559] on label "D" at bounding box center [568, 564] width 158 height 33
click at [578, 564] on input "D" at bounding box center [573, 569] width 11 height 11
radio input "true"
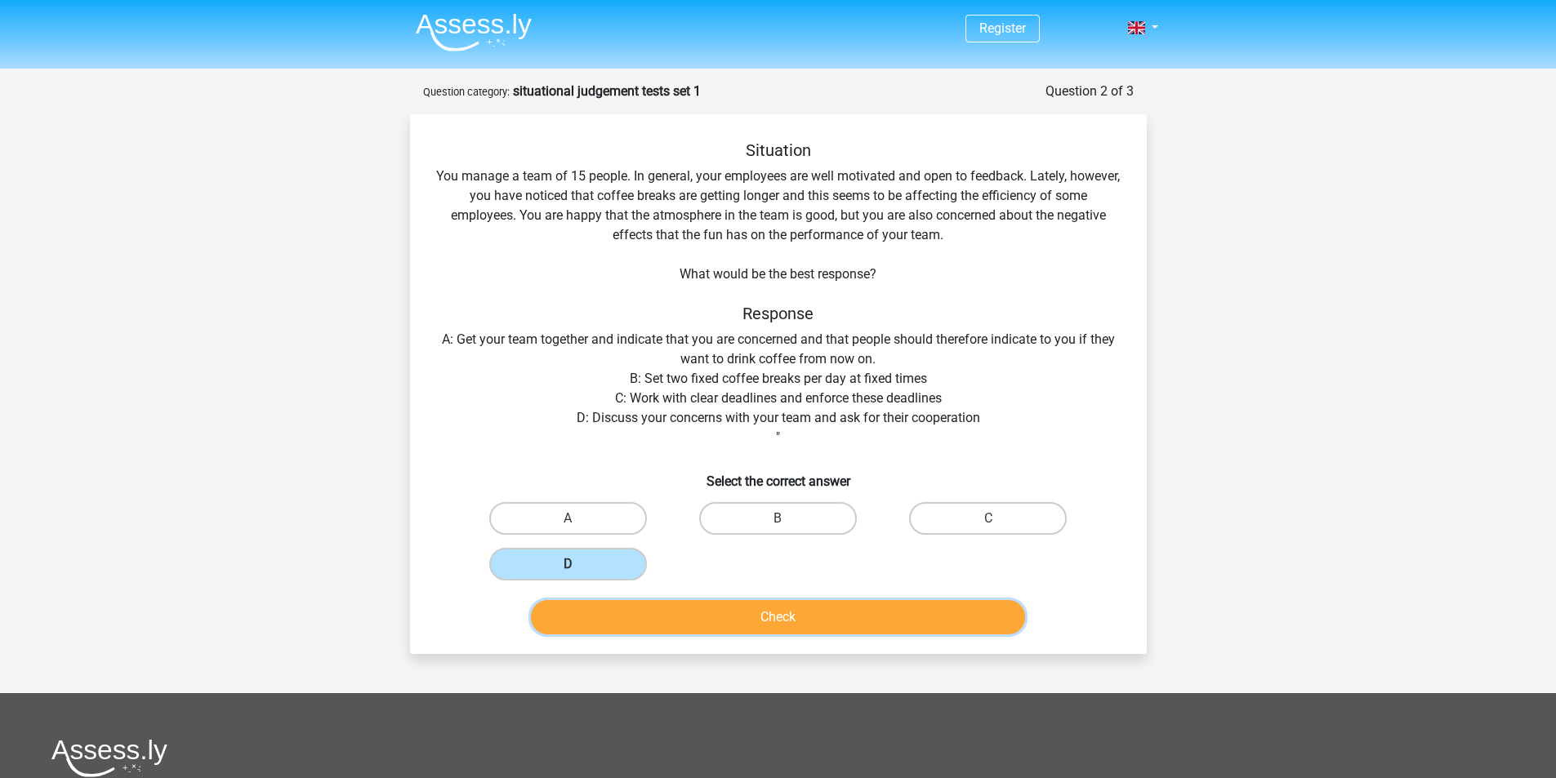
click at [827, 617] on button "Check" at bounding box center [778, 617] width 494 height 34
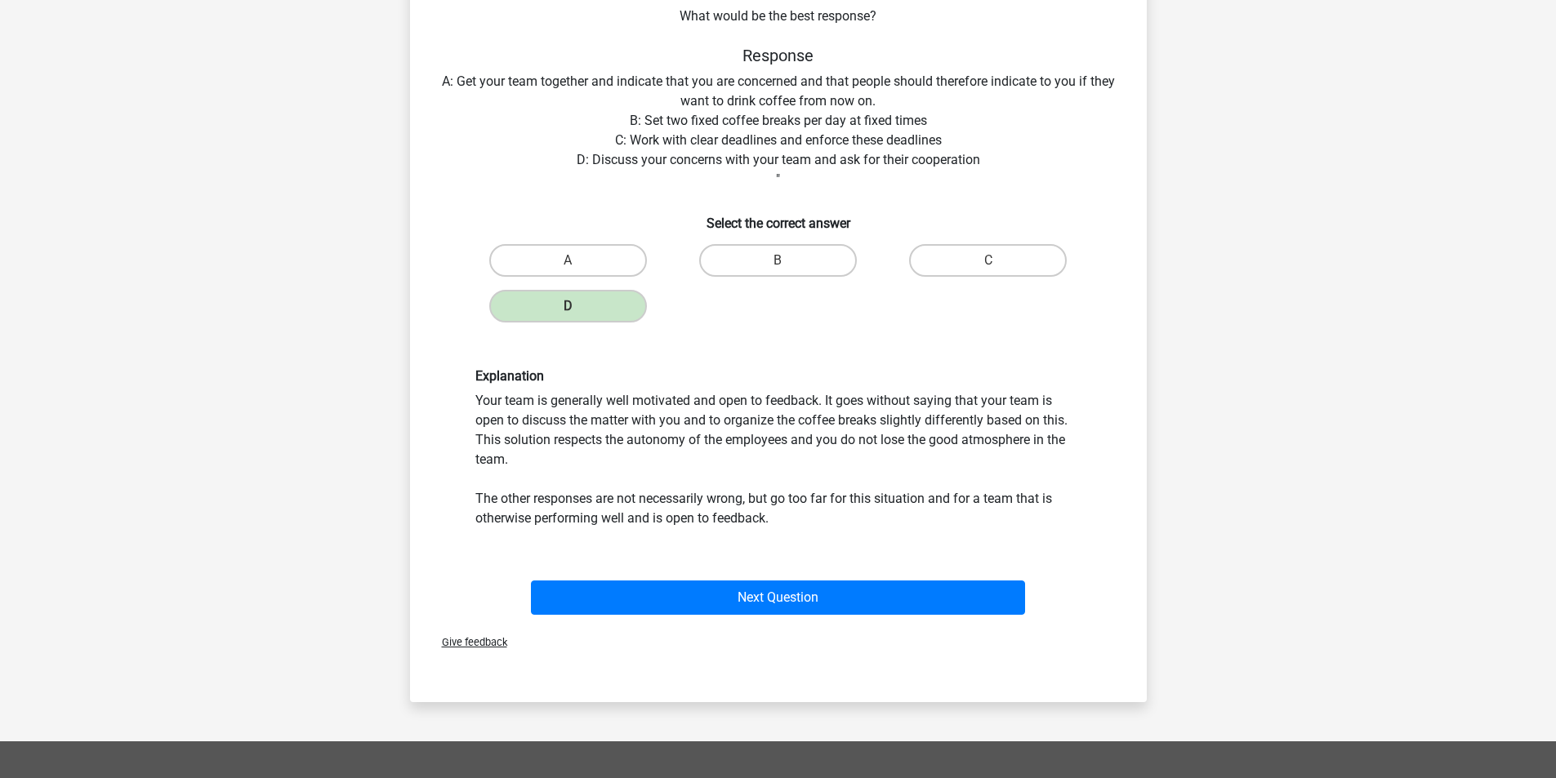
scroll to position [272, 0]
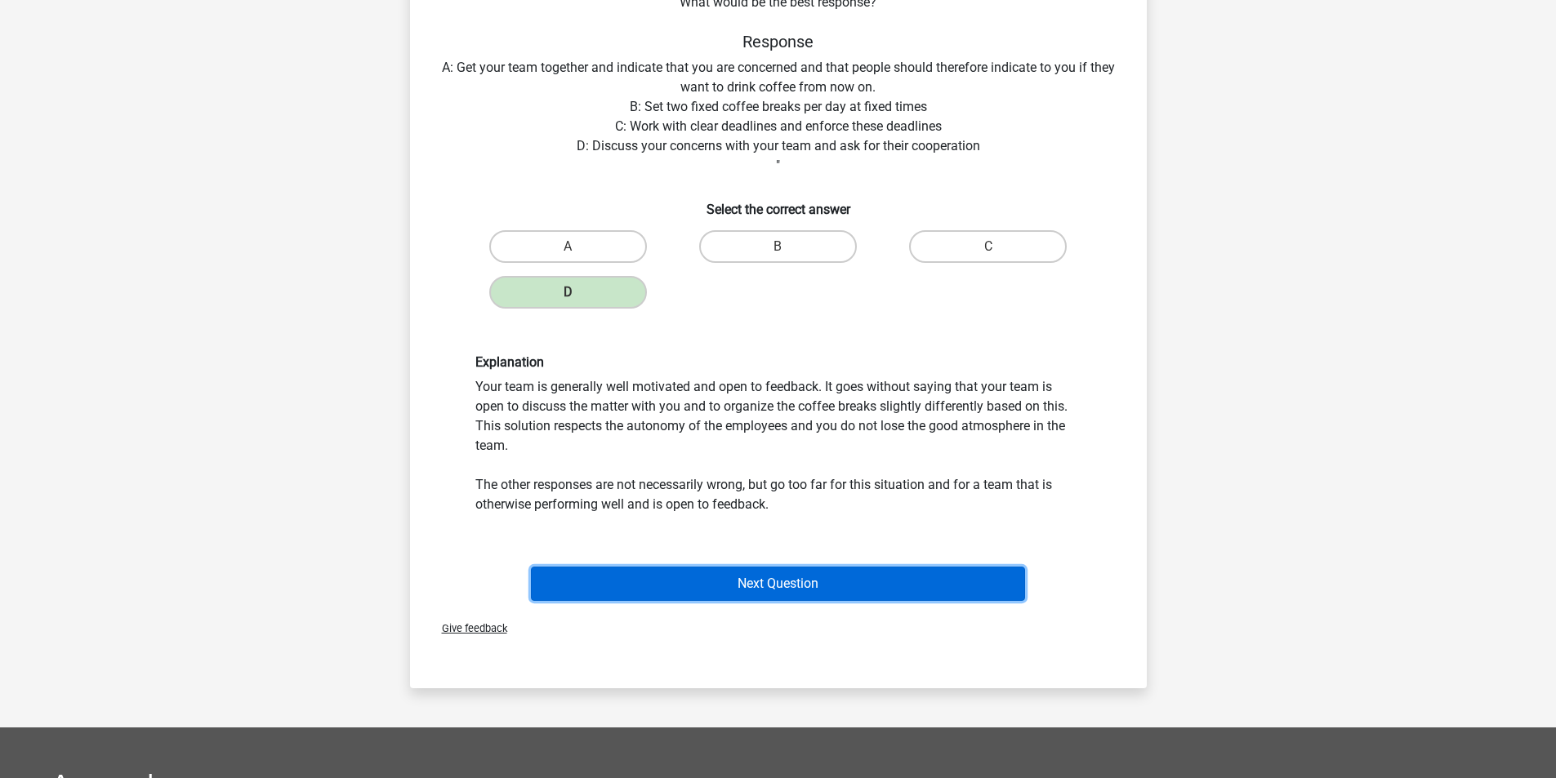
click at [835, 590] on button "Next Question" at bounding box center [778, 584] width 494 height 34
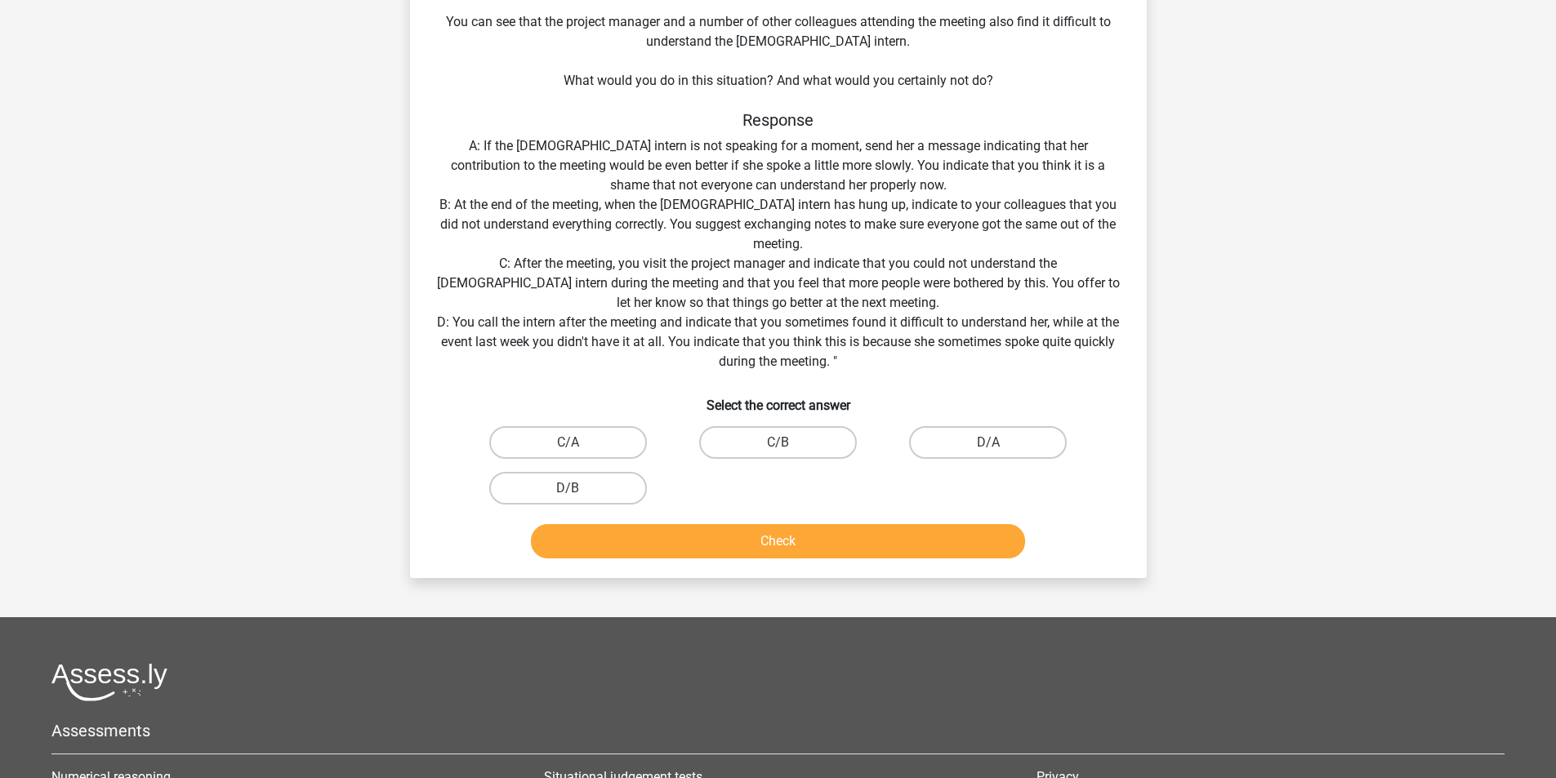
scroll to position [0, 0]
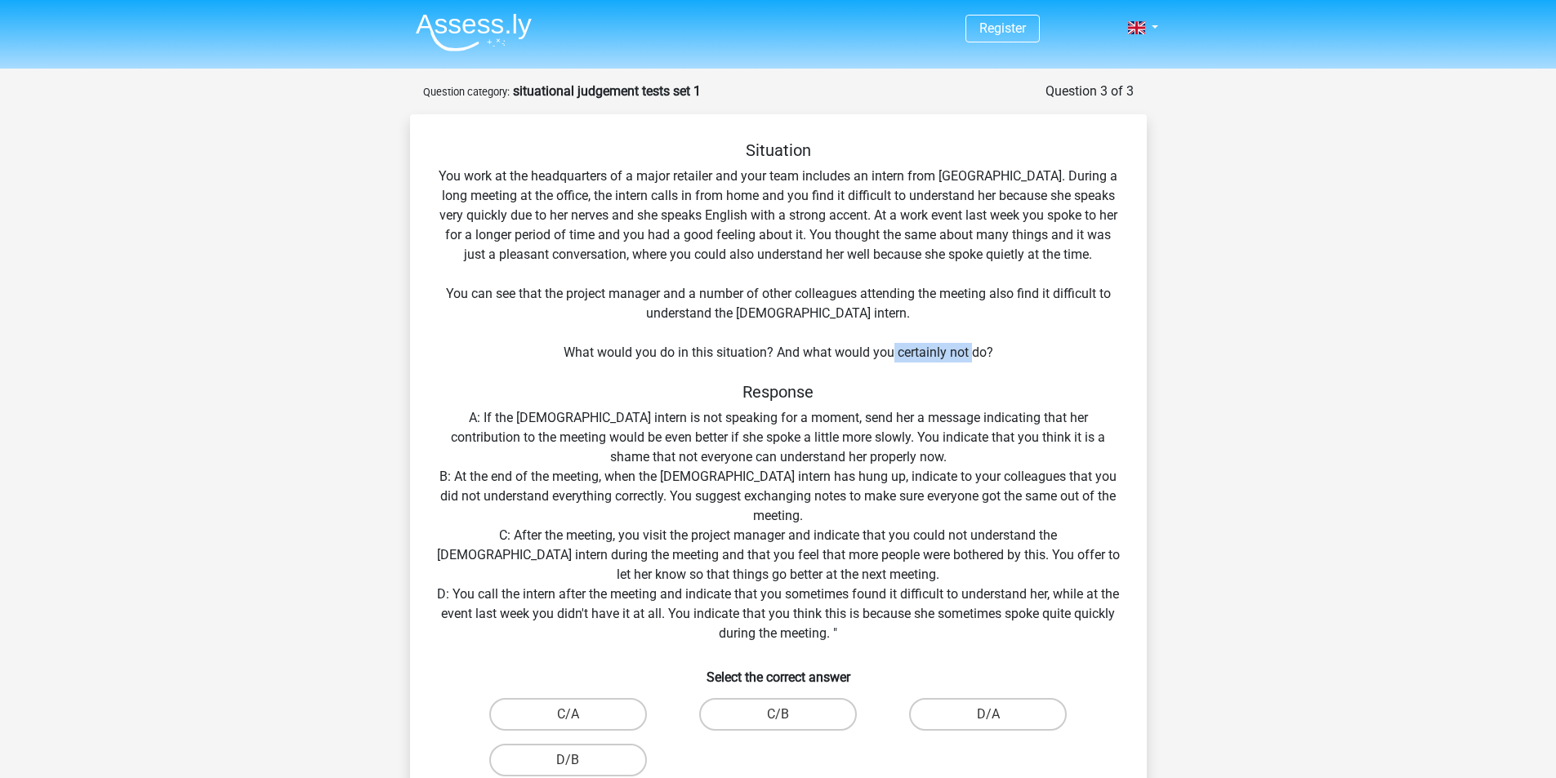
drag, startPoint x: 893, startPoint y: 351, endPoint x: 972, endPoint y: 356, distance: 79.4
click at [972, 356] on div "Situation You work at the headquarters of a major retailer and your team includ…" at bounding box center [779, 488] width 724 height 697
click at [1027, 411] on div "Situation You work at the headquarters of a major retailer and your team includ…" at bounding box center [779, 488] width 724 height 697
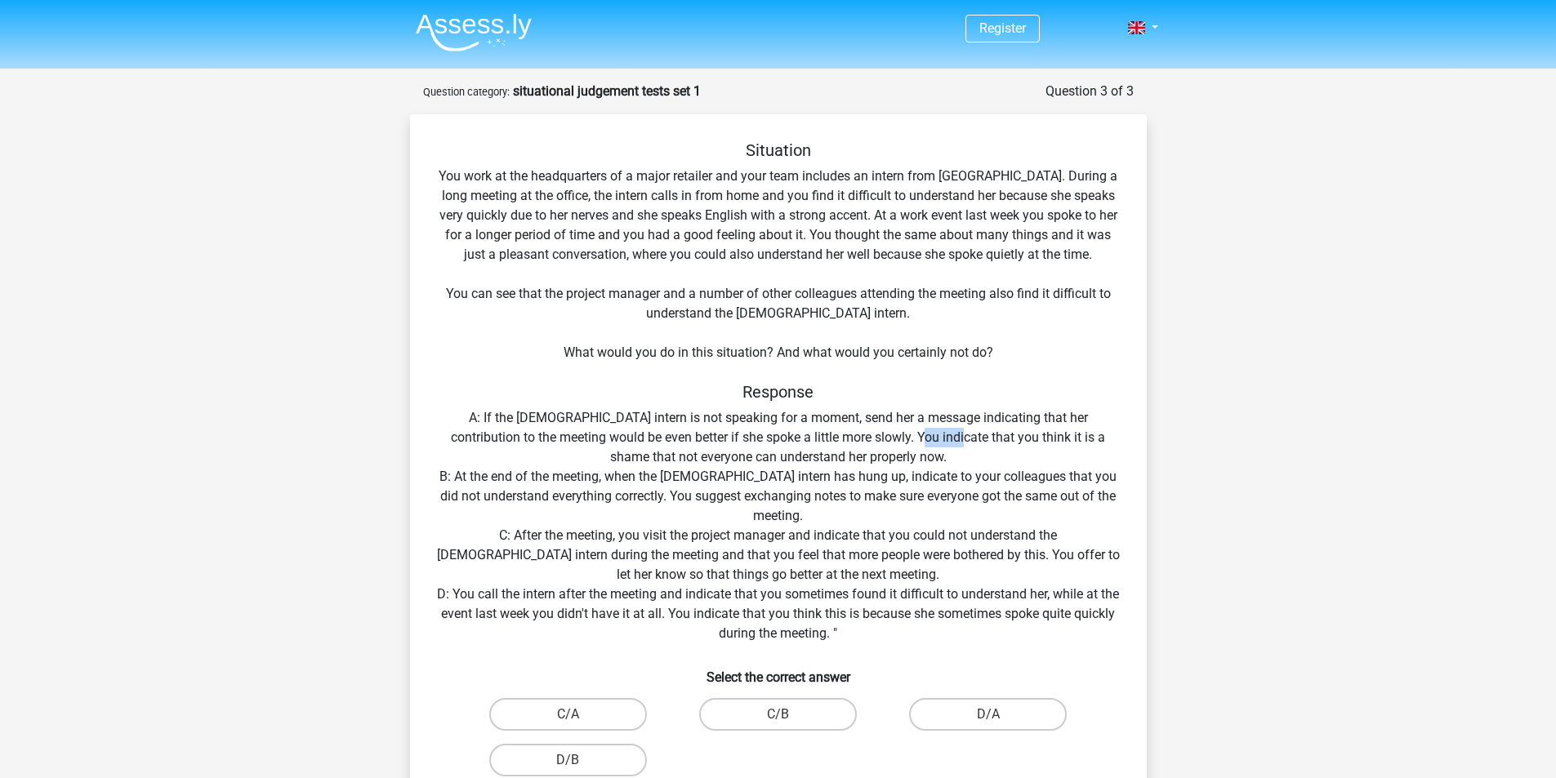
drag, startPoint x: 899, startPoint y: 435, endPoint x: 935, endPoint y: 436, distance: 36.8
click at [935, 436] on div "Situation You work at the headquarters of a major retailer and your team includ…" at bounding box center [779, 488] width 724 height 697
click at [973, 435] on div "Situation You work at the headquarters of a major retailer and your team includ…" at bounding box center [779, 488] width 724 height 697
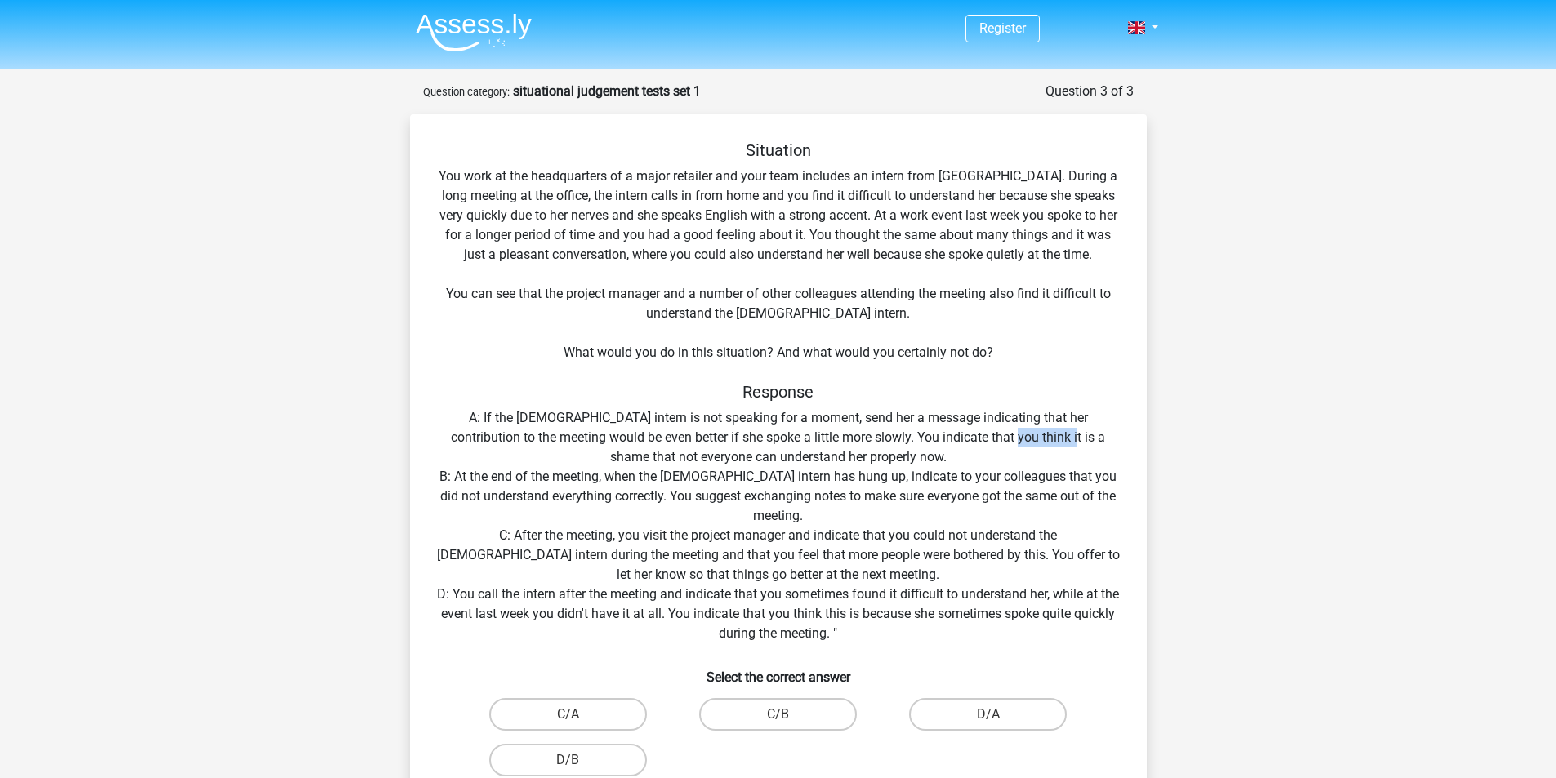
drag, startPoint x: 985, startPoint y: 435, endPoint x: 1049, endPoint y: 444, distance: 64.3
click at [1049, 444] on div "Situation You work at the headquarters of a major retailer and your team includ…" at bounding box center [779, 488] width 724 height 697
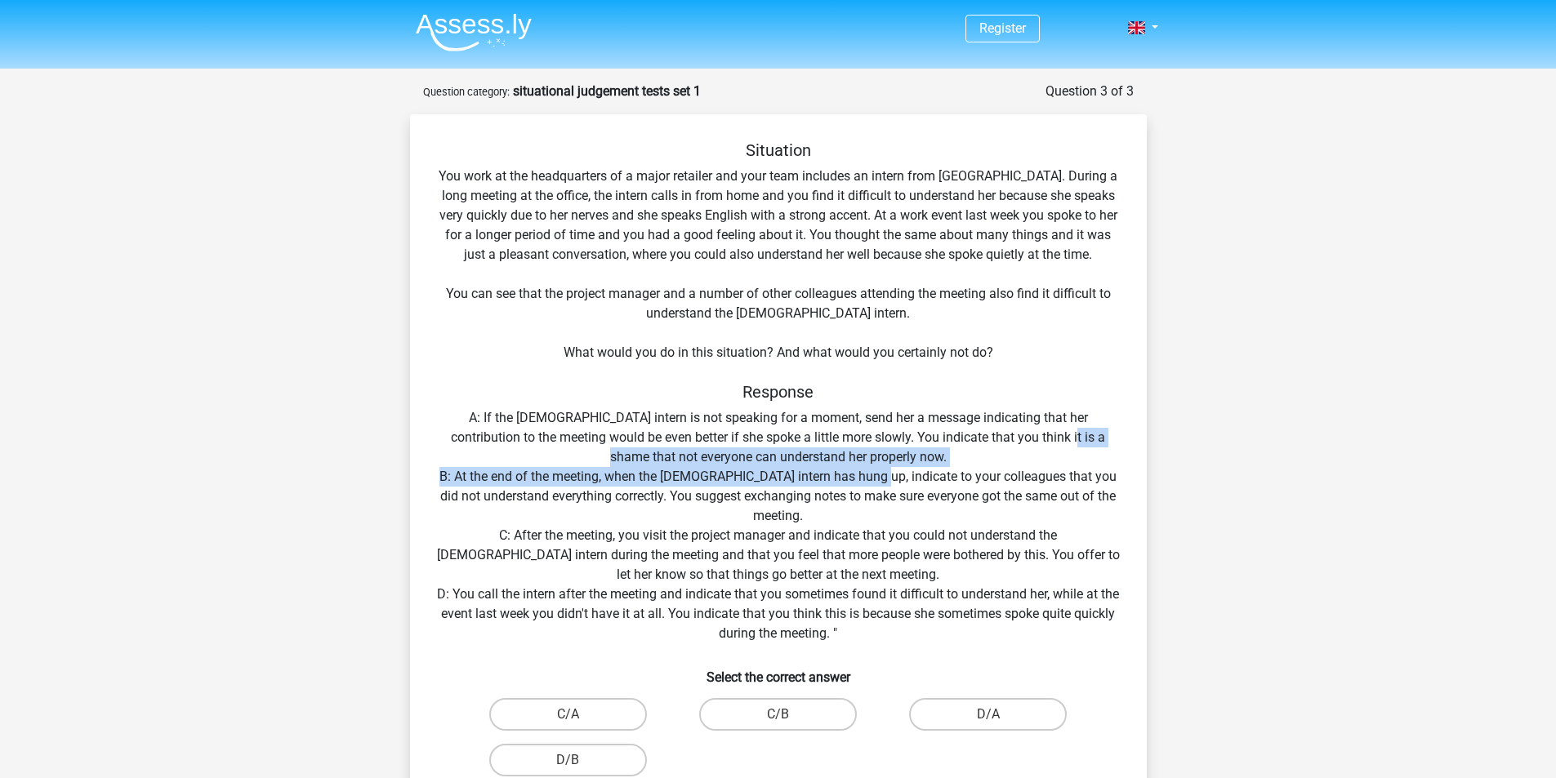
drag, startPoint x: 1050, startPoint y: 444, endPoint x: 894, endPoint y: 475, distance: 158.9
click at [893, 475] on div "Situation You work at the headquarters of a major retailer and your team includ…" at bounding box center [779, 488] width 724 height 697
click at [894, 475] on div "Situation You work at the headquarters of a major retailer and your team includ…" at bounding box center [779, 488] width 724 height 697
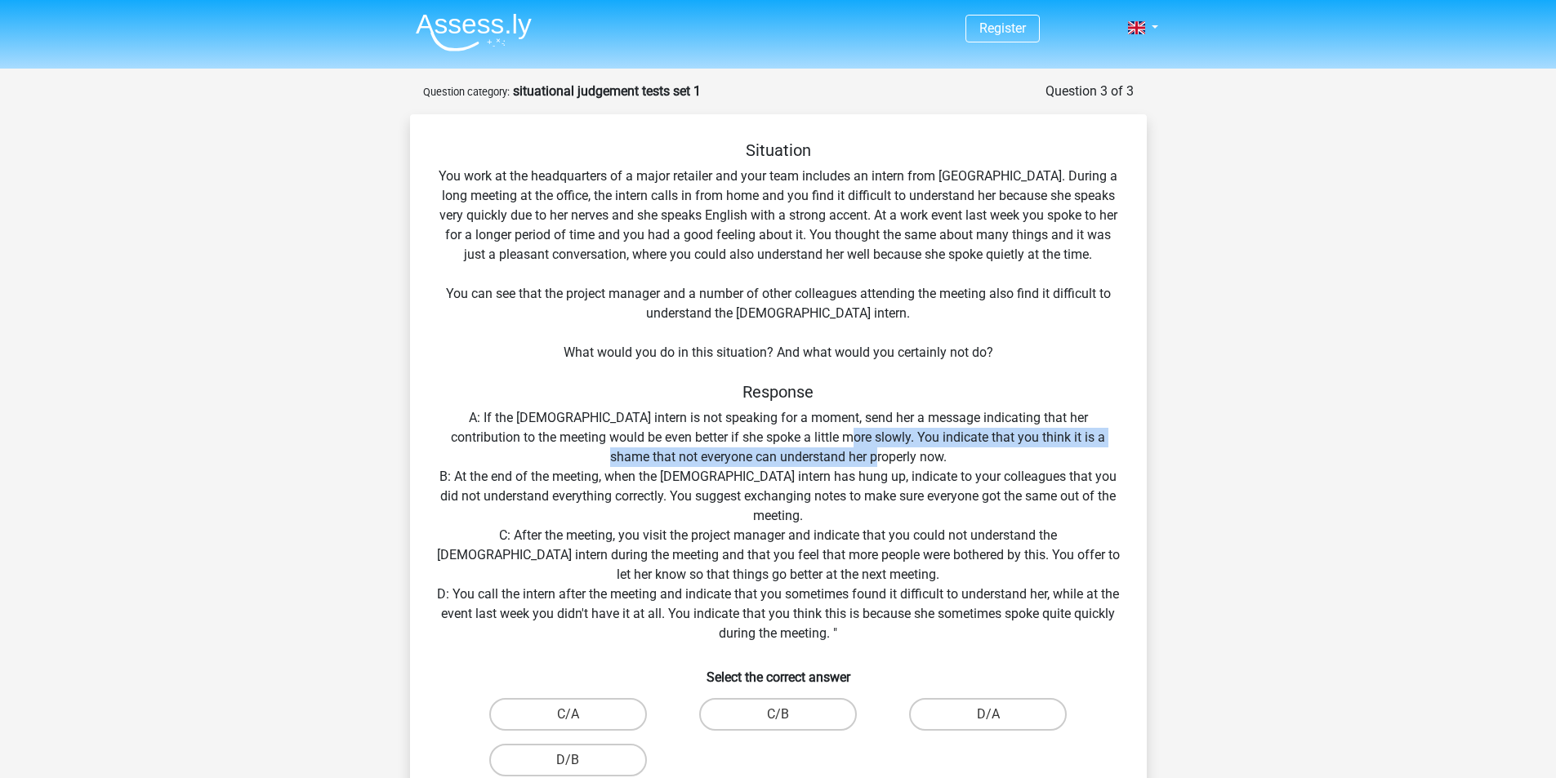
drag, startPoint x: 910, startPoint y: 461, endPoint x: 823, endPoint y: 439, distance: 90.1
click at [823, 439] on div "Situation You work at the headquarters of a major retailer and your team includ…" at bounding box center [779, 488] width 724 height 697
click at [974, 416] on div "Situation You work at the headquarters of a major retailer and your team includ…" at bounding box center [779, 488] width 724 height 697
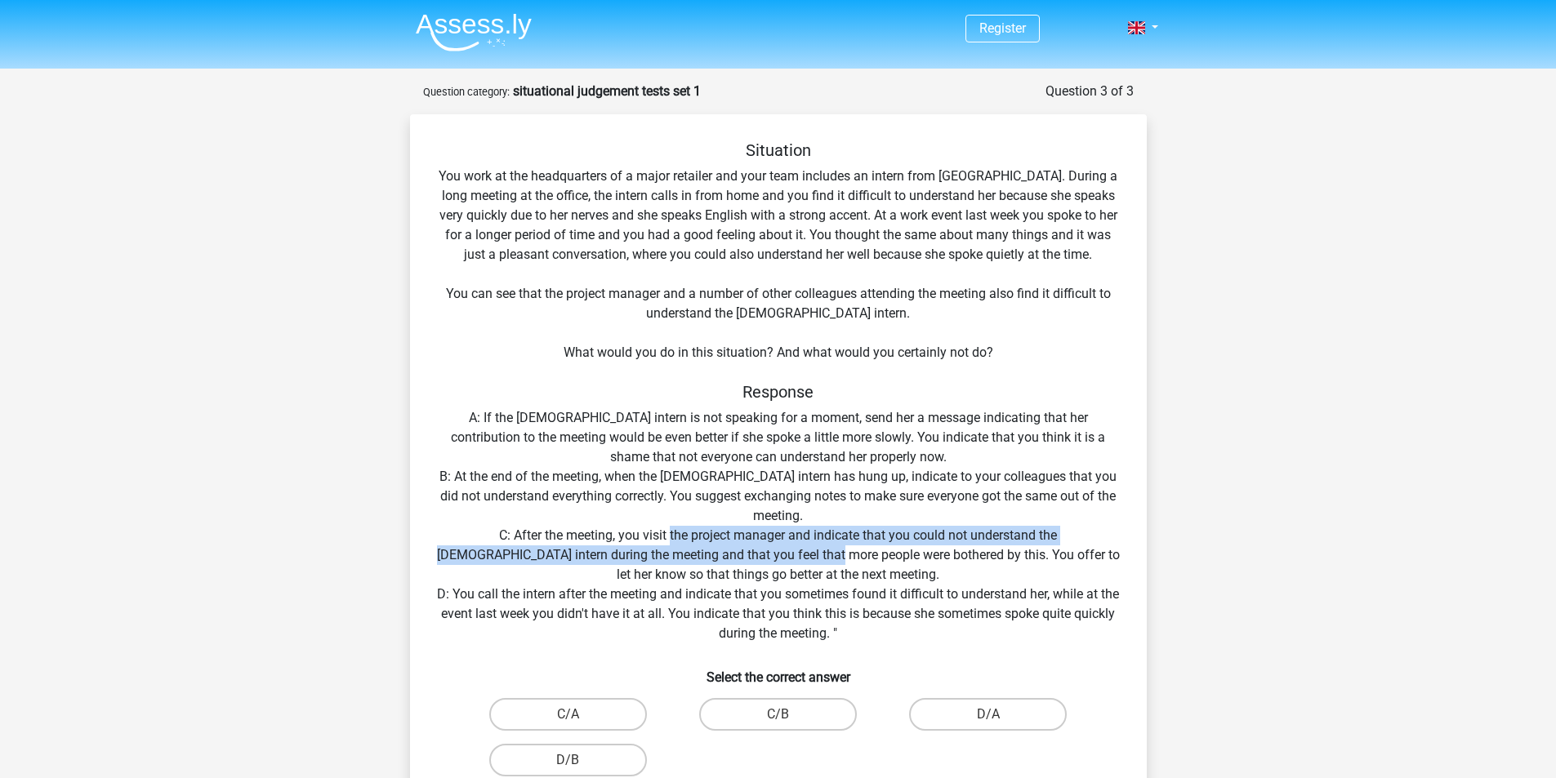
drag, startPoint x: 612, startPoint y: 531, endPoint x: 726, endPoint y: 549, distance: 115.8
click at [726, 549] on div "Situation You work at the headquarters of a major retailer and your team includ…" at bounding box center [779, 488] width 724 height 697
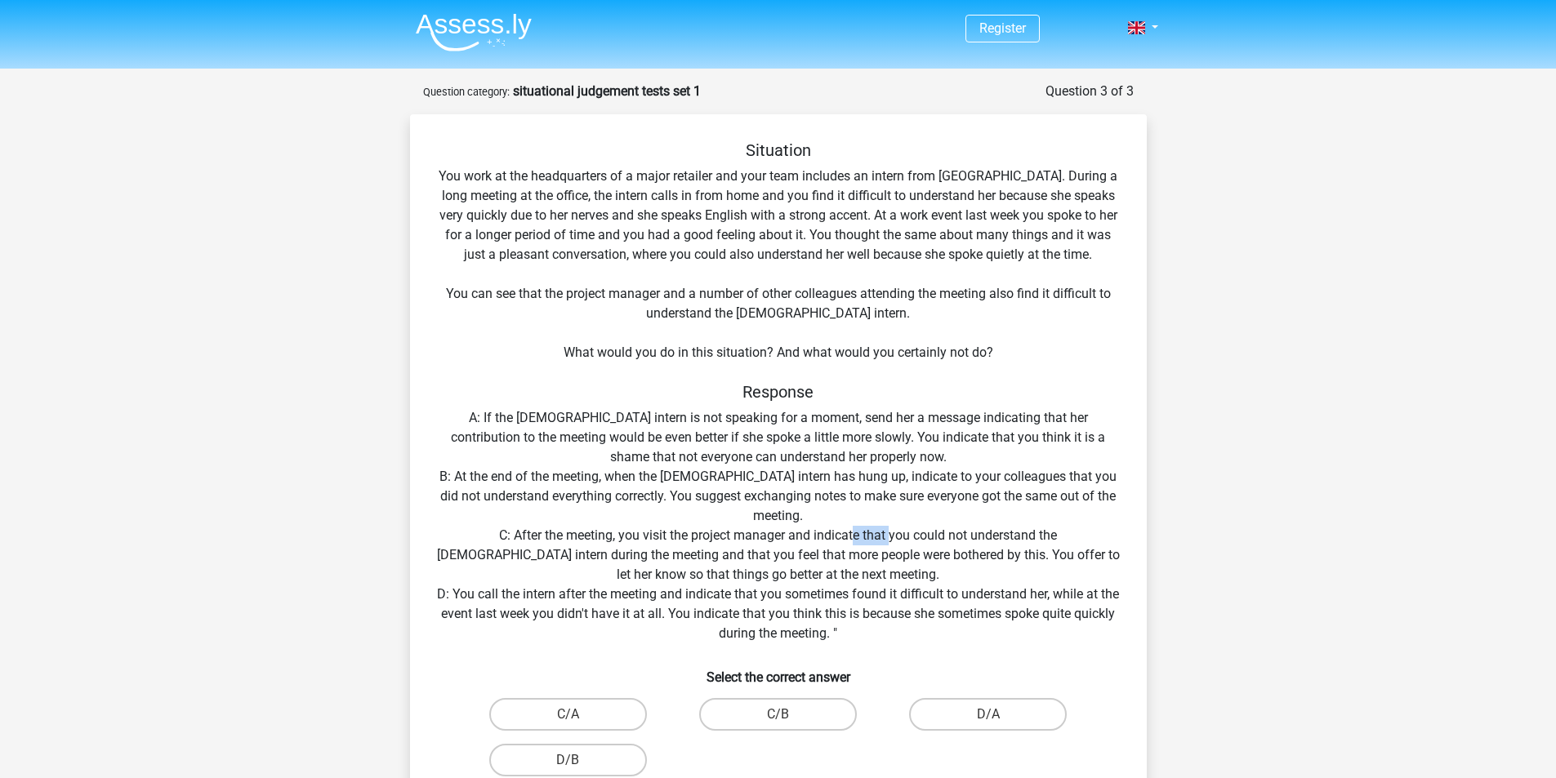
drag, startPoint x: 793, startPoint y: 533, endPoint x: 829, endPoint y: 532, distance: 36.0
click at [829, 532] on div "Situation You work at the headquarters of a major retailer and your team includ…" at bounding box center [779, 488] width 724 height 697
click at [770, 535] on div "Situation You work at the headquarters of a major retailer and your team includ…" at bounding box center [779, 488] width 724 height 697
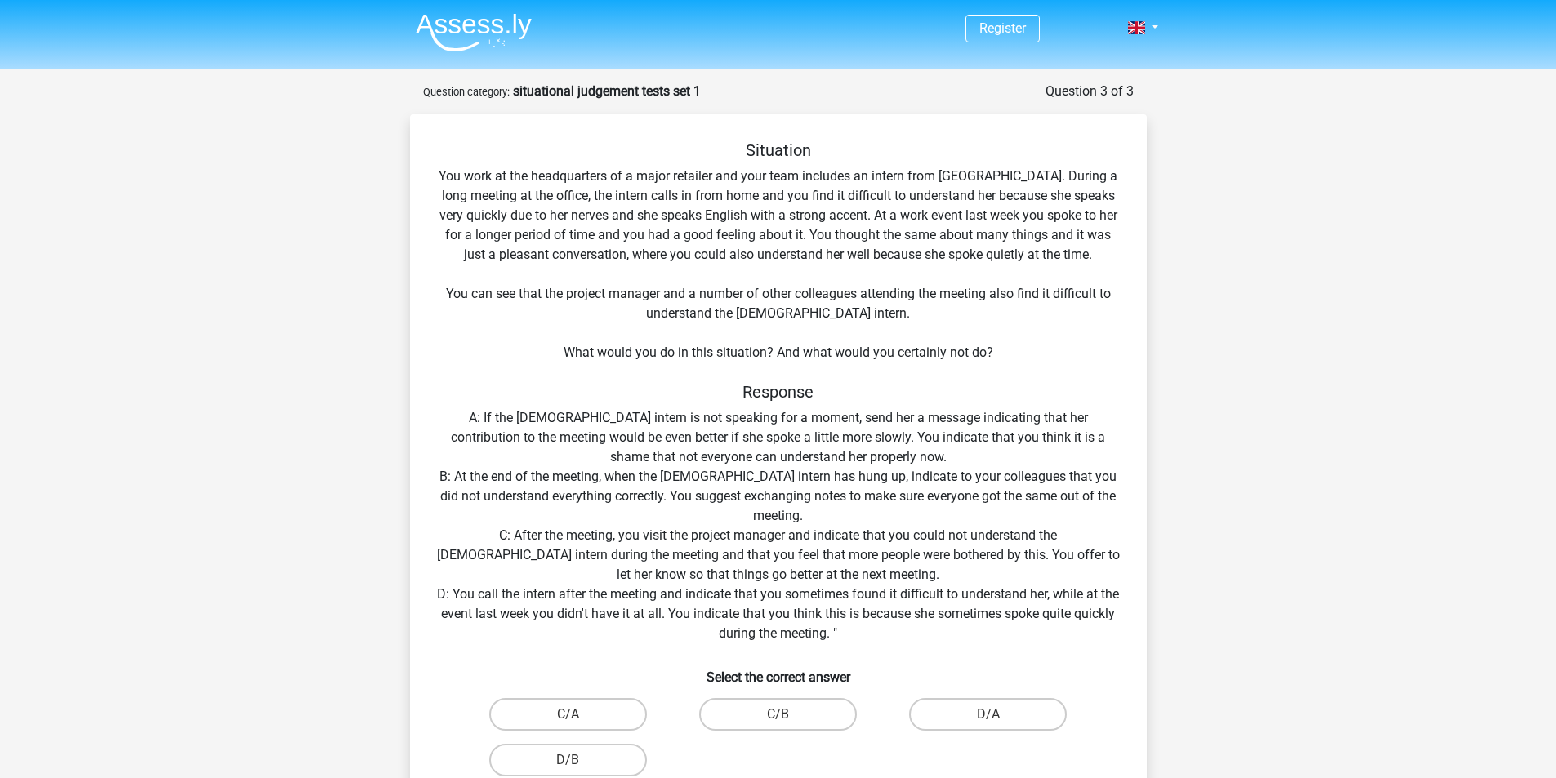
click at [869, 529] on div "Situation You work at the headquarters of a major retailer and your team includ…" at bounding box center [779, 488] width 724 height 697
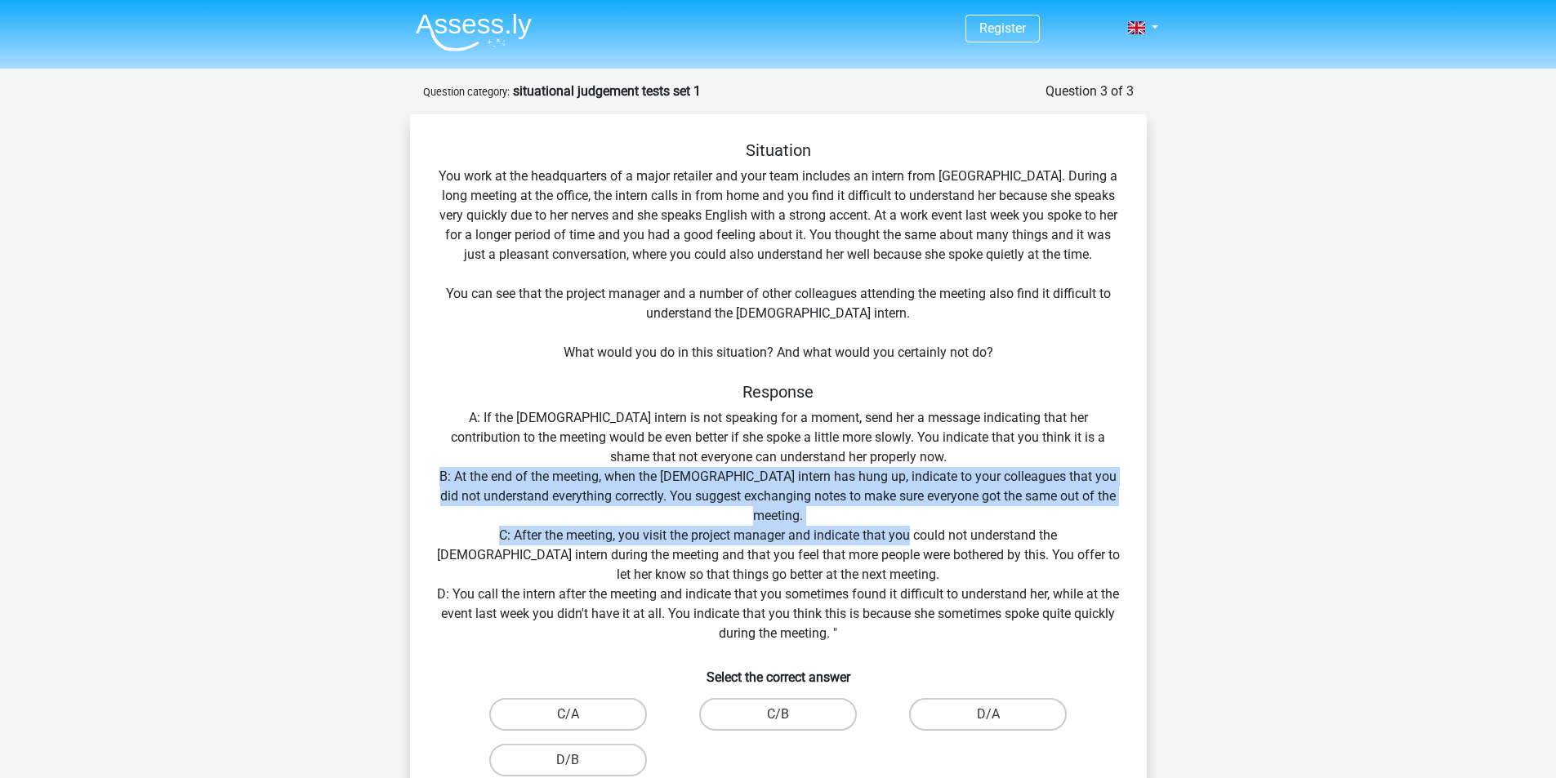
drag, startPoint x: 850, startPoint y: 543, endPoint x: 906, endPoint y: 524, distance: 58.6
click at [906, 524] on div "Situation You work at the headquarters of a major retailer and your team includ…" at bounding box center [779, 488] width 724 height 697
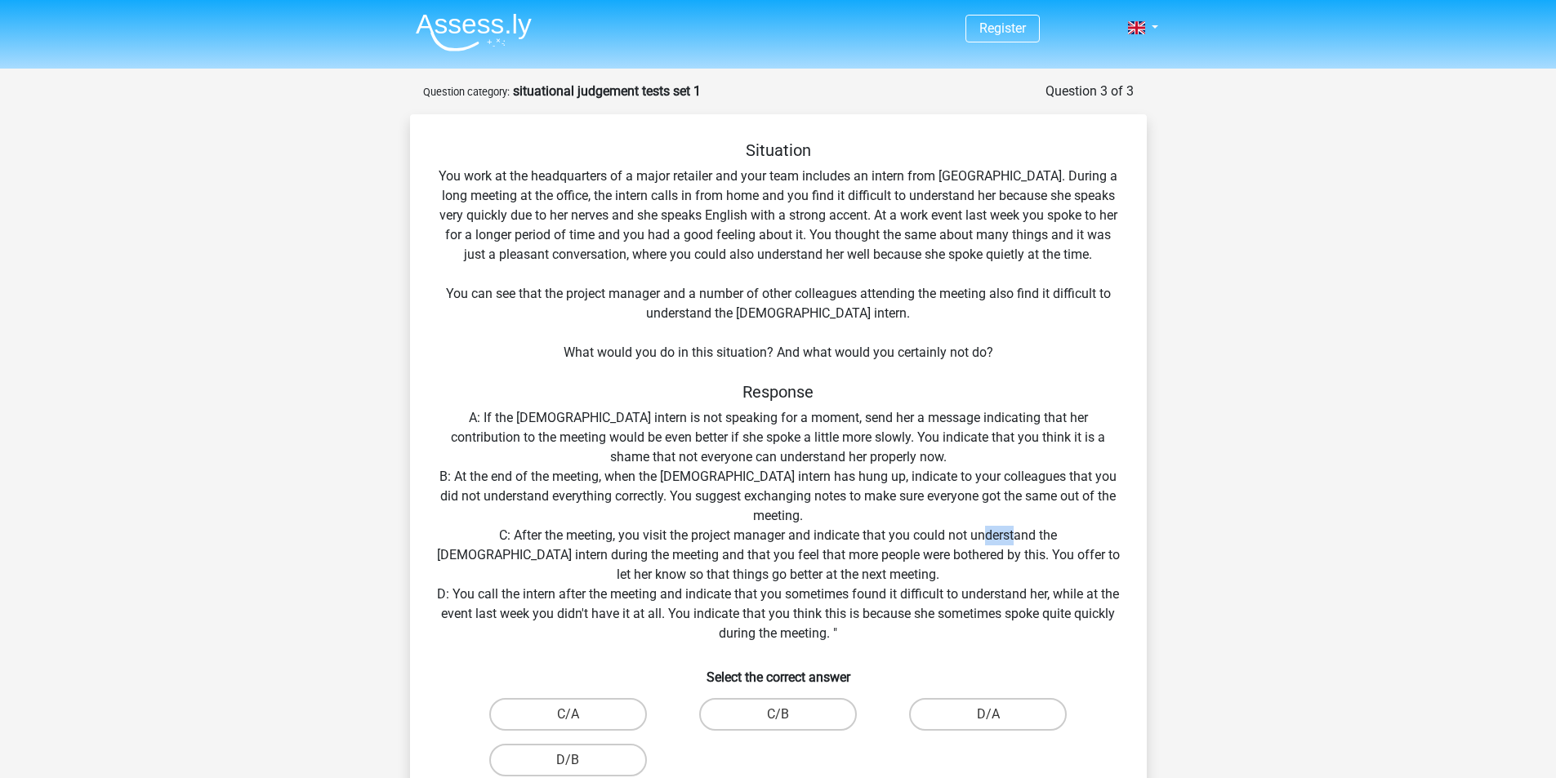
click at [957, 530] on div "Situation You work at the headquarters of a major retailer and your team includ…" at bounding box center [779, 488] width 724 height 697
click at [974, 544] on div "Situation You work at the headquarters of a major retailer and your team includ…" at bounding box center [779, 488] width 724 height 697
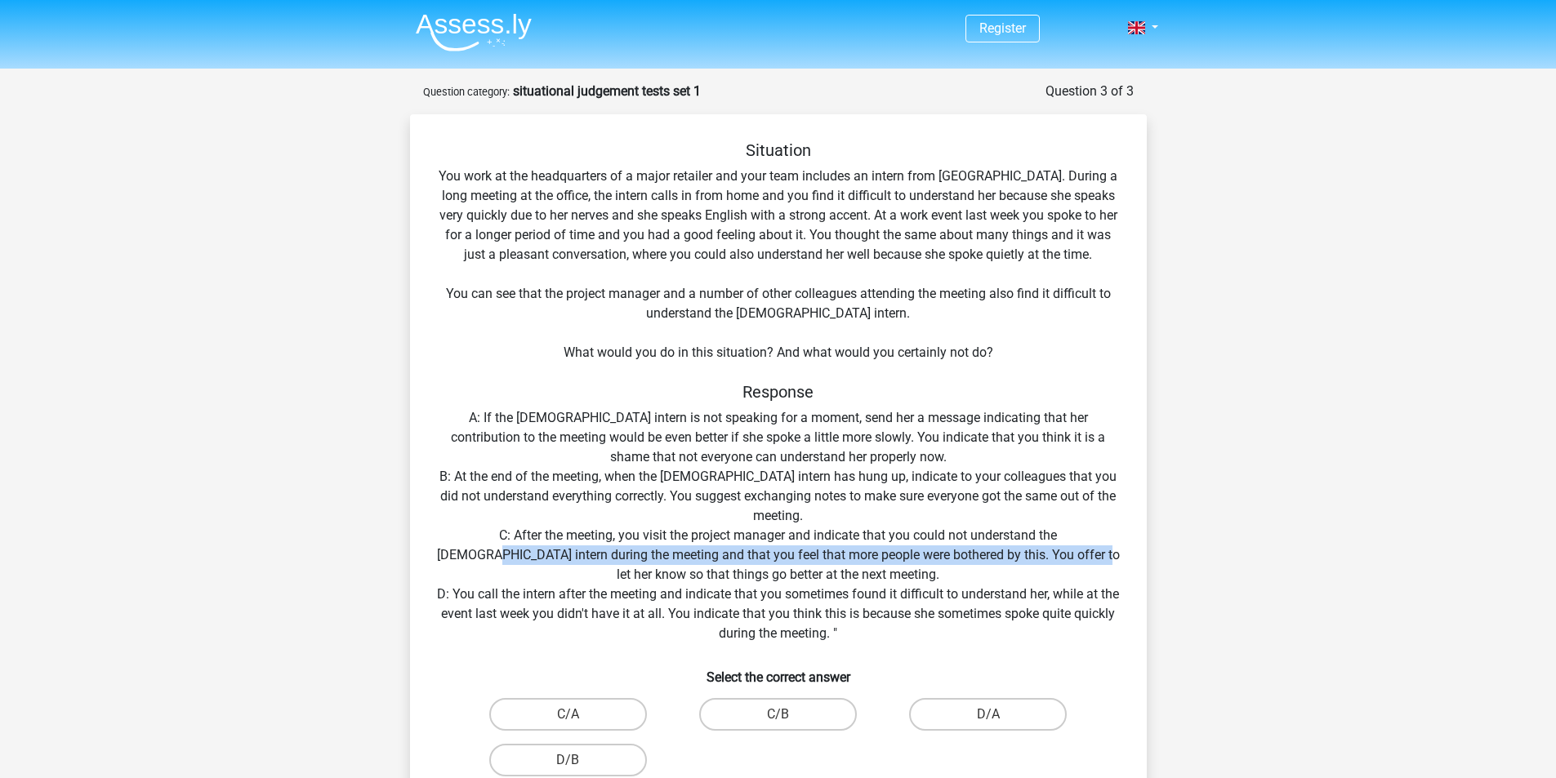
drag, startPoint x: 1020, startPoint y: 544, endPoint x: 1056, endPoint y: 536, distance: 36.9
click at [1055, 536] on div "Situation You work at the headquarters of a major retailer and your team includ…" at bounding box center [779, 488] width 724 height 697
click at [1056, 536] on div "Situation You work at the headquarters of a major retailer and your team includ…" at bounding box center [779, 488] width 724 height 697
drag, startPoint x: 572, startPoint y: 559, endPoint x: 649, endPoint y: 564, distance: 76.9
click at [649, 564] on div "Situation You work at the headquarters of a major retailer and your team includ…" at bounding box center [779, 488] width 724 height 697
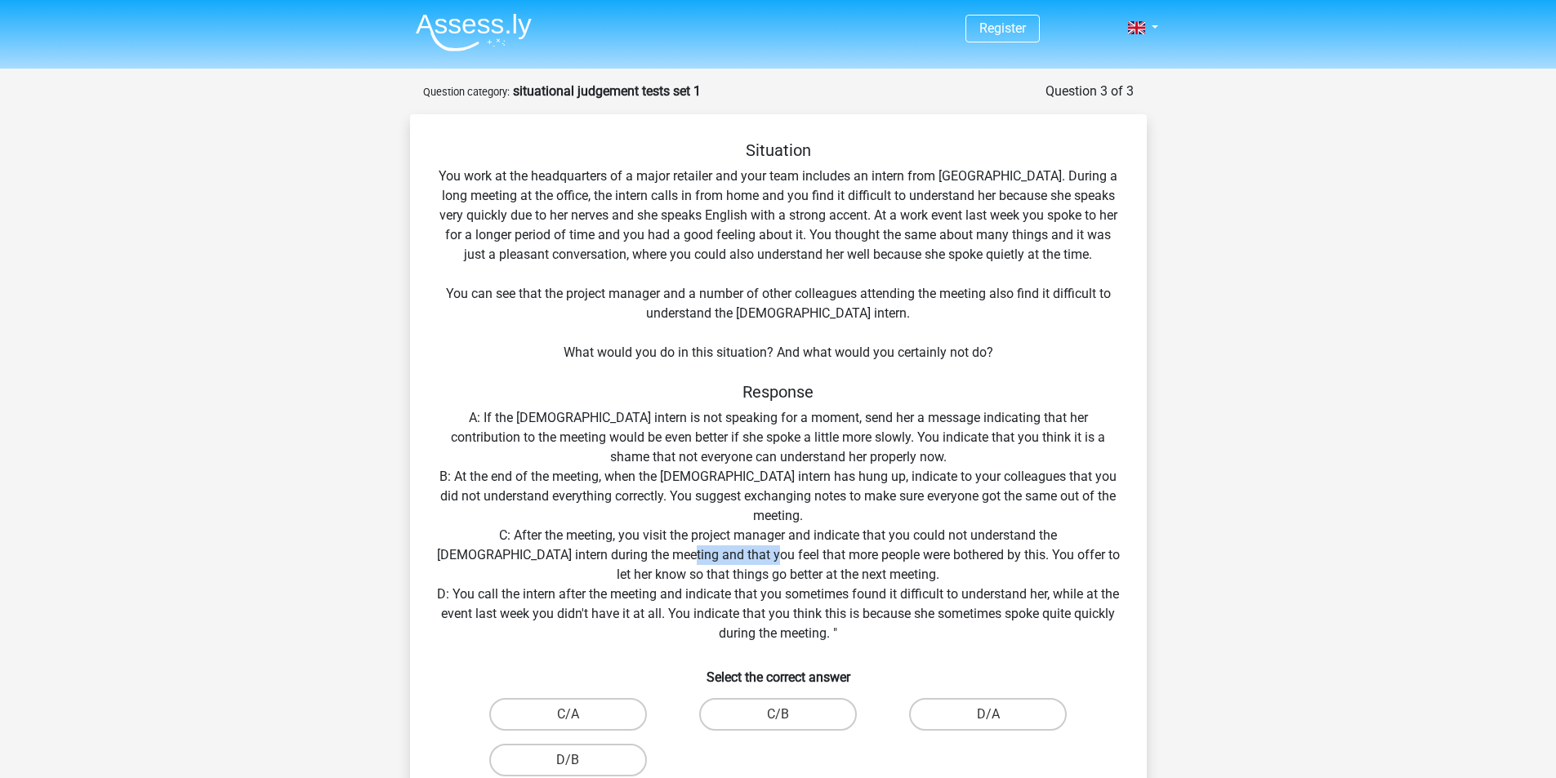
click at [649, 564] on div "Situation You work at the headquarters of a major retailer and your team includ…" at bounding box center [779, 488] width 724 height 697
drag, startPoint x: 668, startPoint y: 564, endPoint x: 797, endPoint y: 548, distance: 130.0
click at [796, 548] on div "Situation You work at the headquarters of a major retailer and your team includ…" at bounding box center [779, 488] width 724 height 697
click at [797, 548] on div "Situation You work at the headquarters of a major retailer and your team includ…" at bounding box center [779, 488] width 724 height 697
drag, startPoint x: 814, startPoint y: 555, endPoint x: 838, endPoint y: 559, distance: 23.9
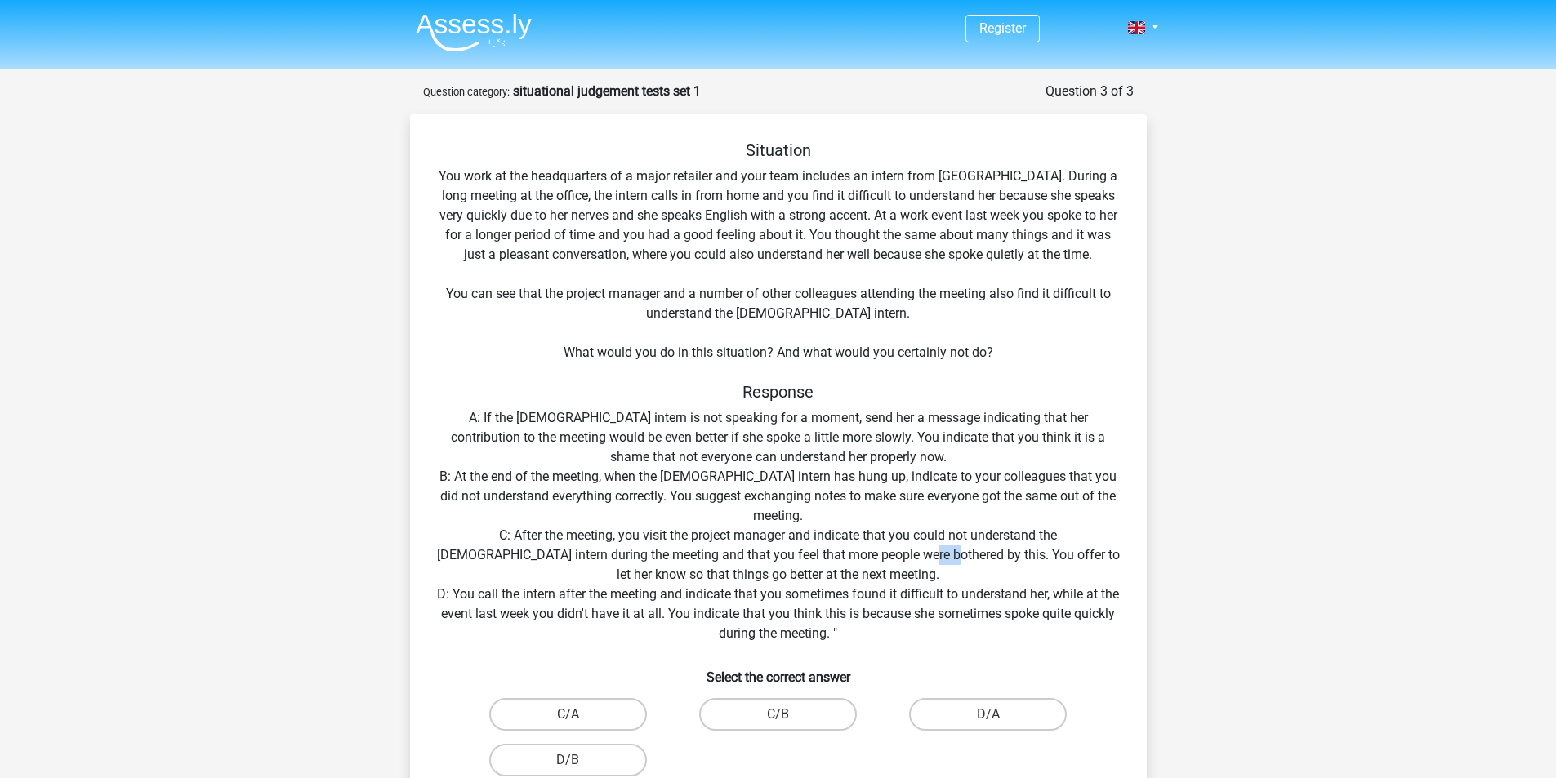
click at [837, 559] on div "Situation You work at the headquarters of a major retailer and your team includ…" at bounding box center [779, 488] width 724 height 697
click at [838, 559] on div "Situation You work at the headquarters of a major retailer and your team includ…" at bounding box center [779, 488] width 724 height 697
drag, startPoint x: 858, startPoint y: 560, endPoint x: 1006, endPoint y: 546, distance: 149.3
click at [1001, 549] on div "Situation You work at the headquarters of a major retailer and your team includ…" at bounding box center [779, 488] width 724 height 697
click at [1010, 546] on div "Situation You work at the headquarters of a major retailer and your team includ…" at bounding box center [779, 488] width 724 height 697
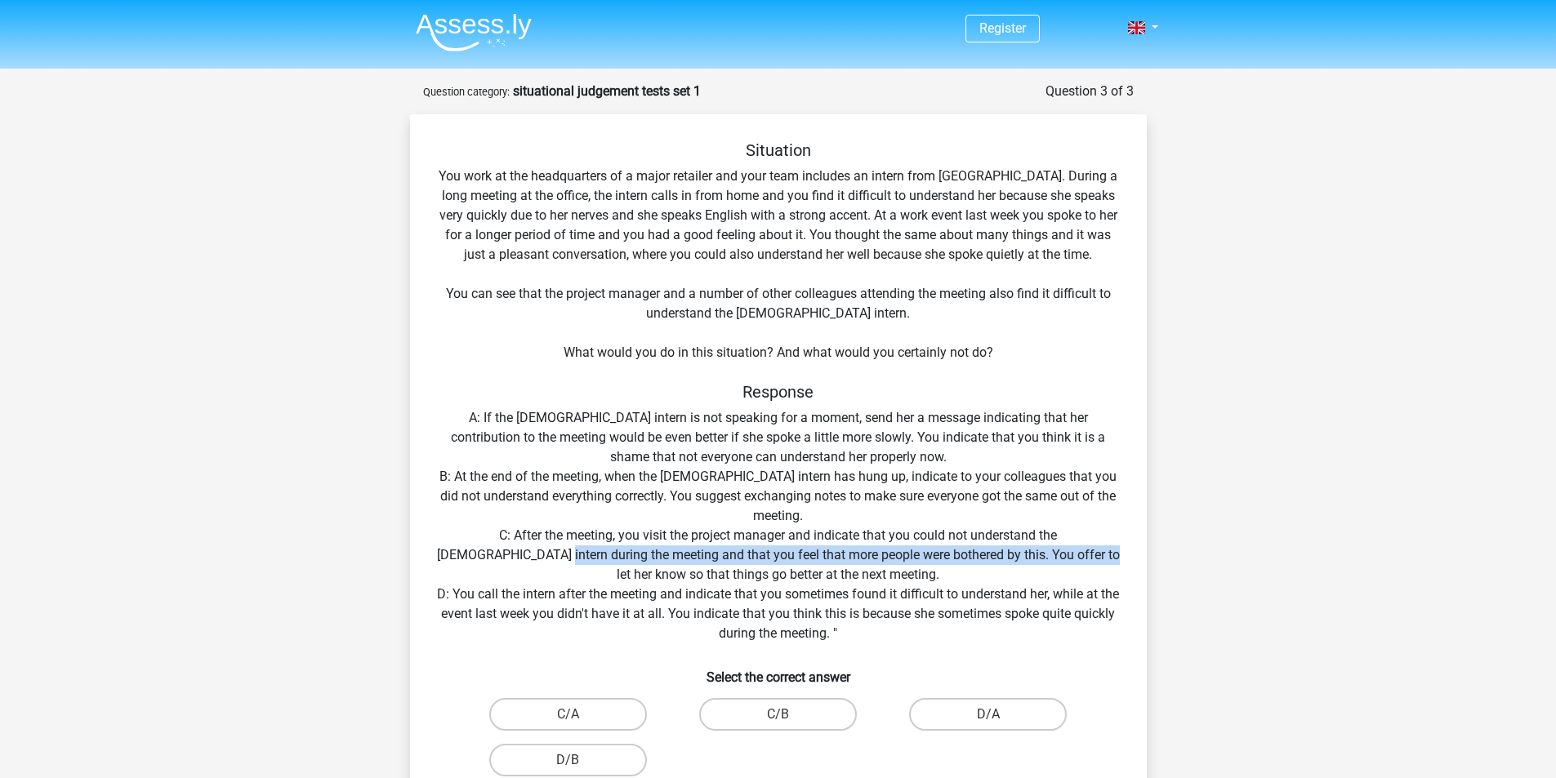
drag, startPoint x: 995, startPoint y: 547, endPoint x: 1109, endPoint y: 542, distance: 114.5
click at [1109, 542] on div "Situation You work at the headquarters of a major retailer and your team includ…" at bounding box center [779, 488] width 724 height 697
click at [840, 578] on div "Situation You work at the headquarters of a major retailer and your team includ…" at bounding box center [779, 488] width 724 height 697
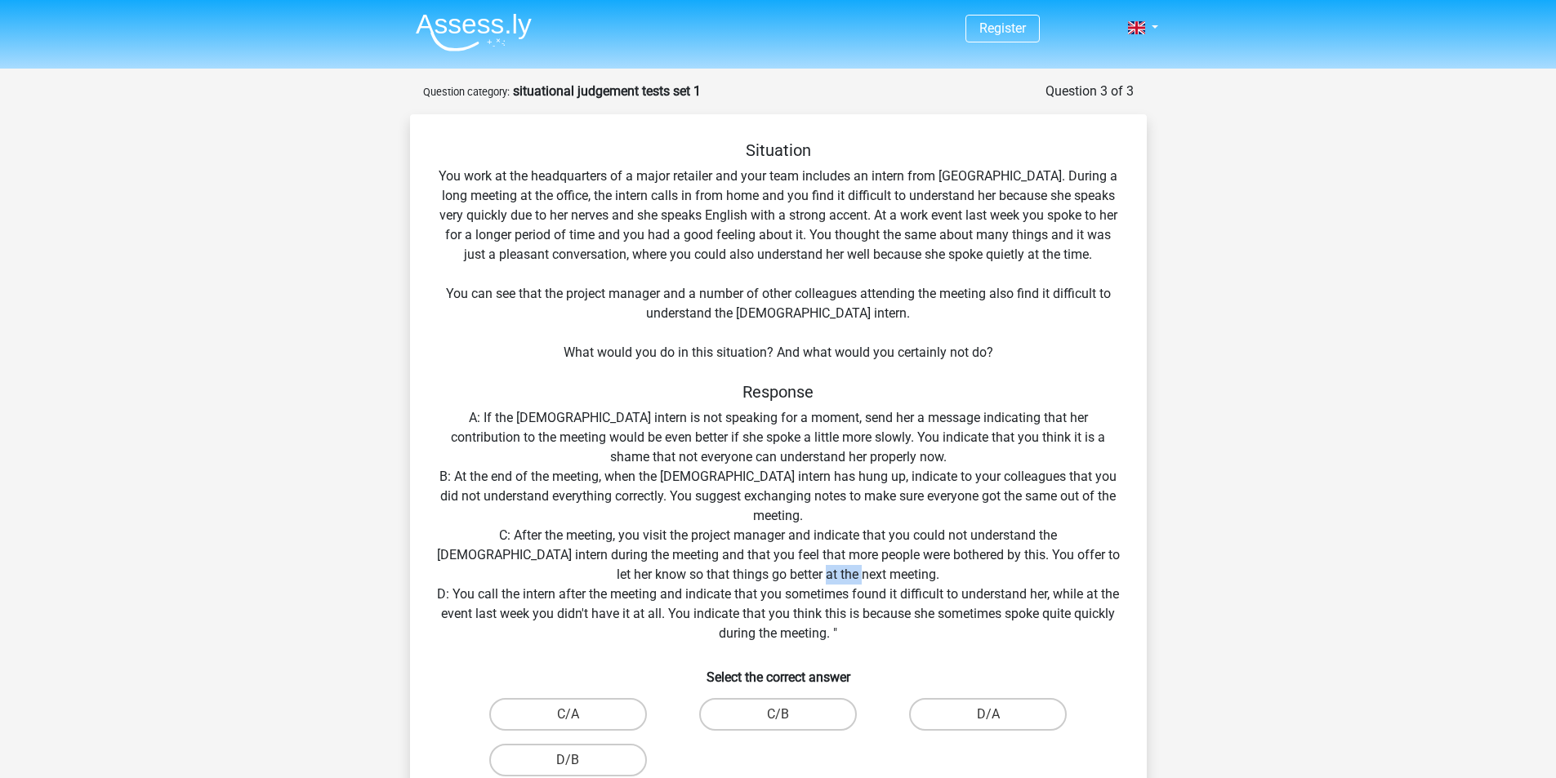
click at [840, 578] on div "Situation You work at the headquarters of a major retailer and your team includ…" at bounding box center [779, 488] width 724 height 697
drag, startPoint x: 539, startPoint y: 586, endPoint x: 608, endPoint y: 594, distance: 69.0
click at [604, 593] on div "Situation You work at the headquarters of a major retailer and your team includ…" at bounding box center [779, 488] width 724 height 697
drag, startPoint x: 633, startPoint y: 597, endPoint x: 699, endPoint y: 599, distance: 66.2
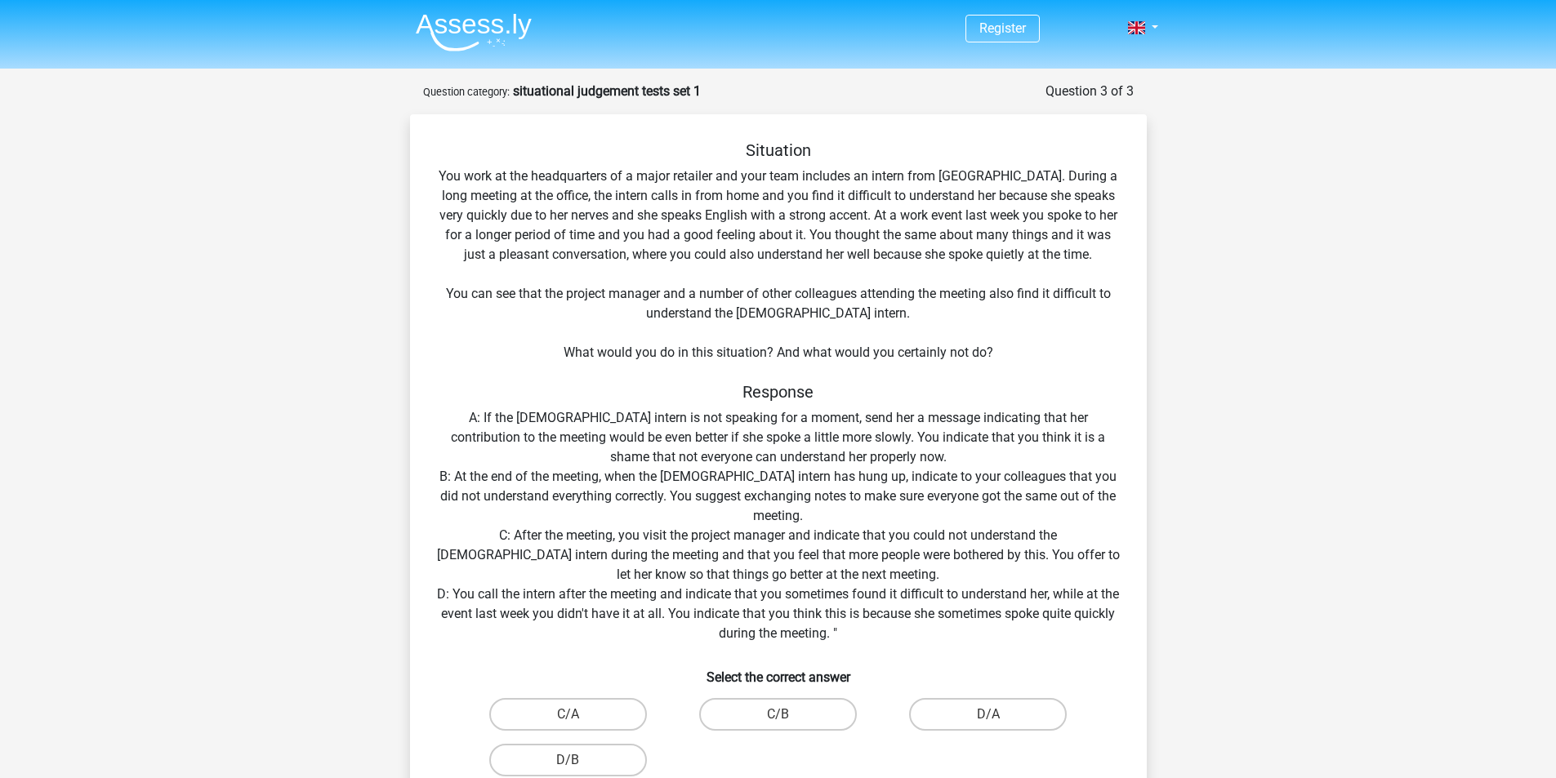
click at [658, 597] on div "Situation You work at the headquarters of a major retailer and your team includ…" at bounding box center [779, 488] width 724 height 697
drag, startPoint x: 751, startPoint y: 600, endPoint x: 775, endPoint y: 598, distance: 24.6
click at [772, 600] on div "Situation You work at the headquarters of a major retailer and your team includ…" at bounding box center [779, 488] width 724 height 697
click at [797, 598] on div "Situation You work at the headquarters of a major retailer and your team includ…" at bounding box center [779, 488] width 724 height 697
drag, startPoint x: 822, startPoint y: 598, endPoint x: 869, endPoint y: 599, distance: 47.4
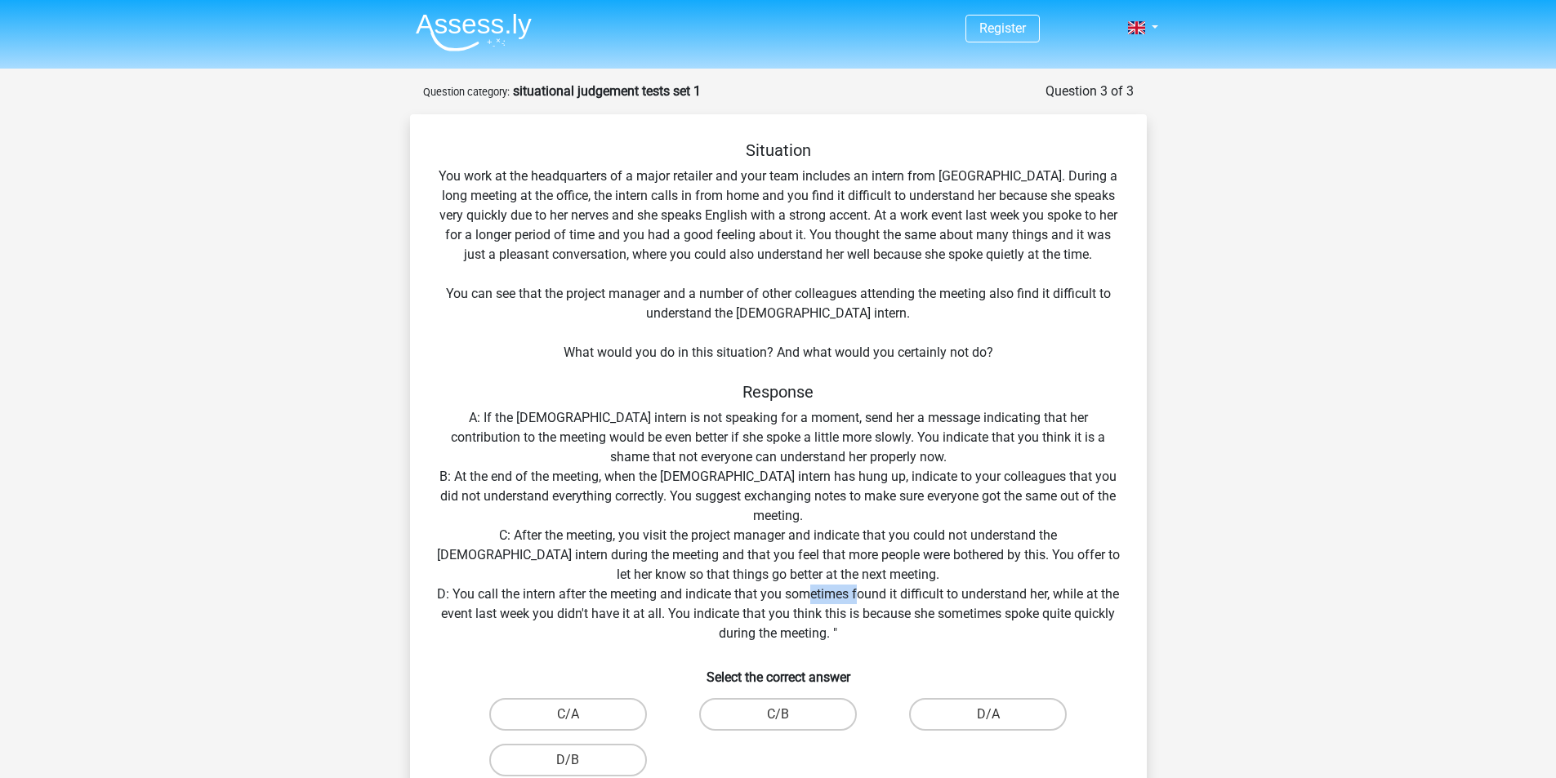
click at [867, 599] on div "Situation You work at the headquarters of a major retailer and your team includ…" at bounding box center [779, 488] width 724 height 697
drag, startPoint x: 921, startPoint y: 602, endPoint x: 987, endPoint y: 600, distance: 66.2
click at [986, 600] on div "Situation You work at the headquarters of a major retailer and your team includ…" at bounding box center [779, 488] width 724 height 697
drag, startPoint x: 1023, startPoint y: 600, endPoint x: 1039, endPoint y: 602, distance: 16.4
click at [1029, 600] on div "Situation You work at the headquarters of a major retailer and your team includ…" at bounding box center [779, 488] width 724 height 697
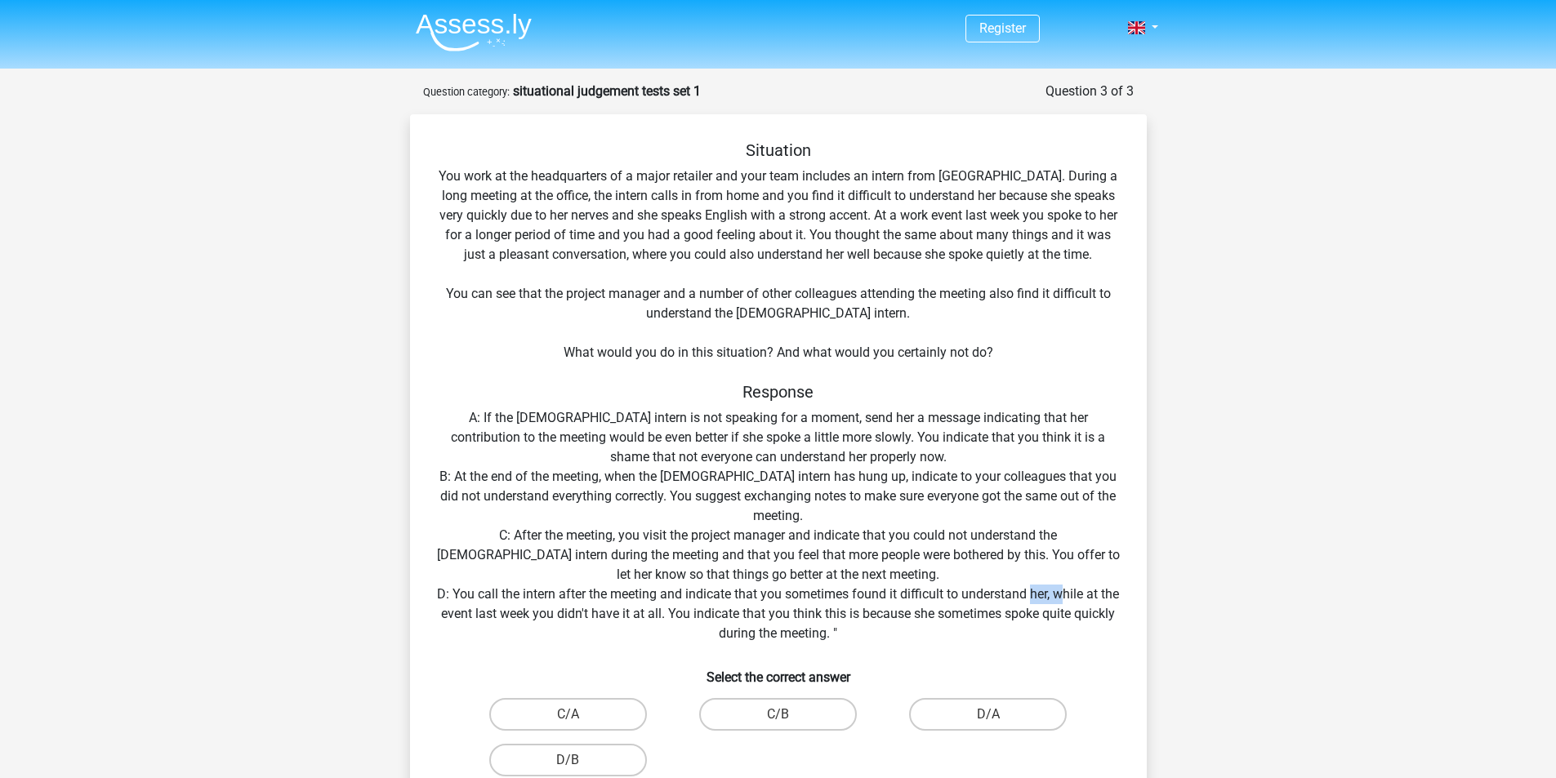
drag, startPoint x: 1073, startPoint y: 602, endPoint x: 1083, endPoint y: 601, distance: 10.7
click at [1076, 602] on div "Situation You work at the headquarters of a major retailer and your team includ…" at bounding box center [779, 488] width 724 height 697
drag, startPoint x: 1098, startPoint y: 601, endPoint x: 546, endPoint y: 618, distance: 552.4
click at [546, 618] on div "Situation You work at the headquarters of a major retailer and your team includ…" at bounding box center [779, 488] width 724 height 697
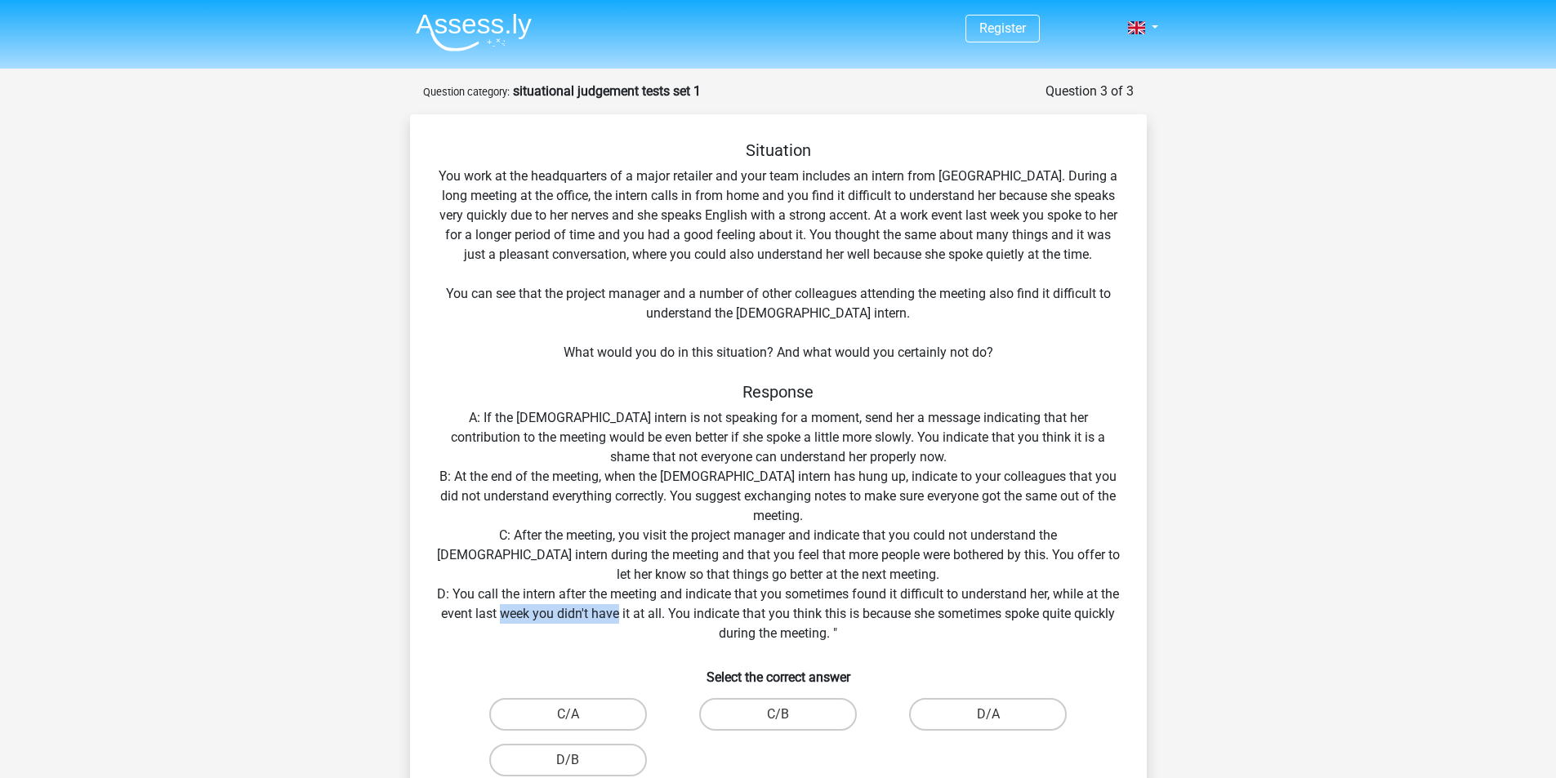
drag, startPoint x: 546, startPoint y: 618, endPoint x: 630, endPoint y: 618, distance: 84.1
click at [630, 618] on div "Situation You work at the headquarters of a major retailer and your team includ…" at bounding box center [779, 488] width 724 height 697
click at [636, 618] on div "Situation You work at the headquarters of a major retailer and your team includ…" at bounding box center [779, 488] width 724 height 697
drag, startPoint x: 679, startPoint y: 619, endPoint x: 707, endPoint y: 617, distance: 28.7
click at [707, 617] on div "Situation You work at the headquarters of a major retailer and your team includ…" at bounding box center [779, 488] width 724 height 697
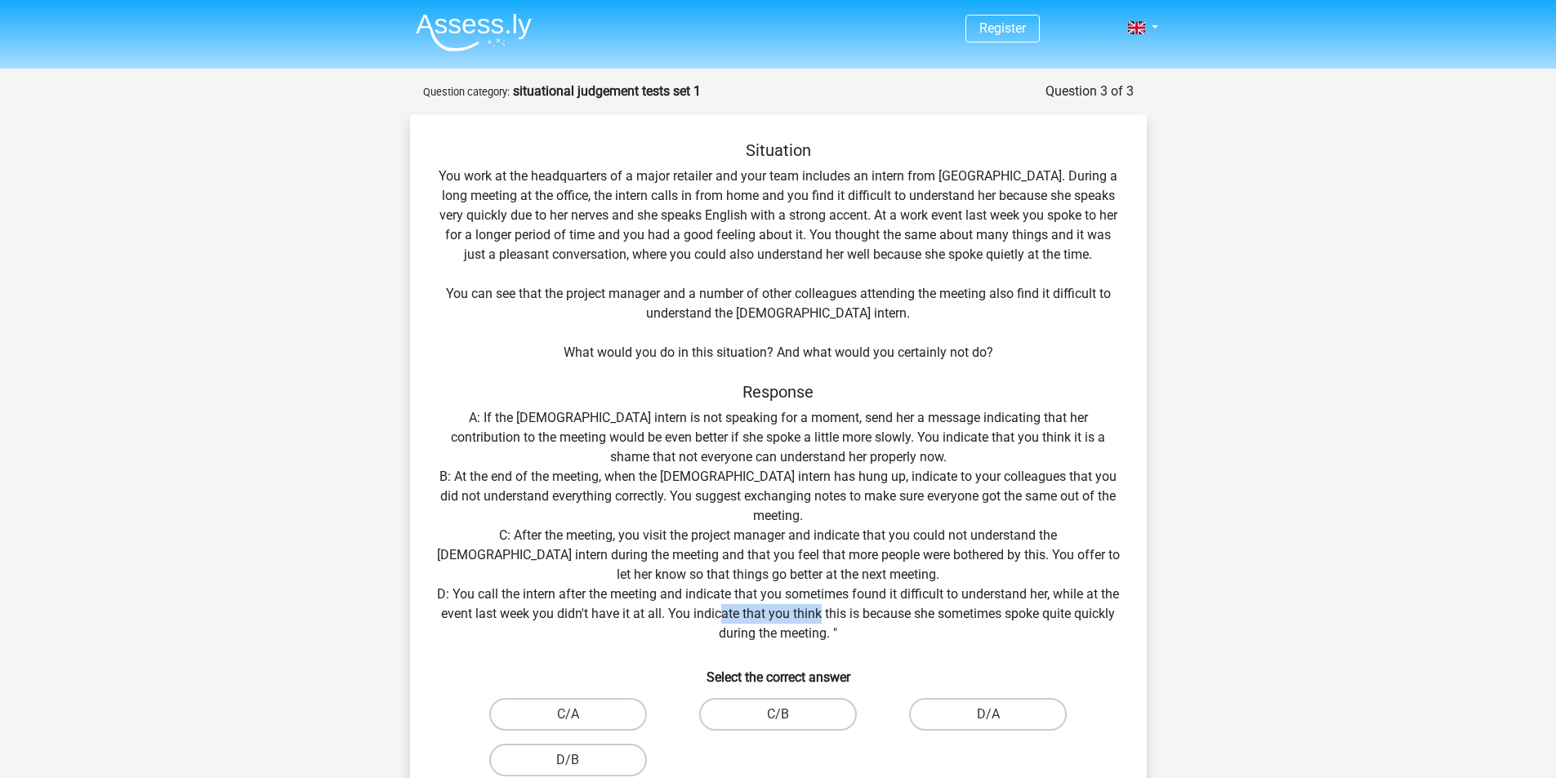
drag, startPoint x: 788, startPoint y: 618, endPoint x: 850, endPoint y: 613, distance: 62.3
click at [850, 613] on div "Situation You work at the headquarters of a major retailer and your team includ…" at bounding box center [779, 488] width 724 height 697
drag, startPoint x: 850, startPoint y: 613, endPoint x: 961, endPoint y: 613, distance: 111.1
click at [961, 613] on div "Situation You work at the headquarters of a major retailer and your team includ…" at bounding box center [779, 488] width 724 height 697
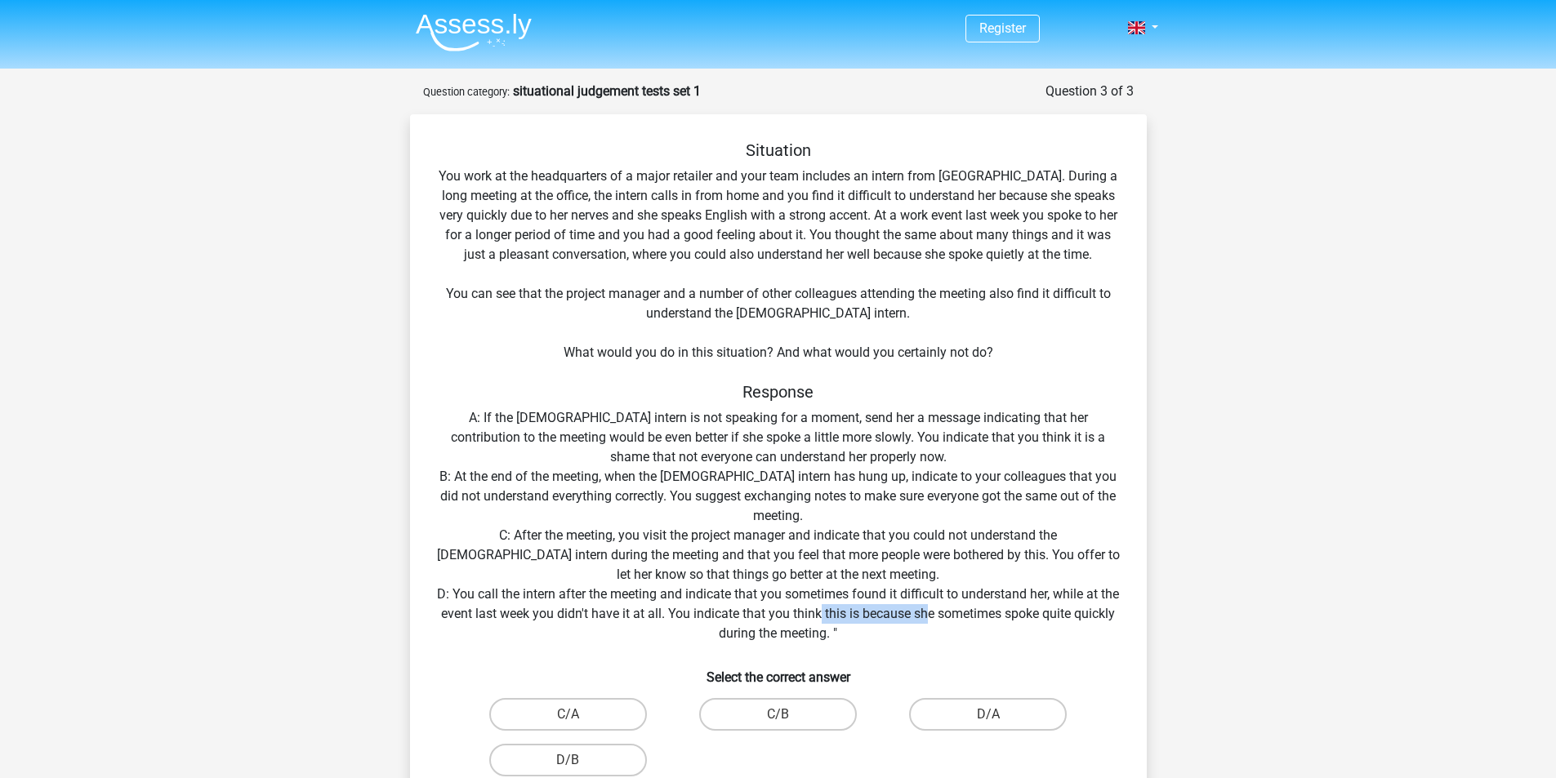
click at [961, 613] on div "Situation You work at the headquarters of a major retailer and your team includ…" at bounding box center [779, 488] width 724 height 697
drag, startPoint x: 961, startPoint y: 613, endPoint x: 958, endPoint y: 624, distance: 11.1
click at [958, 624] on div "Situation You work at the headquarters of a major retailer and your team includ…" at bounding box center [779, 488] width 724 height 697
click at [597, 714] on label "C/A" at bounding box center [568, 714] width 158 height 33
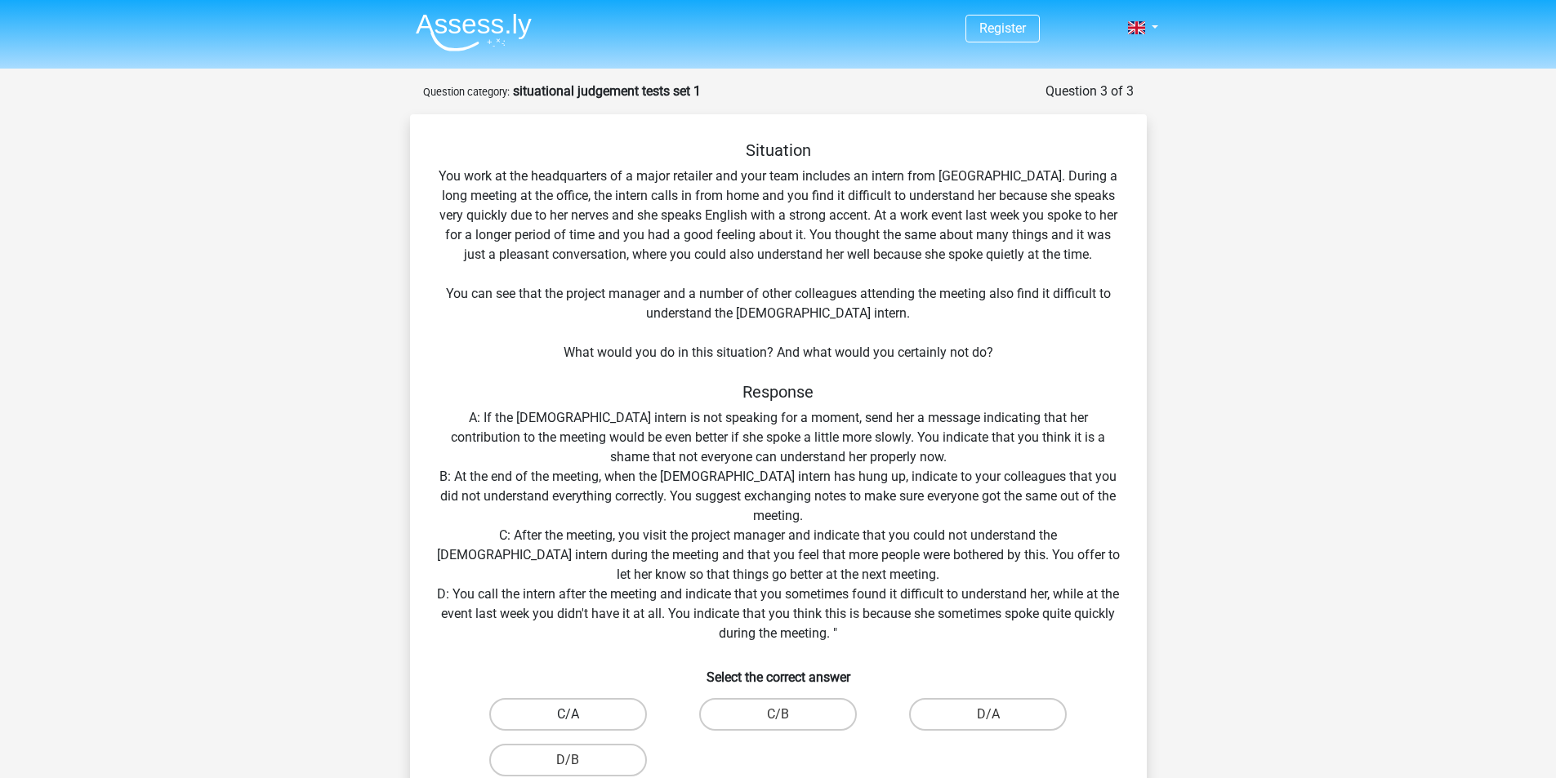
click at [578, 715] on input "C/A" at bounding box center [573, 720] width 11 height 11
radio input "true"
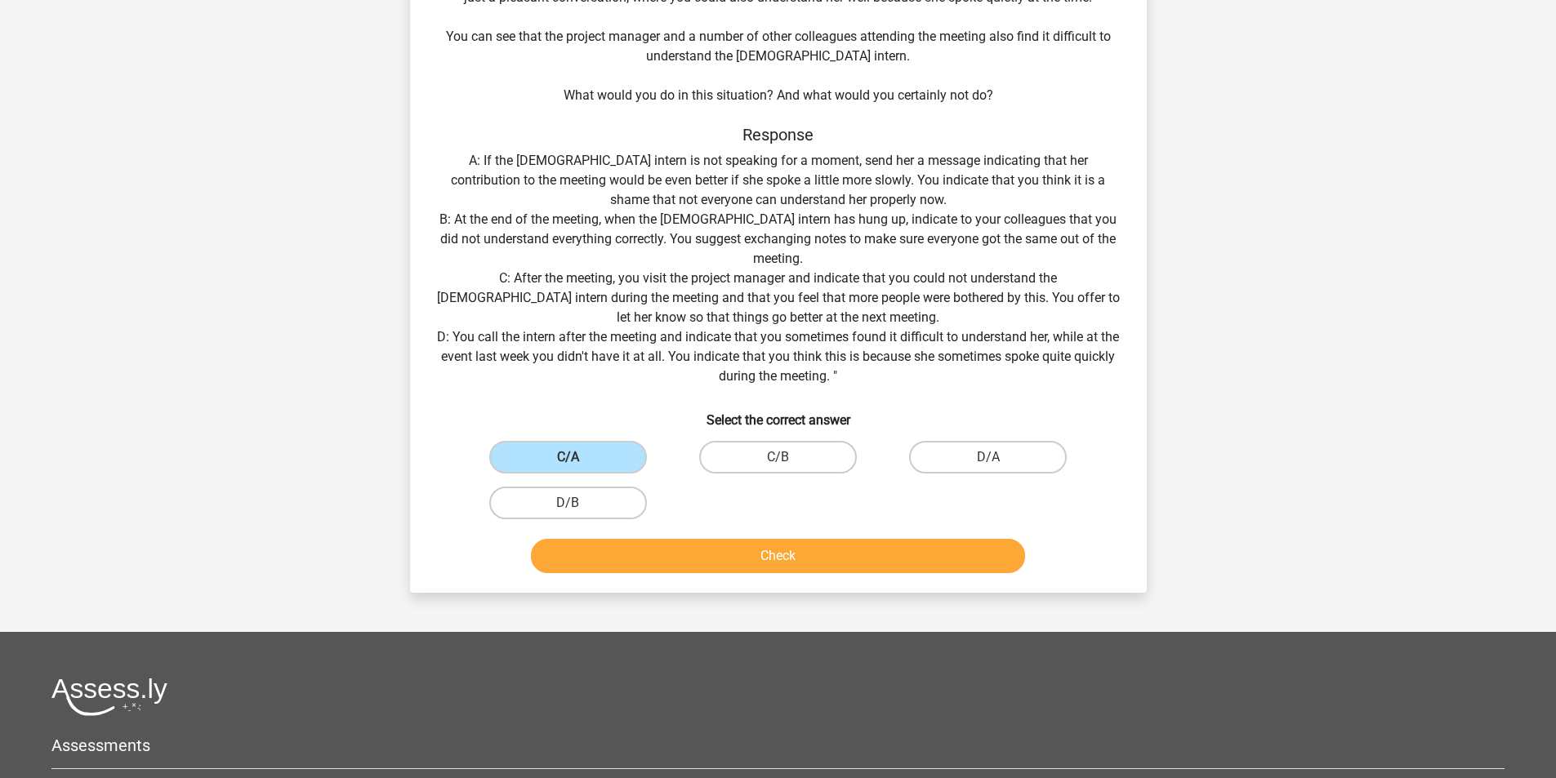
scroll to position [272, 0]
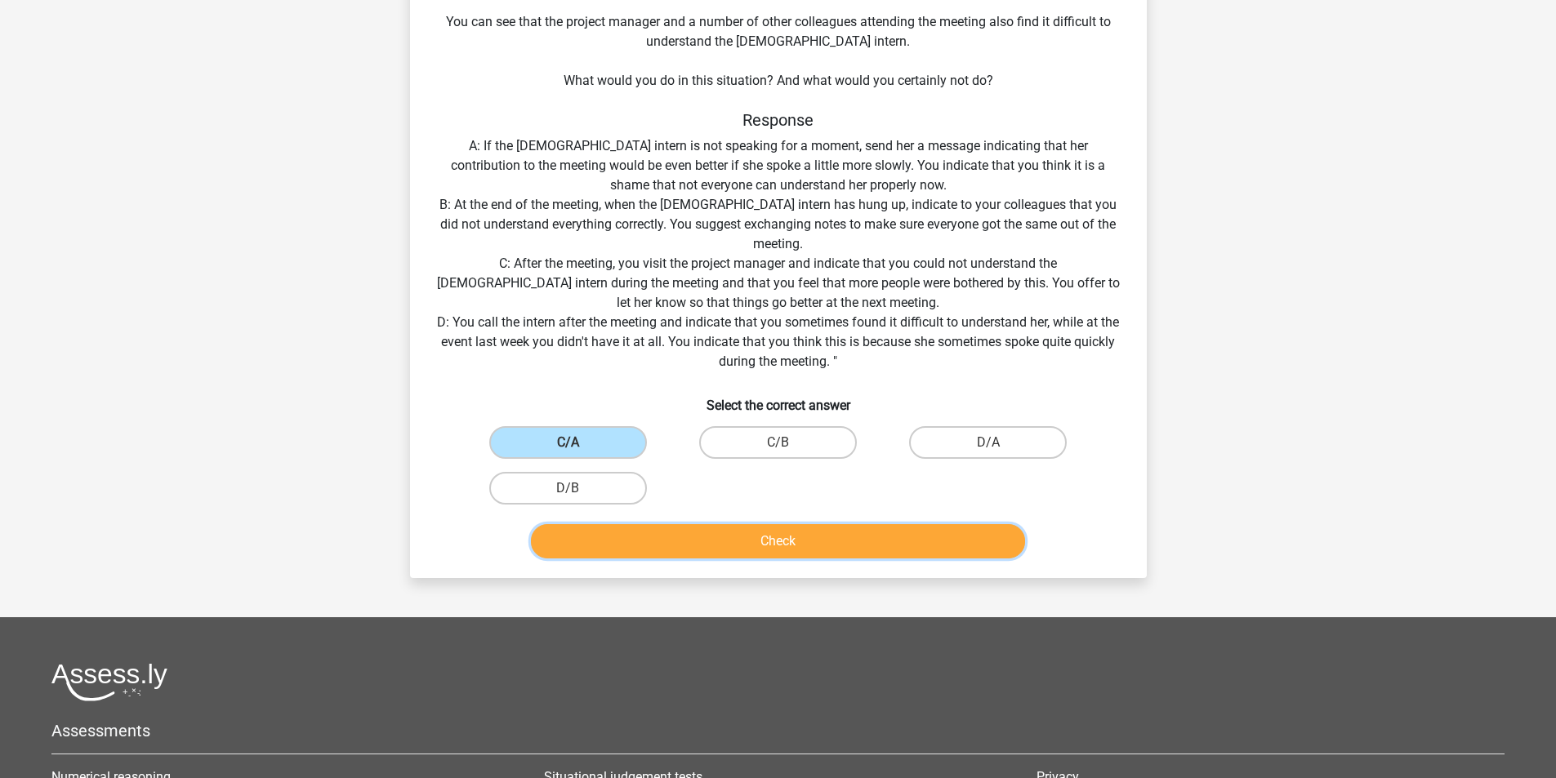
click at [894, 533] on button "Check" at bounding box center [778, 541] width 494 height 34
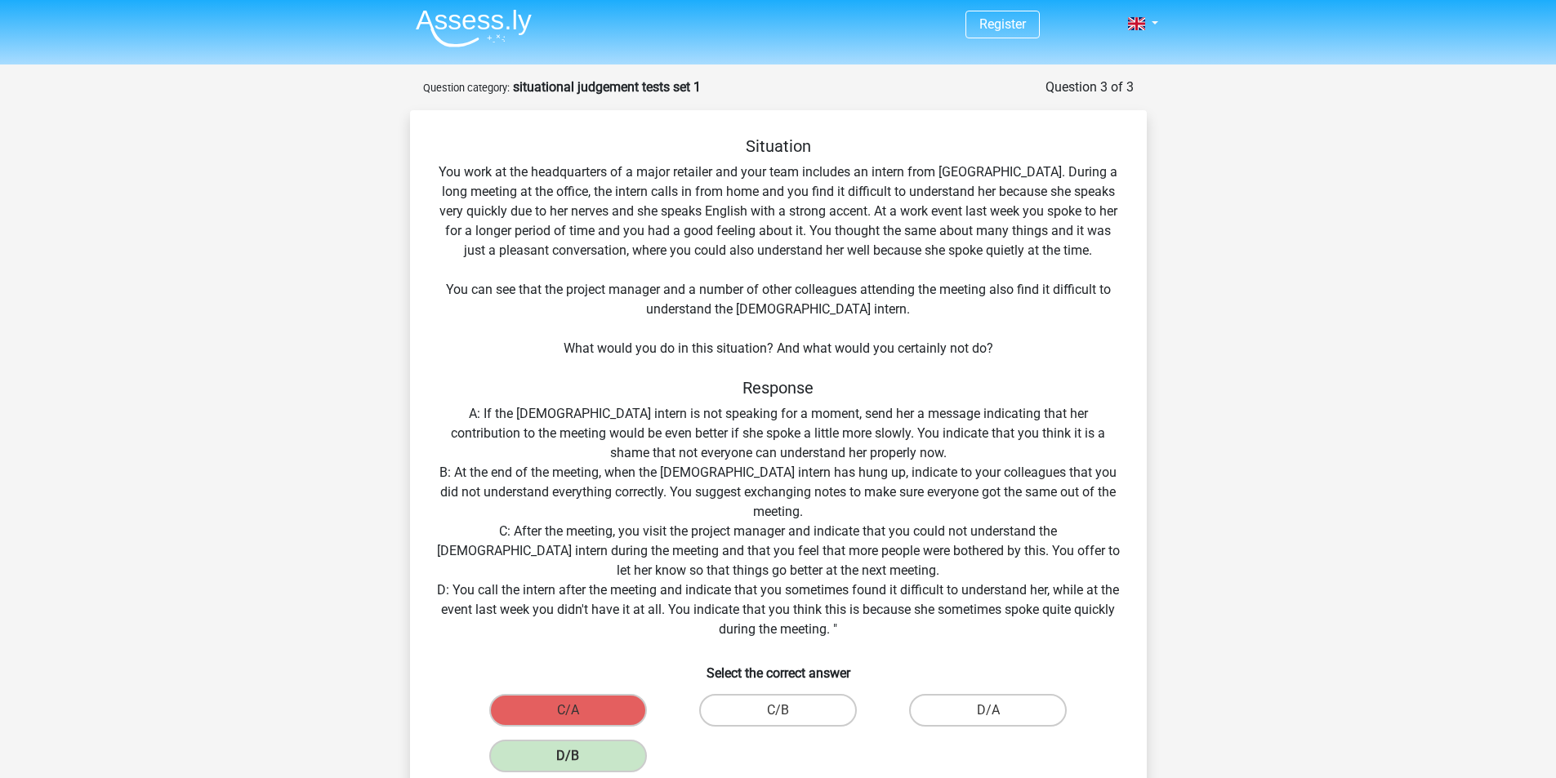
scroll to position [0, 0]
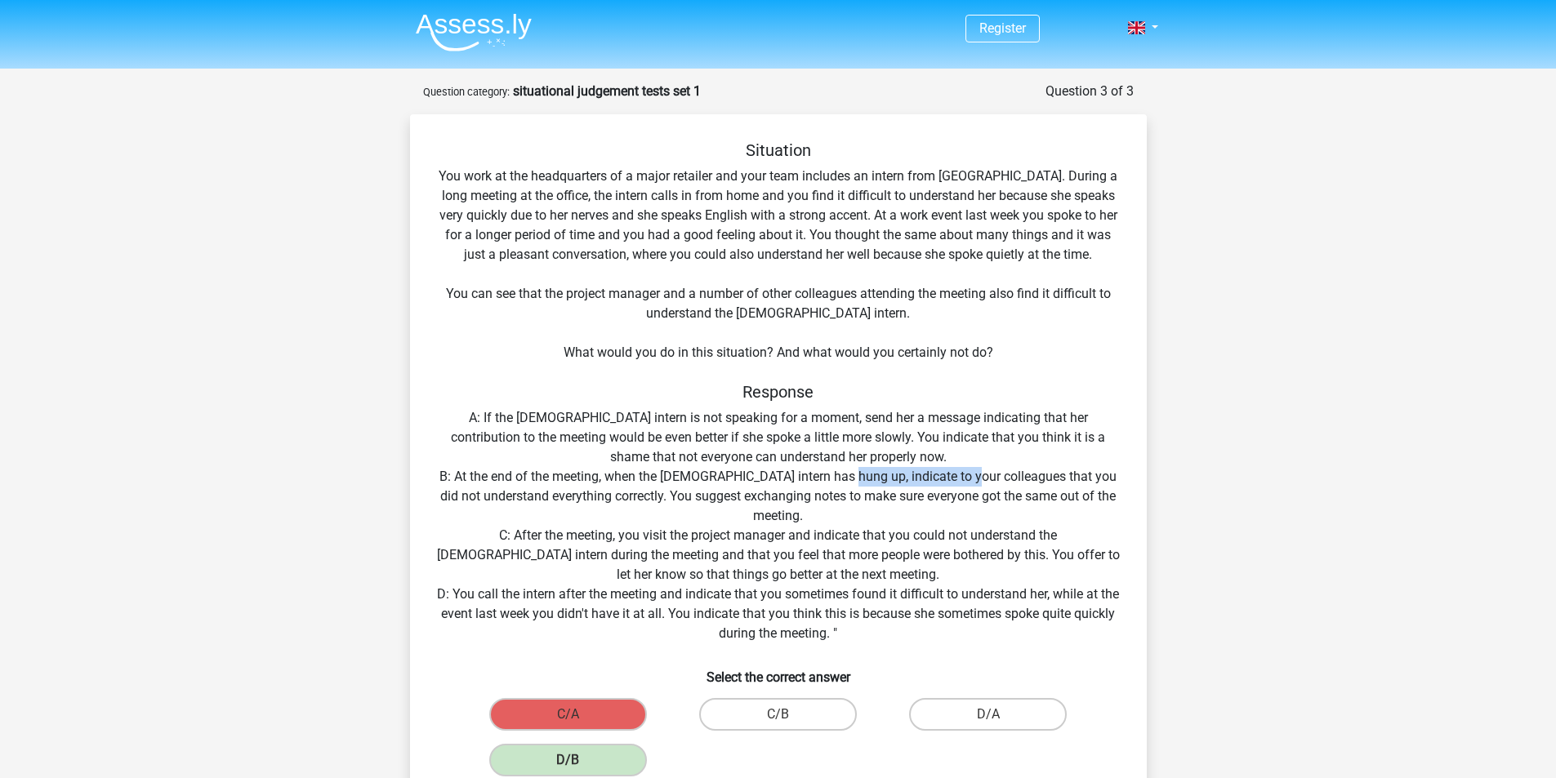
drag, startPoint x: 860, startPoint y: 479, endPoint x: 985, endPoint y: 481, distance: 125.0
click at [985, 481] on div "Situation You work at the headquarters of a major retailer and your team includ…" at bounding box center [779, 751] width 724 height 1223
drag, startPoint x: 973, startPoint y: 480, endPoint x: 1035, endPoint y: 475, distance: 62.3
click at [1035, 475] on div "Situation You work at the headquarters of a major retailer and your team includ…" at bounding box center [779, 751] width 724 height 1223
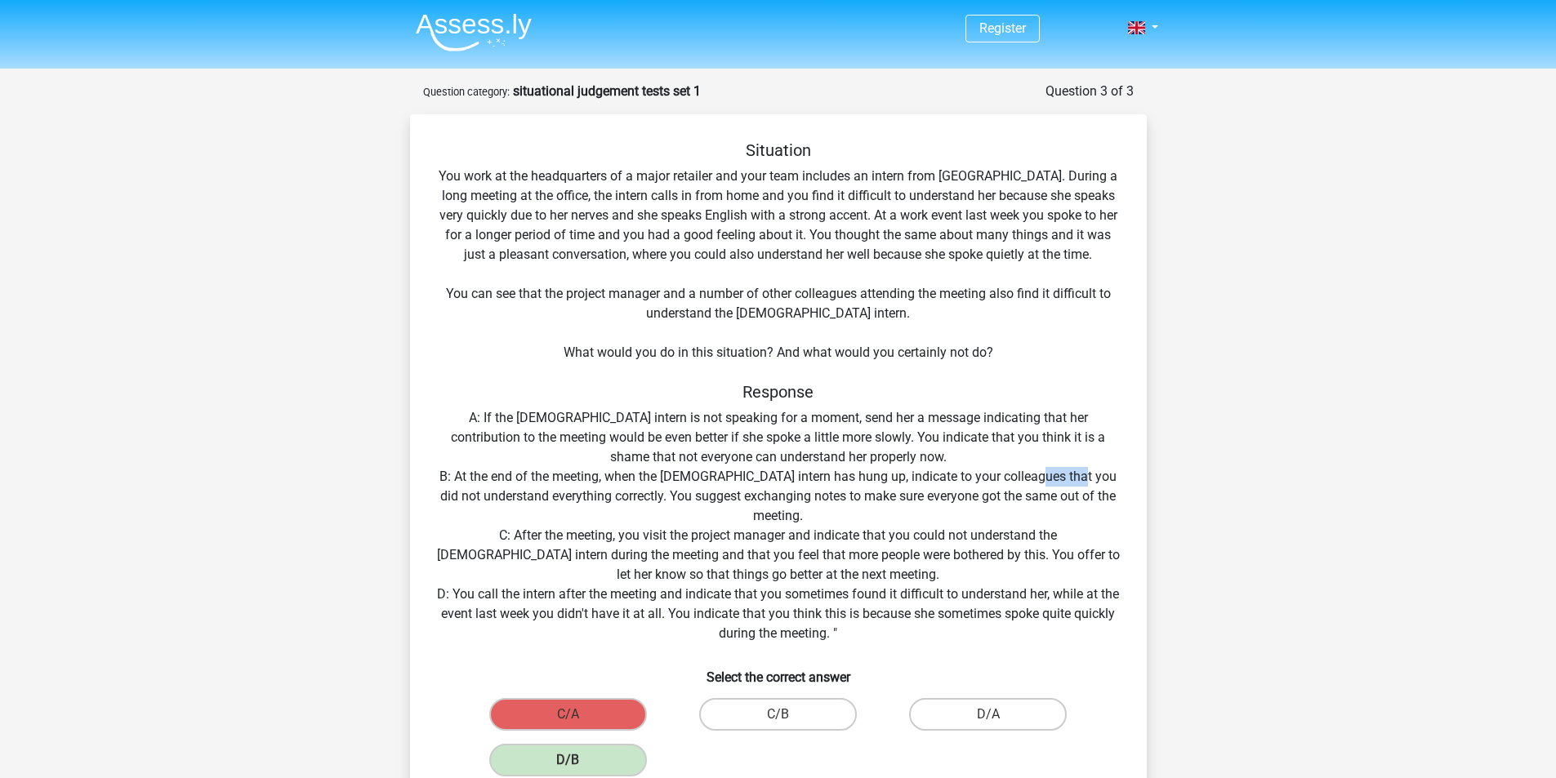
drag, startPoint x: 1050, startPoint y: 475, endPoint x: 1095, endPoint y: 478, distance: 45.0
click at [1095, 478] on div "Situation You work at the headquarters of a major retailer and your team includ…" at bounding box center [779, 751] width 724 height 1223
drag, startPoint x: 1095, startPoint y: 478, endPoint x: 596, endPoint y: 496, distance: 498.6
click at [596, 496] on div "Situation You work at the headquarters of a major retailer and your team includ…" at bounding box center [779, 751] width 724 height 1223
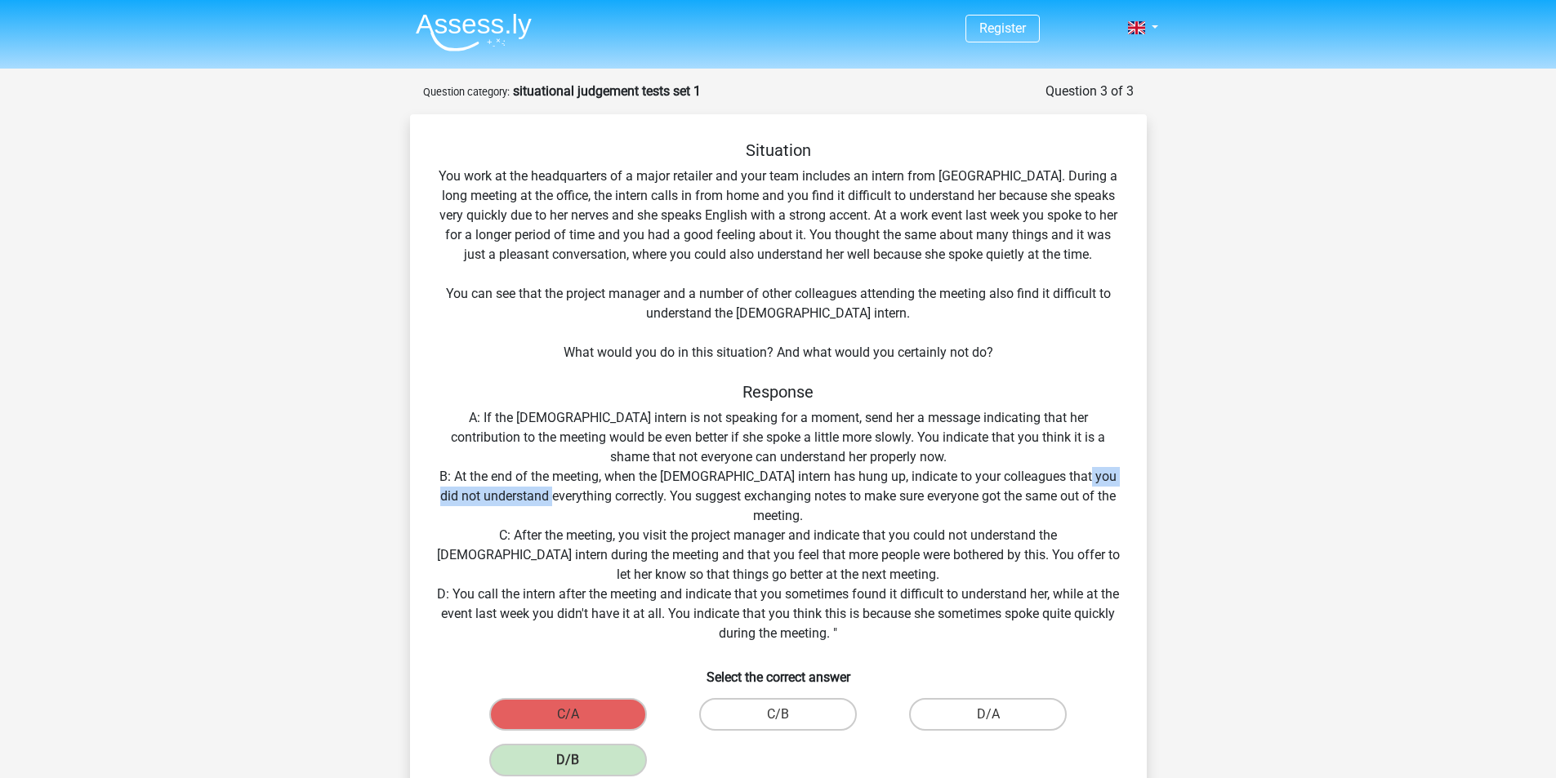
click at [592, 497] on div "Situation You work at the headquarters of a major retailer and your team includ…" at bounding box center [779, 751] width 724 height 1223
drag, startPoint x: 611, startPoint y: 499, endPoint x: 640, endPoint y: 502, distance: 29.5
click at [640, 502] on div "Situation You work at the headquarters of a major retailer and your team includ…" at bounding box center [779, 751] width 724 height 1223
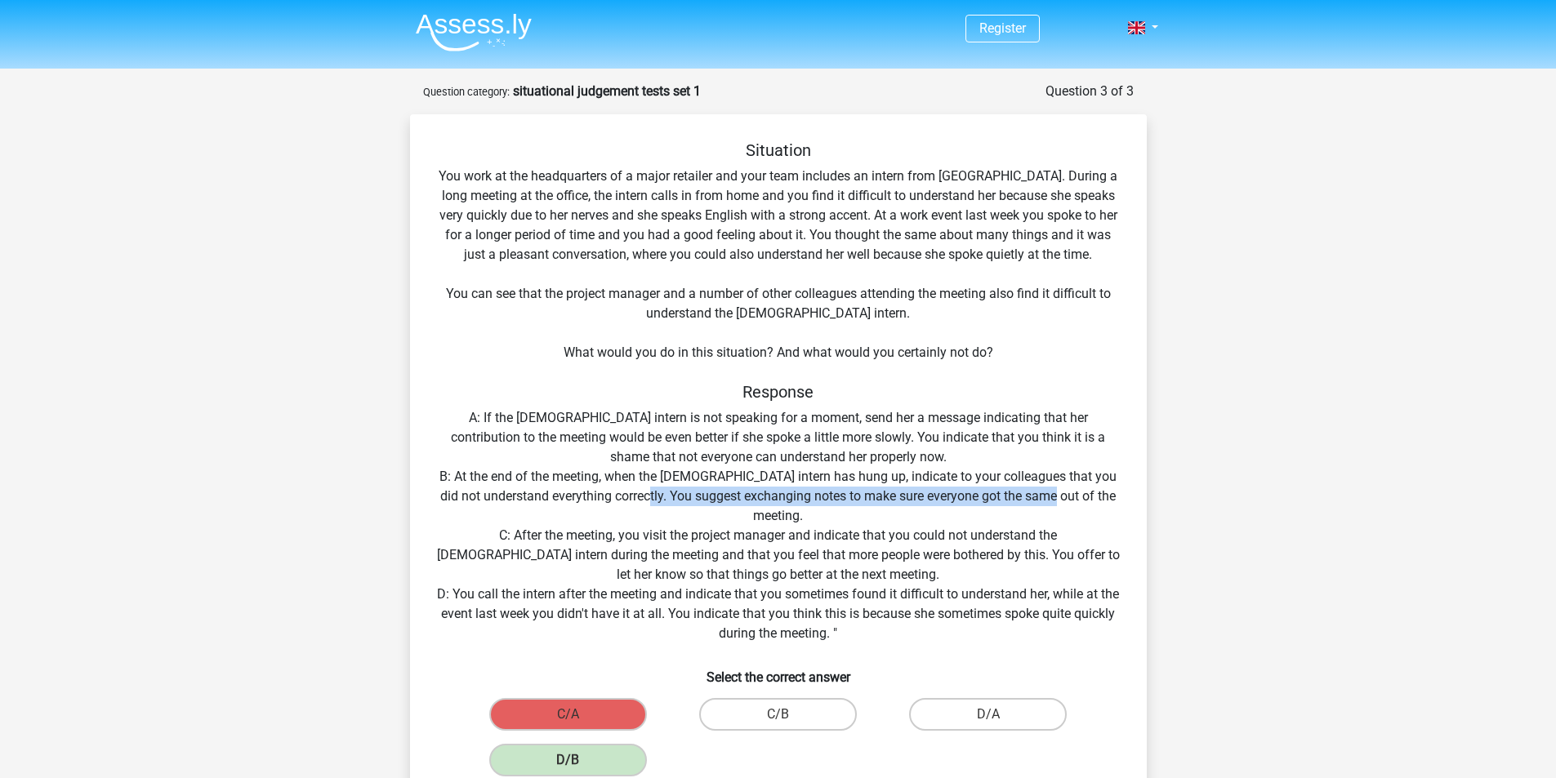
drag, startPoint x: 693, startPoint y: 506, endPoint x: 772, endPoint y: 505, distance: 78.4
click at [769, 506] on div "Situation You work at the headquarters of a major retailer and your team includ…" at bounding box center [779, 751] width 724 height 1223
click at [772, 505] on div "Situation You work at the headquarters of a major retailer and your team includ…" at bounding box center [779, 751] width 724 height 1223
drag, startPoint x: 777, startPoint y: 501, endPoint x: 813, endPoint y: 503, distance: 36.0
click at [813, 503] on div "Situation You work at the headquarters of a major retailer and your team includ…" at bounding box center [779, 751] width 724 height 1223
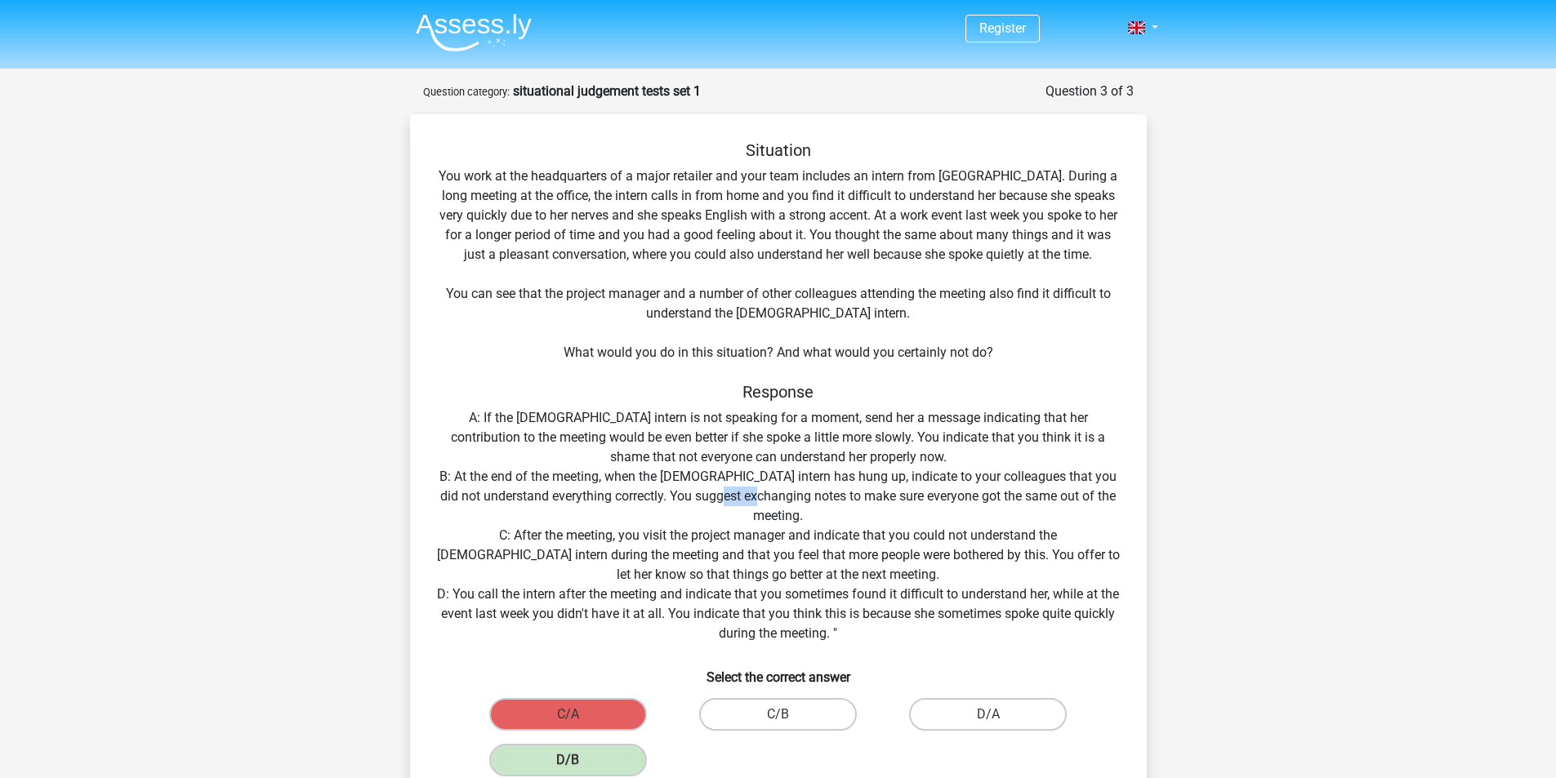
click at [813, 503] on div "Situation You work at the headquarters of a major retailer and your team includ…" at bounding box center [779, 751] width 724 height 1223
drag
click at [884, 502] on div "Situation You work at the headquarters of a major retailer and your team includ…" at bounding box center [779, 751] width 724 height 1223
click at [953, 502] on div "Situation You work at the headquarters of a major retailer and your team includ…" at bounding box center [779, 751] width 724 height 1223
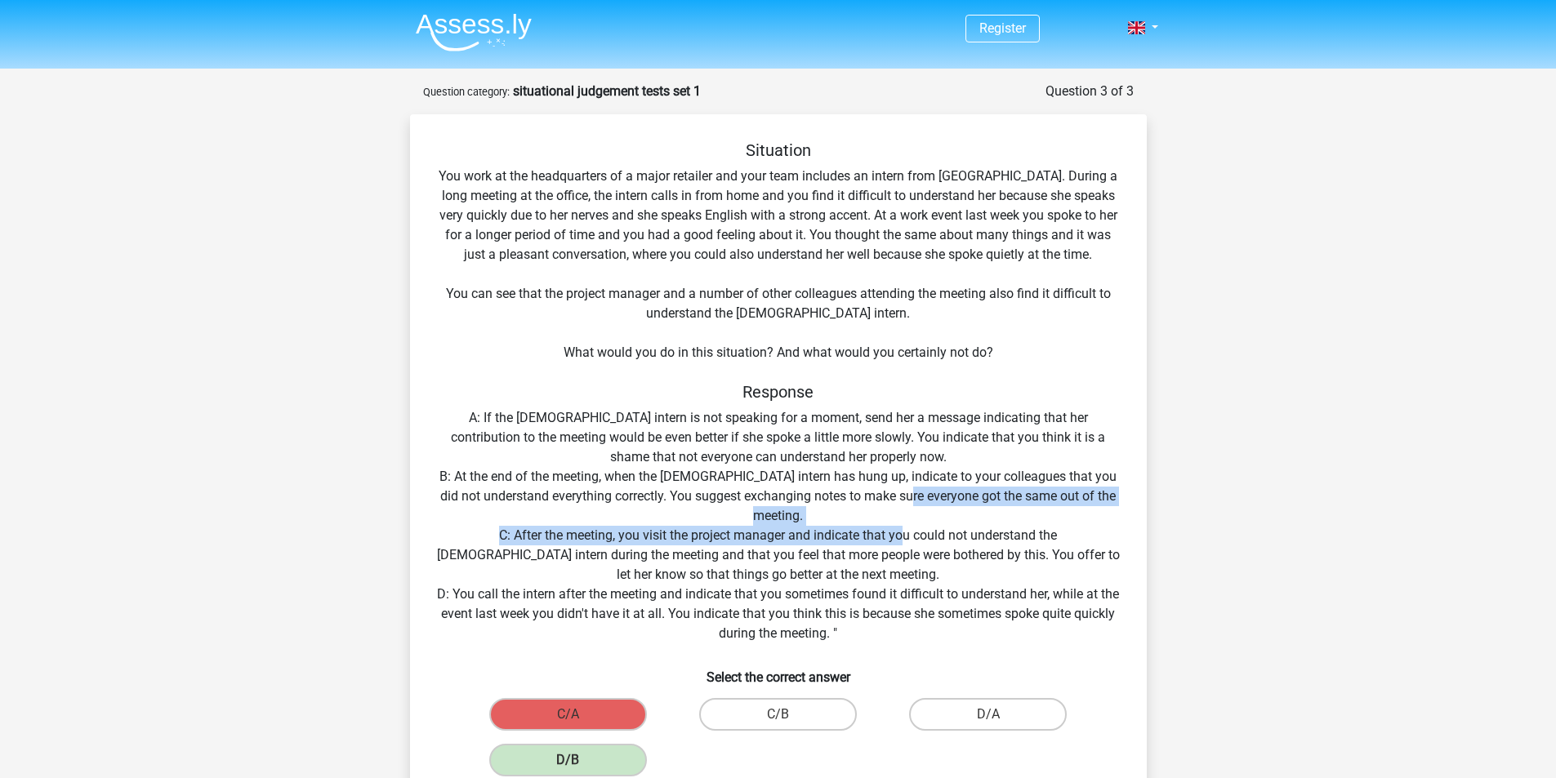
click at [841, 528] on div "Situation You work at the headquarters of a major retailer and your team includ…" at bounding box center [779, 751] width 724 height 1223
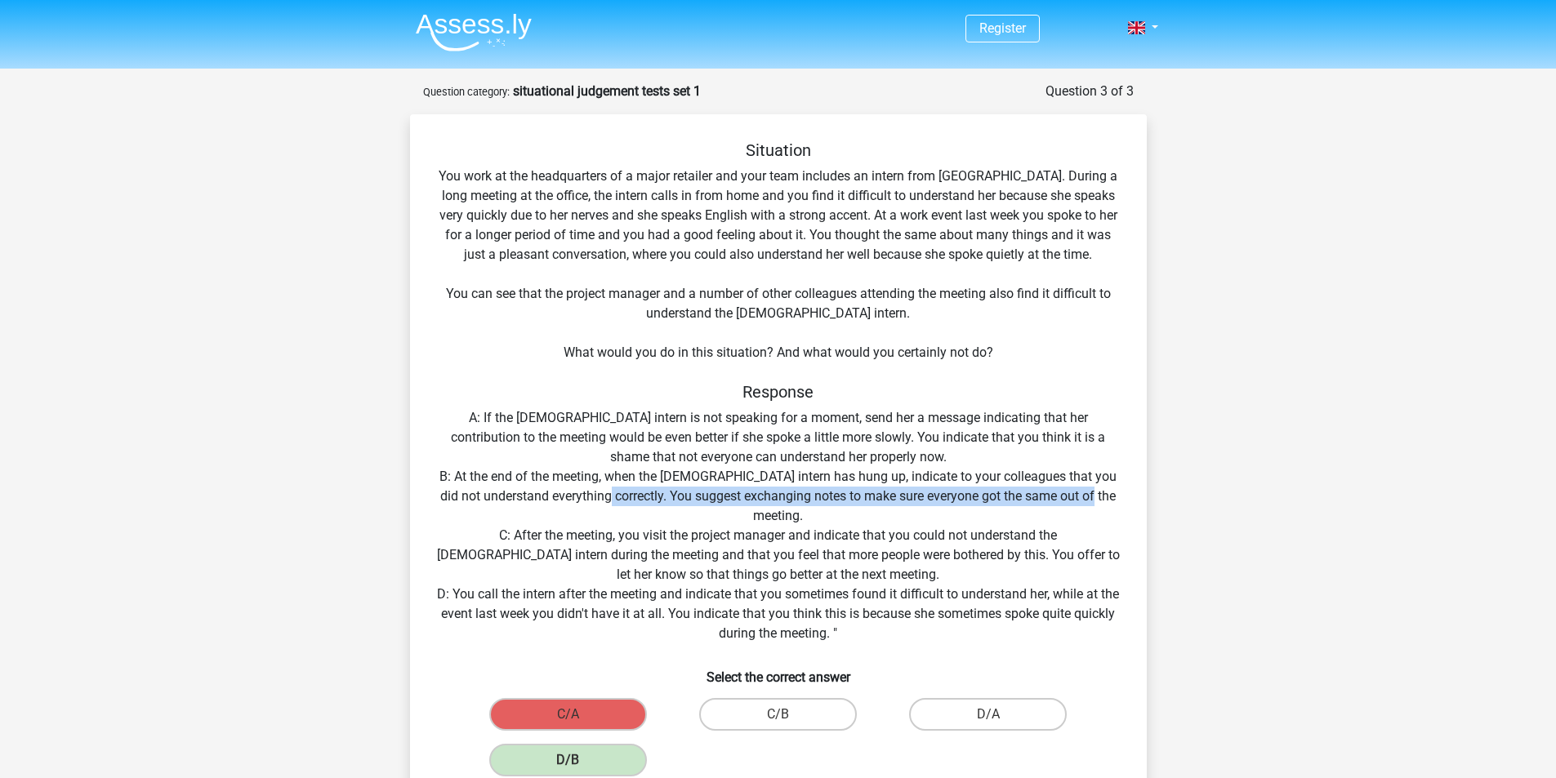
click at [650, 491] on div "Situation You work at the headquarters of a major retailer and your team includ…" at bounding box center [779, 751] width 724 height 1223
click at [792, 516] on div "Situation You work at the headquarters of a major retailer and your team includ…" at bounding box center [779, 751] width 724 height 1223
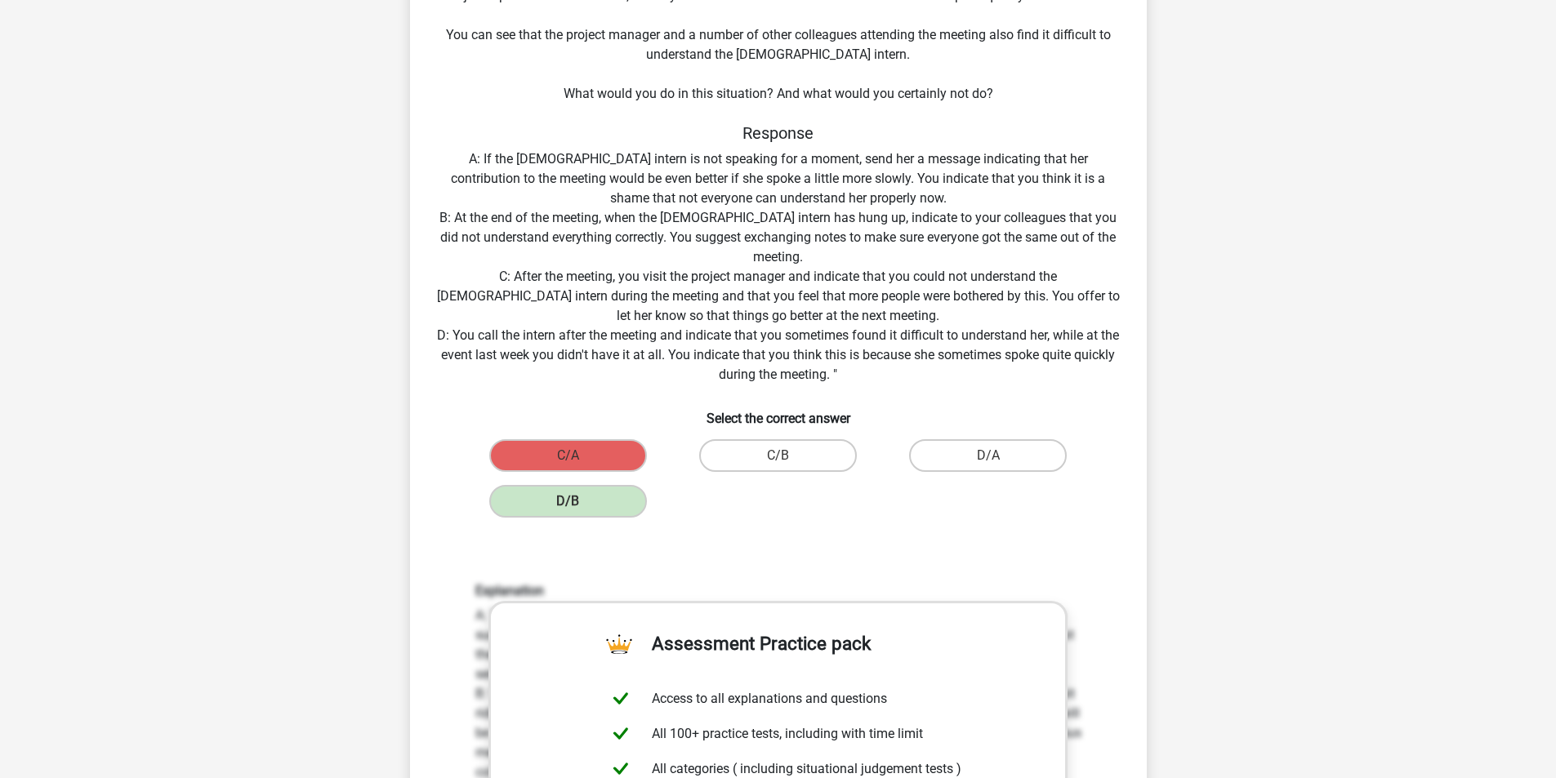
scroll to position [272, 0]
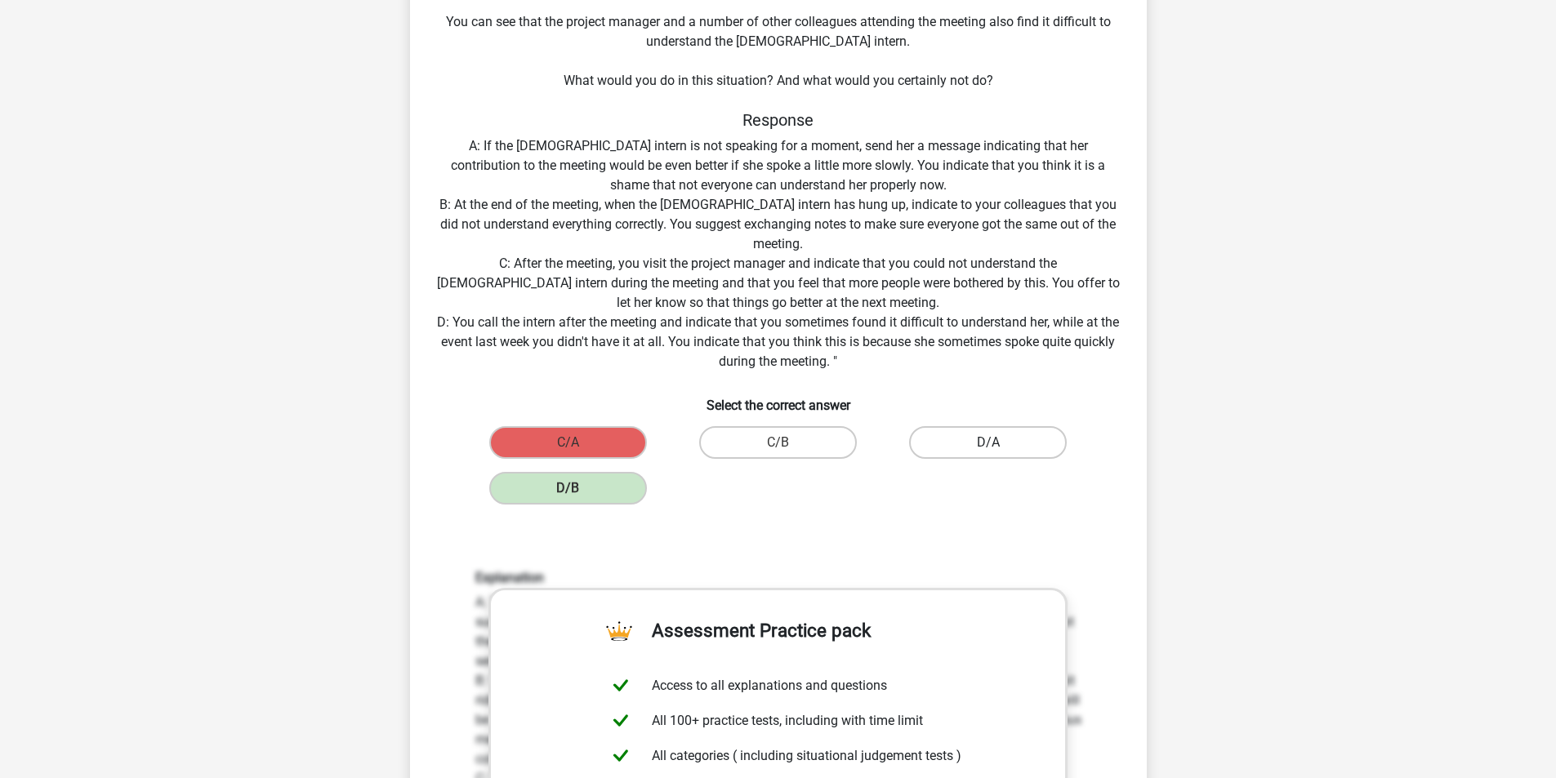
click at [989, 432] on label "D/A" at bounding box center [988, 442] width 158 height 33
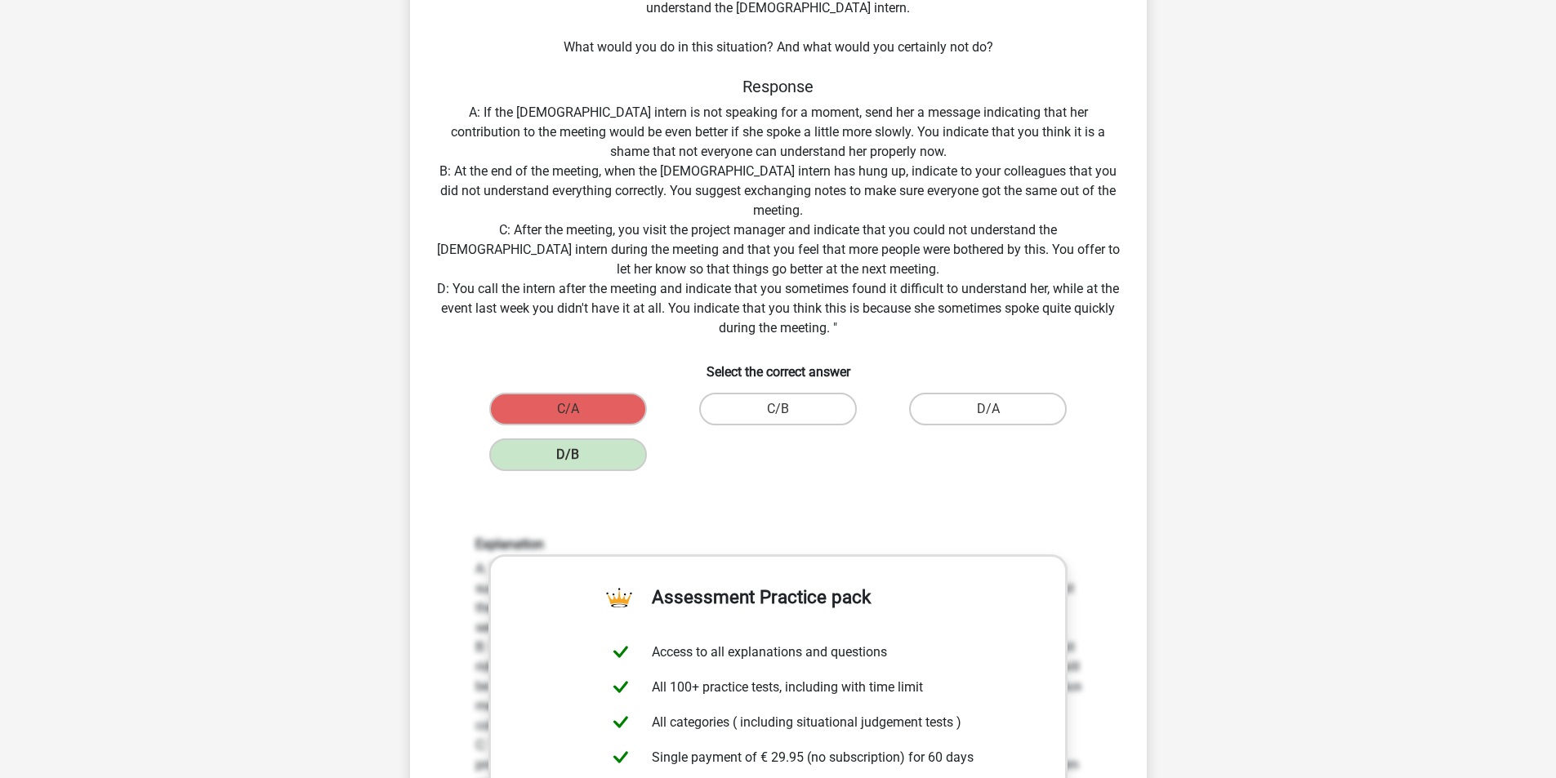
scroll to position [0, 0]
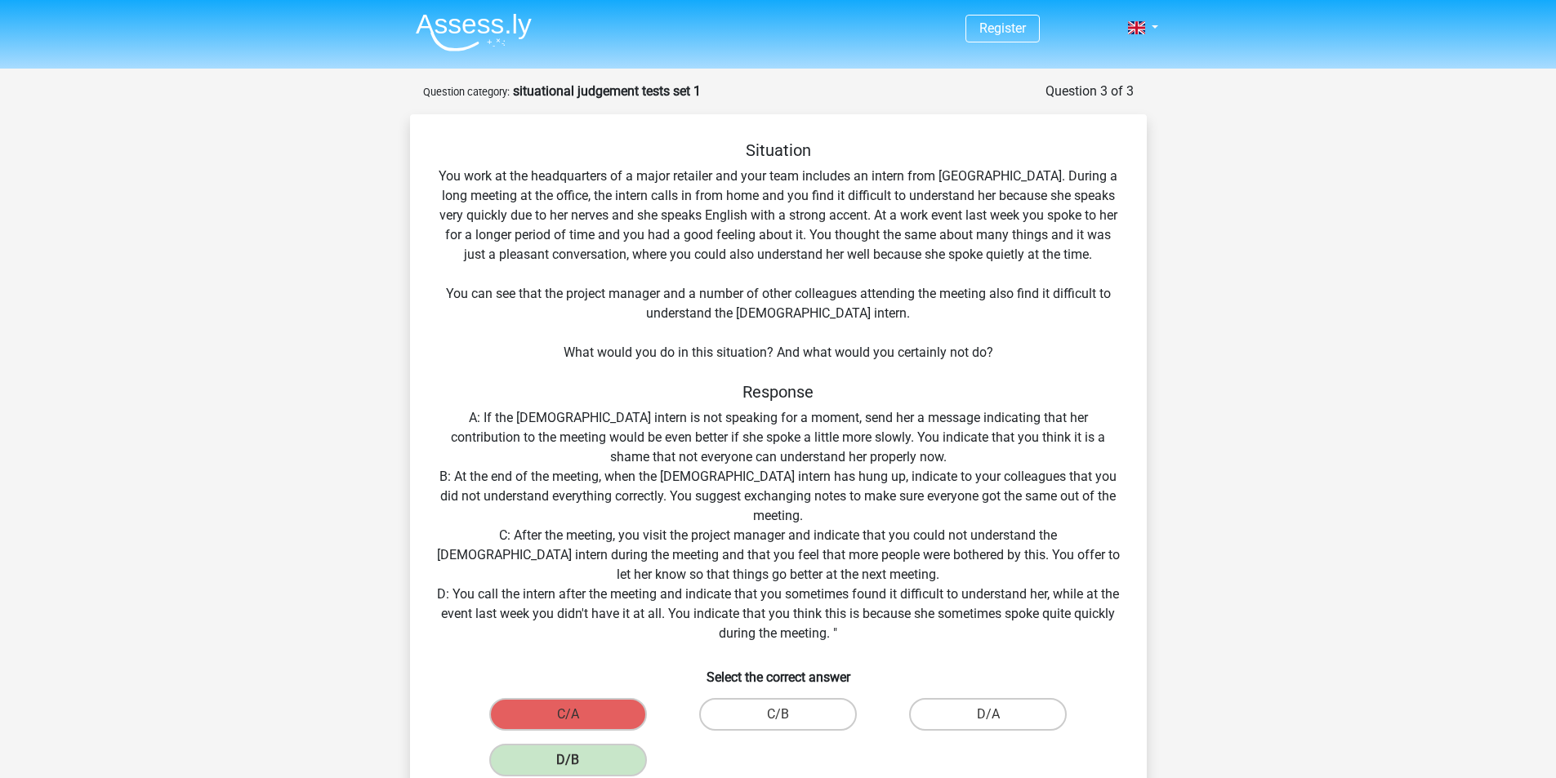
click at [503, 32] on img at bounding box center [474, 32] width 116 height 38
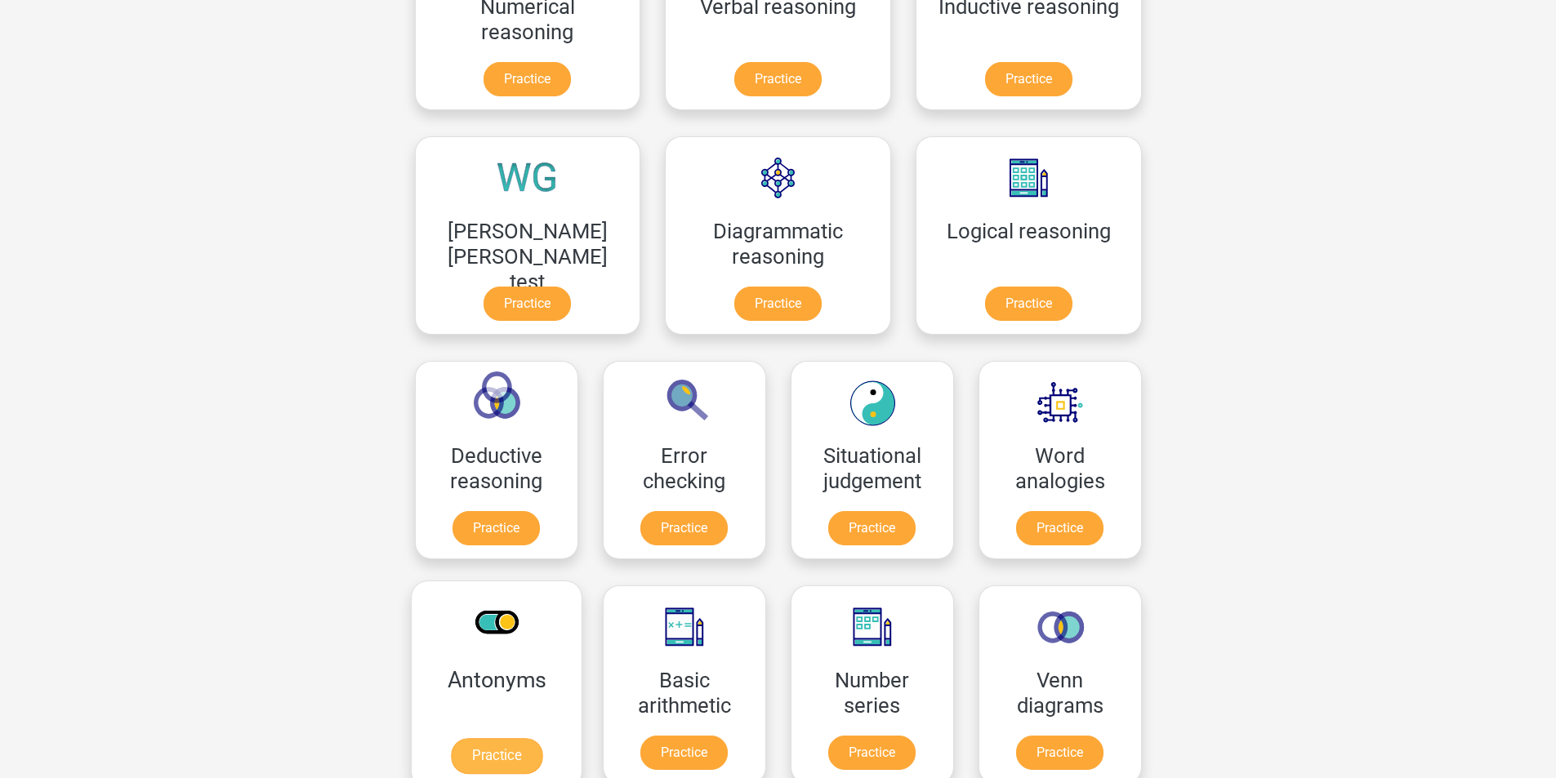
scroll to position [545, 0]
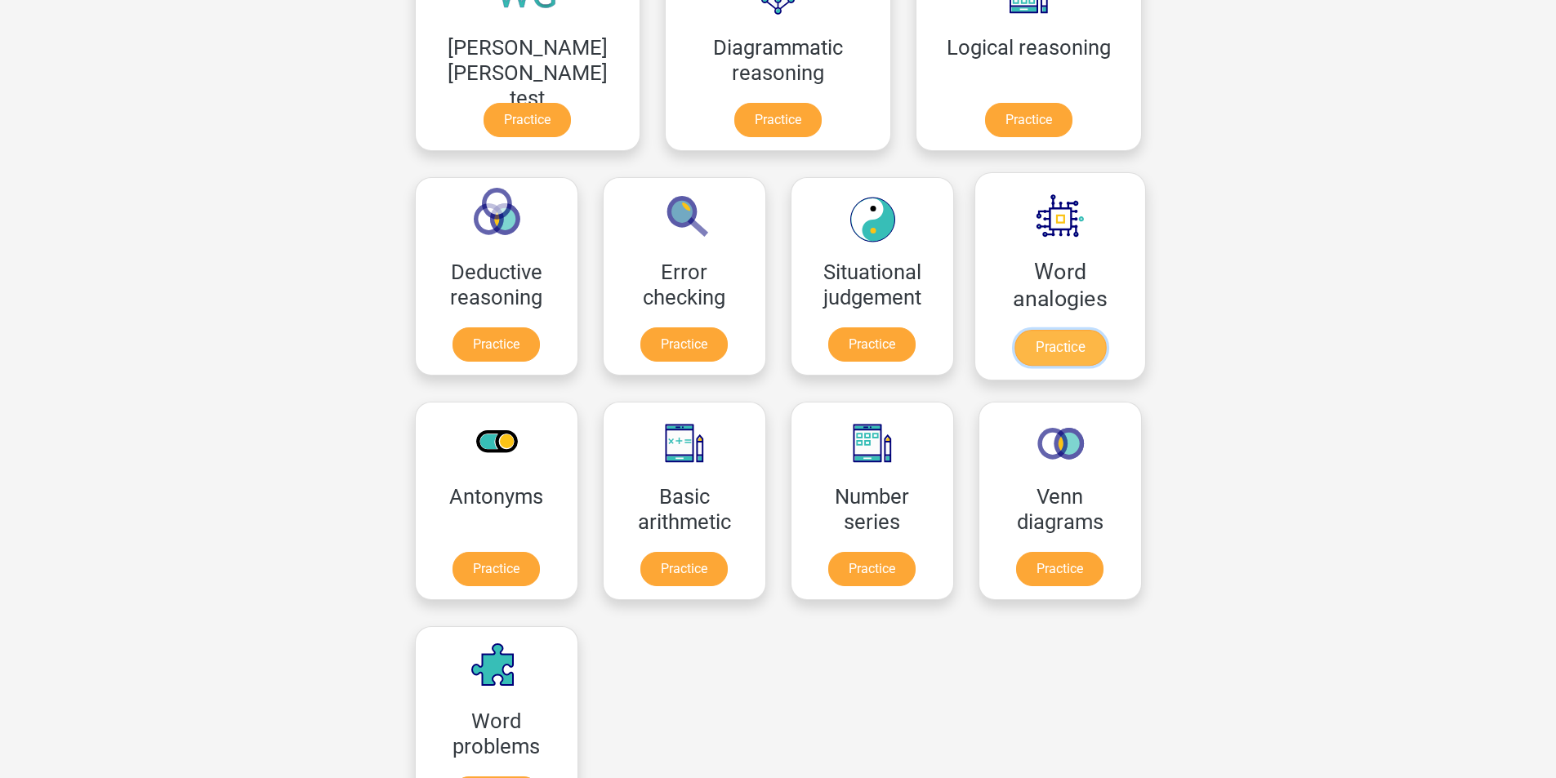
click at [1014, 353] on link "Practice" at bounding box center [1059, 348] width 91 height 36
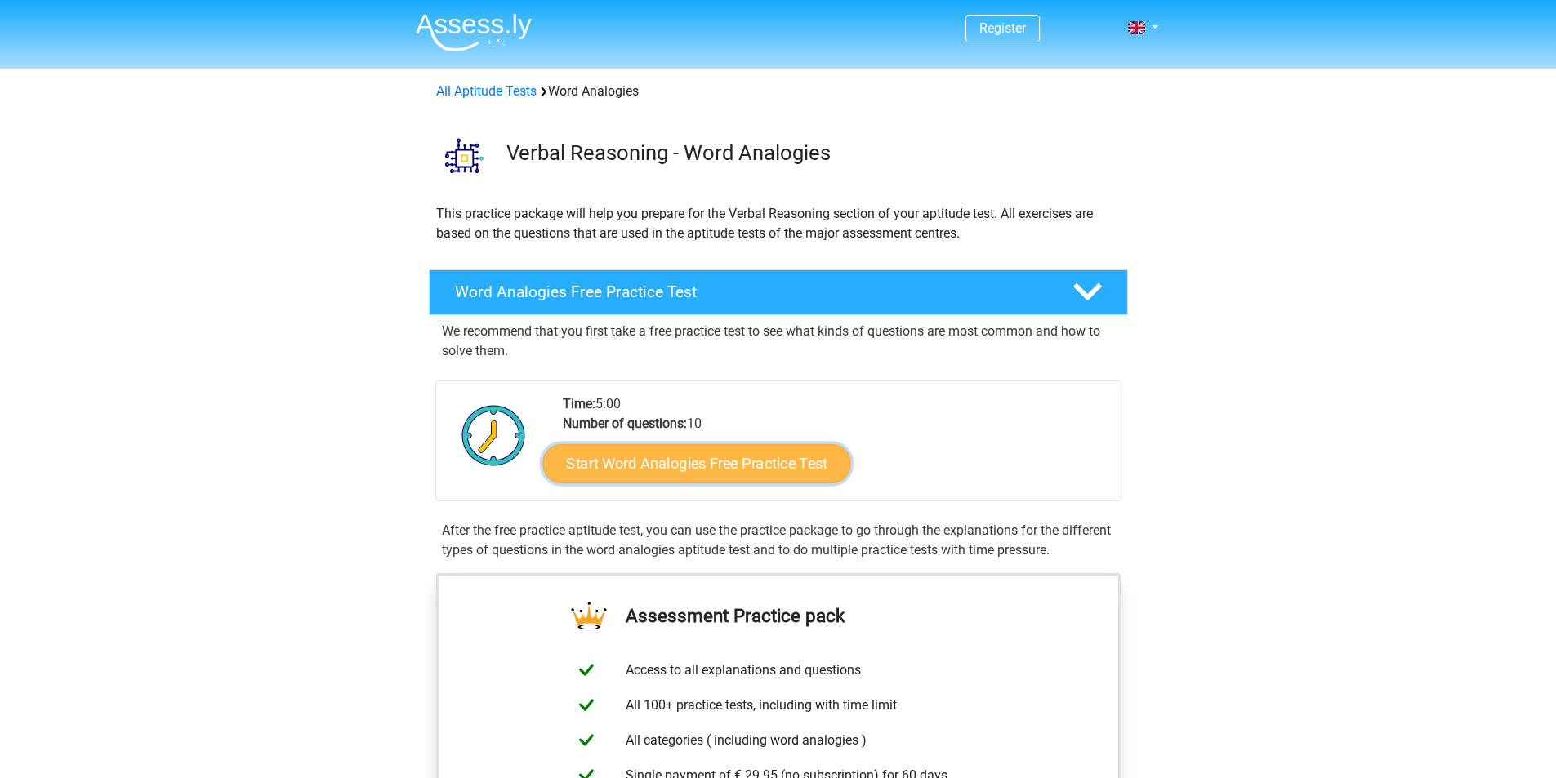
click at [785, 475] on link "Start Word Analogies Free Practice Test" at bounding box center [696, 463] width 308 height 39
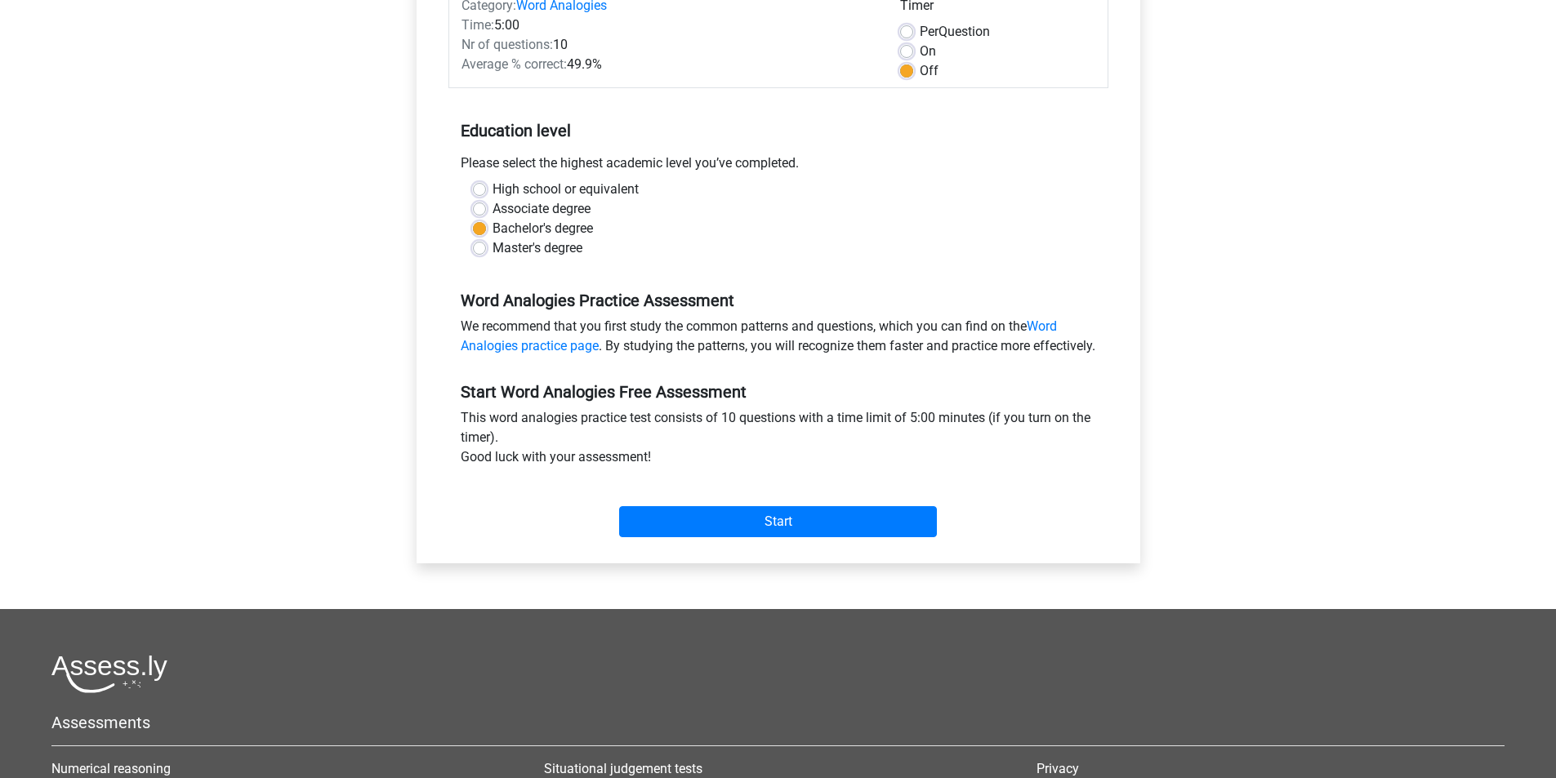
scroll to position [272, 0]
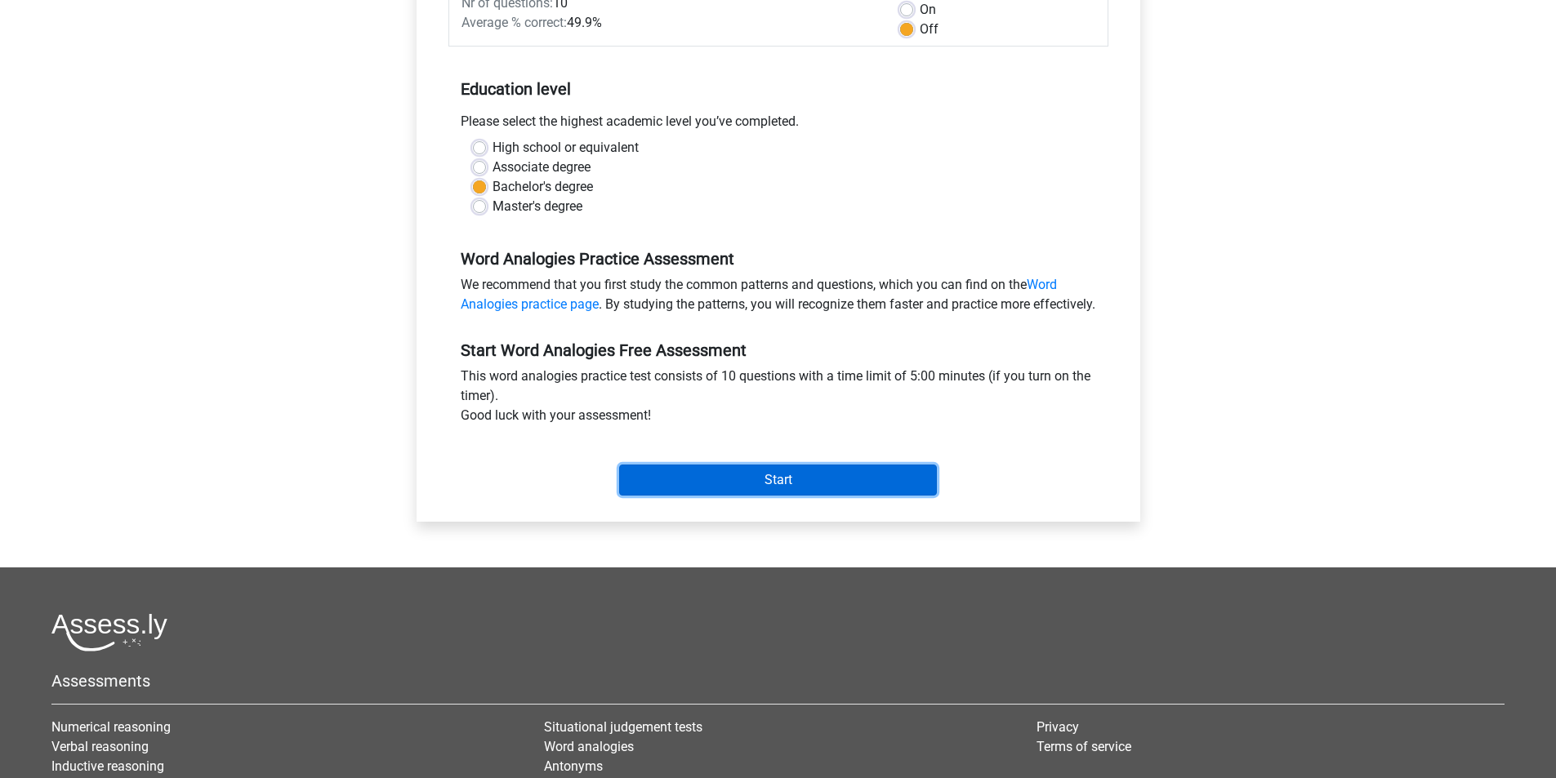
click at [837, 496] on input "Start" at bounding box center [778, 480] width 318 height 31
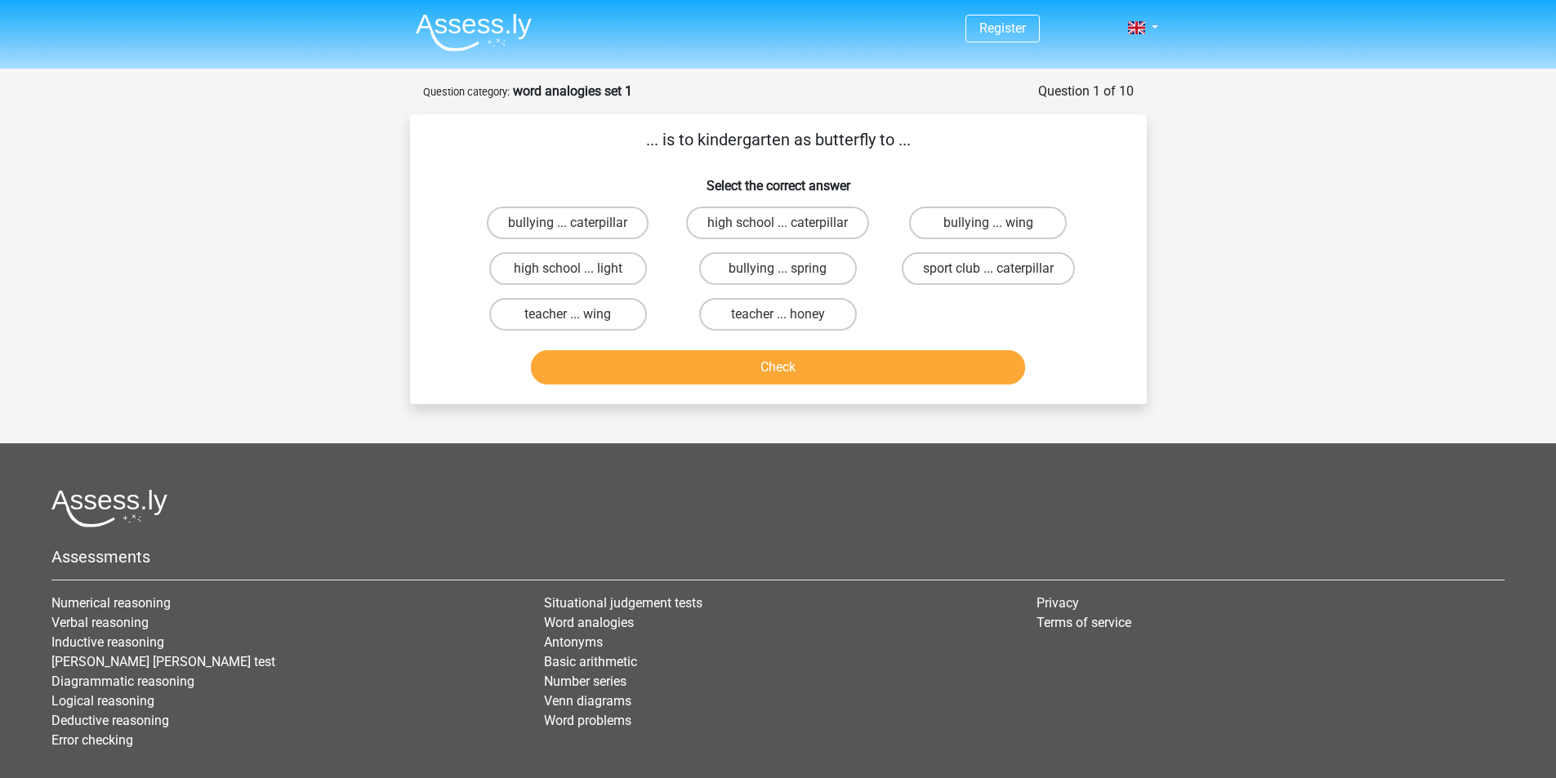
drag, startPoint x: 702, startPoint y: 145, endPoint x: 811, endPoint y: 123, distance: 110.7
click at [811, 123] on div "... is to kindergarten as butterfly to ... Select the correct answer bullying .…" at bounding box center [778, 259] width 737 height 290
click at [832, 140] on p "... is to kindergarten as butterfly to ..." at bounding box center [778, 139] width 685 height 25
click at [789, 137] on p "... is to kindergarten as butterfly to ..." at bounding box center [778, 139] width 685 height 25
click at [805, 139] on p "... is to kindergarten as butterfly to ..." at bounding box center [778, 139] width 685 height 25
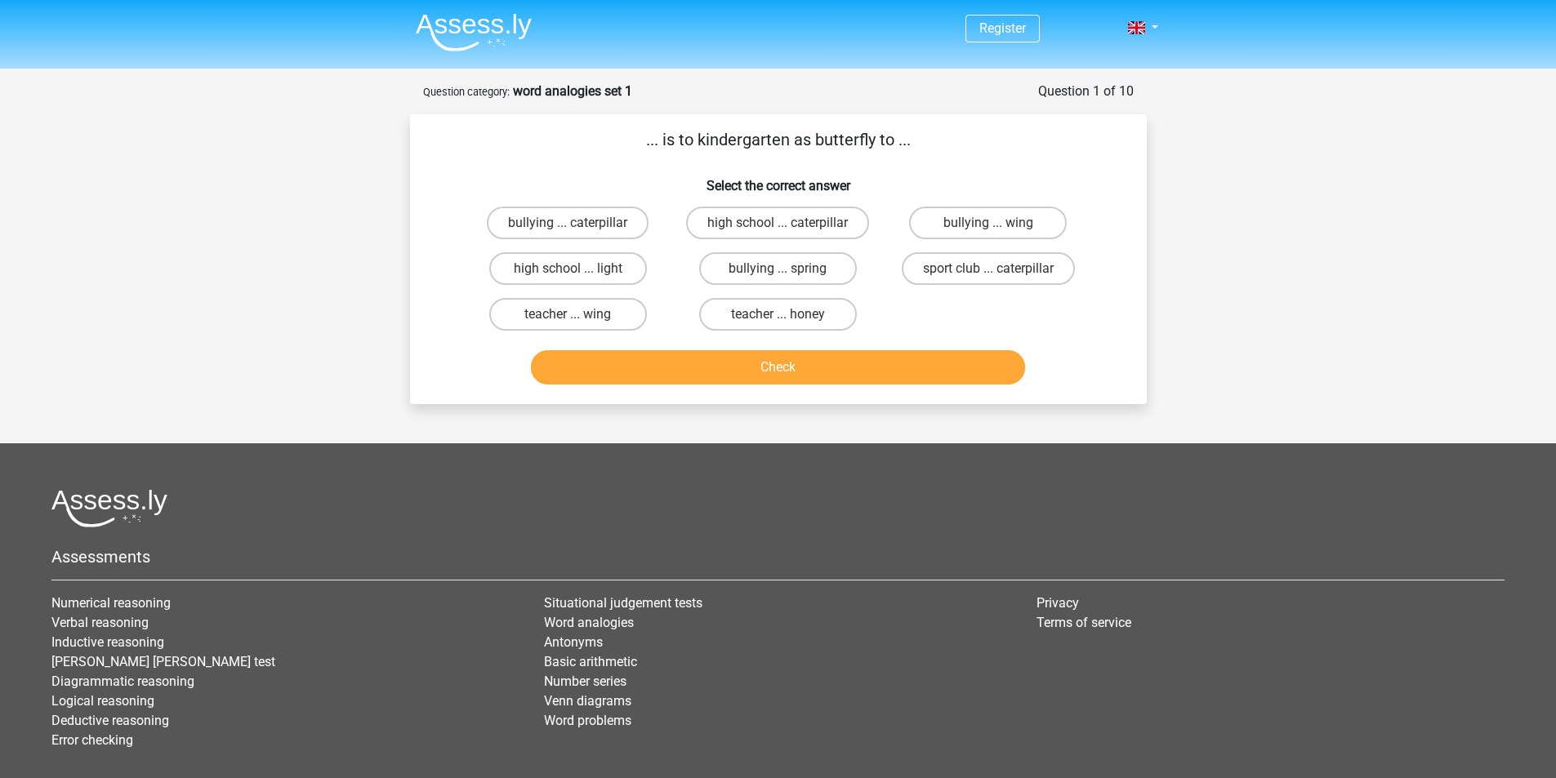
drag, startPoint x: 890, startPoint y: 140, endPoint x: 664, endPoint y: 145, distance: 225.5
click at [664, 145] on p "... is to kindergarten as butterfly to ..." at bounding box center [778, 139] width 685 height 25
click at [765, 145] on p "... is to kindergarten as butterfly to ..." at bounding box center [778, 139] width 685 height 25
click at [646, 314] on label "teacher ... wing" at bounding box center [568, 314] width 158 height 33
click at [578, 314] on input "teacher ... wing" at bounding box center [573, 319] width 11 height 11
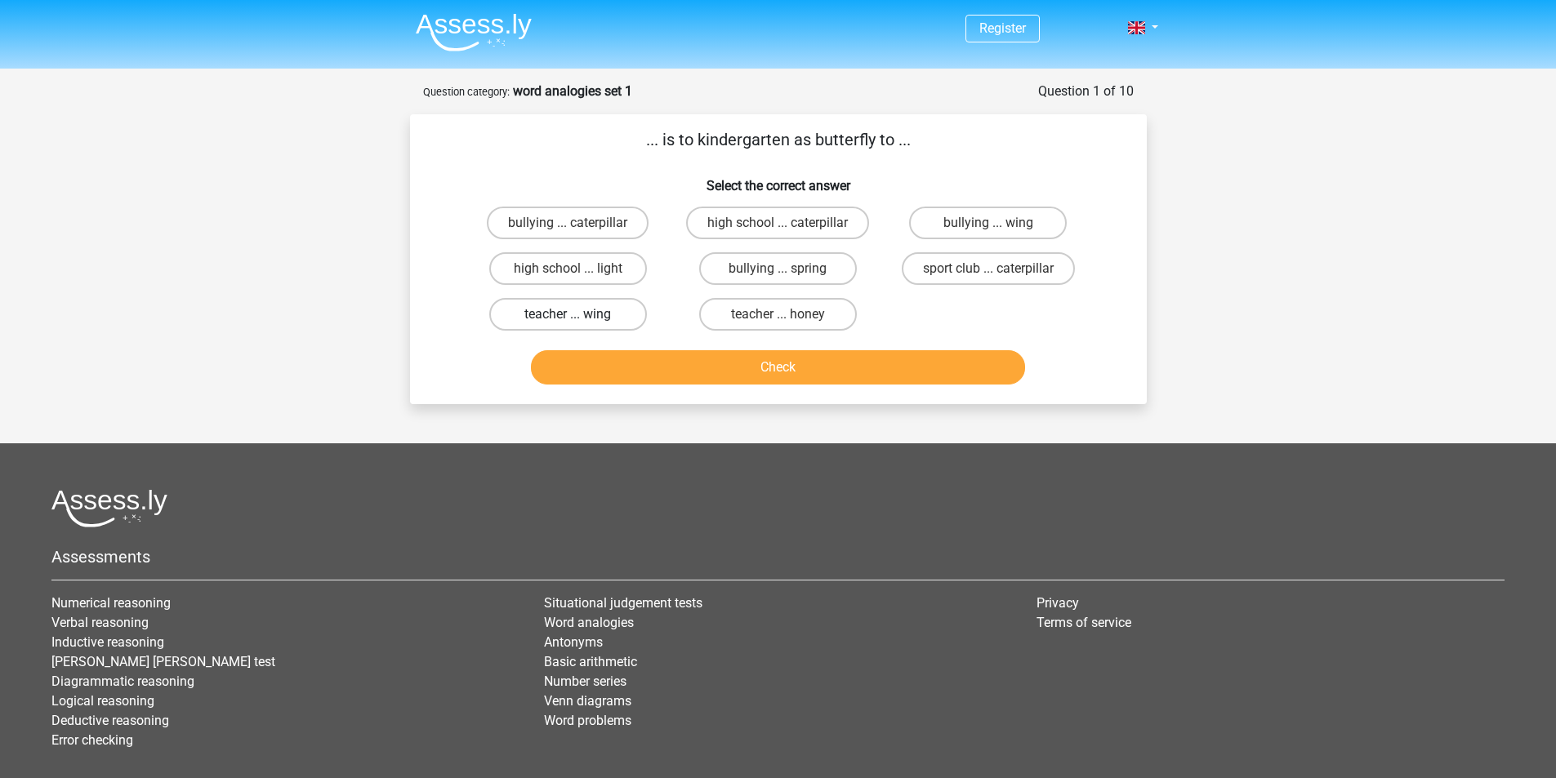
radio input "true"
click at [710, 351] on button "Check" at bounding box center [778, 367] width 494 height 34
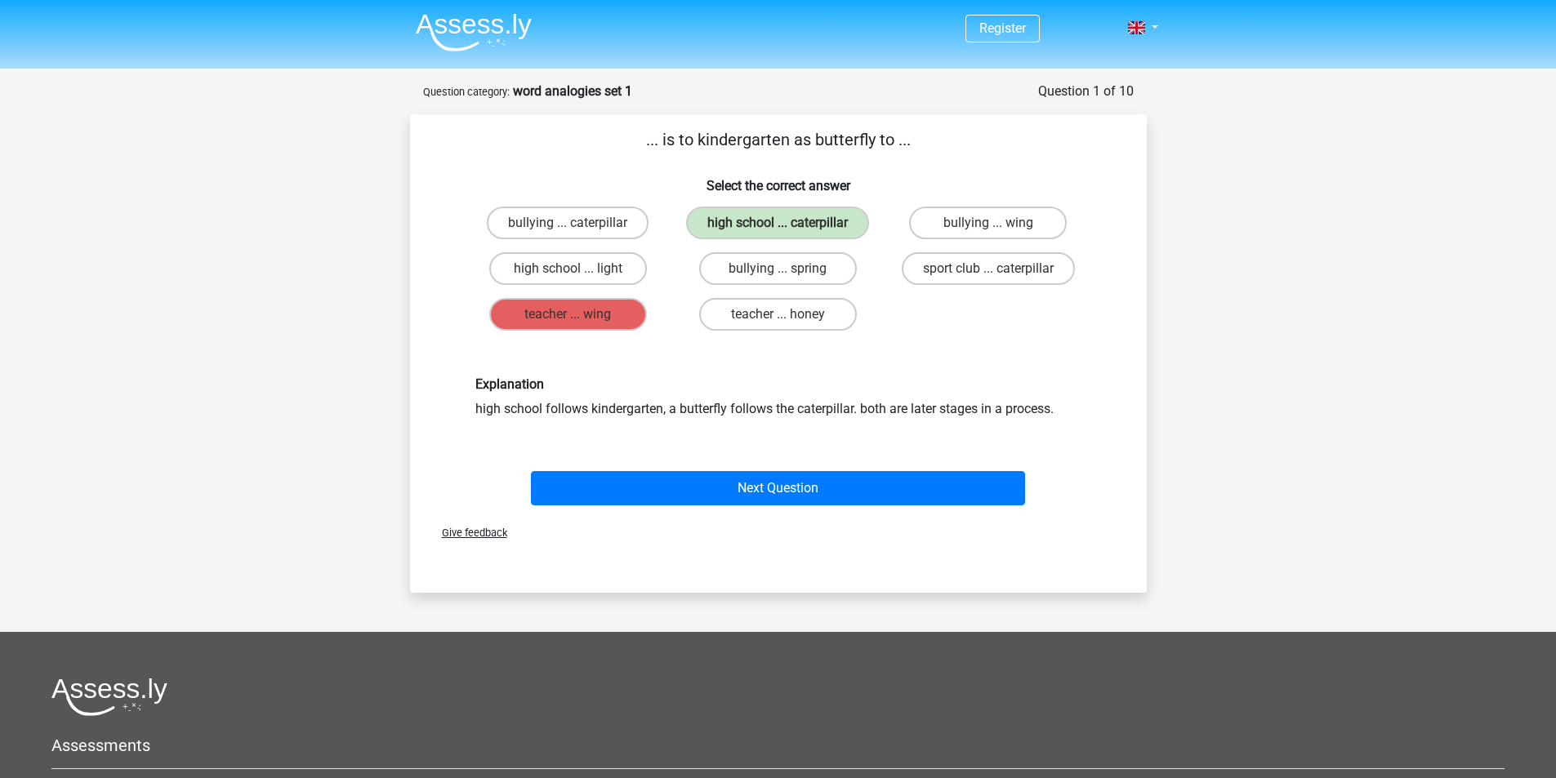
click at [825, 406] on div "Explanation high school follows kindergarten, a butterfly follows the caterpill…" at bounding box center [778, 398] width 631 height 42
click at [948, 367] on div "Explanation high school follows kindergarten, a butterfly follows the caterpill…" at bounding box center [778, 397] width 685 height 120
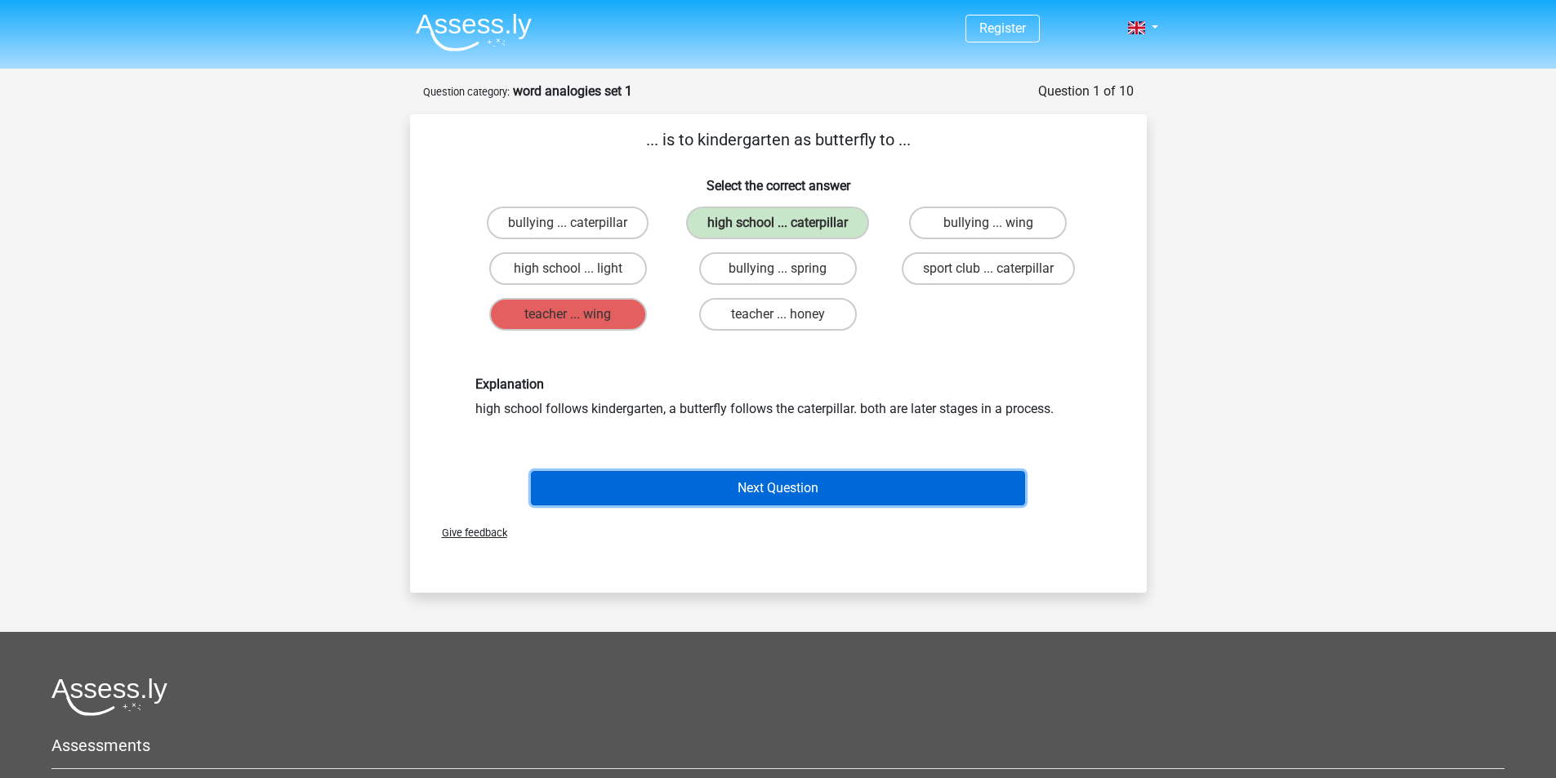
click at [870, 478] on button "Next Question" at bounding box center [778, 488] width 494 height 34
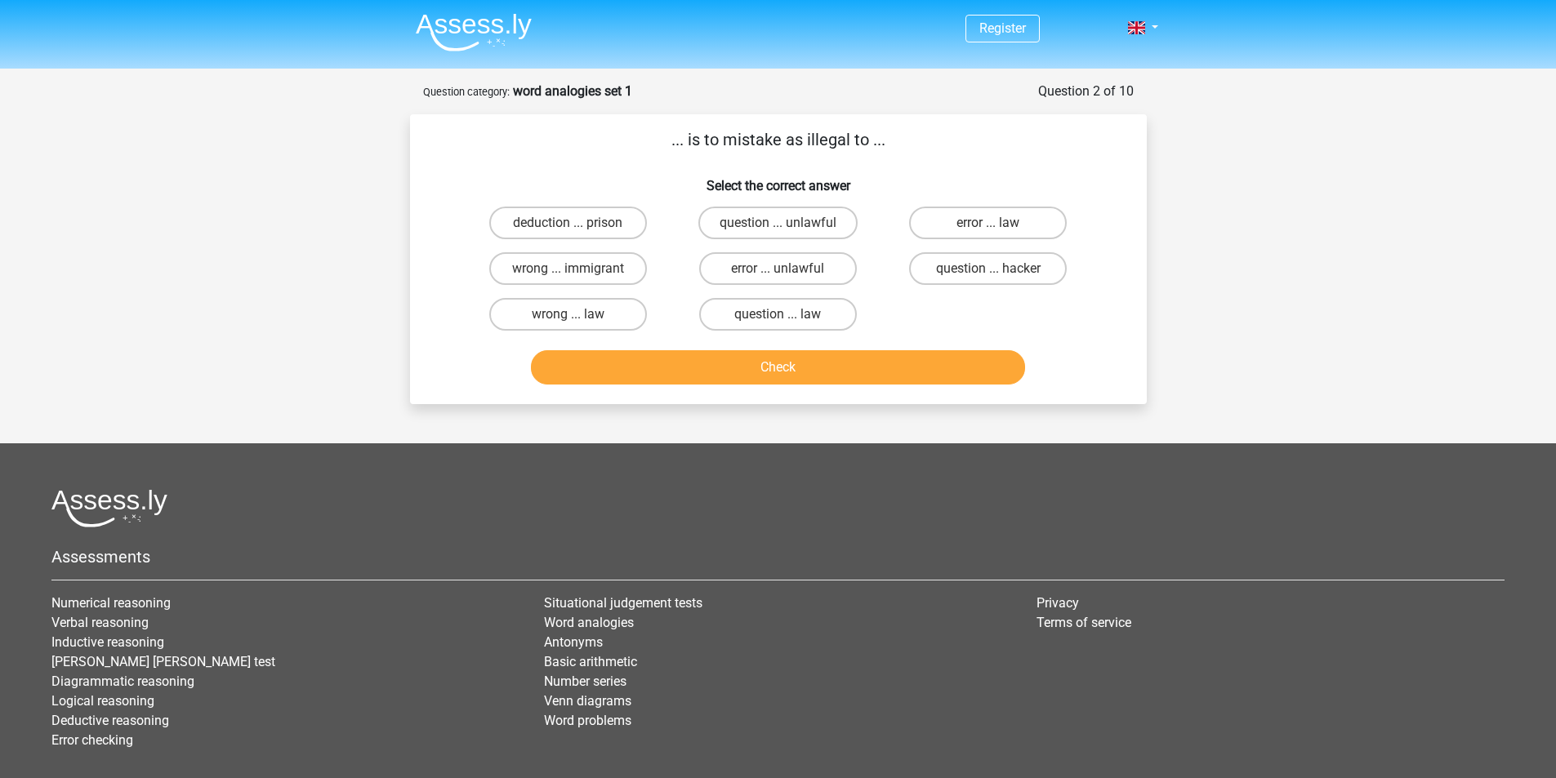
scroll to position [82, 0]
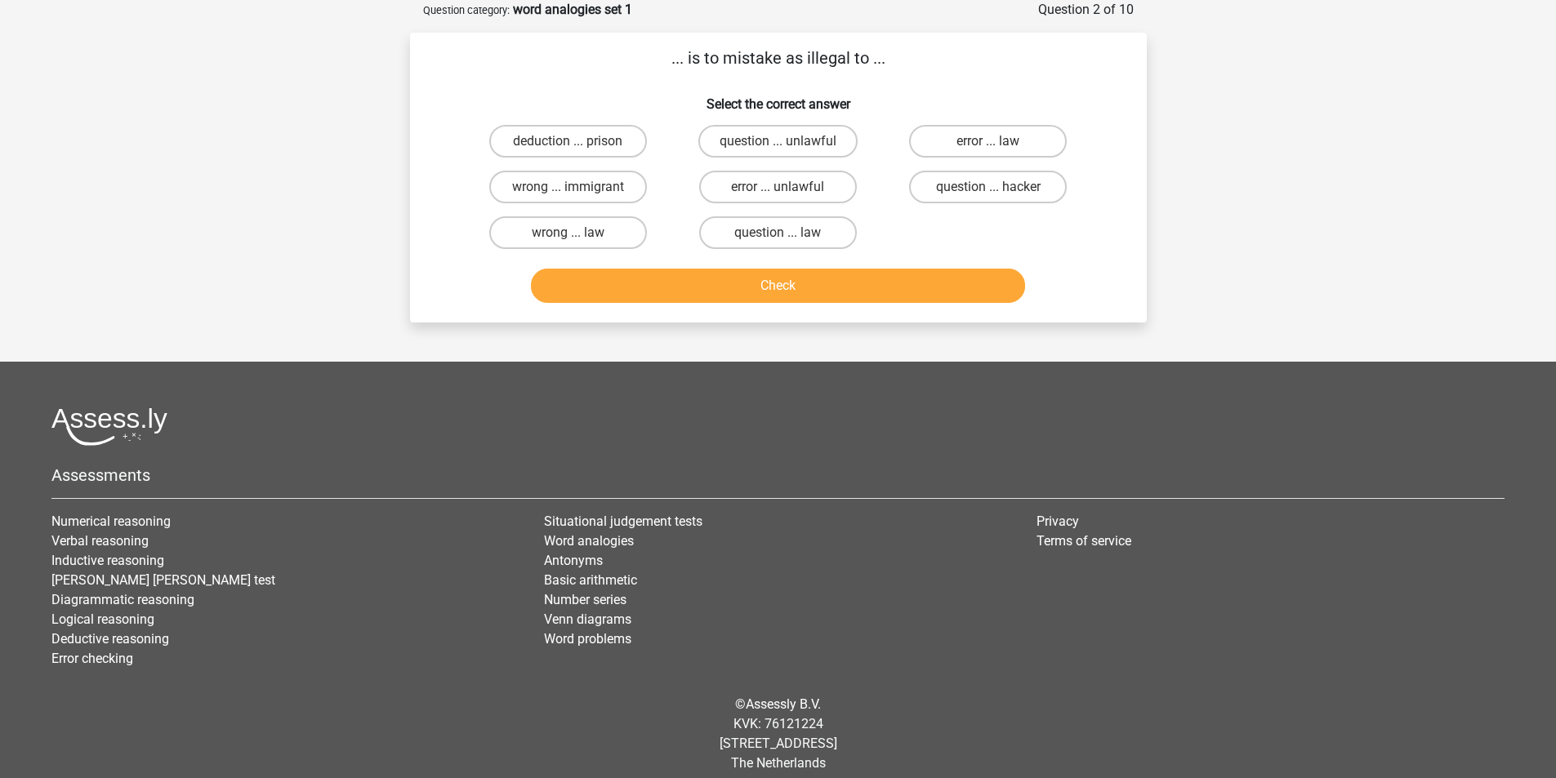
drag, startPoint x: 688, startPoint y: 53, endPoint x: 867, endPoint y: 60, distance: 179.0
click at [867, 60] on p "... is to mistake as illegal to ..." at bounding box center [778, 58] width 685 height 25
click at [930, 58] on p "... is to mistake as illegal to ..." at bounding box center [778, 58] width 685 height 25
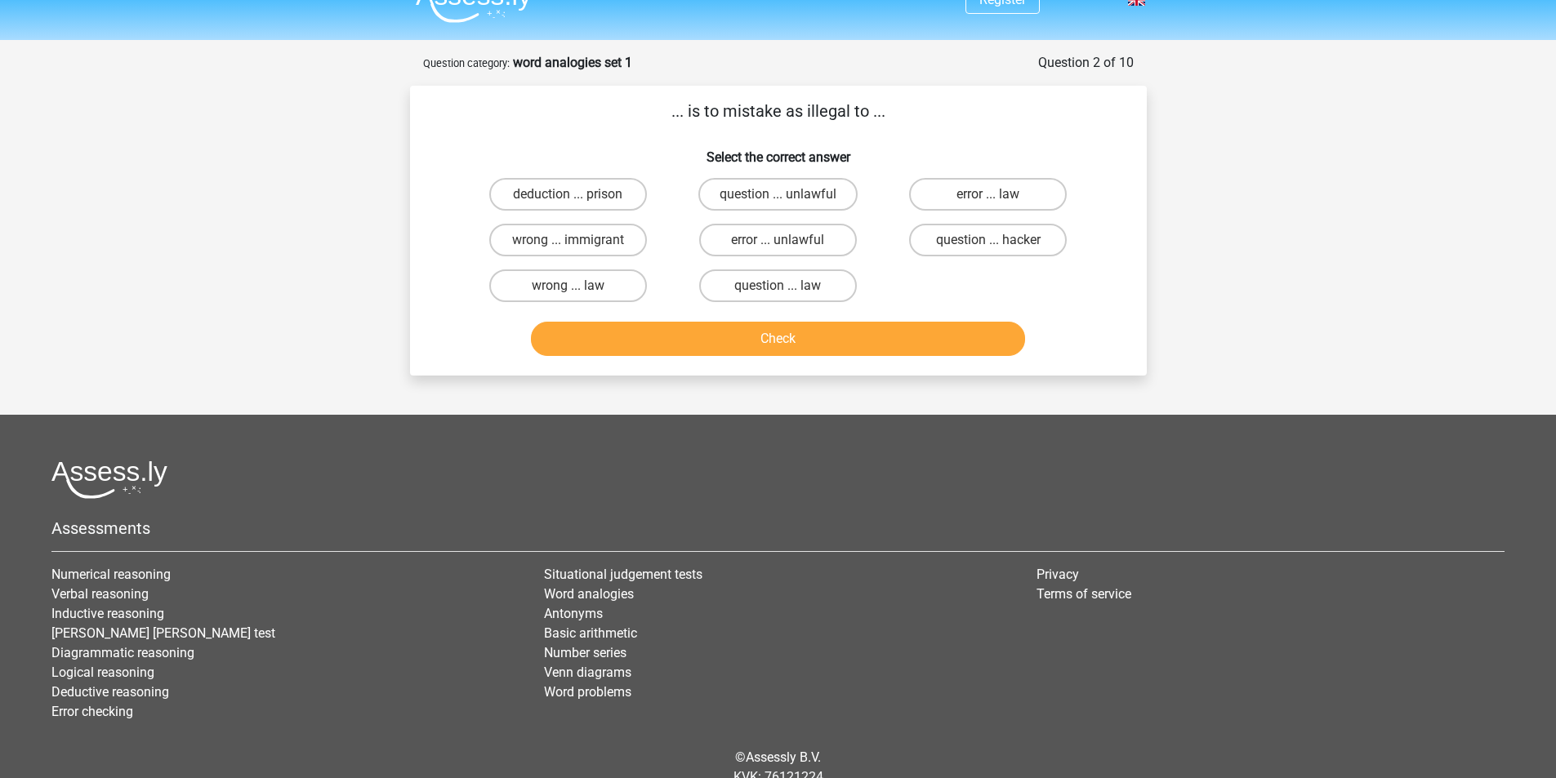
scroll to position [0, 0]
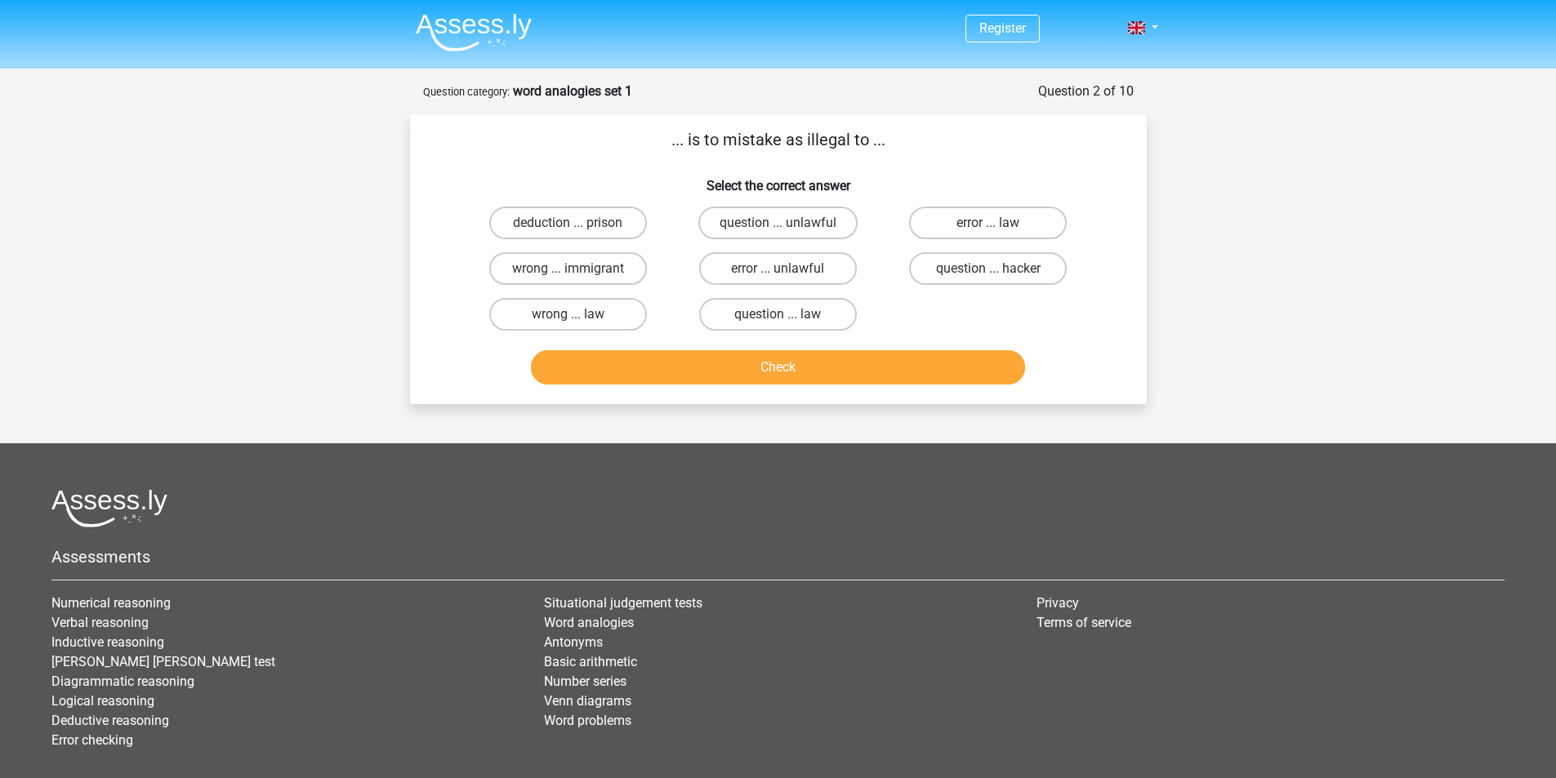
click at [508, 23] on img at bounding box center [474, 32] width 116 height 38
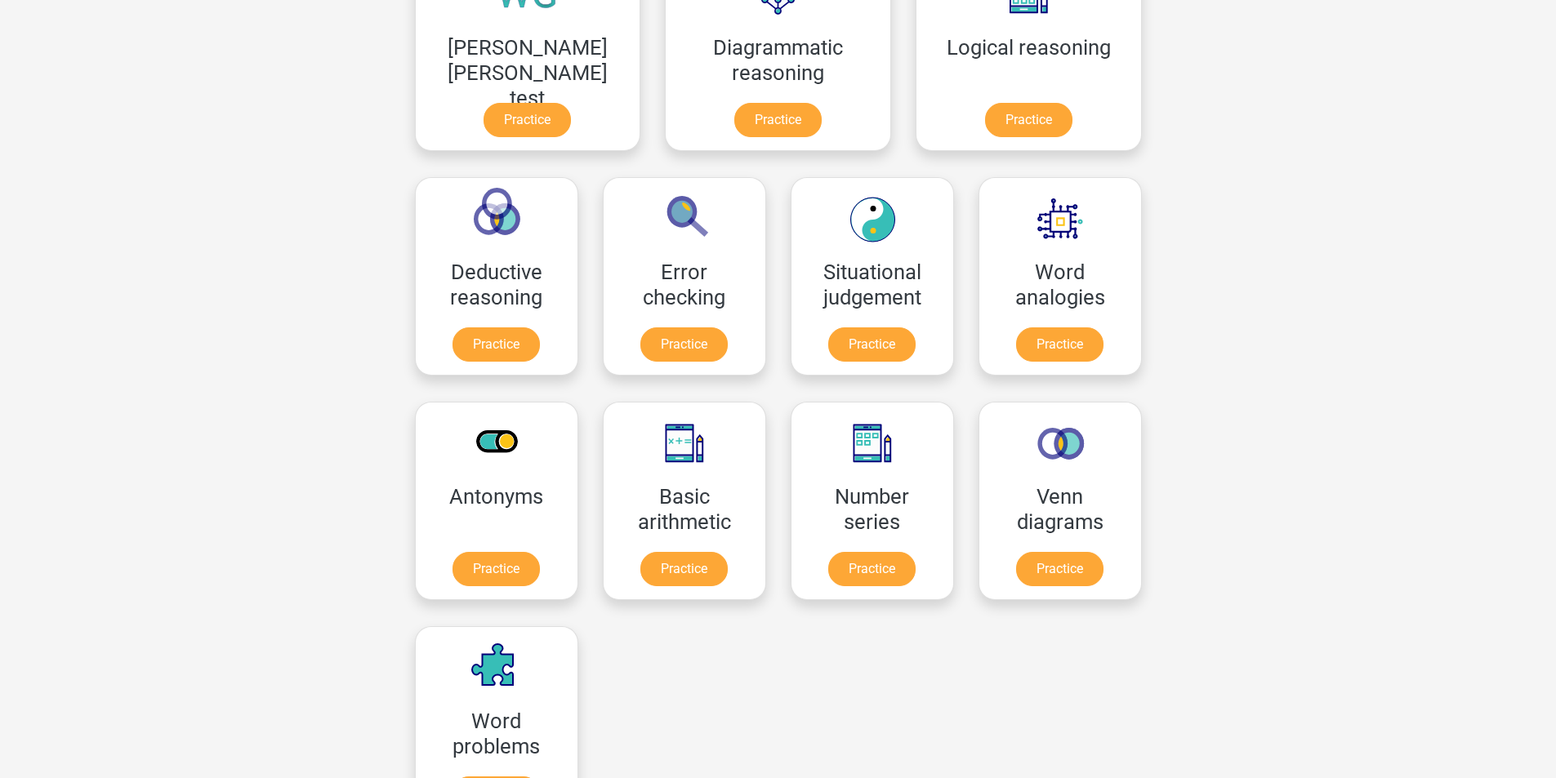
scroll to position [272, 0]
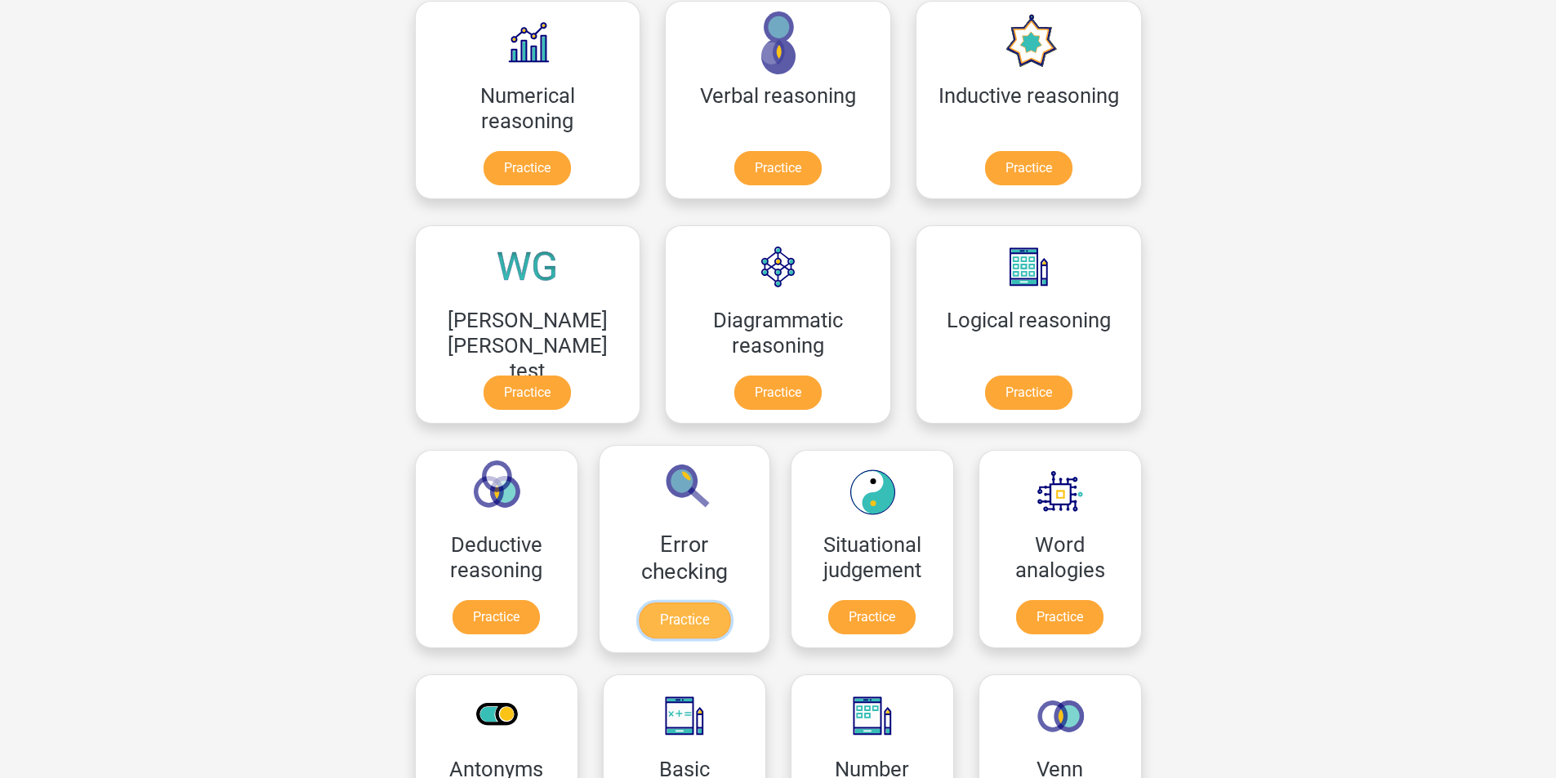
click at [729, 603] on link "Practice" at bounding box center [683, 621] width 91 height 36
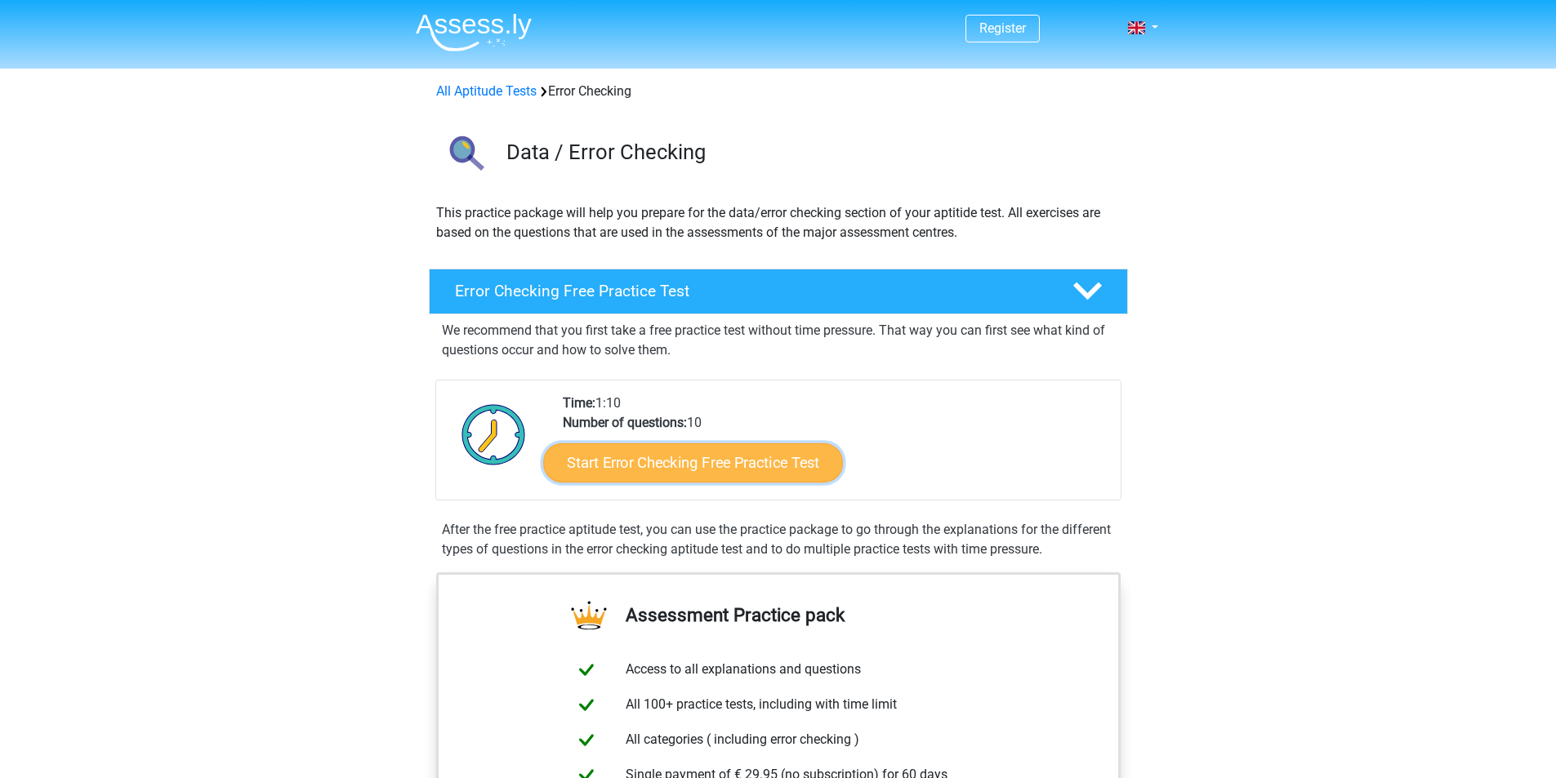
click at [694, 453] on link "Start Error Checking Free Practice Test" at bounding box center [693, 463] width 300 height 39
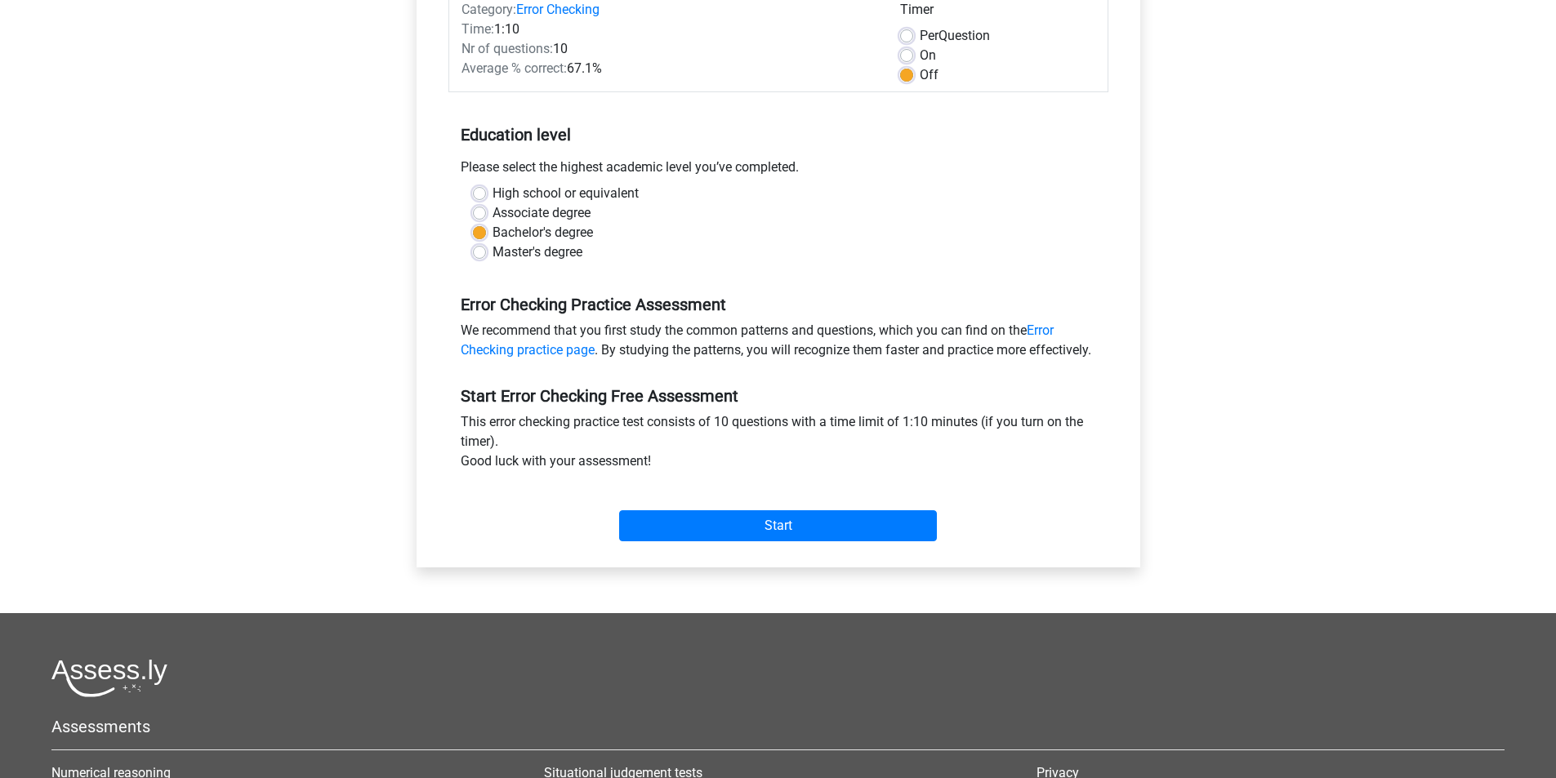
scroll to position [272, 0]
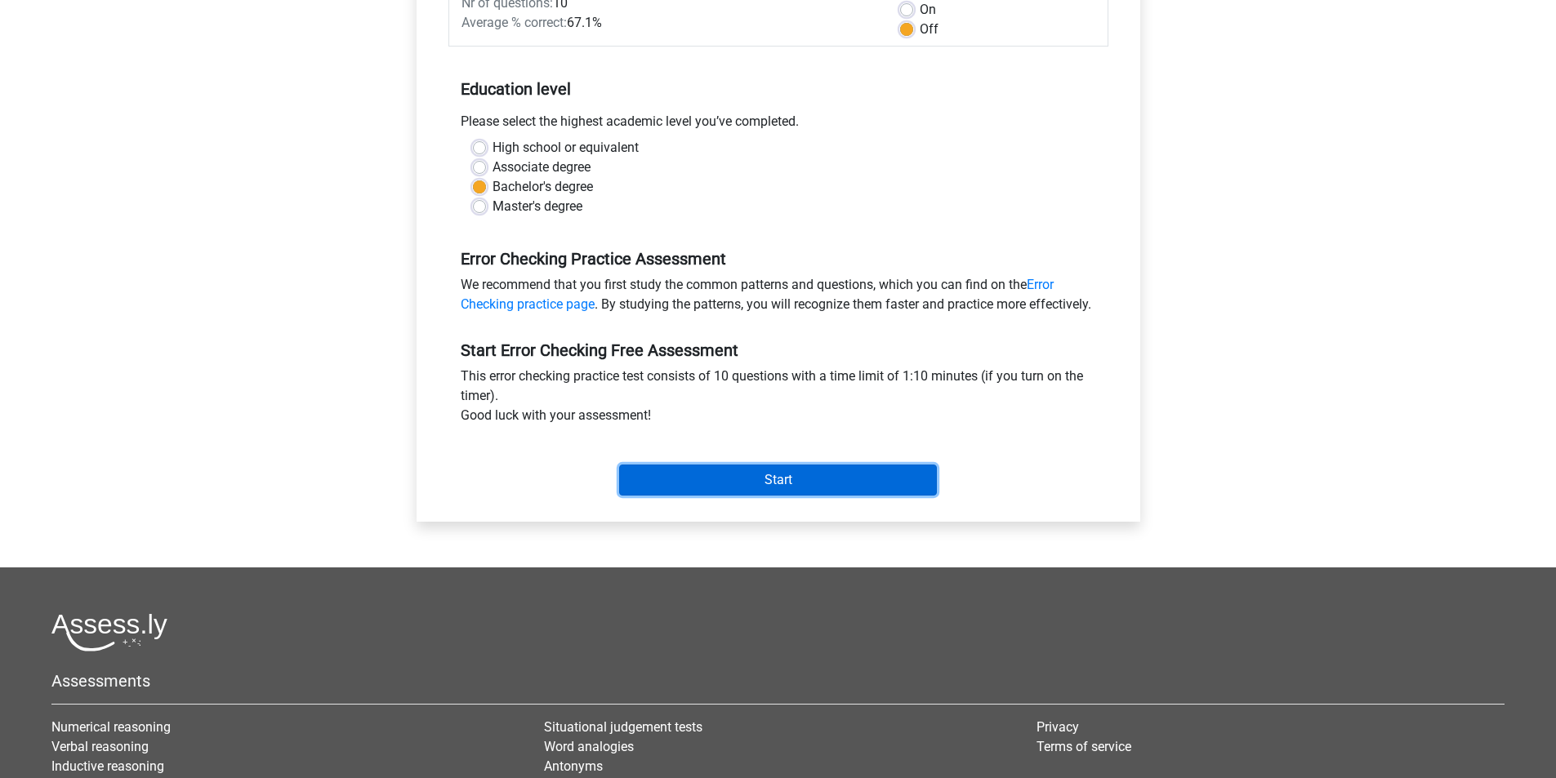
click at [889, 491] on input "Start" at bounding box center [778, 480] width 318 height 31
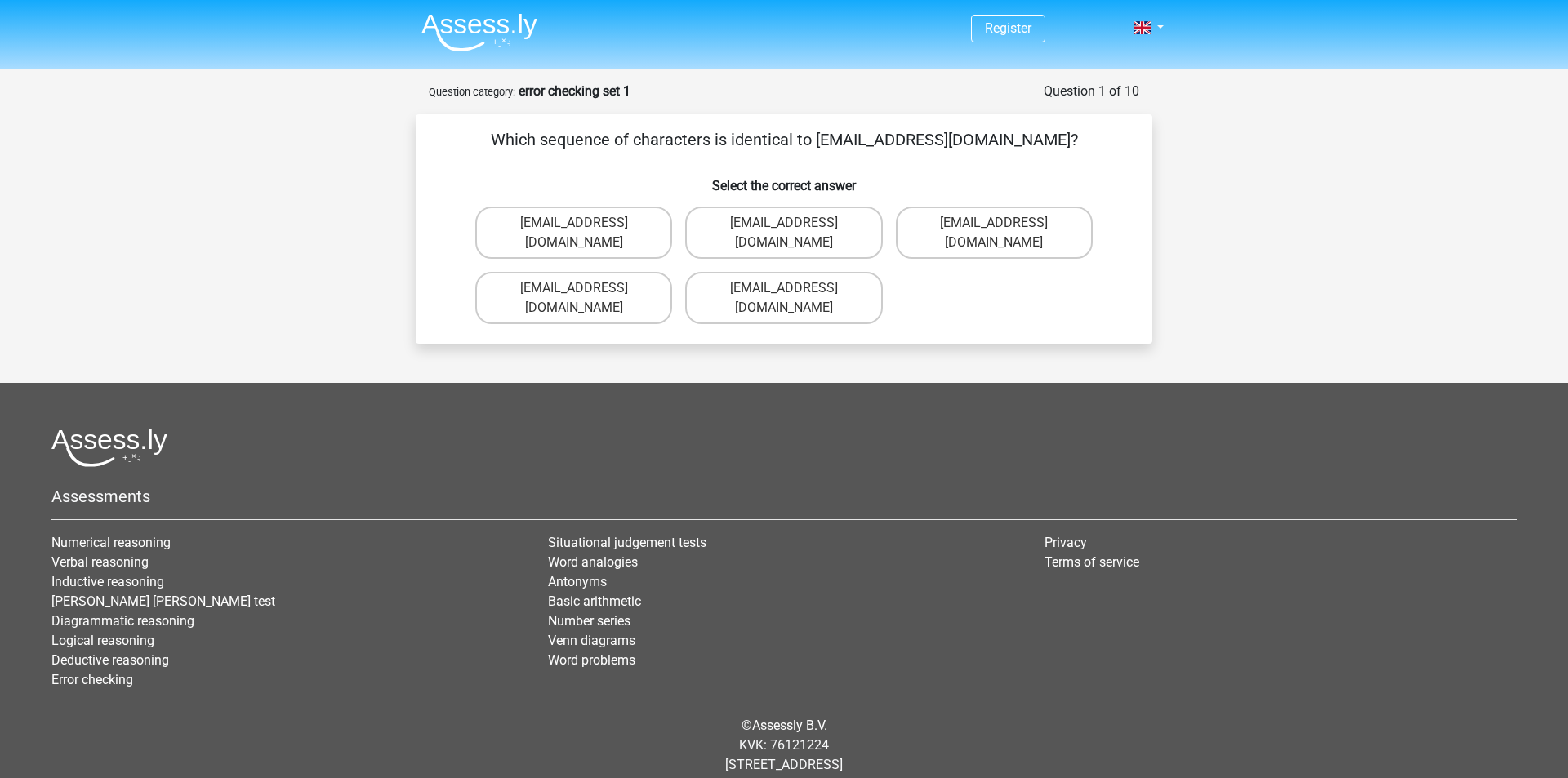
click at [748, 146] on p "Which sequence of characters is identical to [EMAIL_ADDRESS][DOMAIN_NAME]?" at bounding box center [784, 139] width 685 height 25
click at [769, 145] on p "Which sequence of characters is identical to Evie_Meade@jointmail.com.uk?" at bounding box center [784, 139] width 685 height 25
click at [798, 145] on p "Which sequence of characters is identical to Evie_Meade@jointmail.com.uk?" at bounding box center [784, 139] width 685 height 25
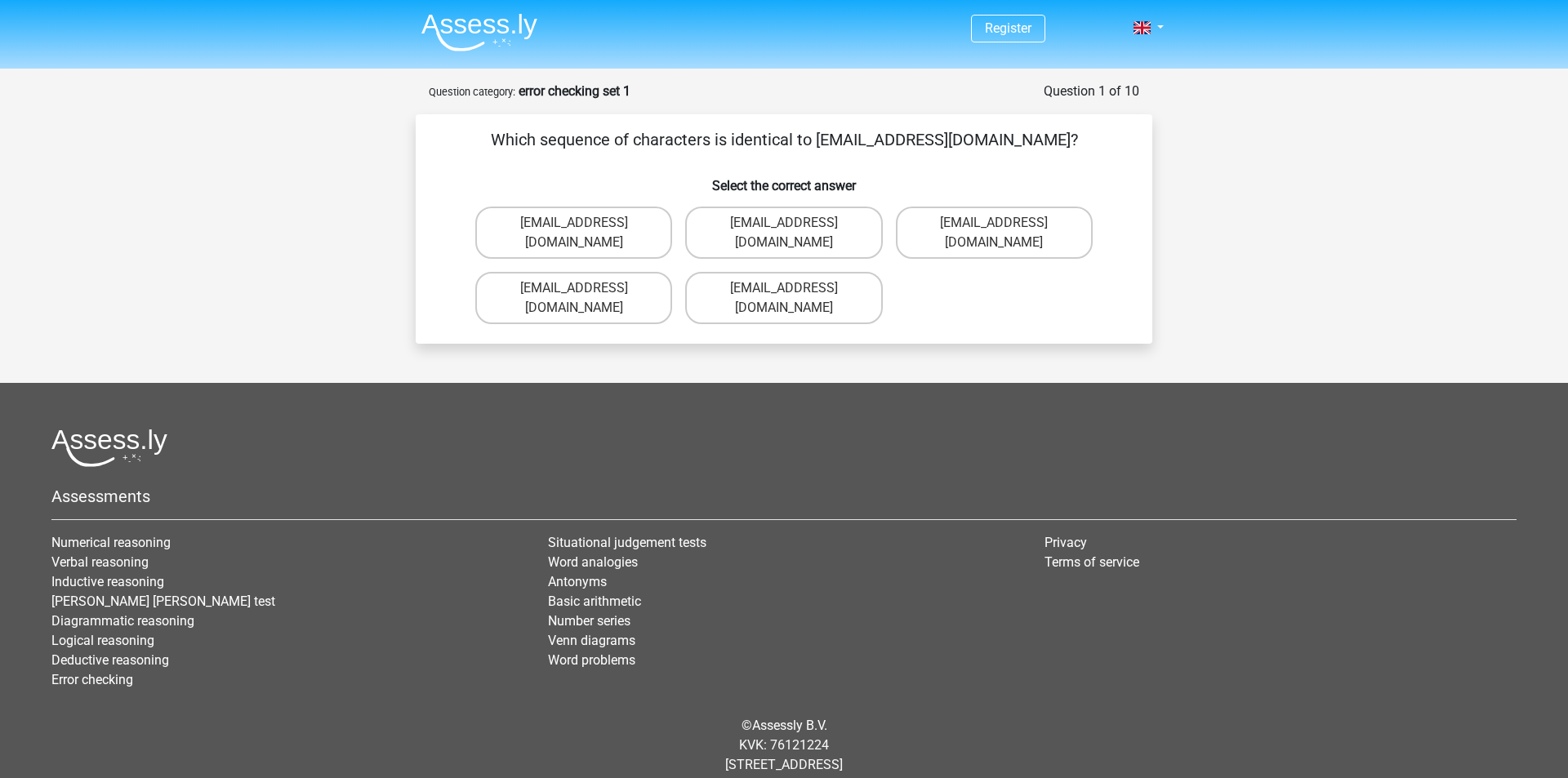
drag, startPoint x: 1007, startPoint y: 133, endPoint x: 1111, endPoint y: 127, distance: 103.9
click at [1111, 127] on div "Which sequence of characters is identical to Evie_Meade@jointmail.com.uk? Selec…" at bounding box center [784, 229] width 737 height 230
click at [632, 272] on label "Evie_Meade@jointmail.com.uk" at bounding box center [573, 298] width 197 height 52
click at [585, 288] on input "Evie_Meade@jointmail.com.uk" at bounding box center [579, 293] width 11 height 11
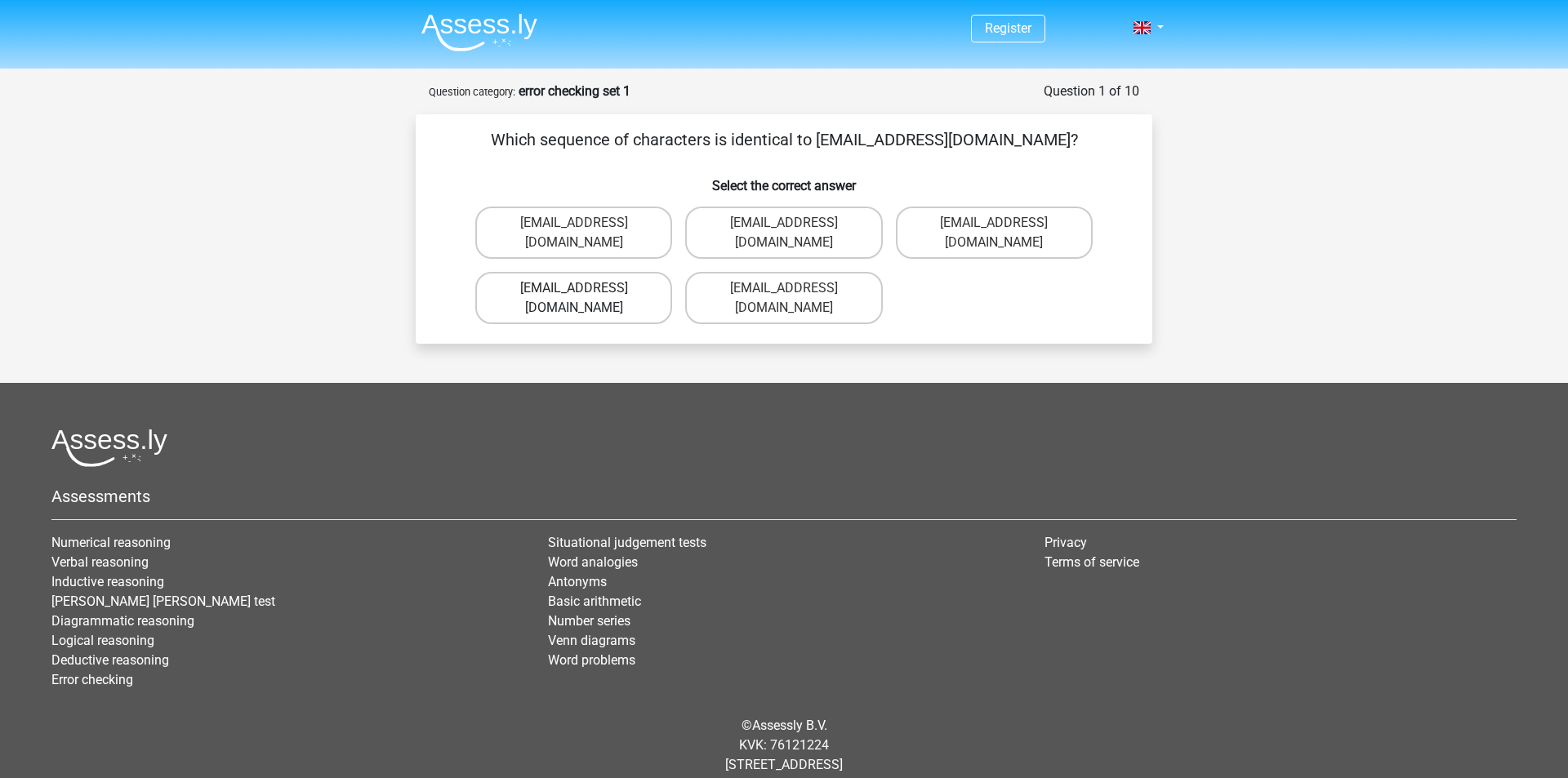
radio input "true"
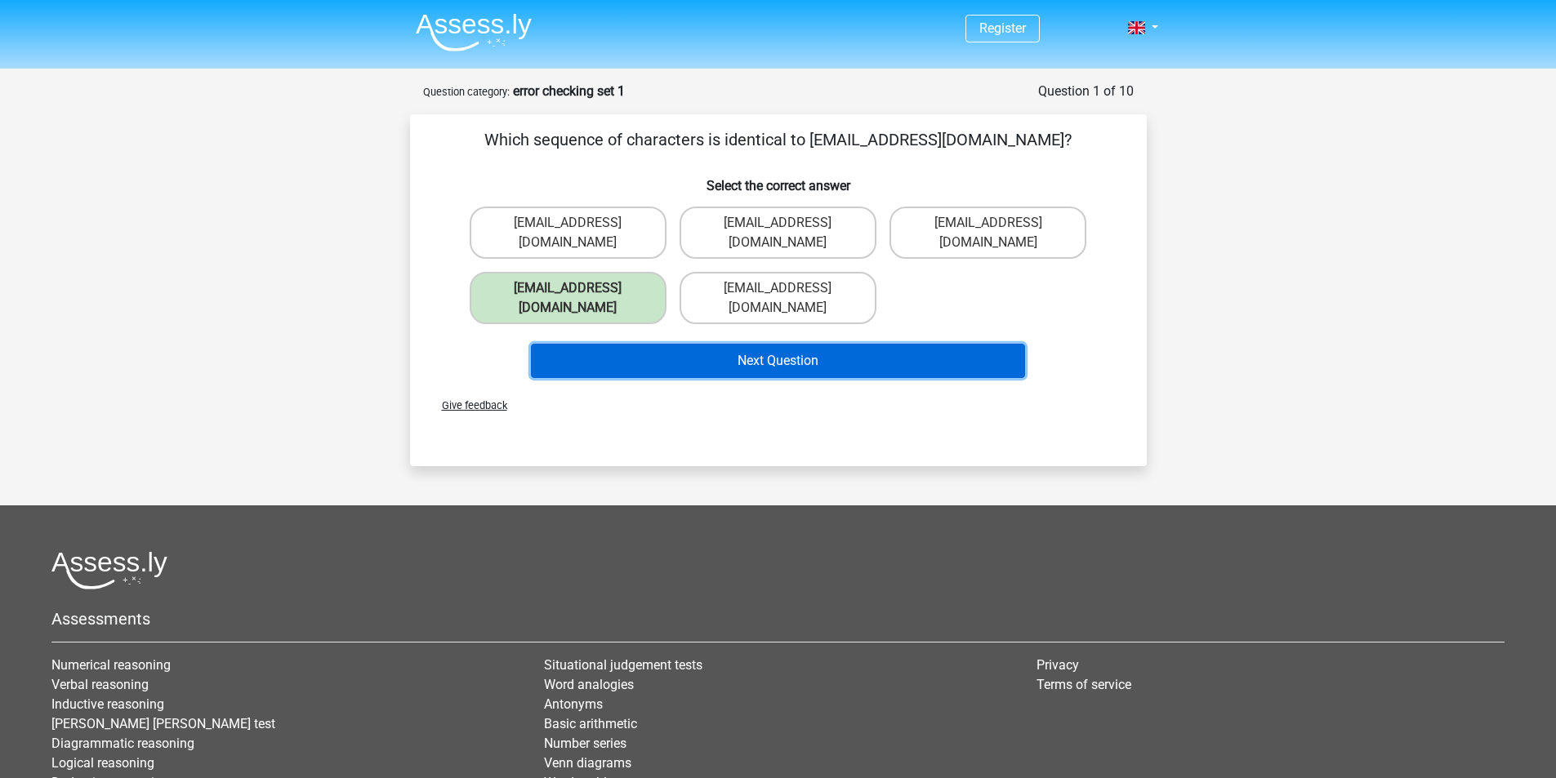
click at [916, 344] on button "Next Question" at bounding box center [778, 361] width 494 height 34
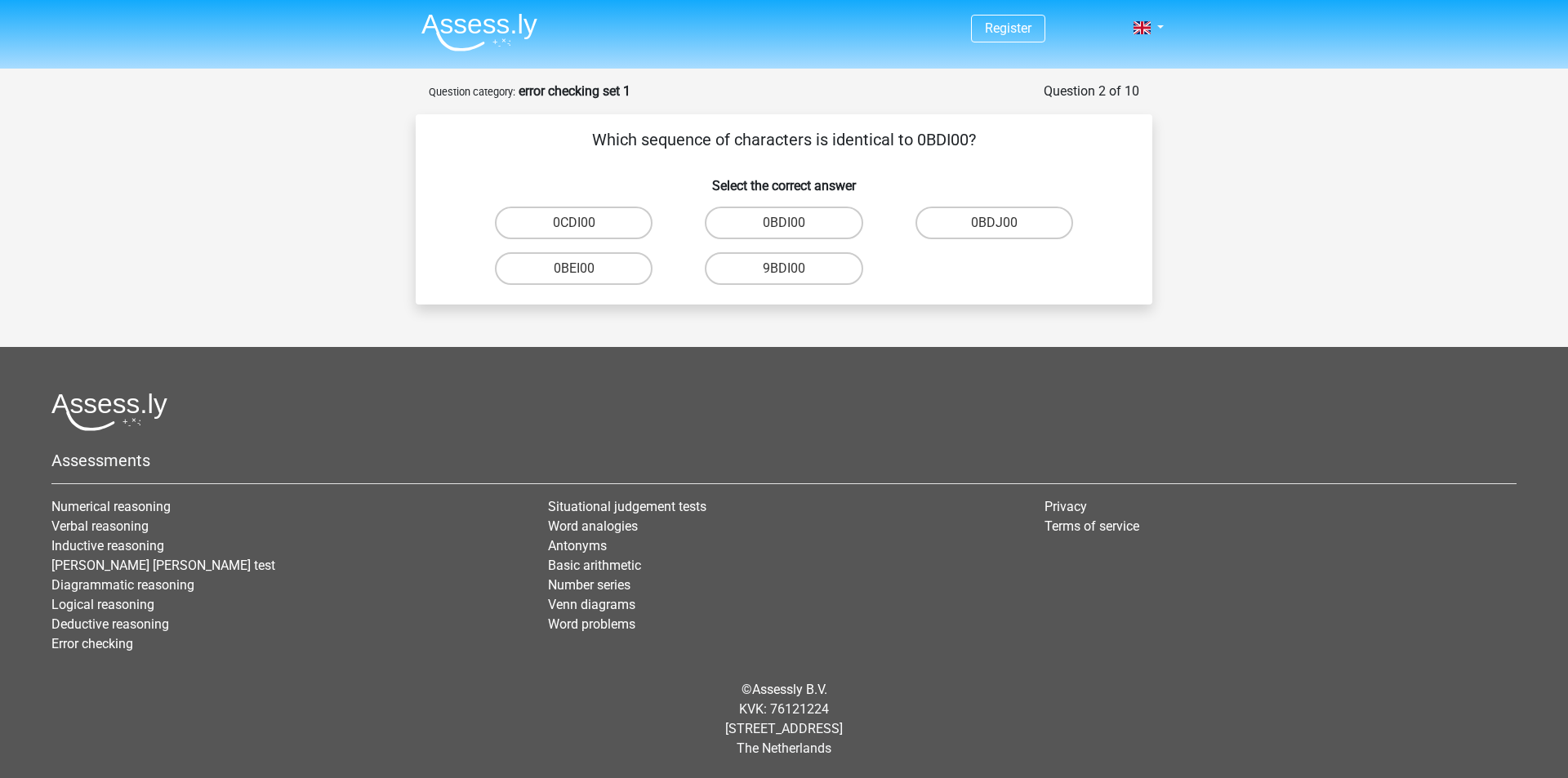
drag, startPoint x: 849, startPoint y: 143, endPoint x: 909, endPoint y: 137, distance: 60.7
click at [909, 137] on p "Which sequence of characters is identical to 0BDI00?" at bounding box center [784, 139] width 685 height 25
drag, startPoint x: 909, startPoint y: 137, endPoint x: 965, endPoint y: 142, distance: 56.6
click at [965, 142] on p "Which sequence of characters is identical to 0BDI00?" at bounding box center [784, 139] width 685 height 25
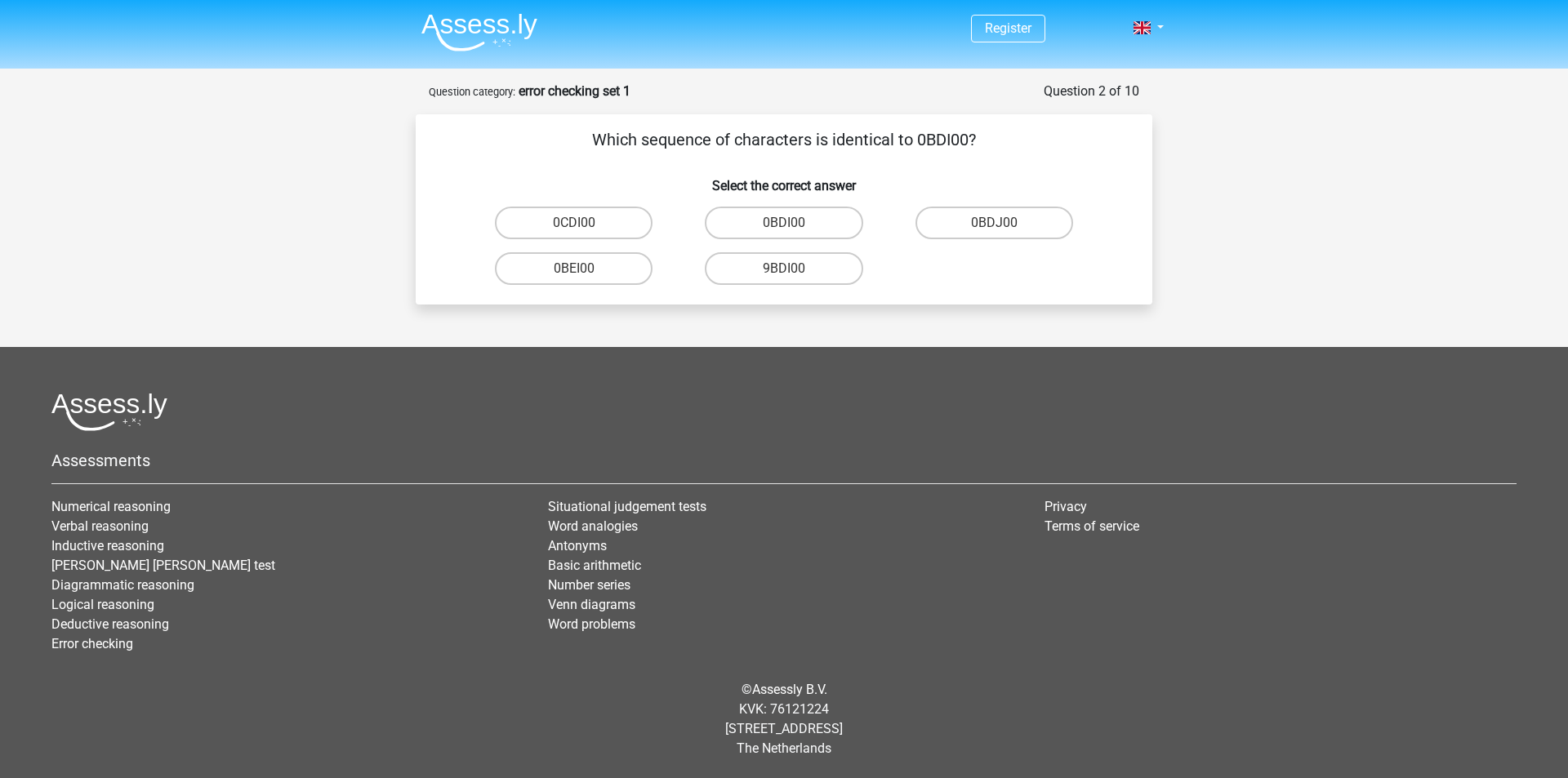
click at [965, 142] on p "Which sequence of characters is identical to 0BDI00?" at bounding box center [784, 139] width 685 height 25
click at [849, 226] on label "0BDI00" at bounding box center [784, 223] width 158 height 33
click at [795, 226] on input "0BDI00" at bounding box center [789, 228] width 11 height 11
radio input "true"
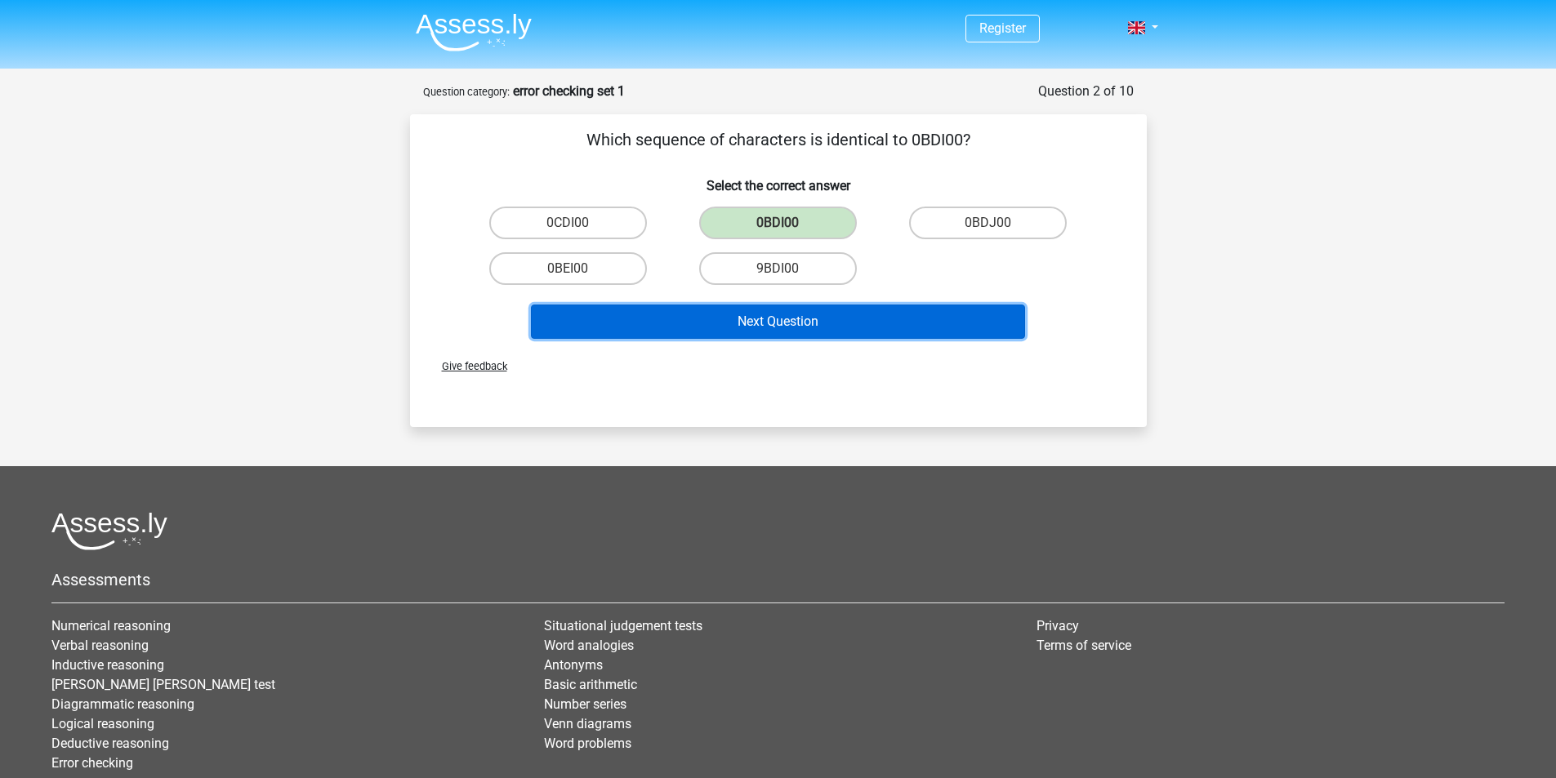
click at [853, 317] on button "Next Question" at bounding box center [778, 322] width 494 height 34
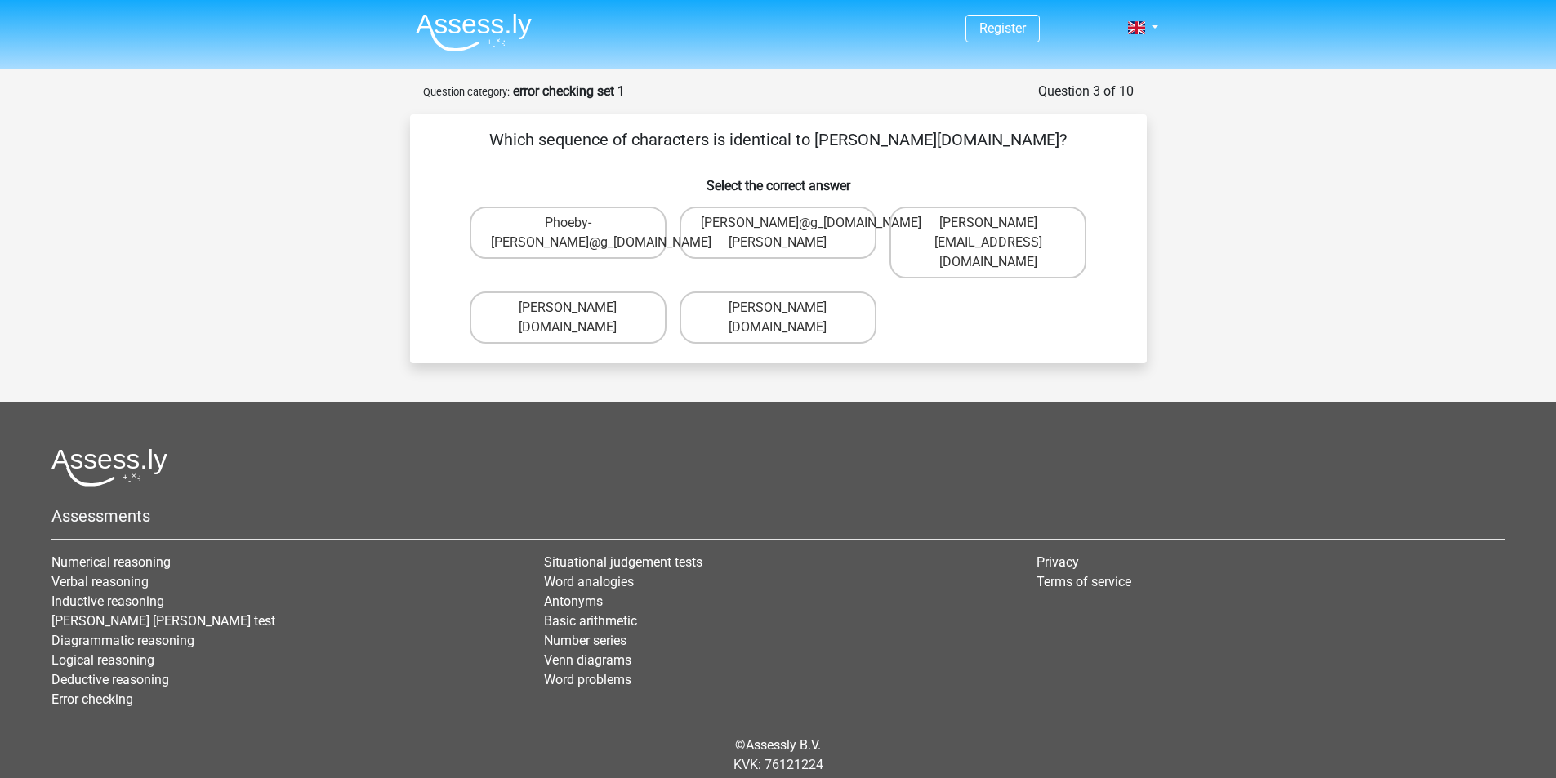
scroll to position [36, 0]
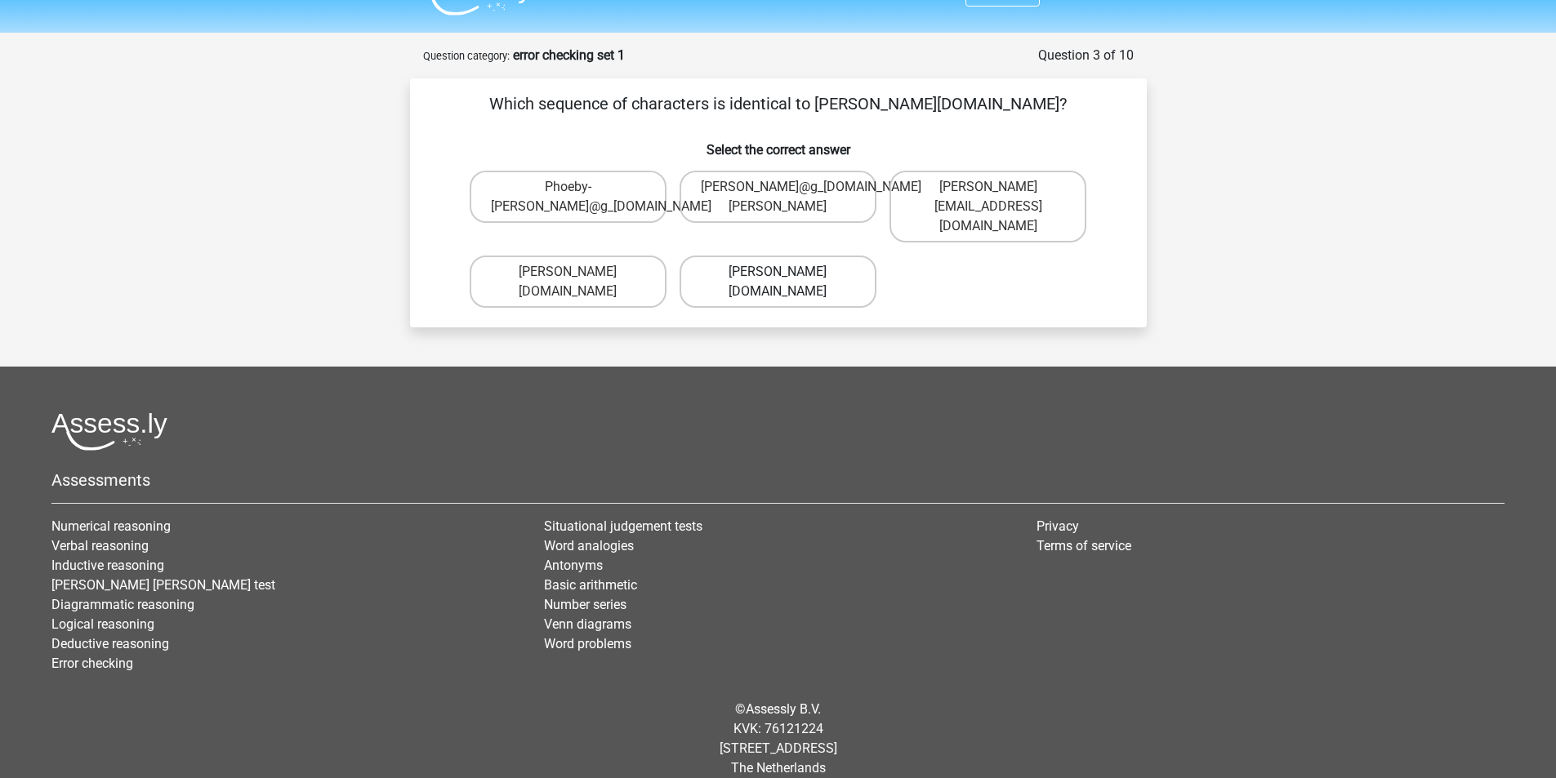
click at [845, 265] on label "Phoebe-Patterson@g_mail.gr" at bounding box center [778, 282] width 197 height 52
click at [788, 272] on input "Phoebe-Patterson@g_mail.gr" at bounding box center [783, 277] width 11 height 11
radio input "true"
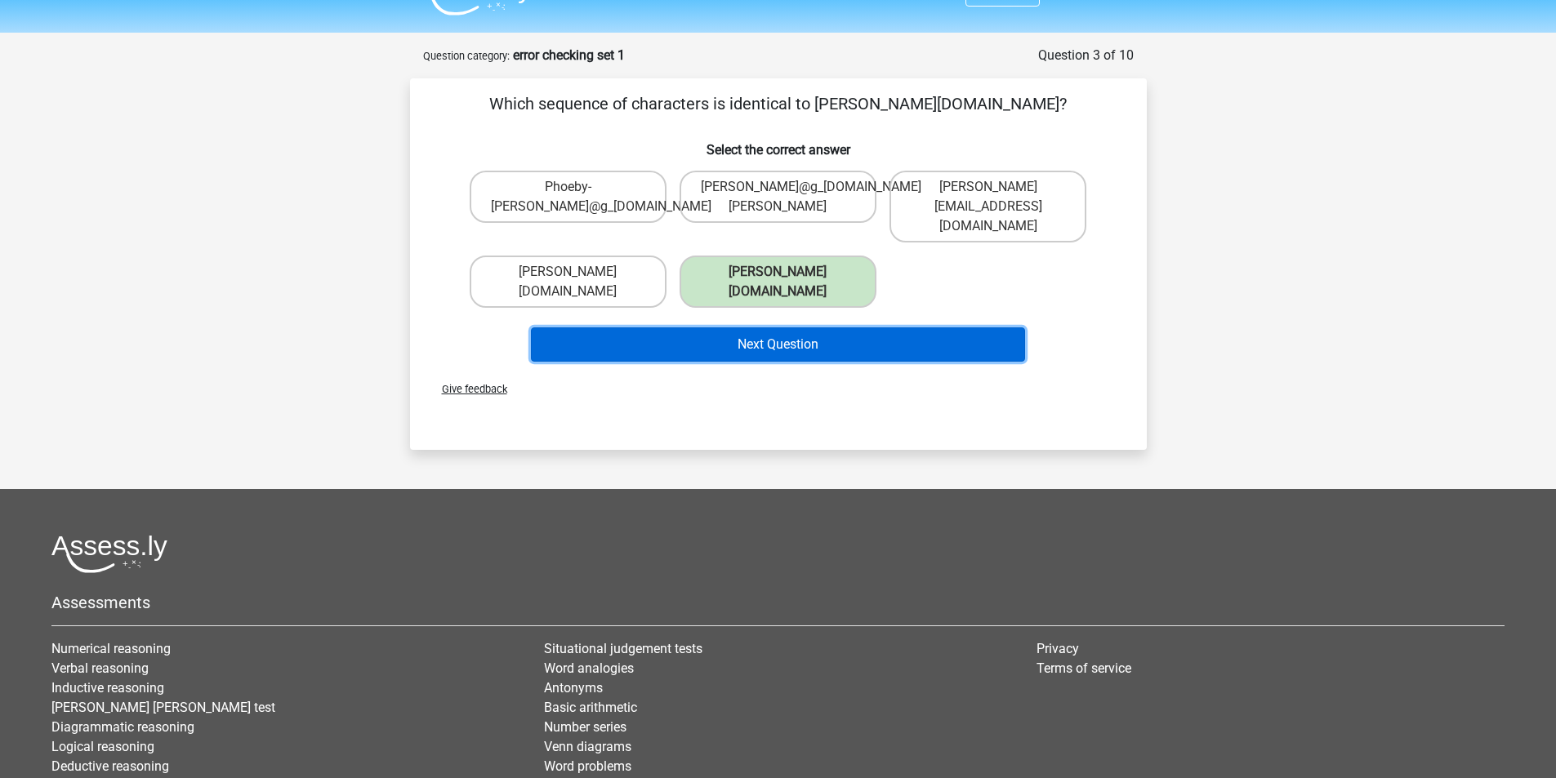
click at [892, 328] on button "Next Question" at bounding box center [778, 345] width 494 height 34
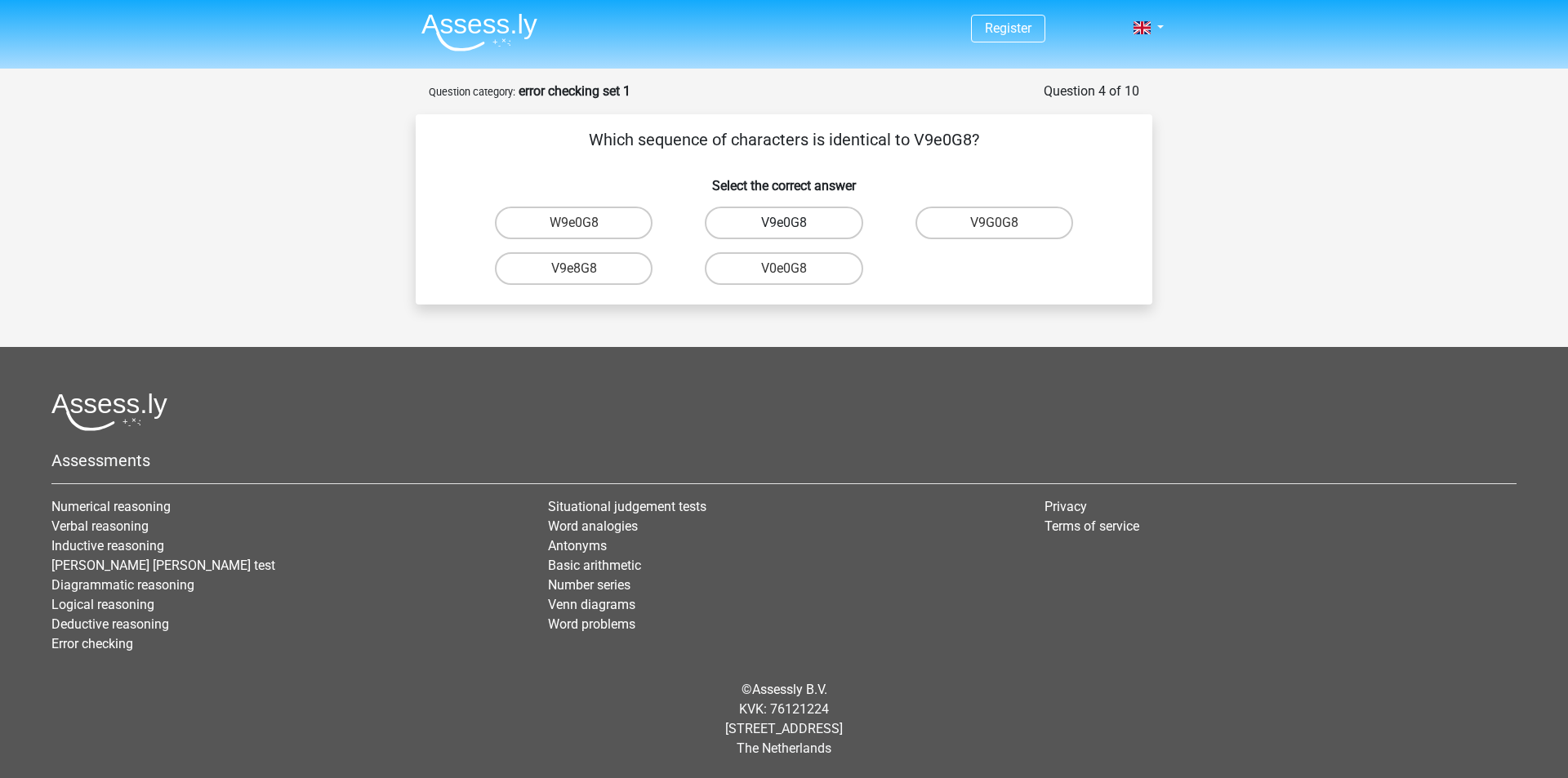
click at [832, 230] on label "V9e0G8" at bounding box center [784, 223] width 158 height 33
click at [795, 230] on input "V9e0G8" at bounding box center [789, 228] width 11 height 11
radio input "true"
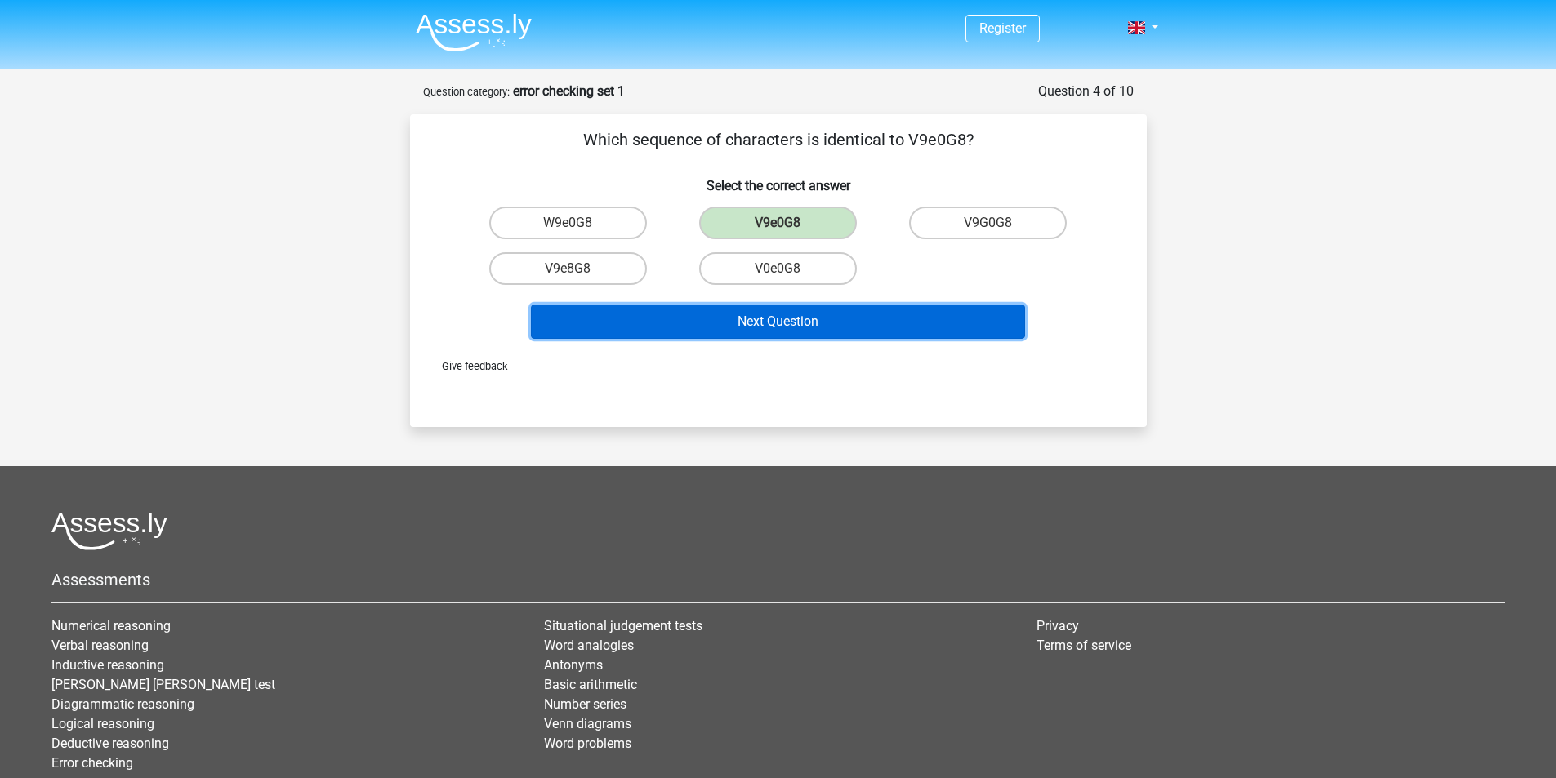
click at [847, 314] on button "Next Question" at bounding box center [778, 322] width 494 height 34
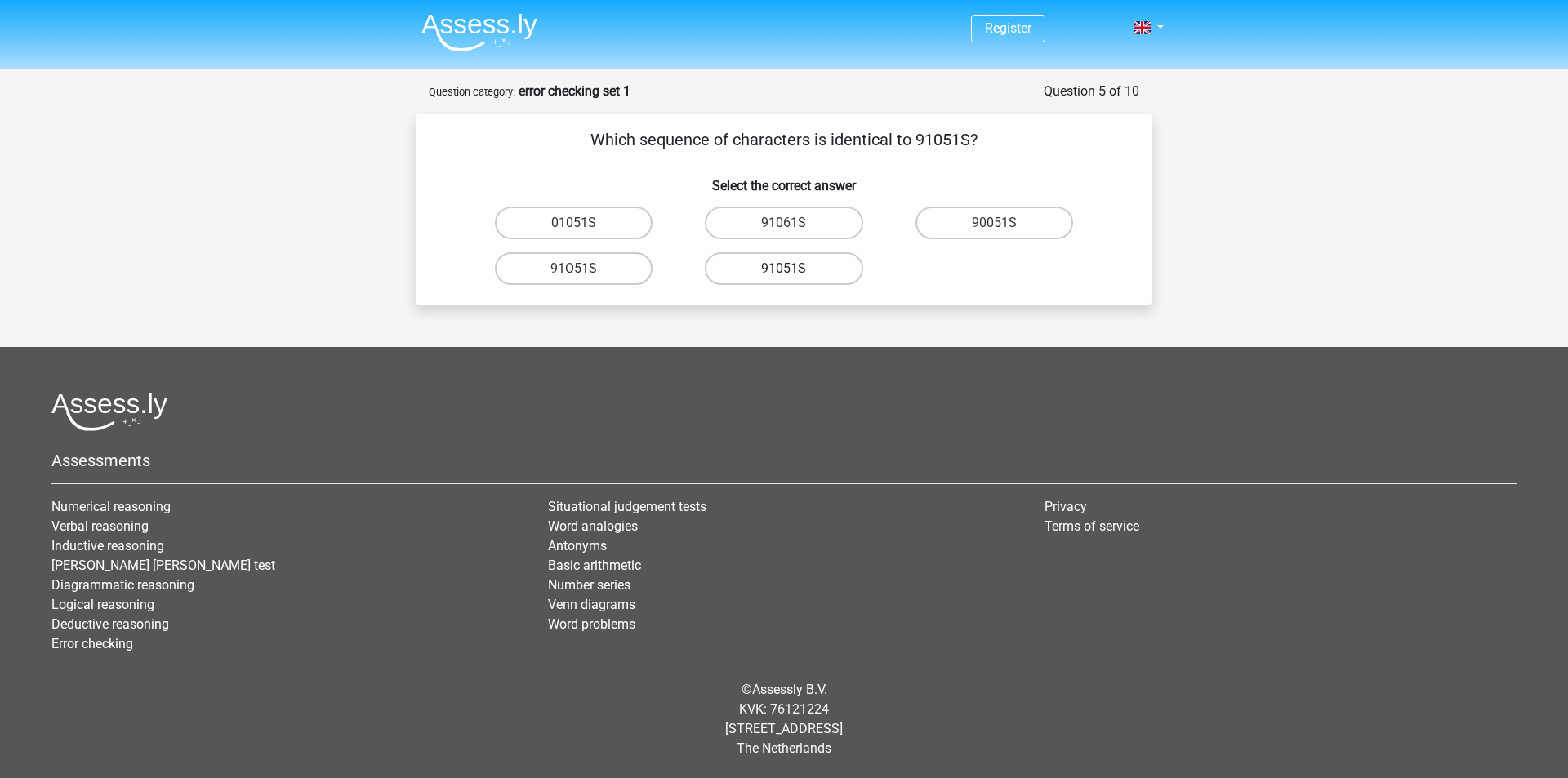
click at [805, 275] on label "91051S" at bounding box center [784, 268] width 158 height 33
click at [795, 275] on input "91051S" at bounding box center [789, 274] width 11 height 11
radio input "true"
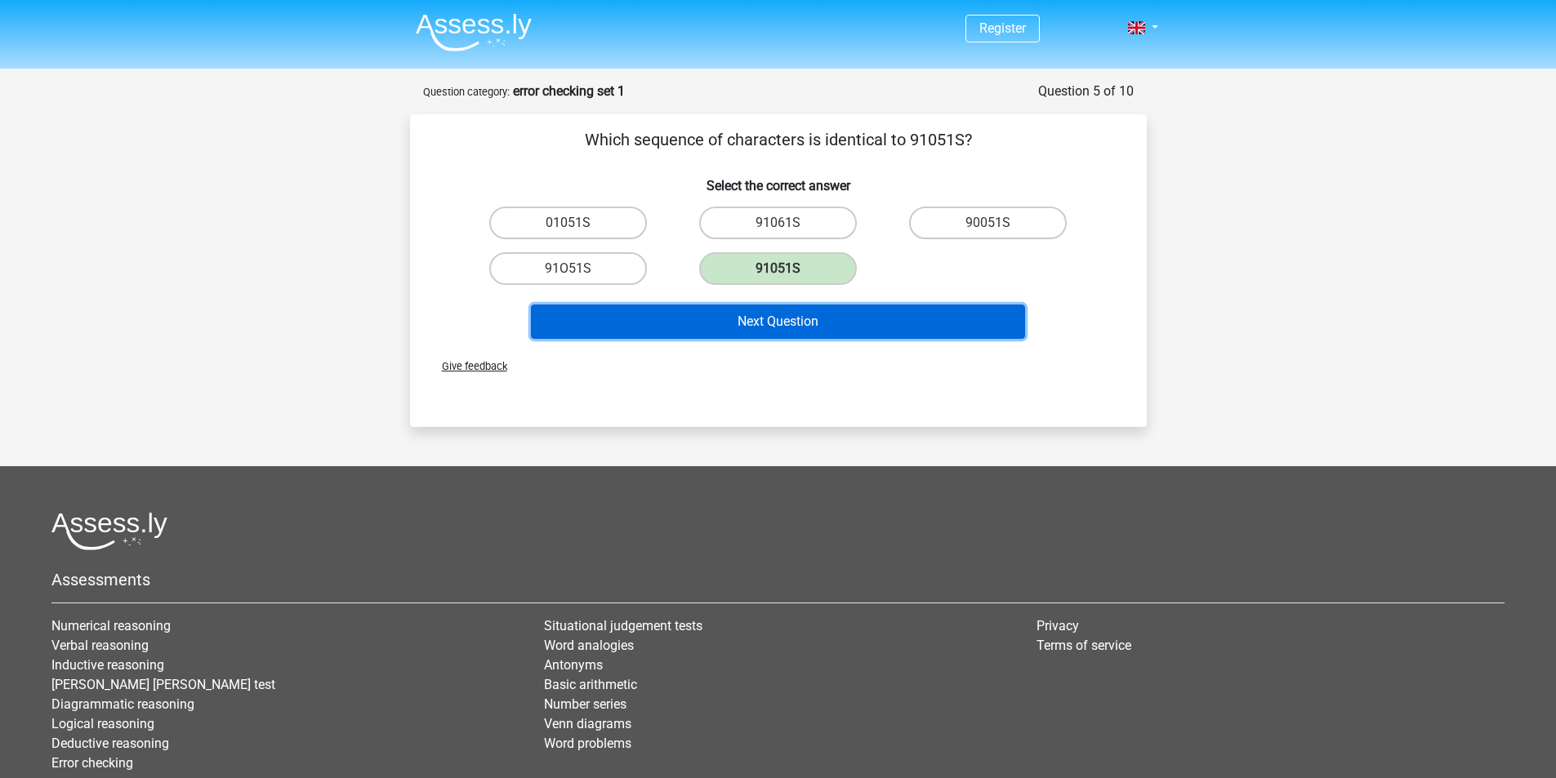
click at [832, 305] on button "Next Question" at bounding box center [778, 322] width 494 height 34
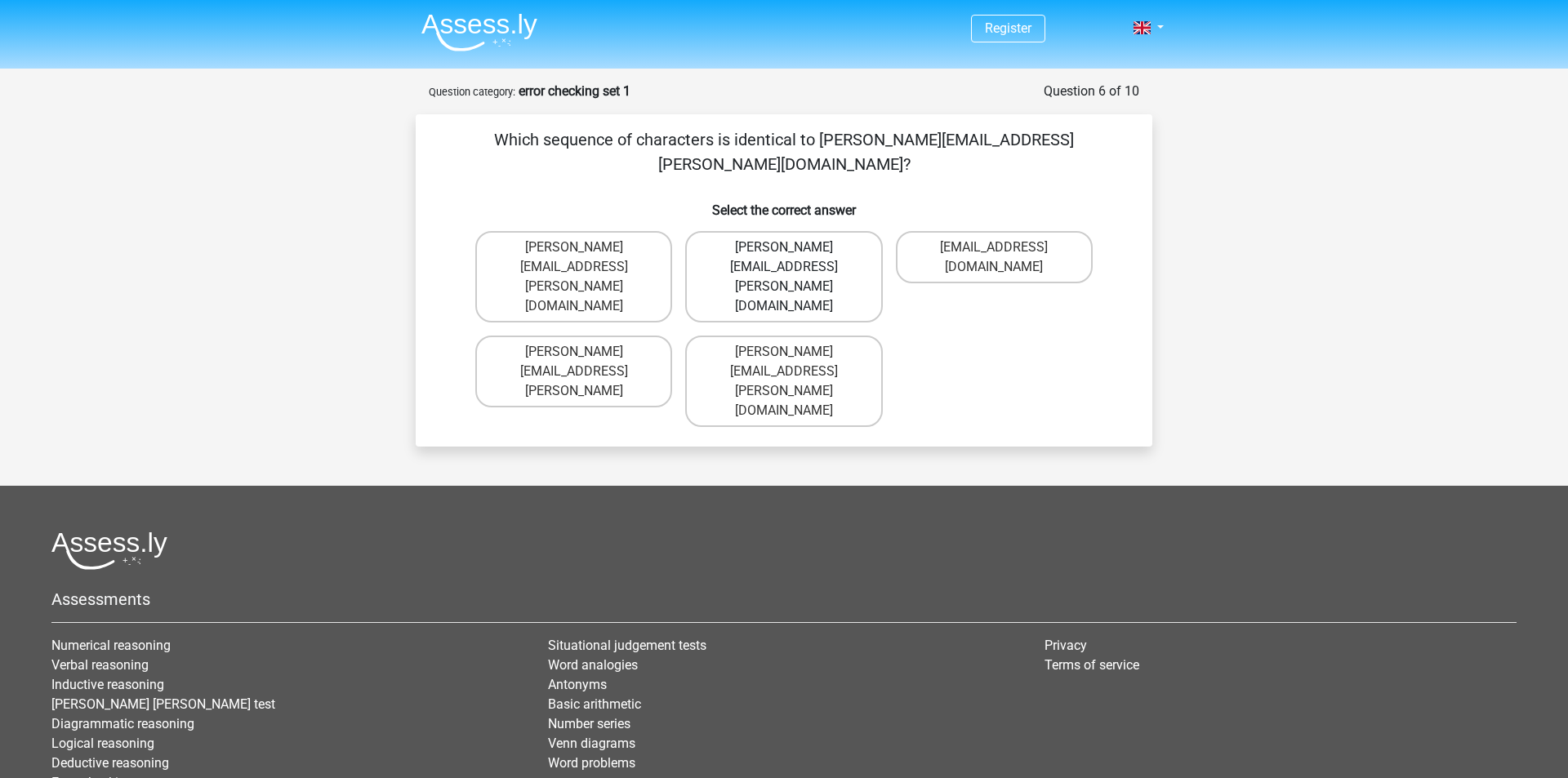
click at [833, 231] on label "Connor.Paterson@mailme.com" at bounding box center [783, 276] width 197 height 91
click at [795, 248] on input "Connor.Paterson@mailme.com" at bounding box center [789, 253] width 11 height 11
radio input "true"
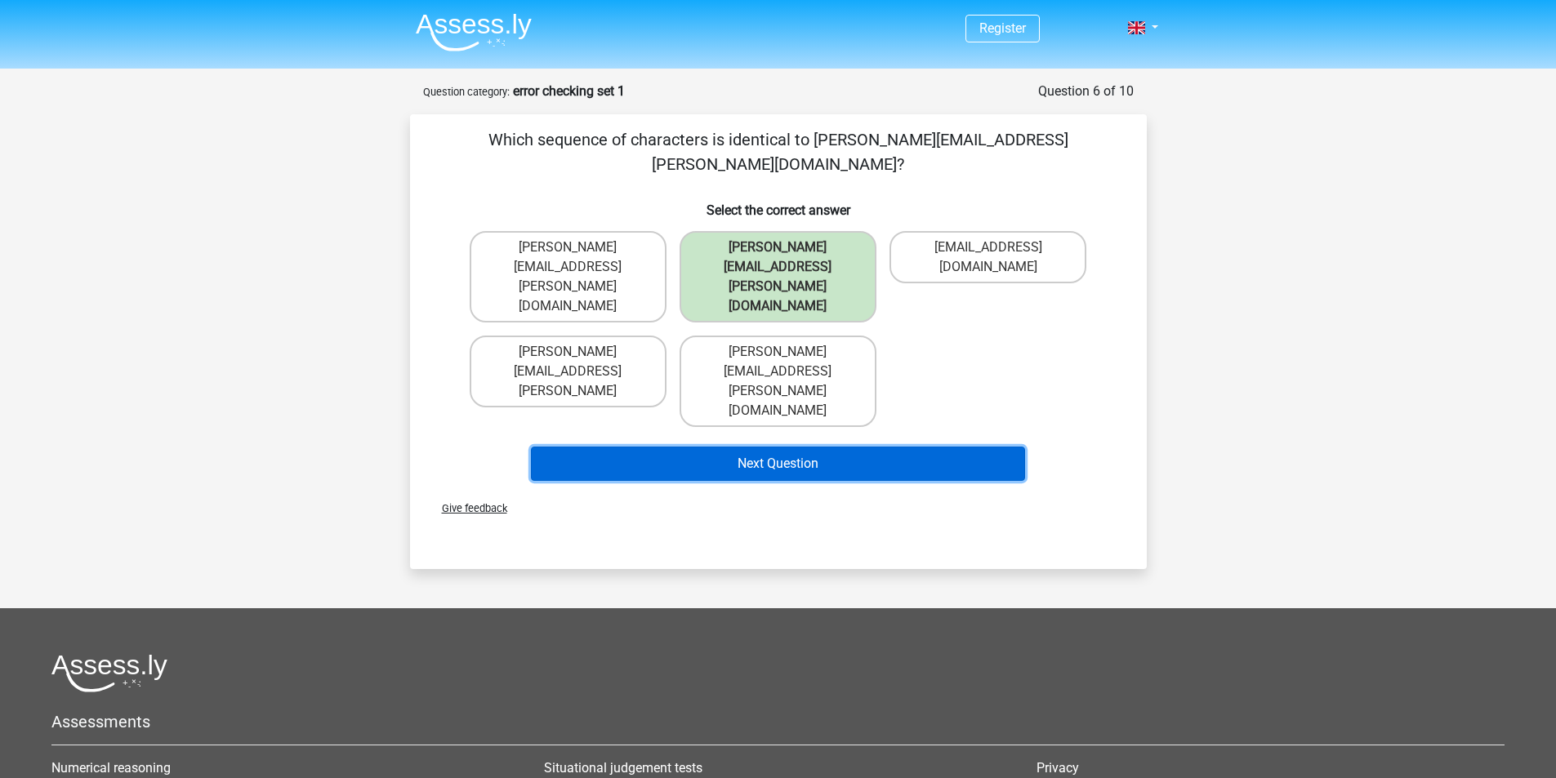
click at [831, 447] on button "Next Question" at bounding box center [778, 464] width 494 height 34
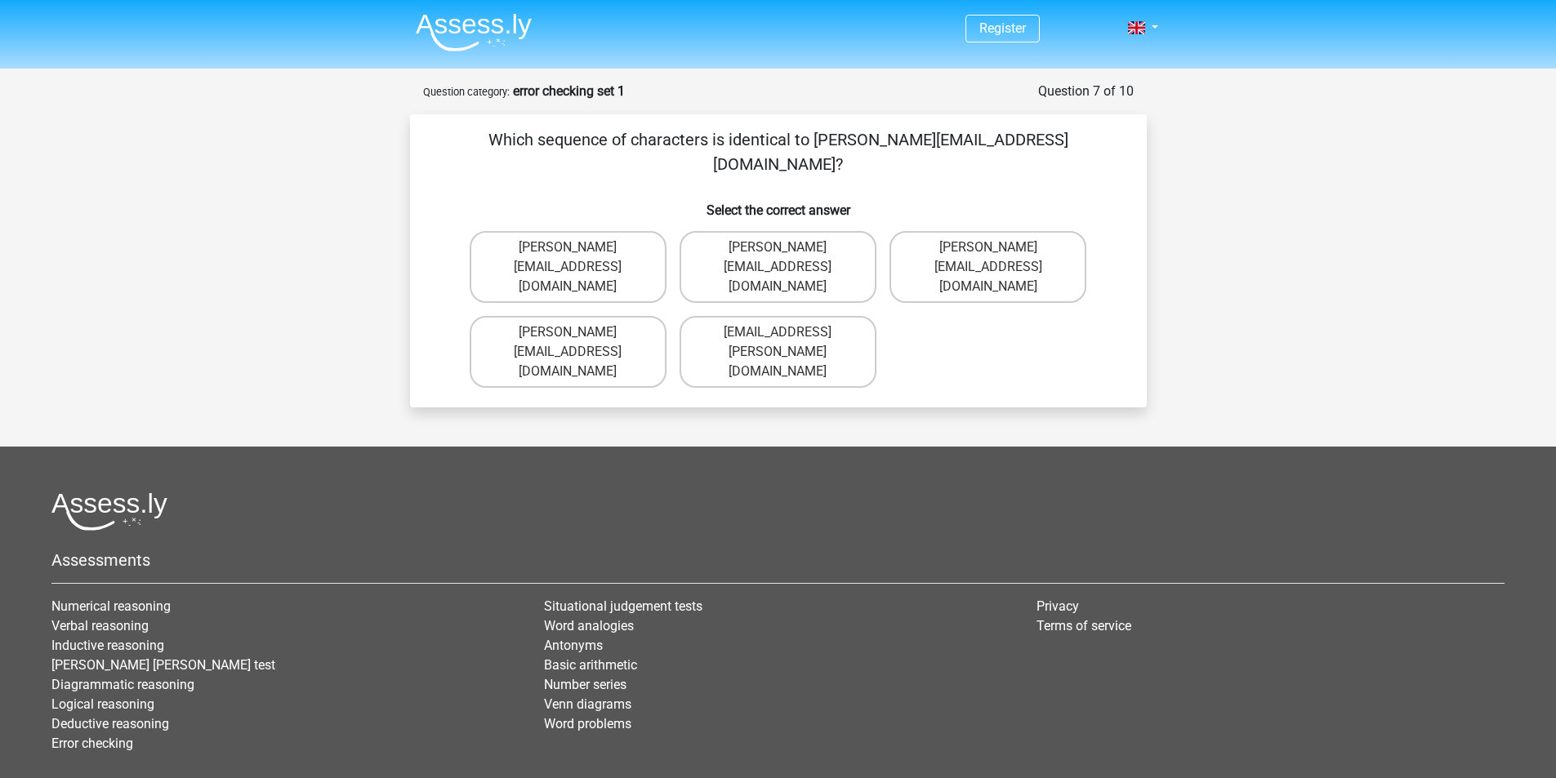
scroll to position [36, 0]
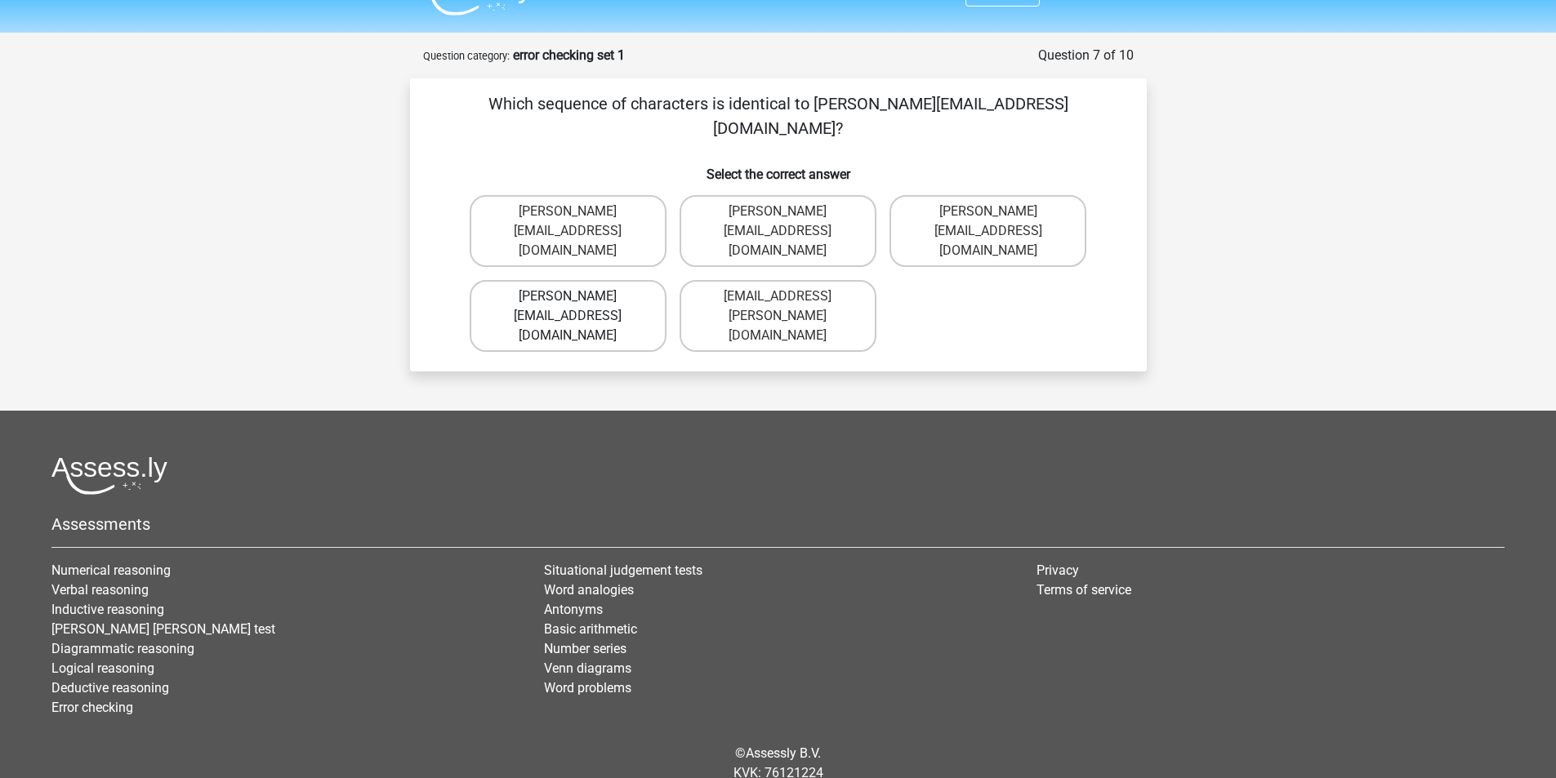
click at [645, 280] on label "Ava-Carroll@mailme.uk.com" at bounding box center [568, 316] width 197 height 72
click at [578, 297] on input "Ava-Carroll@mailme.uk.com" at bounding box center [573, 302] width 11 height 11
radio input "true"
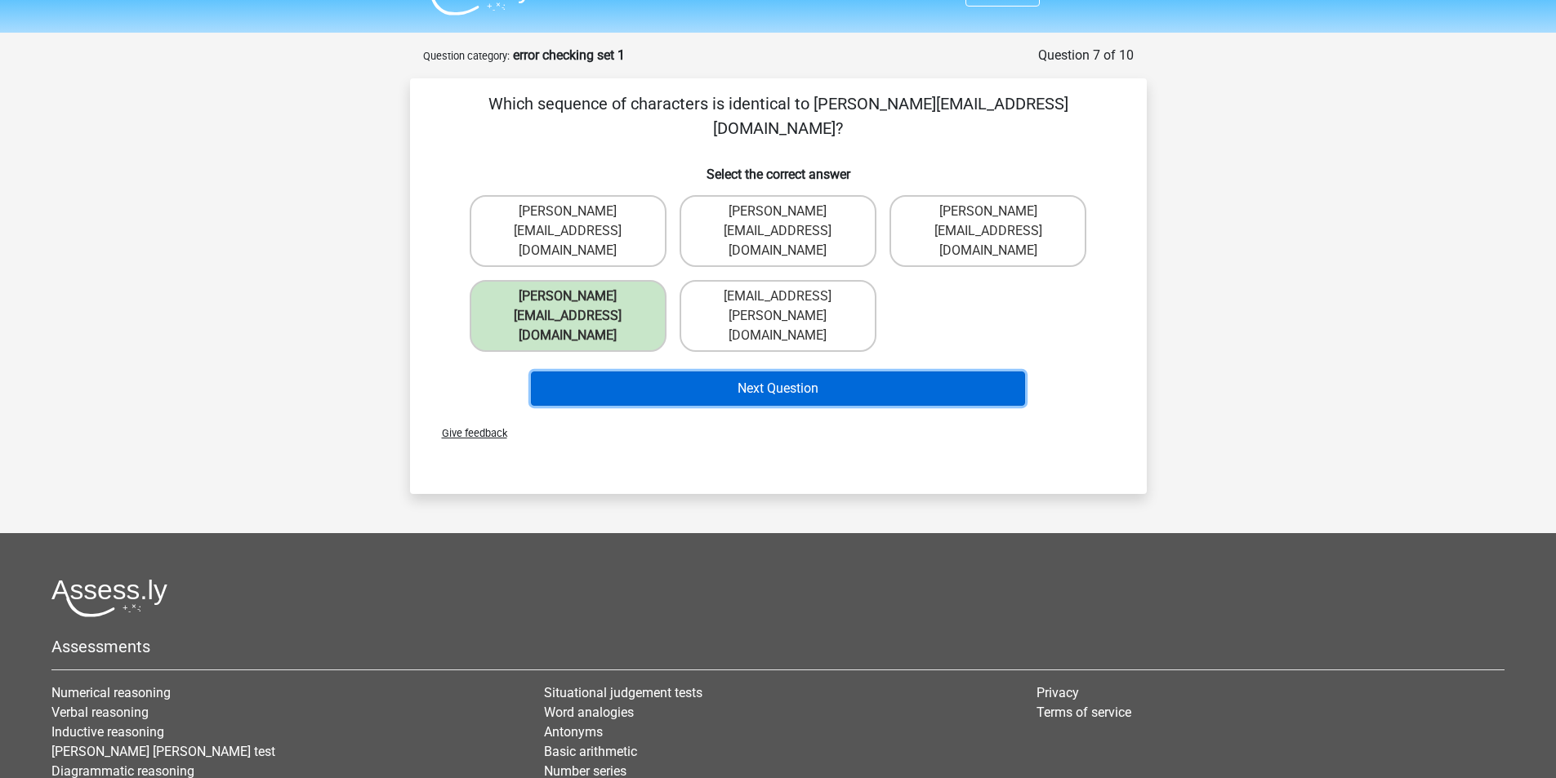
click at [720, 372] on button "Next Question" at bounding box center [778, 389] width 494 height 34
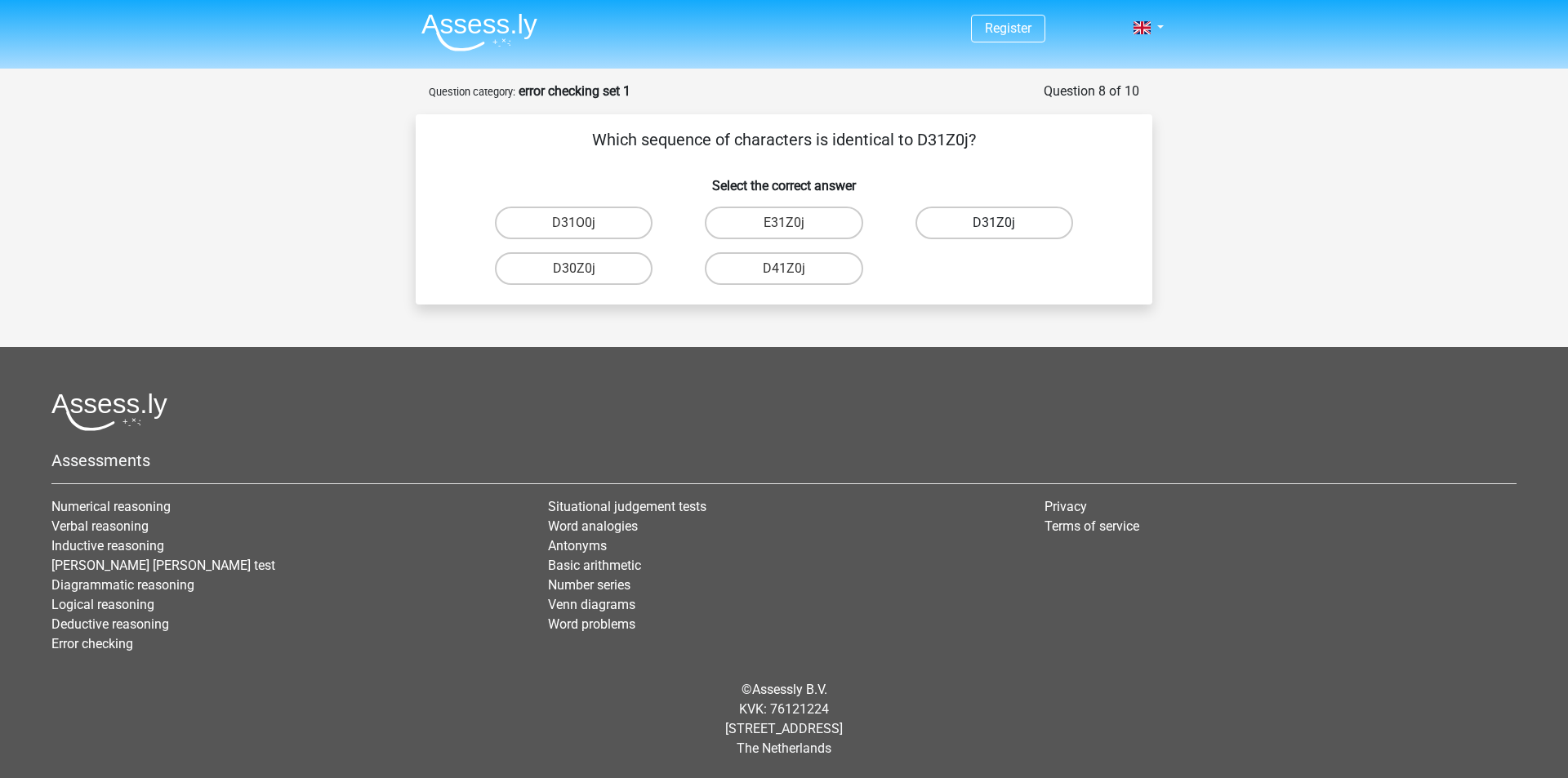
click at [1030, 233] on label "D31Z0j" at bounding box center [995, 223] width 158 height 33
click at [1005, 233] on input "D31Z0j" at bounding box center [999, 228] width 11 height 11
radio input "true"
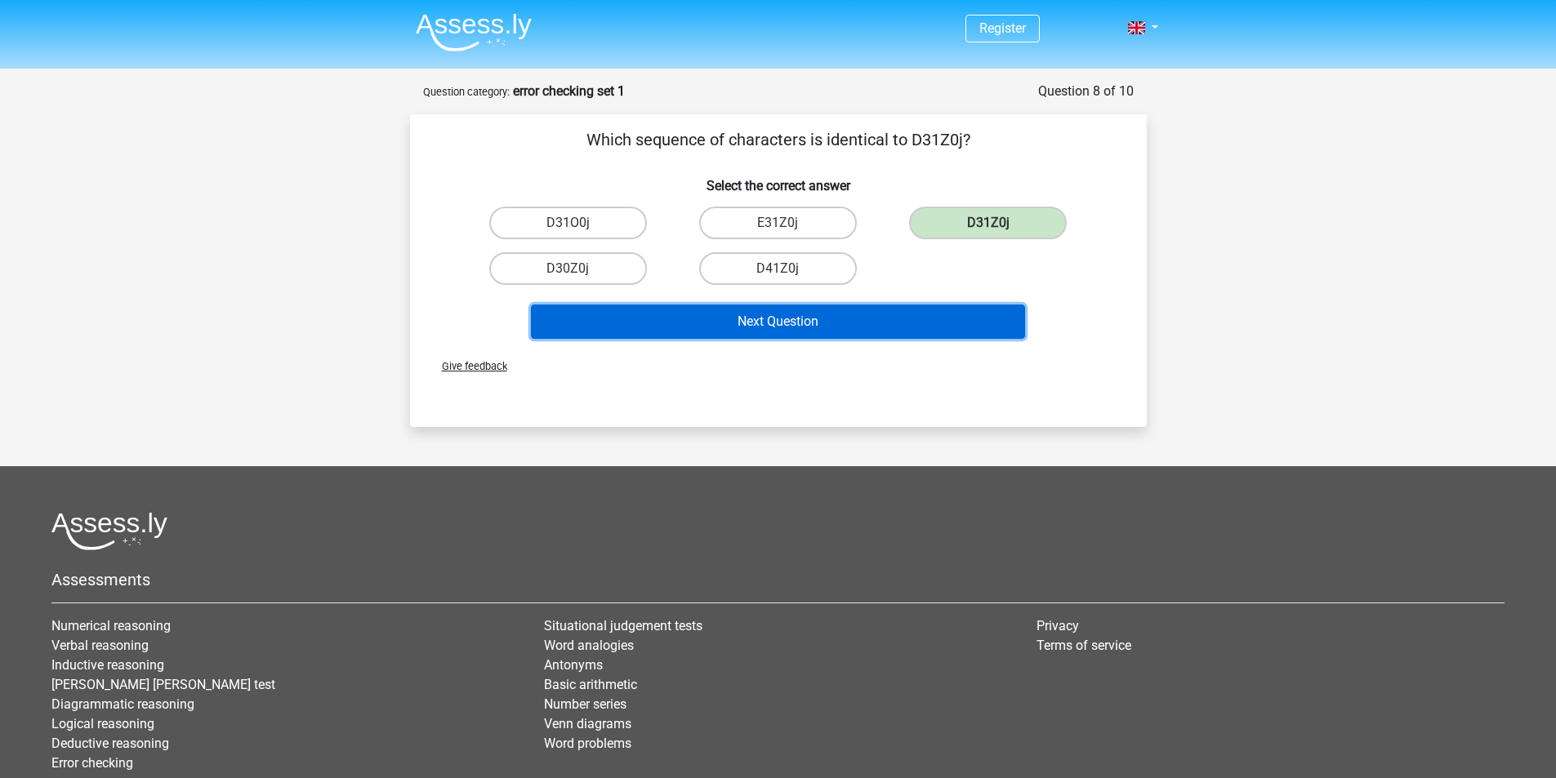
click at [929, 305] on button "Next Question" at bounding box center [778, 322] width 494 height 34
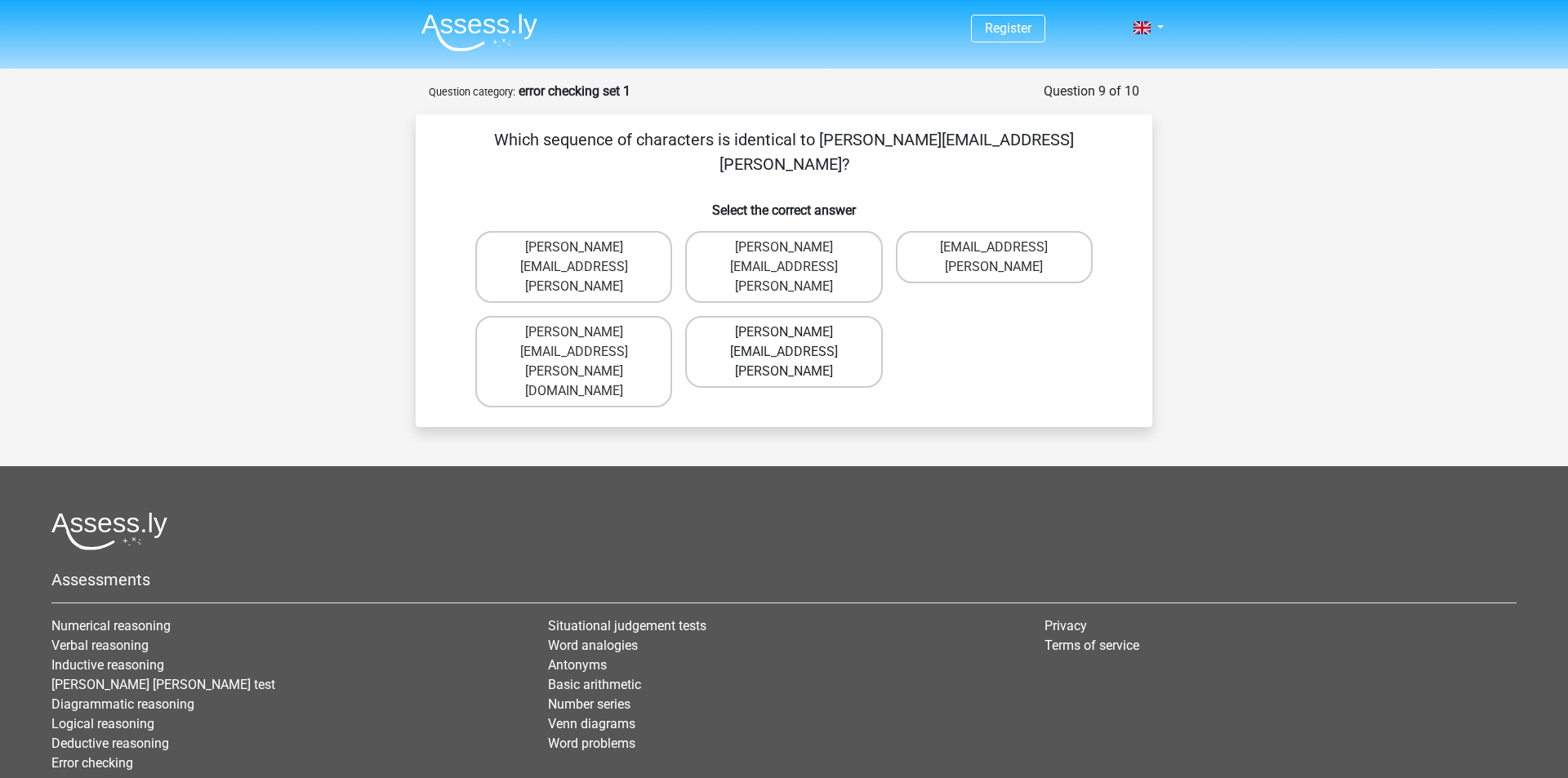
click at [857, 316] on label "Arthur.Bradley@mailme.coo" at bounding box center [783, 352] width 197 height 72
click at [795, 332] on input "Arthur.Bradley@mailme.coo" at bounding box center [789, 337] width 11 height 11
radio input "true"
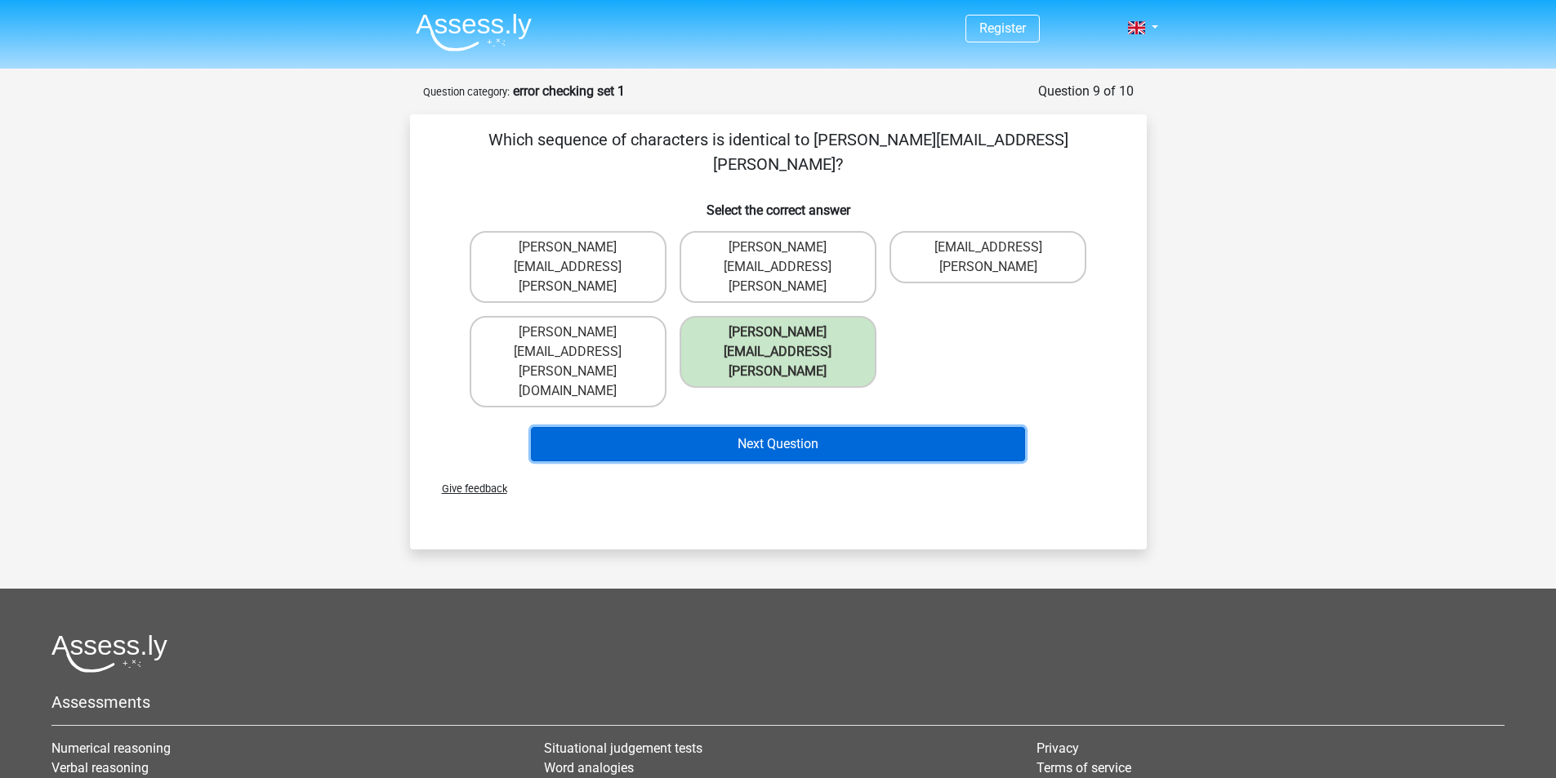
click at [848, 427] on button "Next Question" at bounding box center [778, 444] width 494 height 34
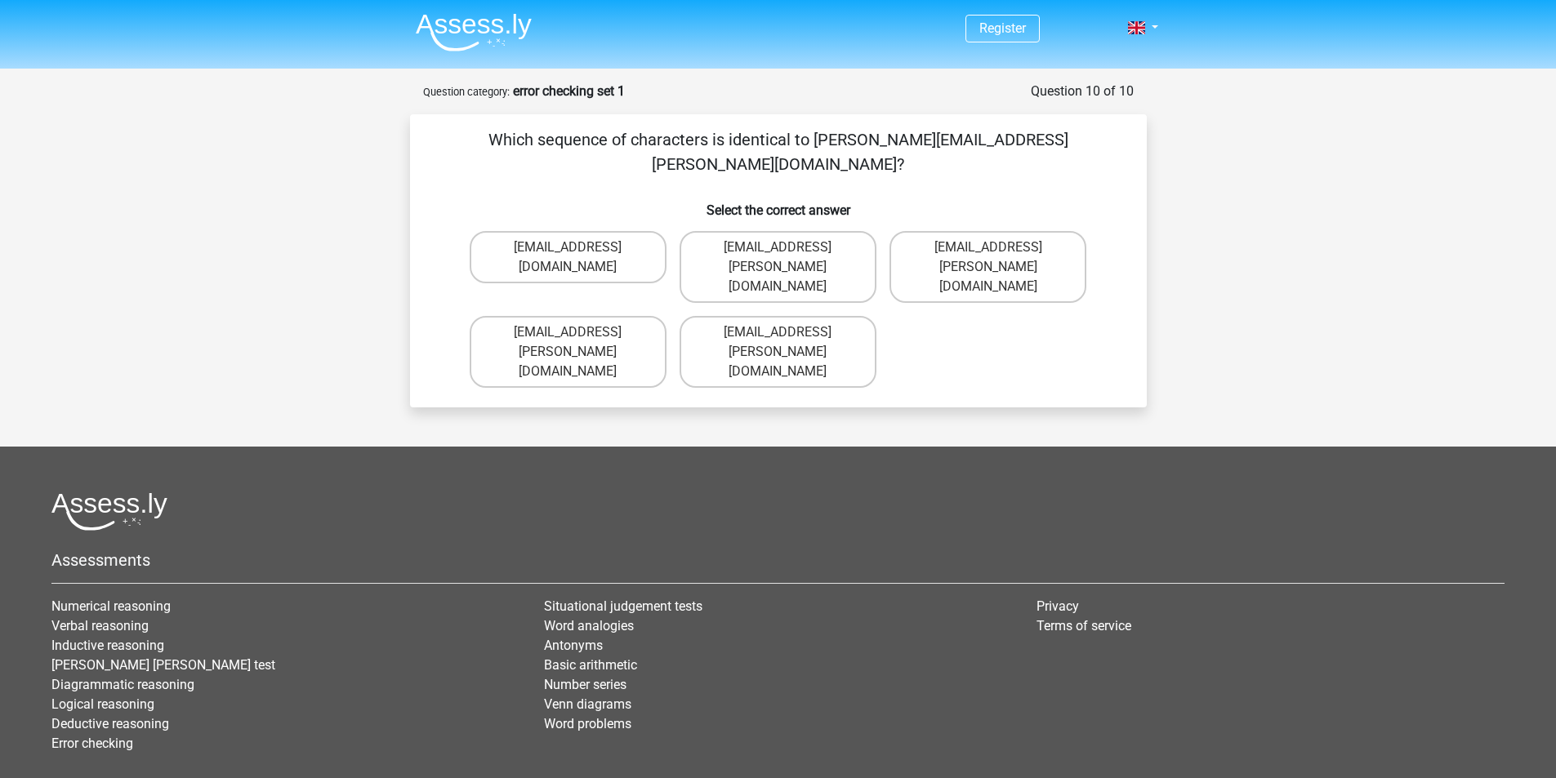
scroll to position [16, 0]
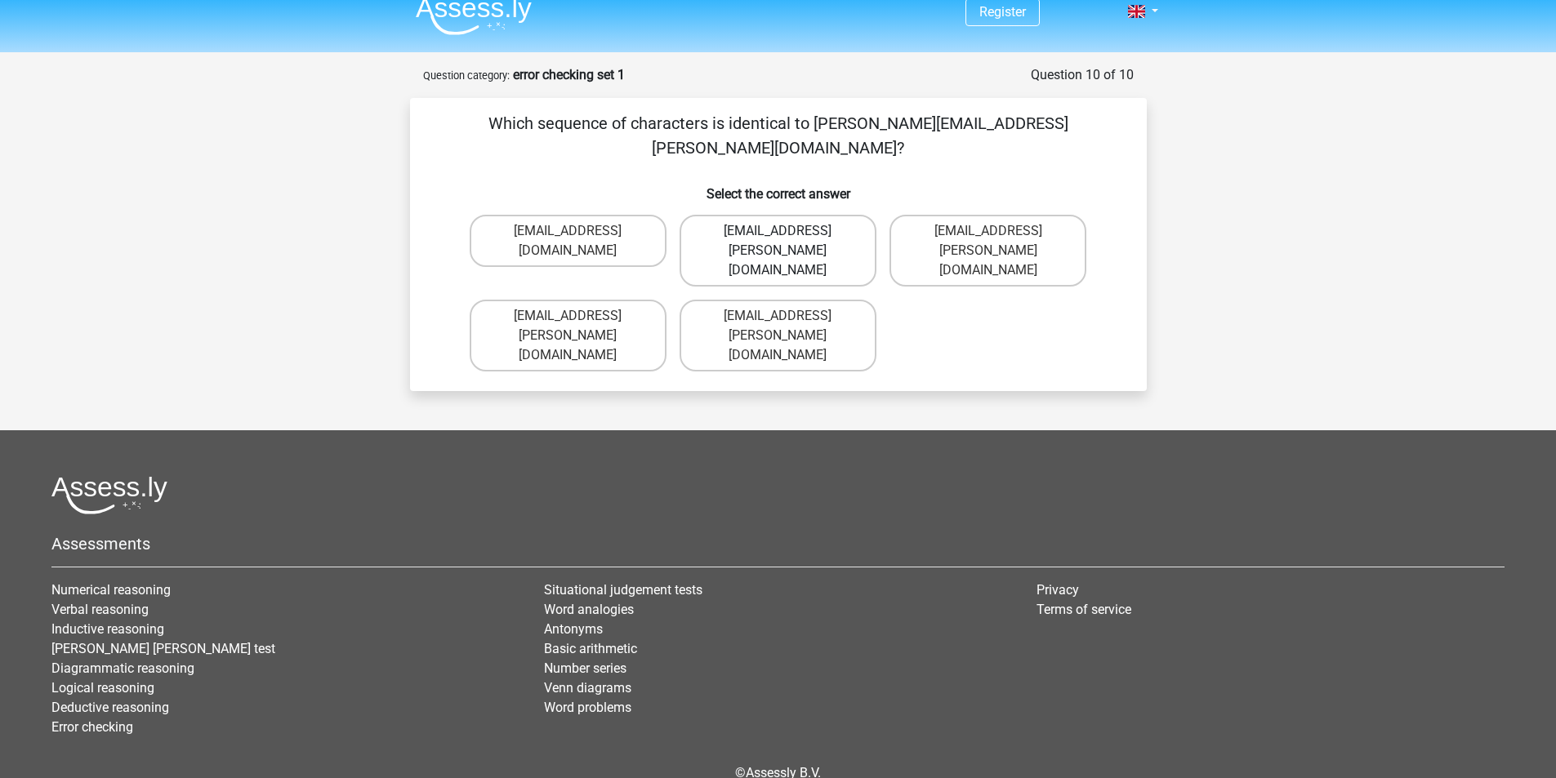
click at [862, 215] on label "Theo+Sadler@Gmail.uk.com" at bounding box center [778, 251] width 197 height 72
click at [788, 231] on input "Theo+Sadler@Gmail.uk.com" at bounding box center [783, 236] width 11 height 11
radio input "true"
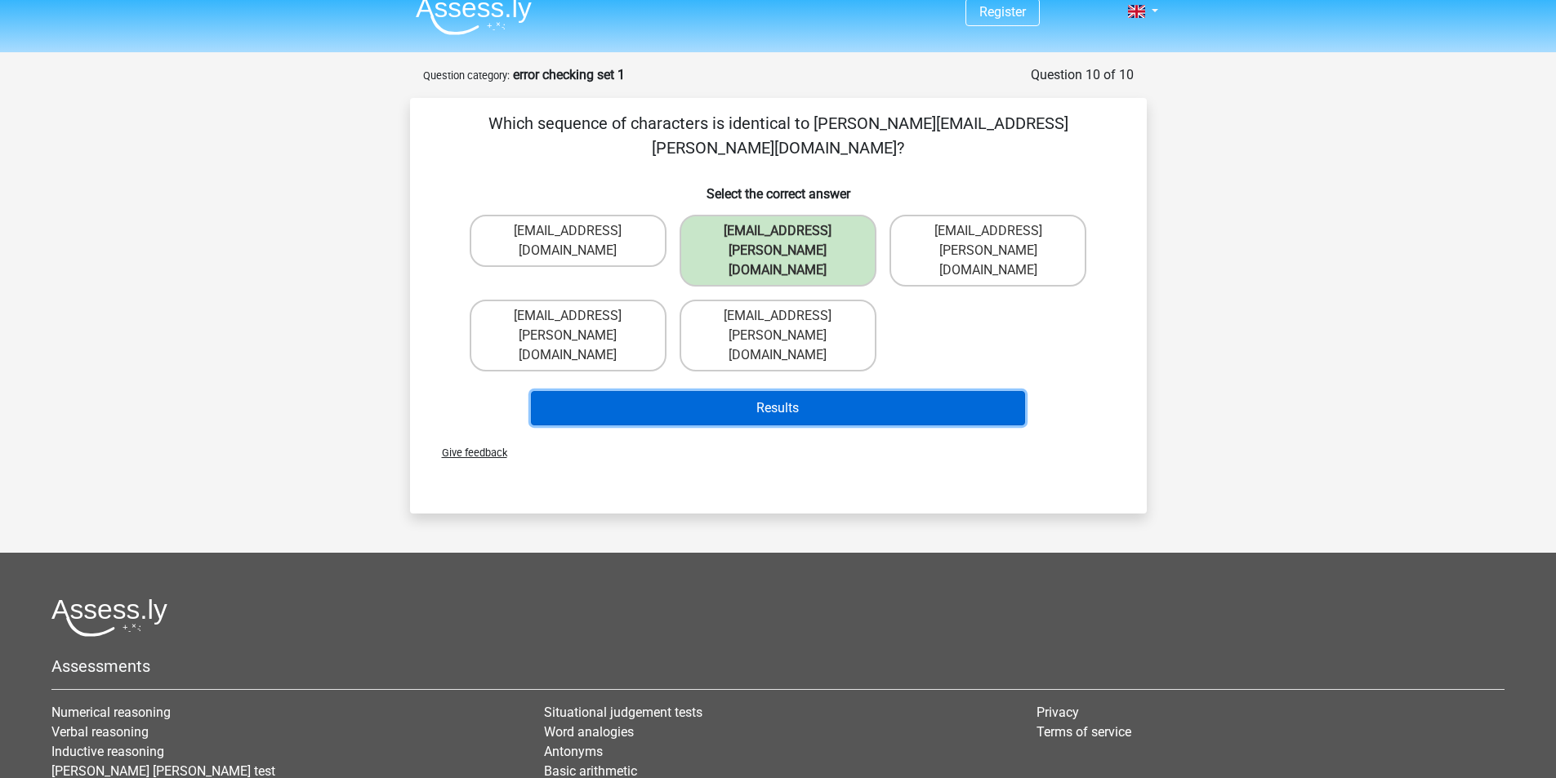
click at [828, 391] on button "Results" at bounding box center [778, 408] width 494 height 34
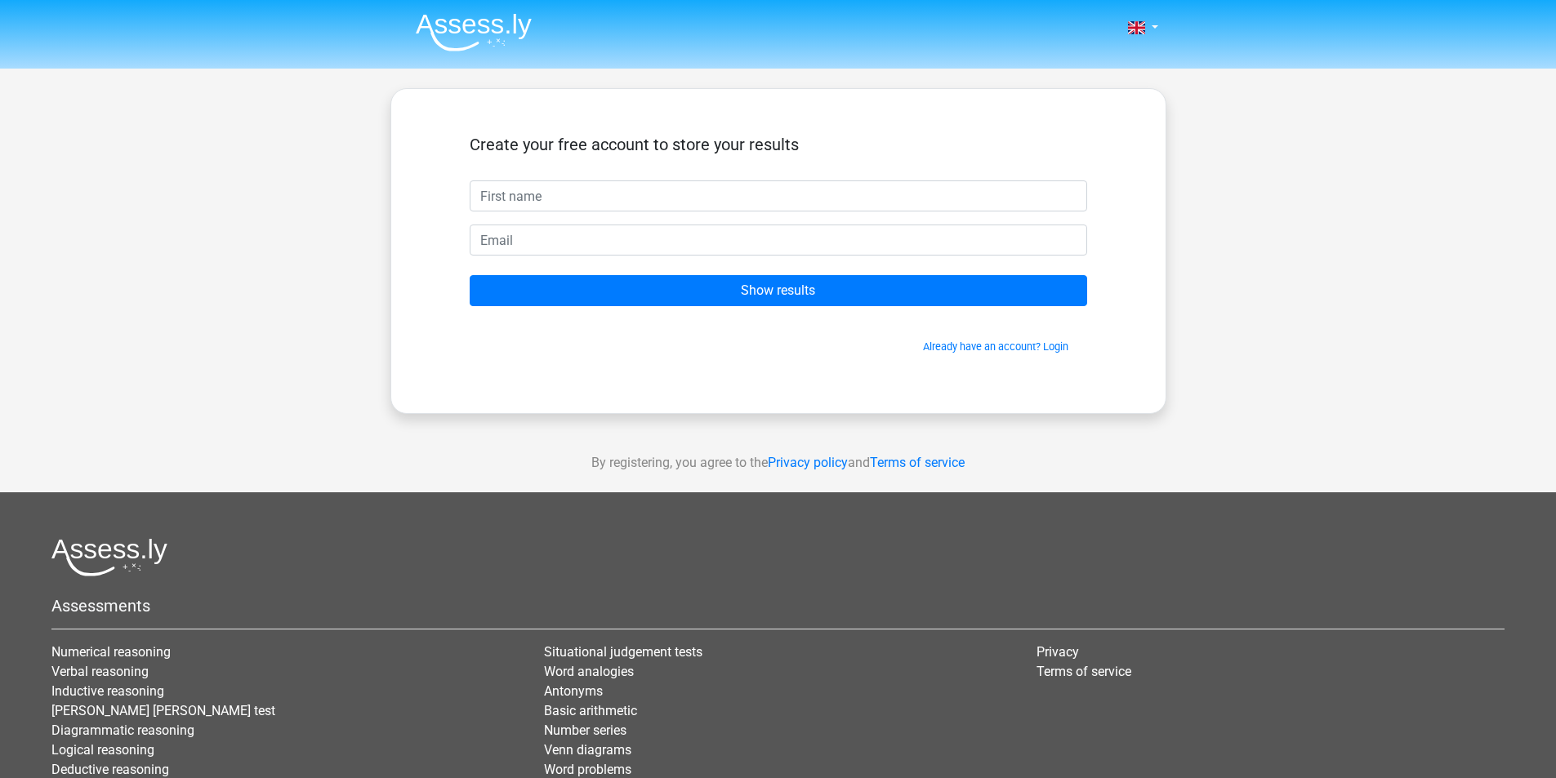
click at [514, 39] on img at bounding box center [474, 32] width 116 height 38
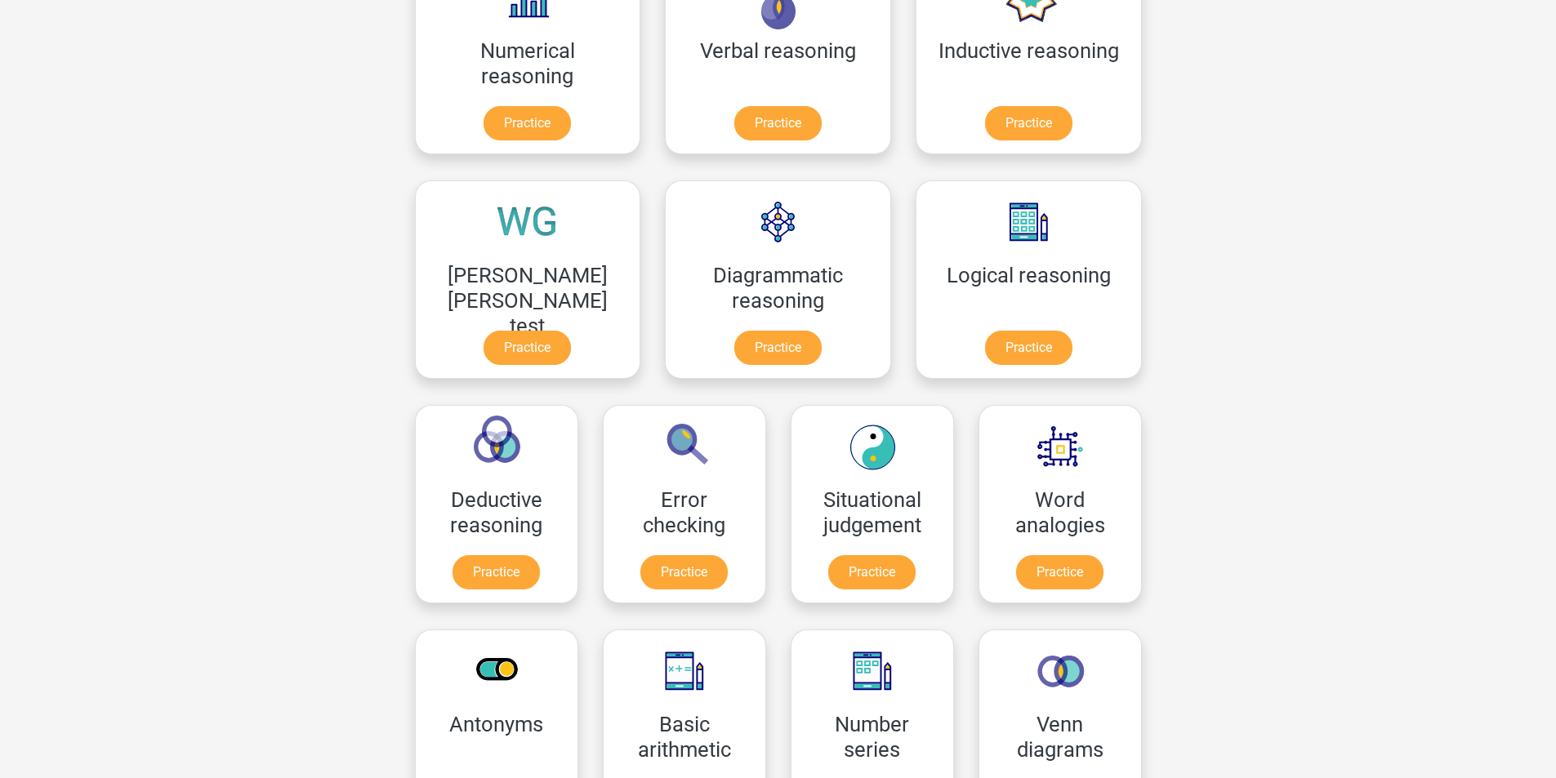
scroll to position [272, 0]
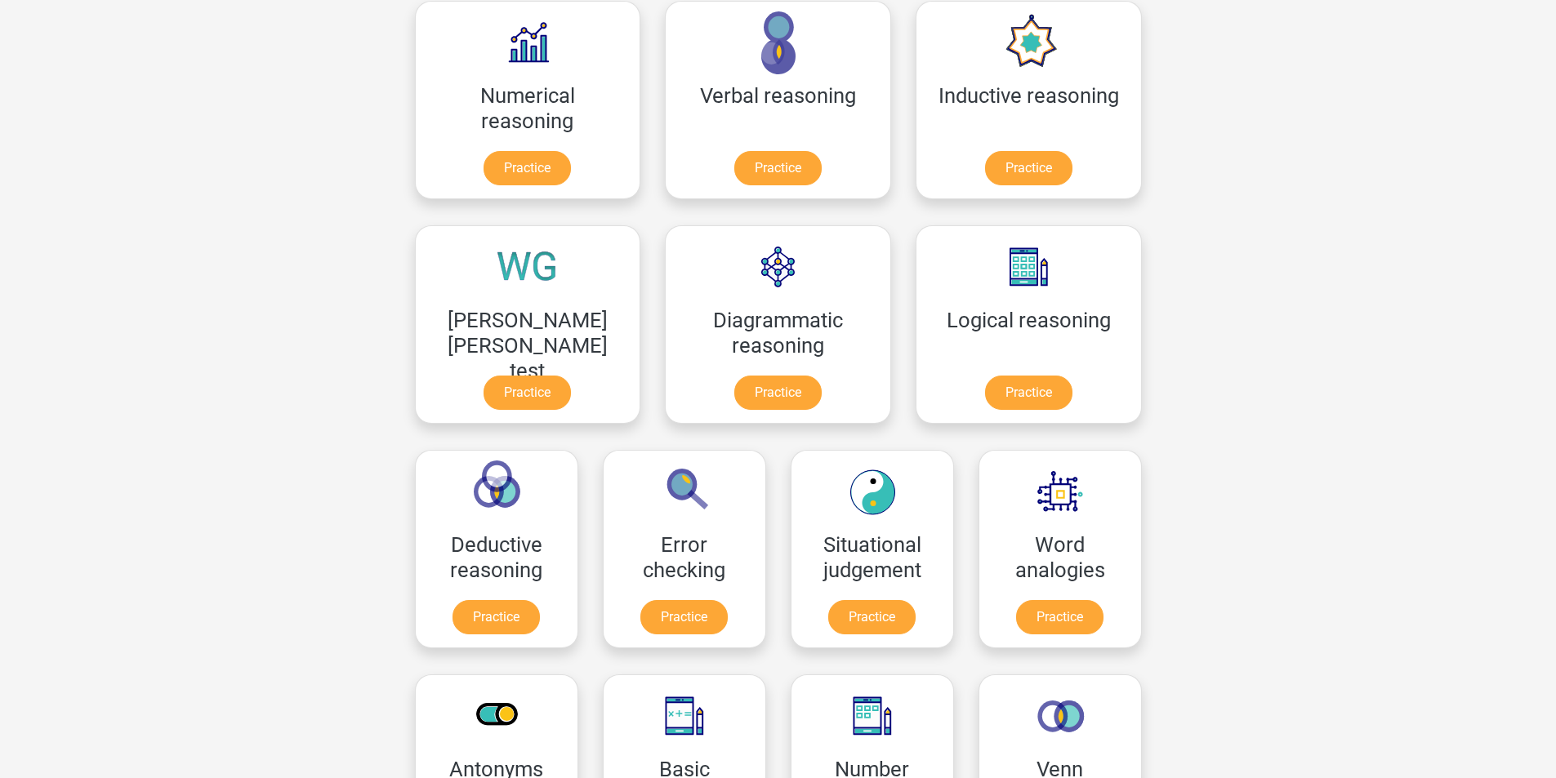
click at [542, 603] on link "Practice" at bounding box center [495, 621] width 91 height 36
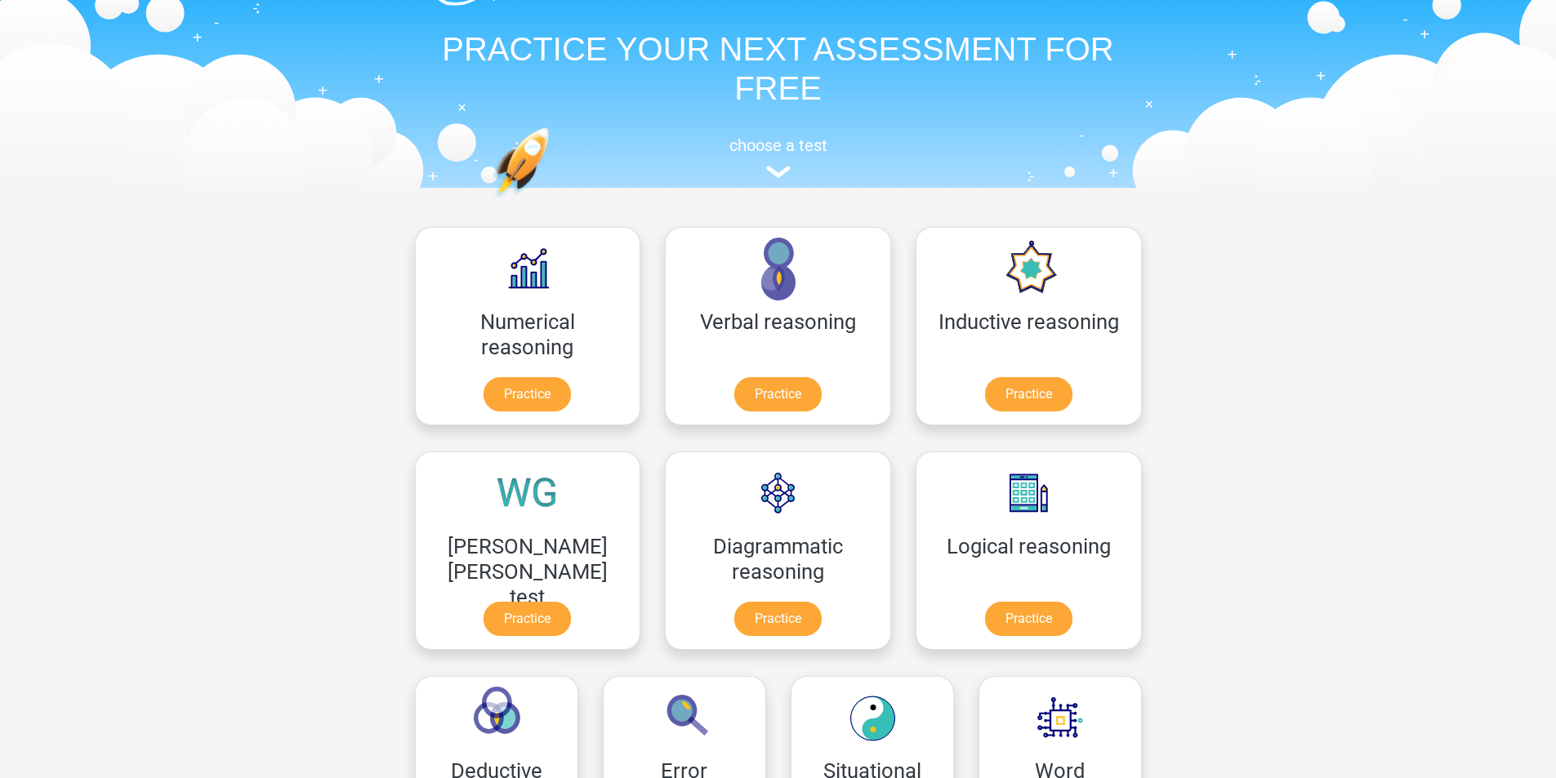
scroll to position [0, 0]
